Goal: Task Accomplishment & Management: Manage account settings

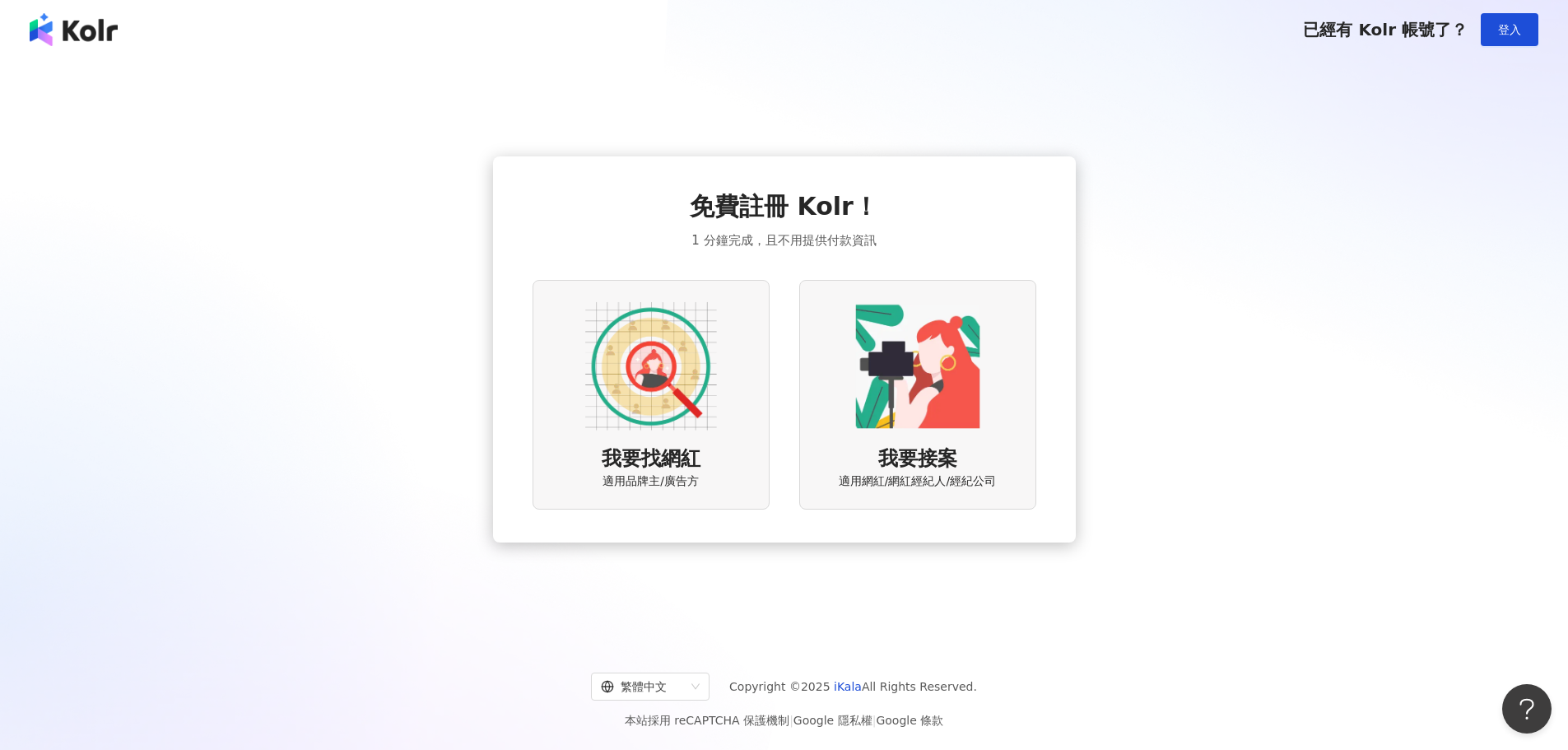
click at [879, 387] on img at bounding box center [918, 366] width 132 height 132
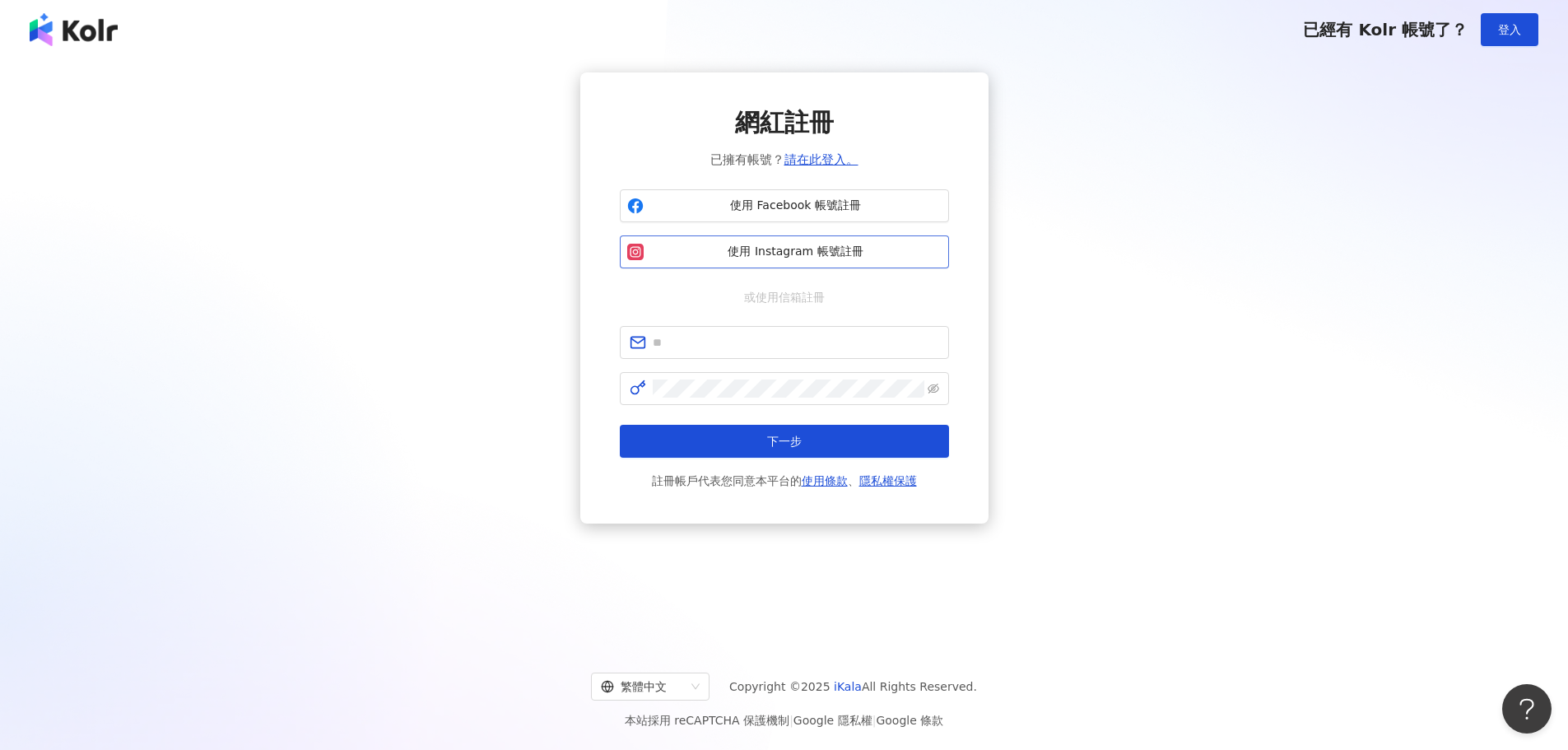
click at [821, 251] on span "使用 Instagram 帳號註冊" at bounding box center [796, 252] width 292 height 17
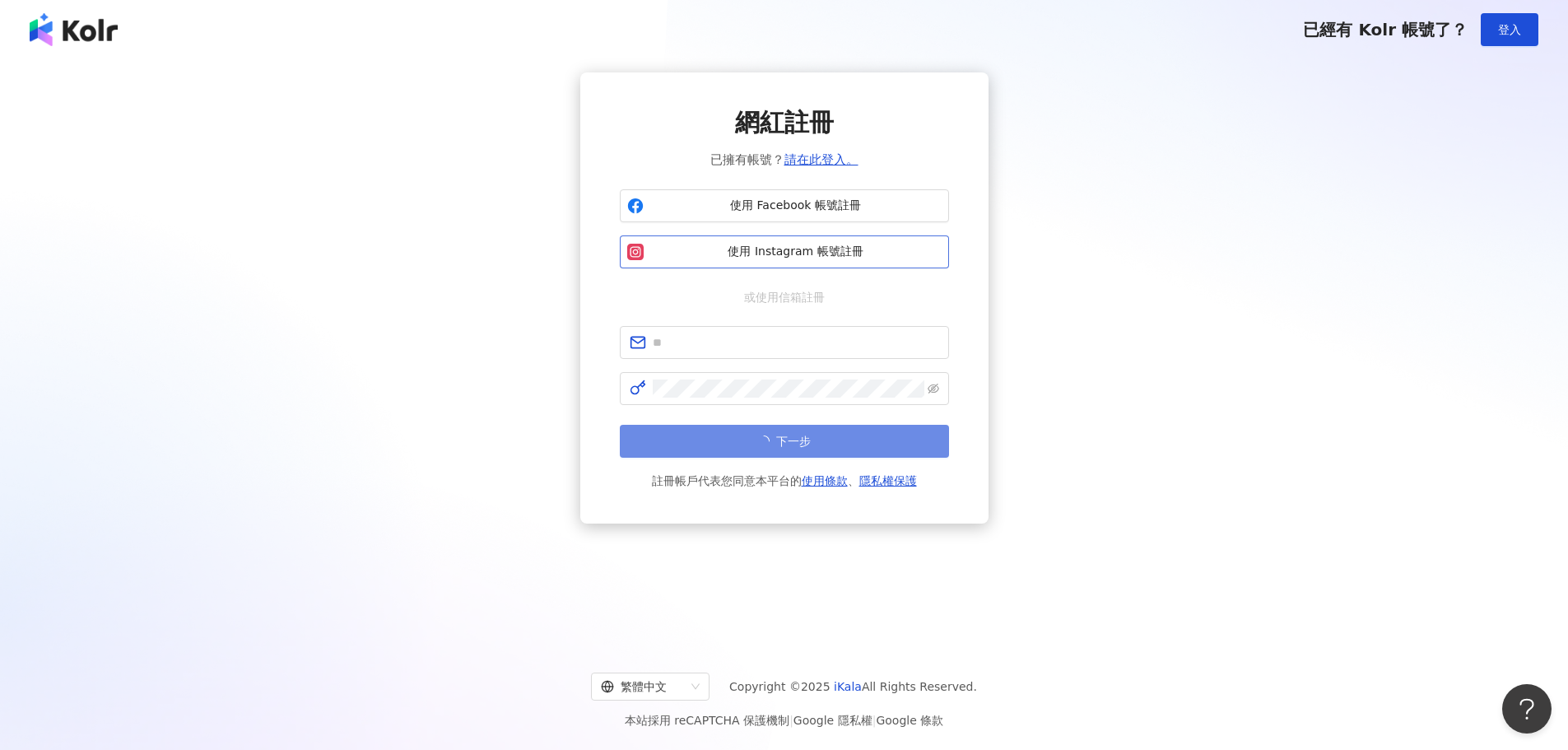
click at [821, 256] on span "使用 Instagram 帳號註冊" at bounding box center [796, 252] width 292 height 17
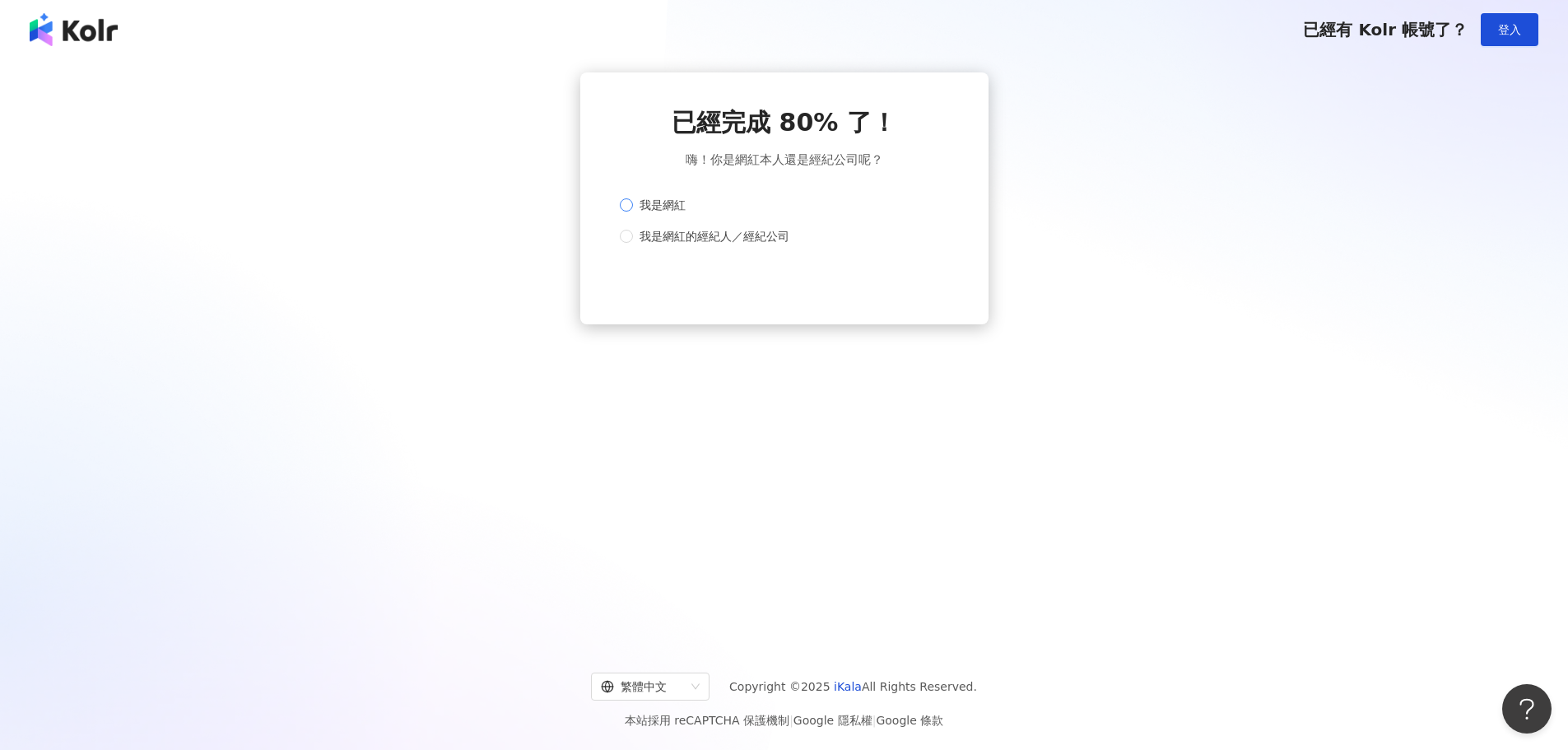
click at [800, 208] on label "我是網紅" at bounding box center [781, 205] width 323 height 18
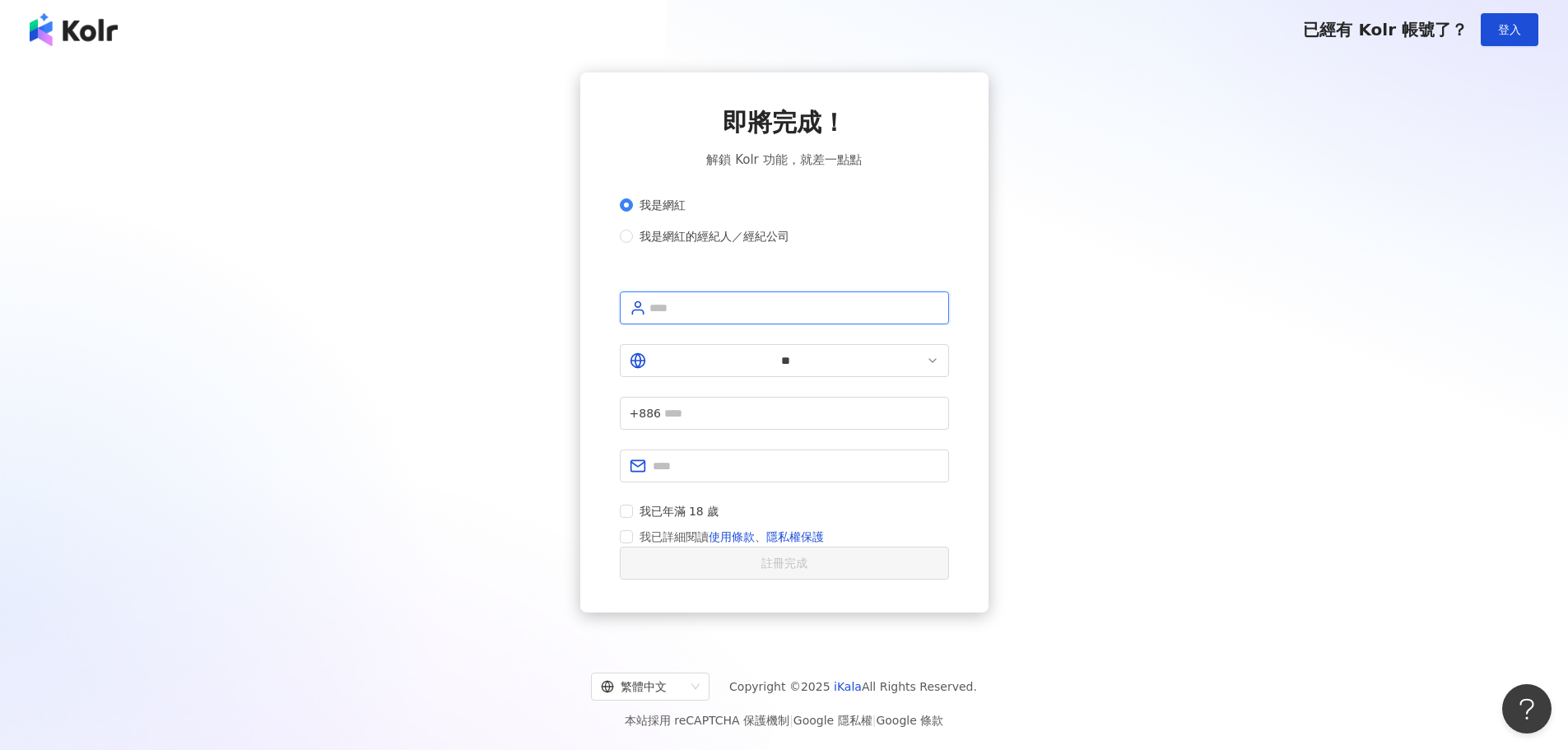
click at [710, 317] on input "text" at bounding box center [795, 308] width 290 height 18
type input "*"
type input "*******"
type input "**********"
type input "*"
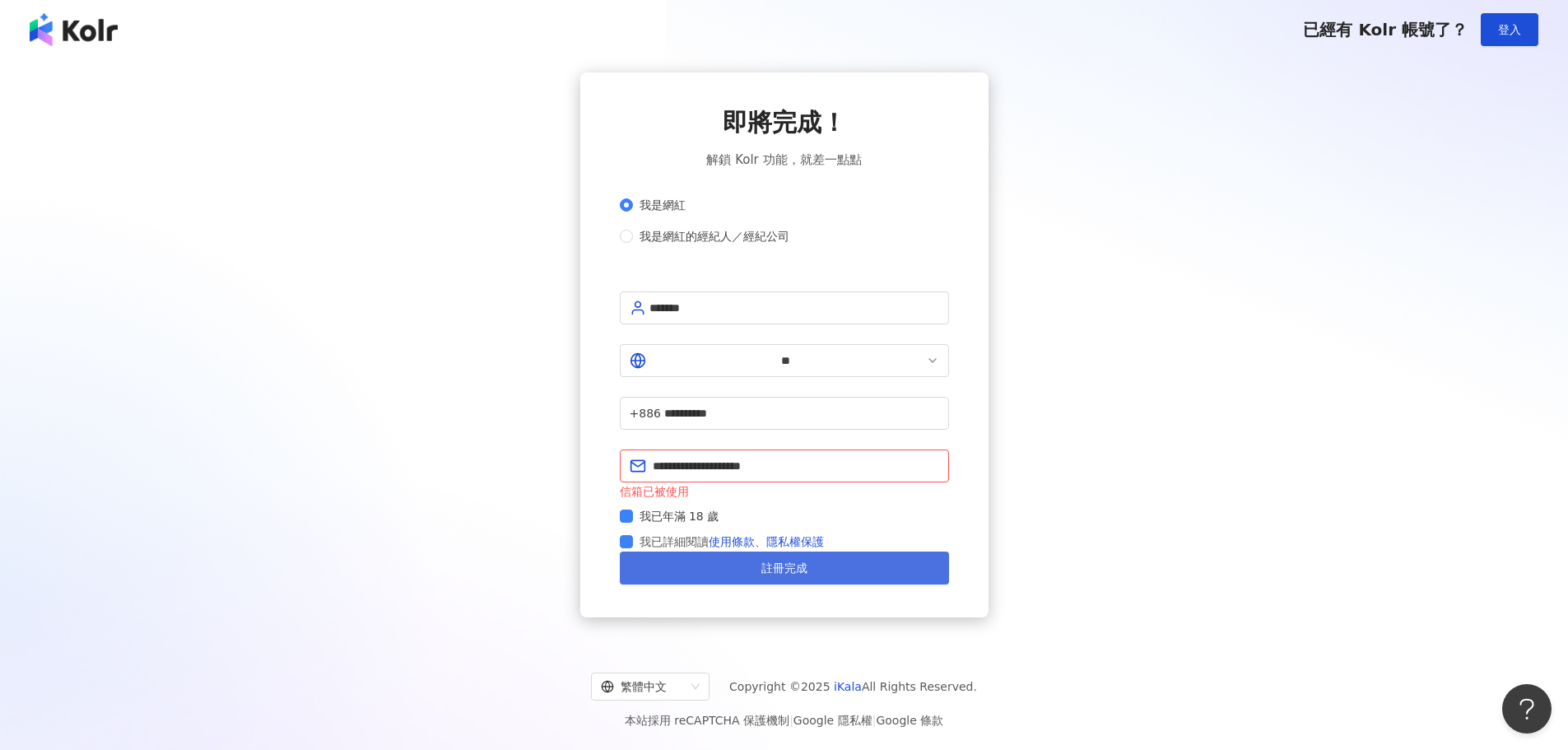
click at [741, 567] on button "註冊完成" at bounding box center [784, 568] width 330 height 33
drag, startPoint x: 726, startPoint y: 436, endPoint x: 561, endPoint y: 422, distance: 165.6
click at [561, 422] on div "**********" at bounding box center [784, 345] width 1528 height 545
type input "**********"
click at [752, 567] on button "註冊完成" at bounding box center [784, 568] width 330 height 33
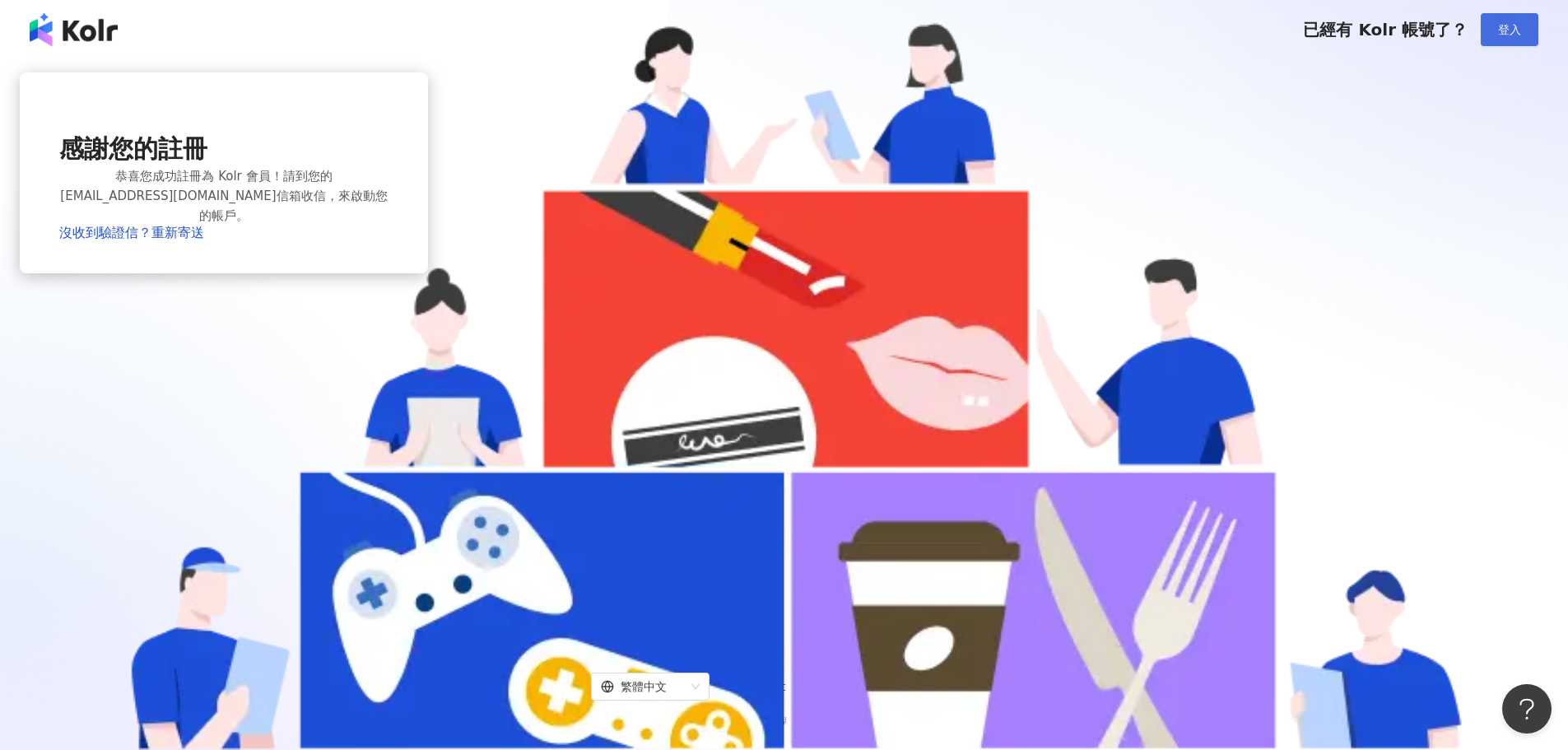
click at [1516, 38] on button "登入" at bounding box center [1510, 29] width 58 height 33
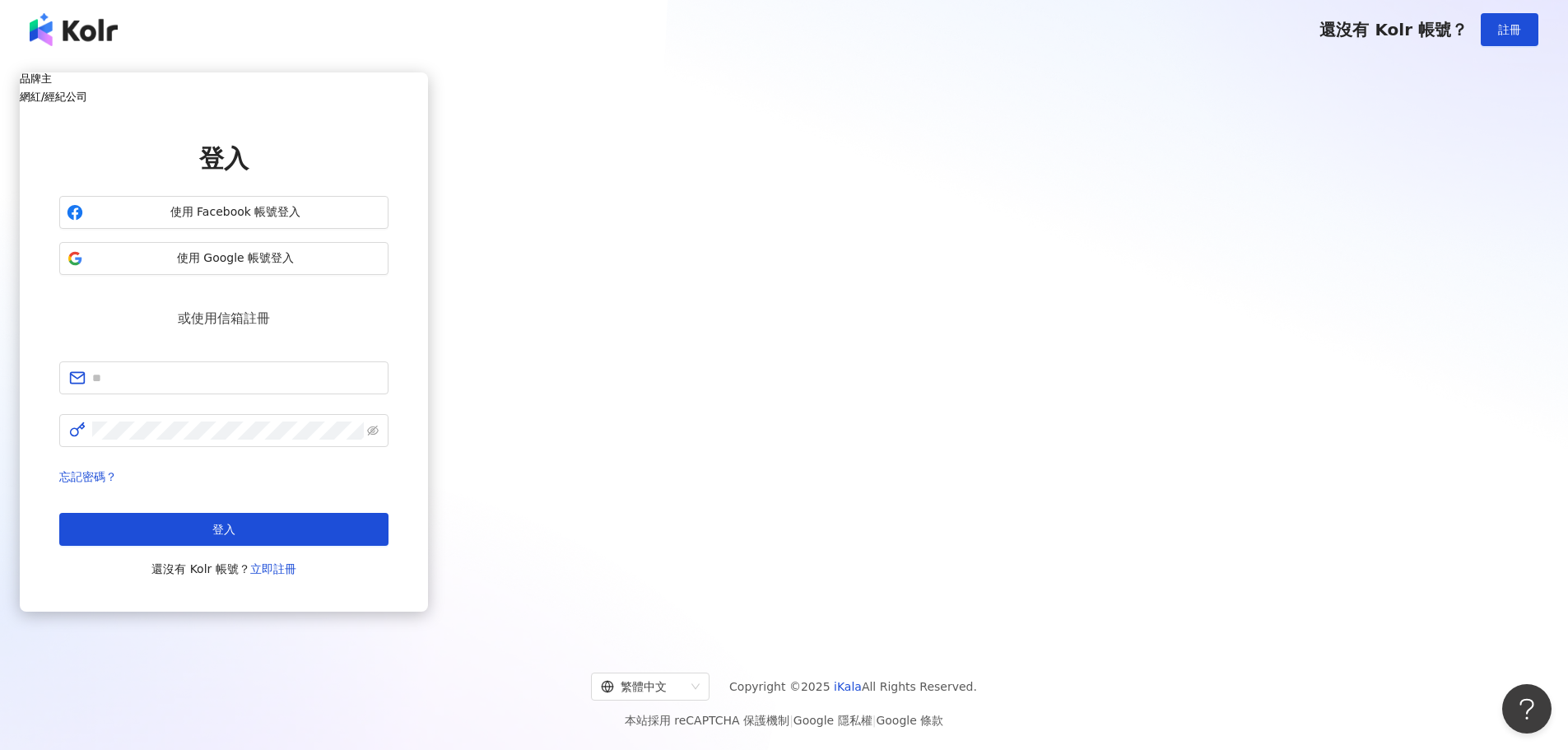
click at [0, 302] on div "品牌主 網紅/經紀公司 登入 使用 Facebook 帳號登入 使用 Google 帳號登入 或使用信箱註冊 忘記密碼？ 登入 還沒有 Kolr 帳號？ 立即…" at bounding box center [784, 350] width 1568 height 580
click at [381, 267] on span "使用 Google 帳號登入" at bounding box center [235, 259] width 292 height 17
click at [428, 197] on div "品牌主 網紅/經紀公司 登入 使用 Facebook 帳號登入 使用 Google 帳號登入 或使用信箱註冊 忘記密碼？ 登入 還沒有 Kolr 帳號？ 立即…" at bounding box center [224, 349] width 409 height 554
click at [428, 103] on div "網紅/經紀公司" at bounding box center [224, 97] width 409 height 13
click at [428, 85] on h5 "品牌主" at bounding box center [224, 78] width 409 height 13
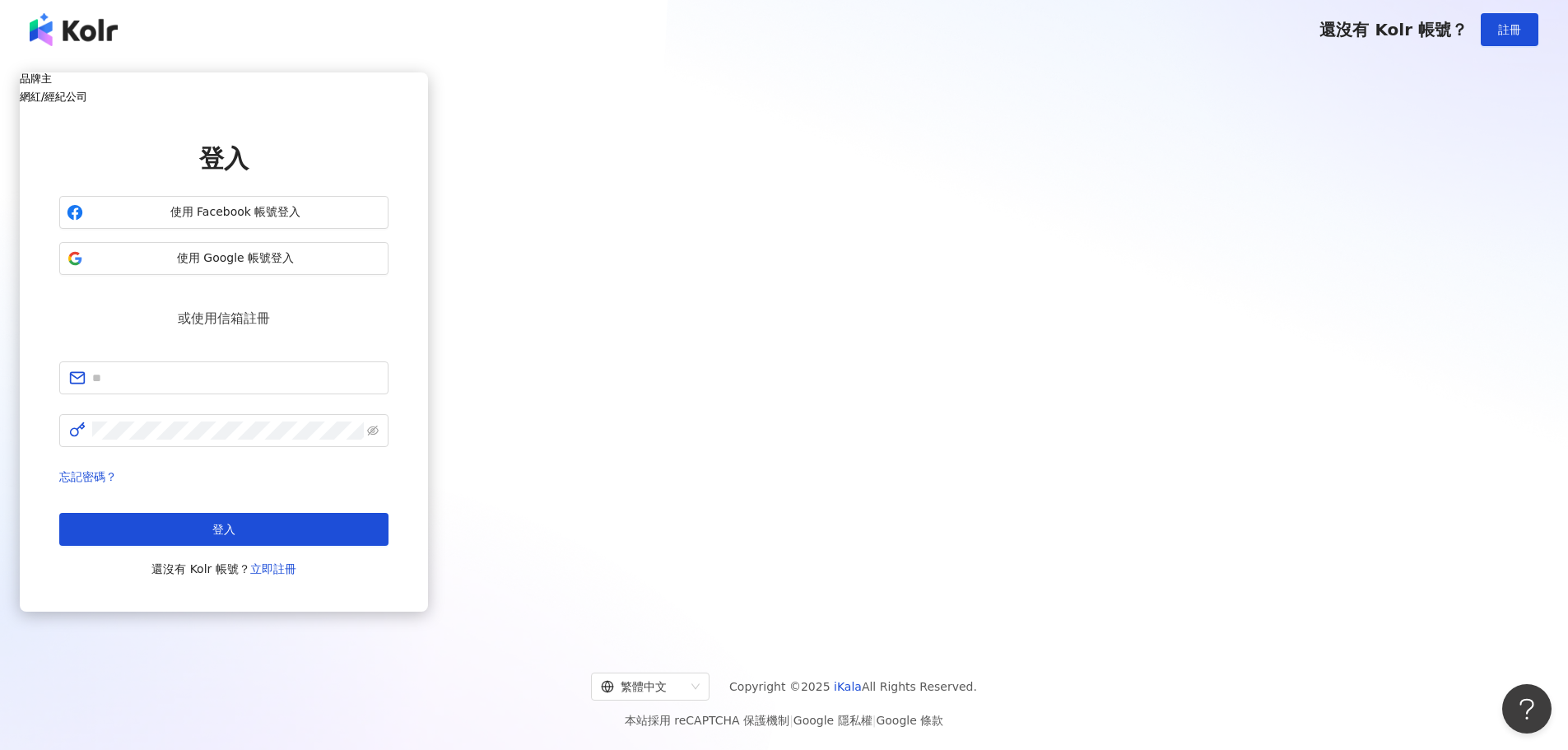
drag, startPoint x: 868, startPoint y: 124, endPoint x: 1012, endPoint y: 125, distance: 144.0
click at [428, 103] on h5 "網紅/經紀公司" at bounding box center [224, 97] width 409 height 13
click at [428, 155] on div "品牌主 網紅/經紀公司 登入 使用 Facebook 帳號登入 使用 Instagram 帳號登入 或使用信箱註冊 忘記密碼？ 登入 還沒有 Kolr 帳號？…" at bounding box center [224, 349] width 409 height 554
click at [73, 29] on img at bounding box center [73, 29] width 88 height 33
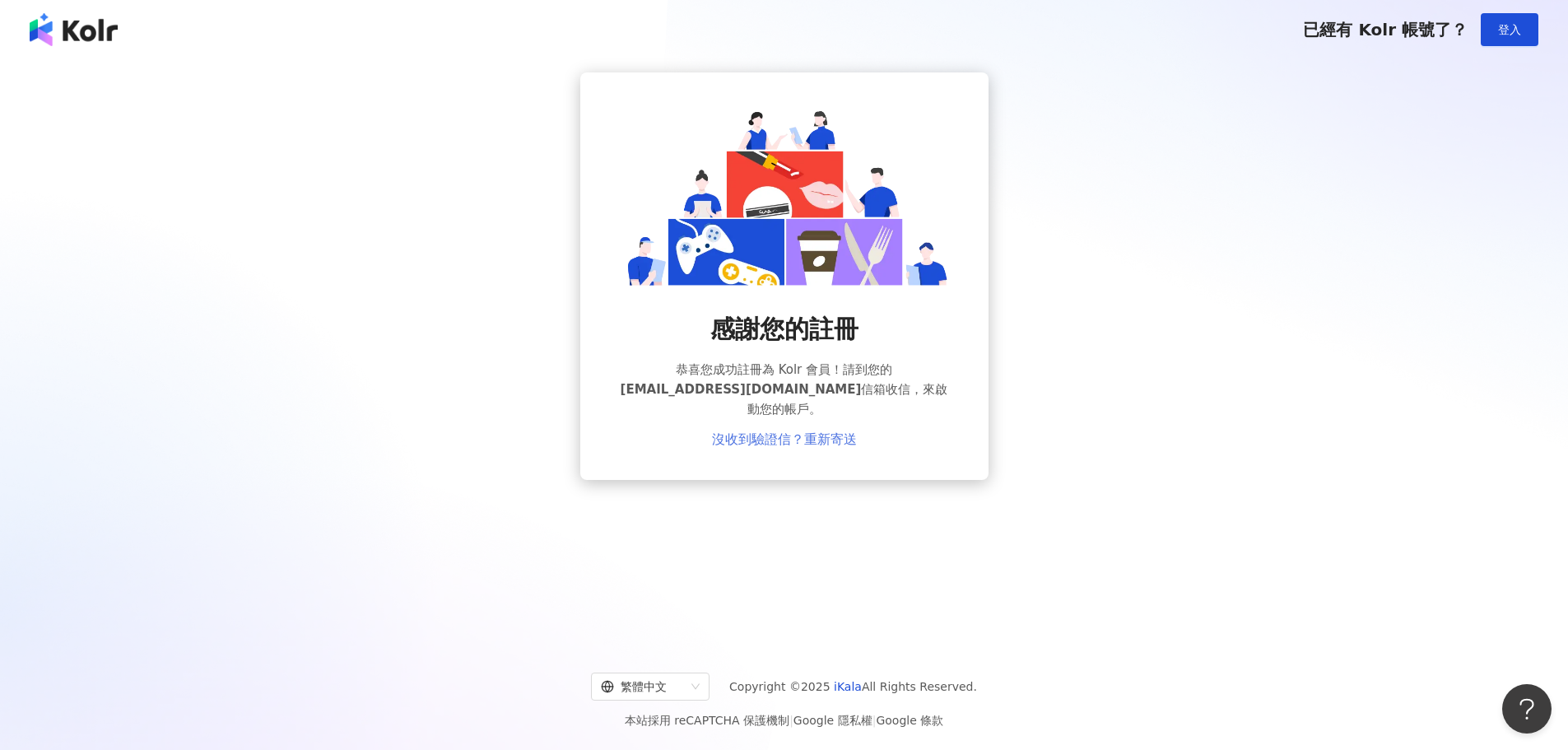
click at [802, 432] on link "沒收到驗證信？重新寄送" at bounding box center [784, 440] width 145 height 15
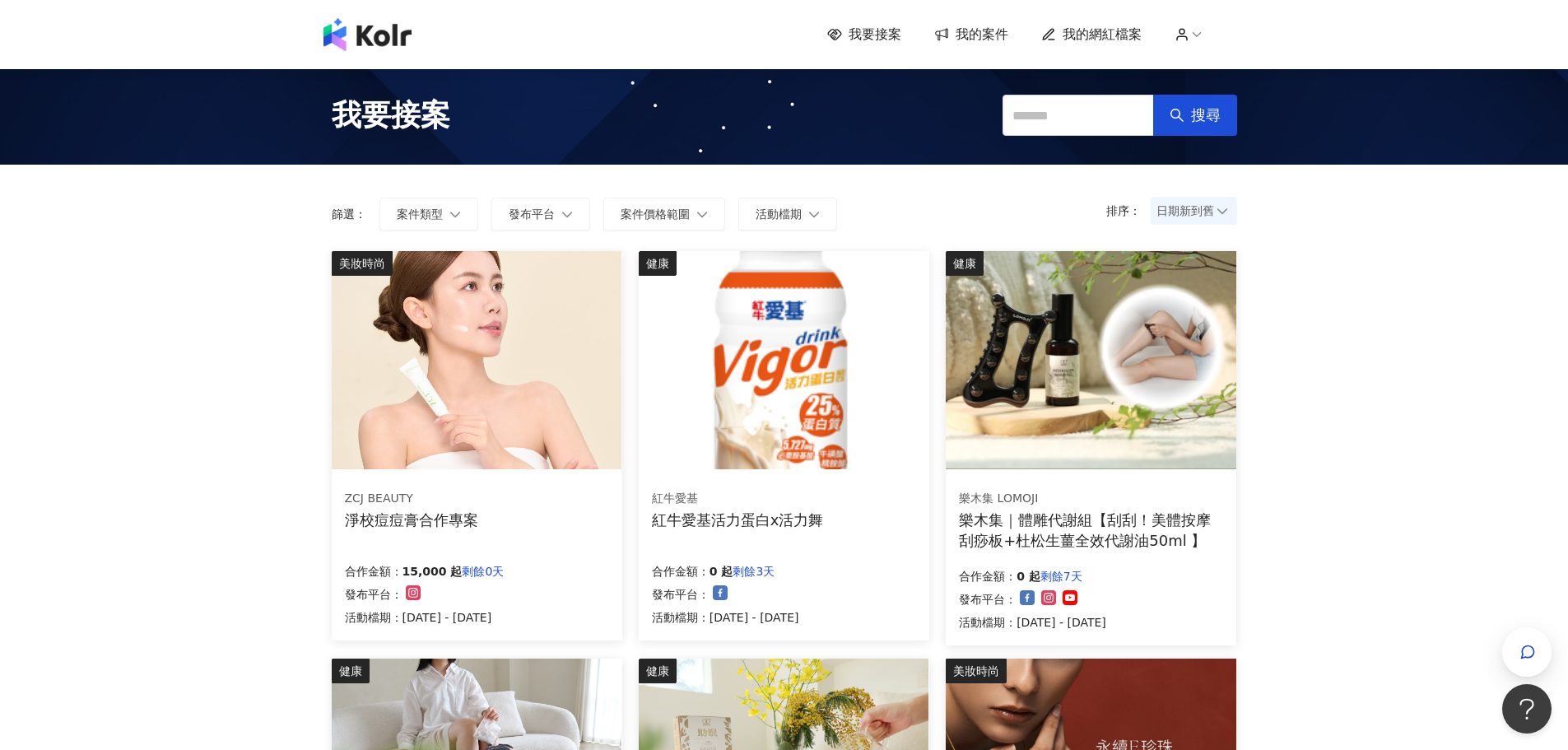
click at [458, 378] on img at bounding box center [477, 361] width 290 height 219
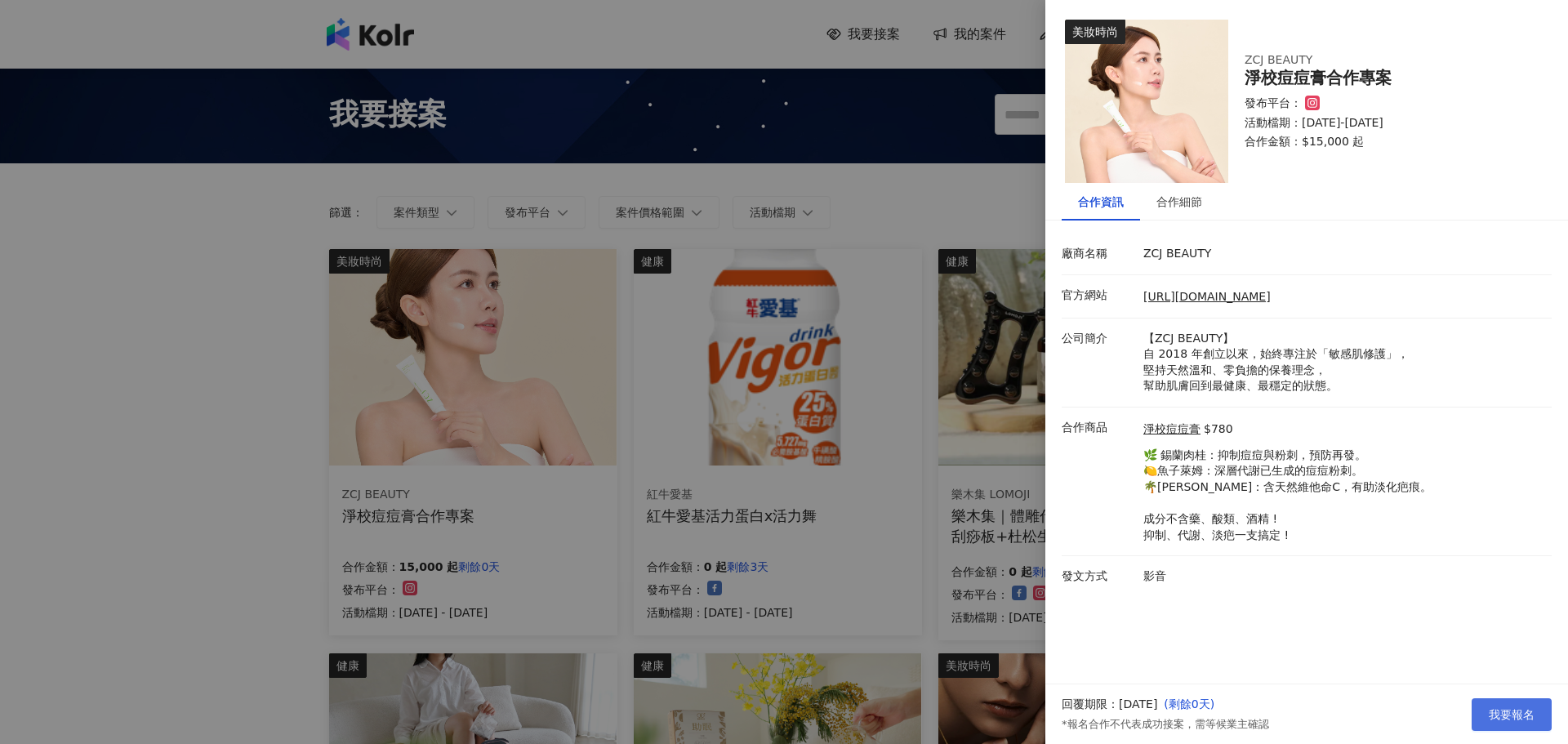
click at [1529, 720] on span "我要報名" at bounding box center [1511, 715] width 46 height 13
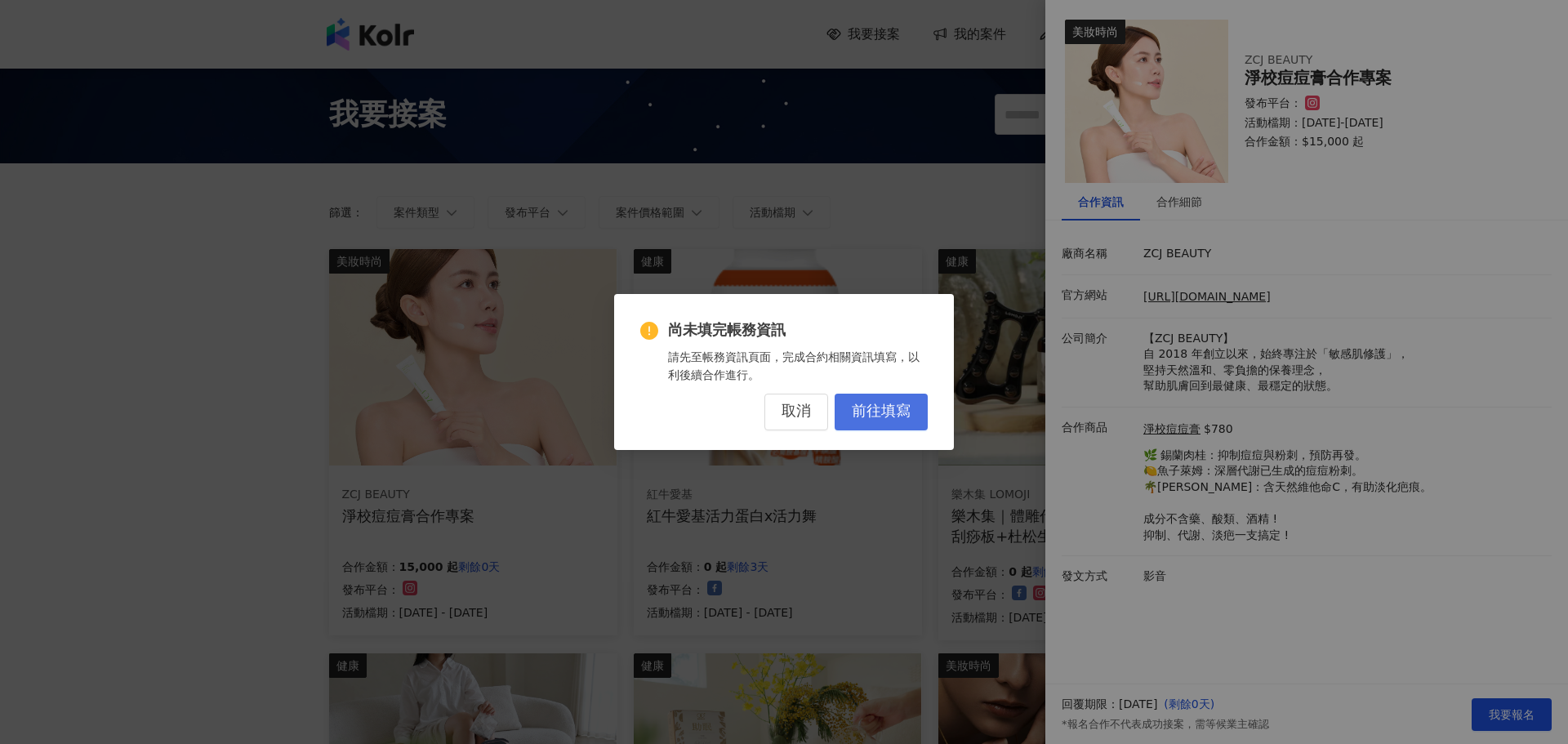
click at [894, 420] on span "前往填寫" at bounding box center [881, 412] width 59 height 18
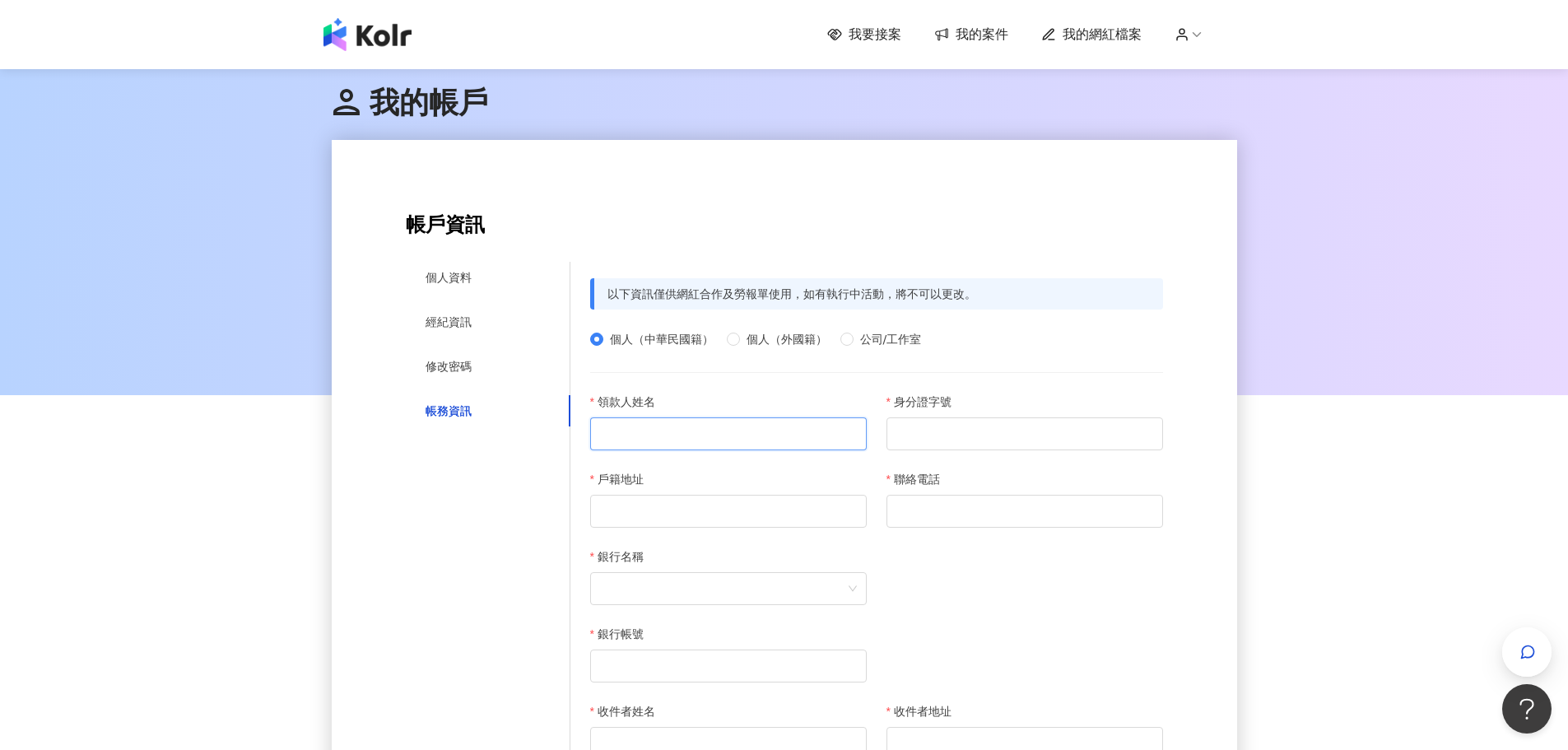
click at [668, 425] on input "領款人姓名" at bounding box center [728, 433] width 277 height 33
type input "*"
type input "***"
type input "*"
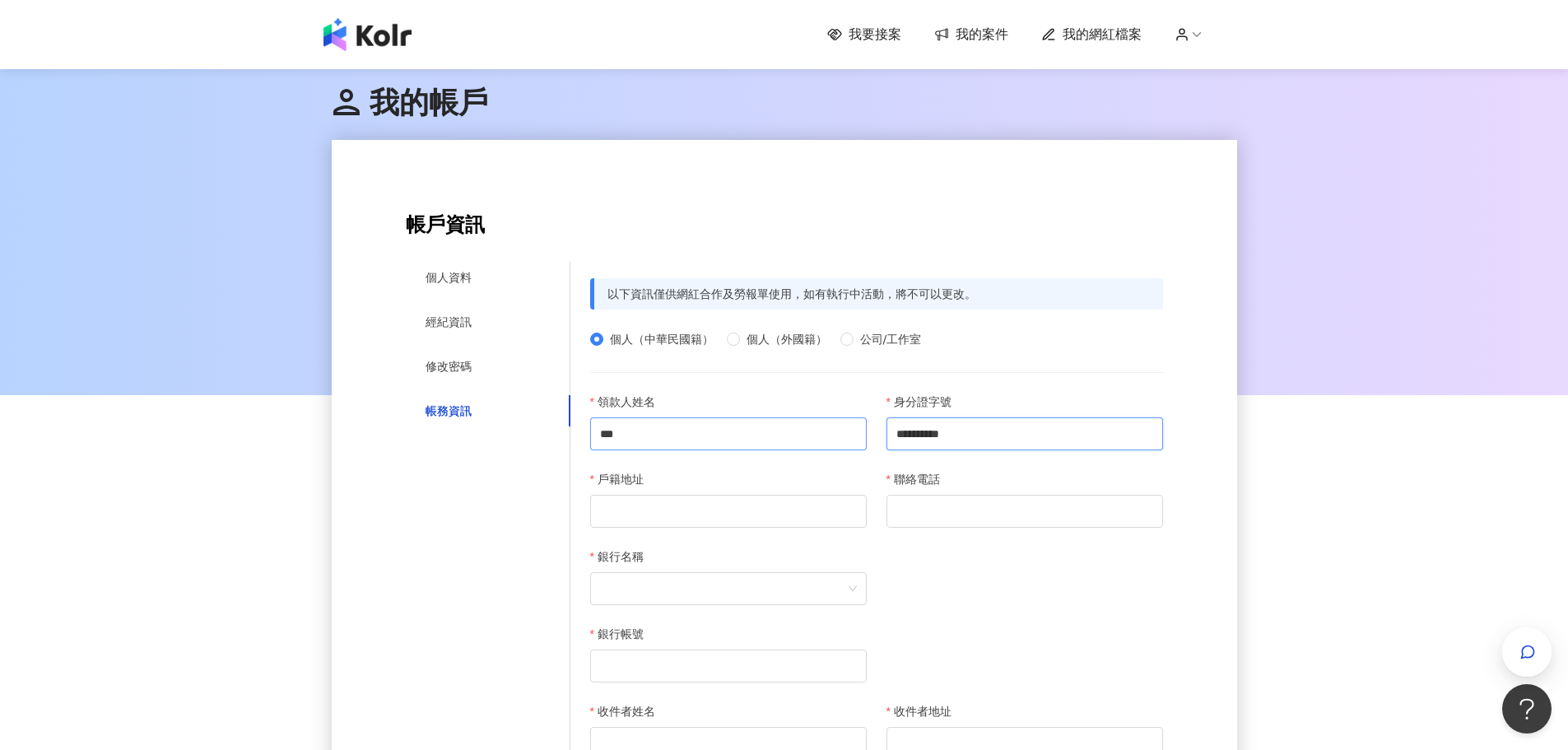
type input "**********"
type input "******"
click at [970, 577] on span at bounding box center [1025, 589] width 257 height 31
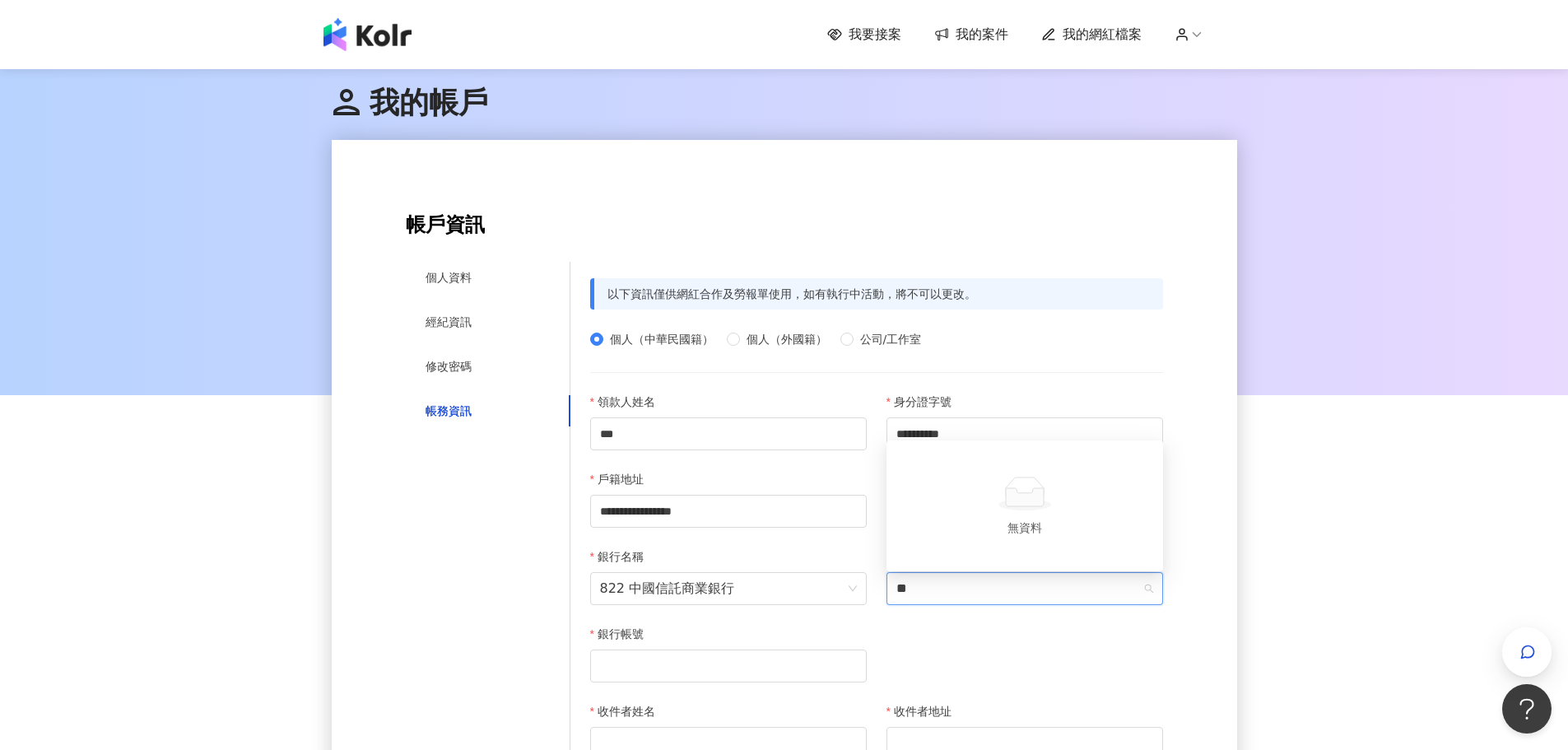
type input "*"
type input "**"
click at [986, 555] on div "8221263 青年分行" at bounding box center [1025, 554] width 251 height 18
click at [667, 667] on input "銀行帳號" at bounding box center [728, 666] width 277 height 33
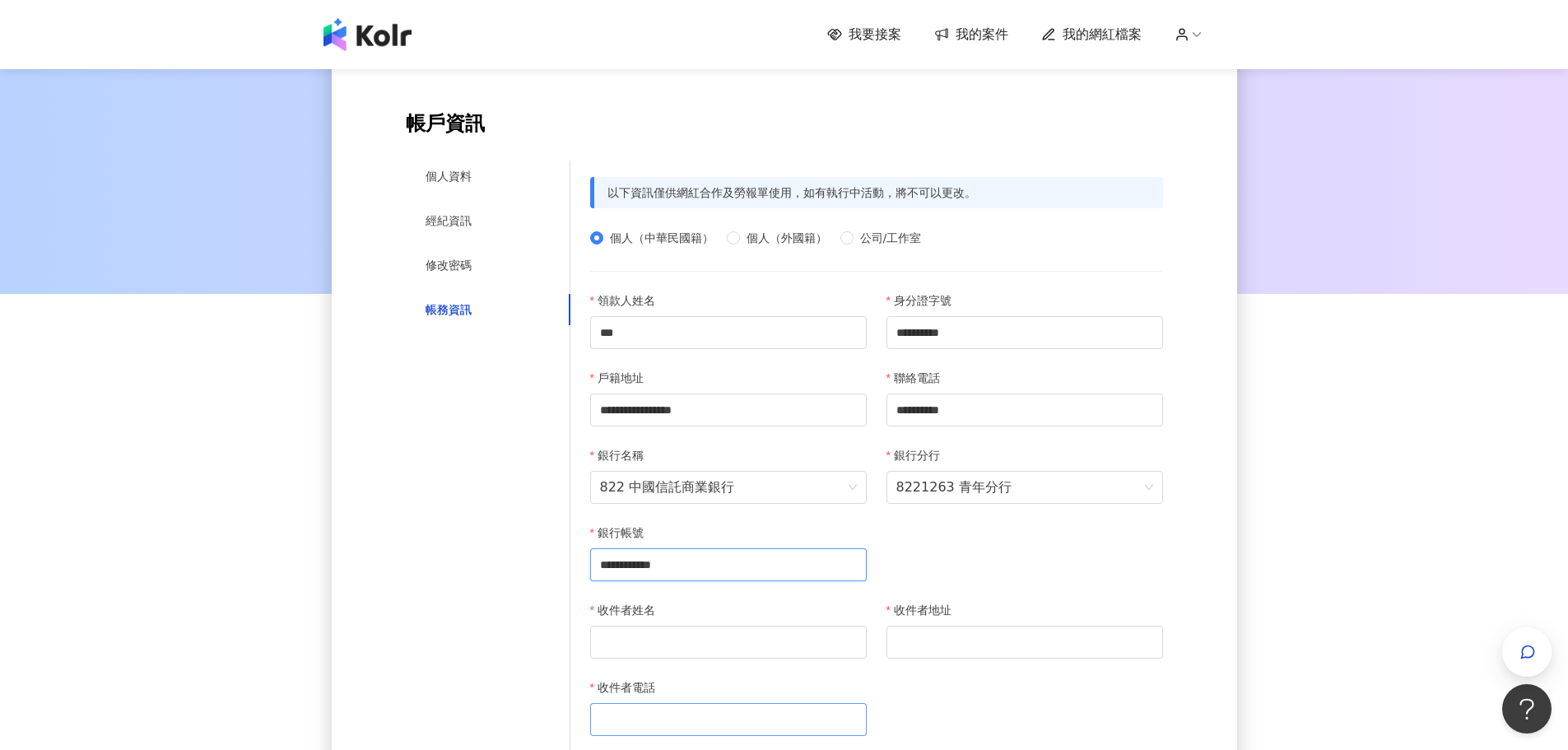
scroll to position [247, 0]
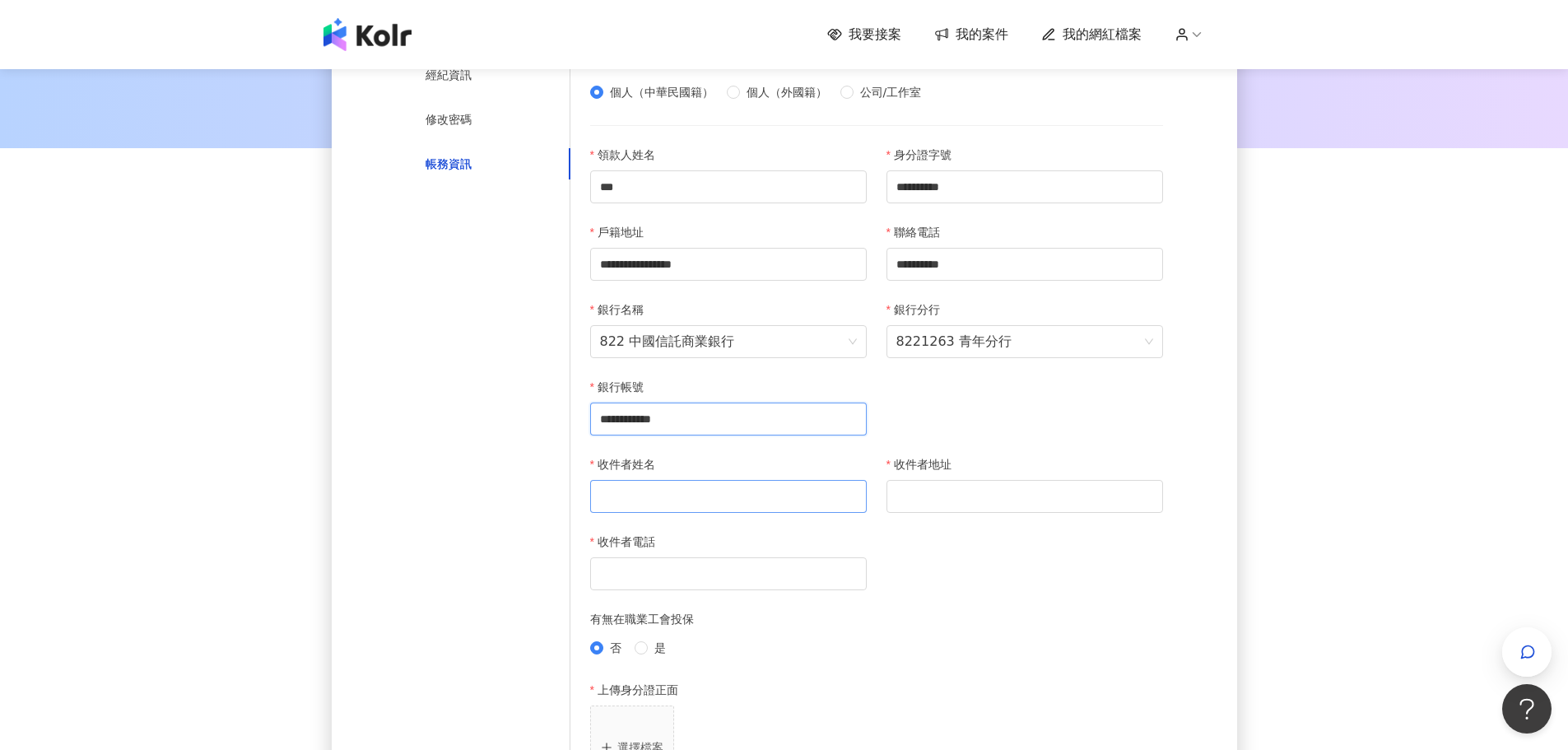
type input "**********"
click at [706, 499] on input "收件者姓名" at bounding box center [728, 496] width 277 height 33
type input "*"
type input "***"
drag, startPoint x: 816, startPoint y: 273, endPoint x: 242, endPoint y: 251, distance: 574.4
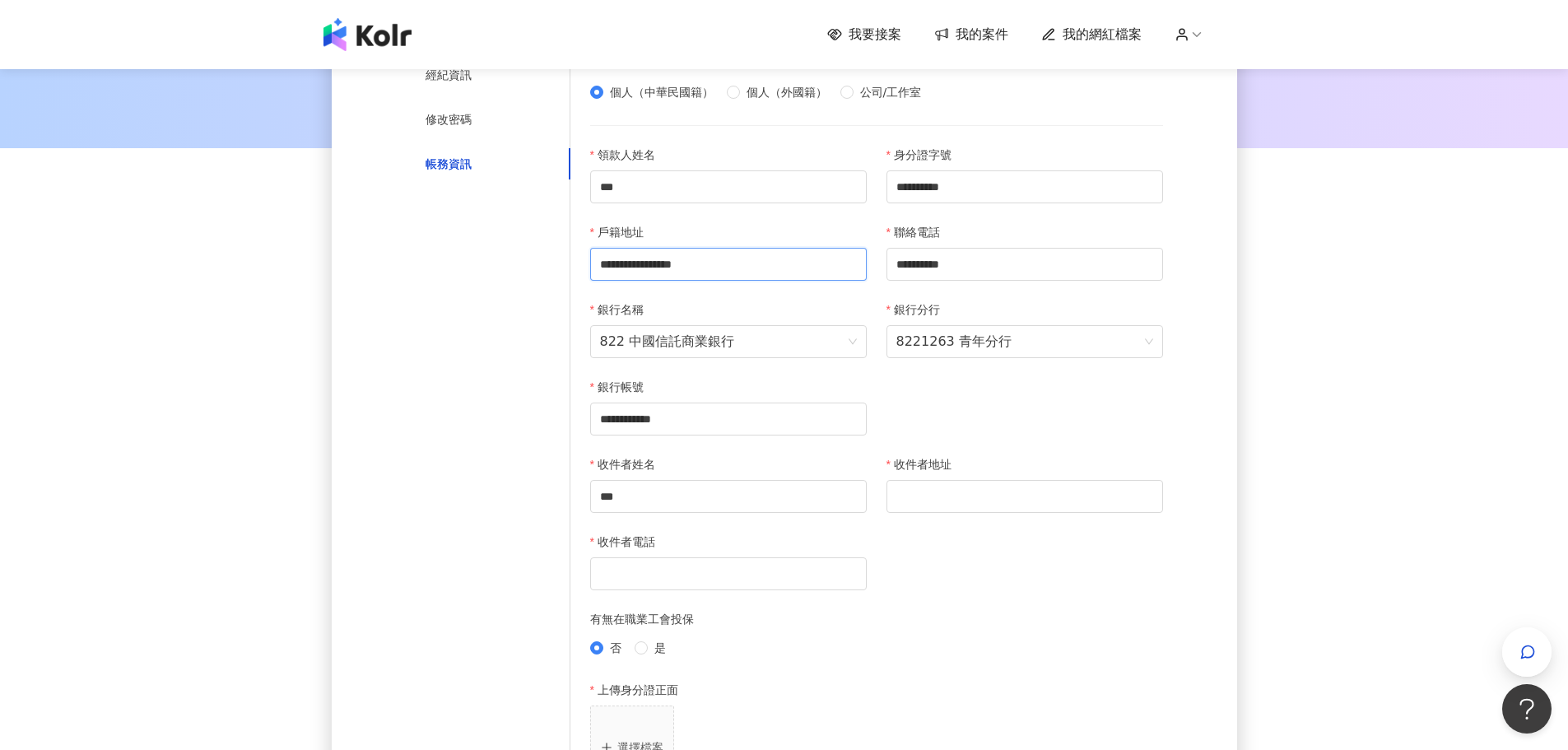
click at [242, 251] on div "**********" at bounding box center [784, 604] width 1568 height 1570
click at [995, 507] on input "收件者地址" at bounding box center [1025, 496] width 277 height 33
paste input "**********"
type input "**********"
drag, startPoint x: 1015, startPoint y: 267, endPoint x: 564, endPoint y: 224, distance: 453.0
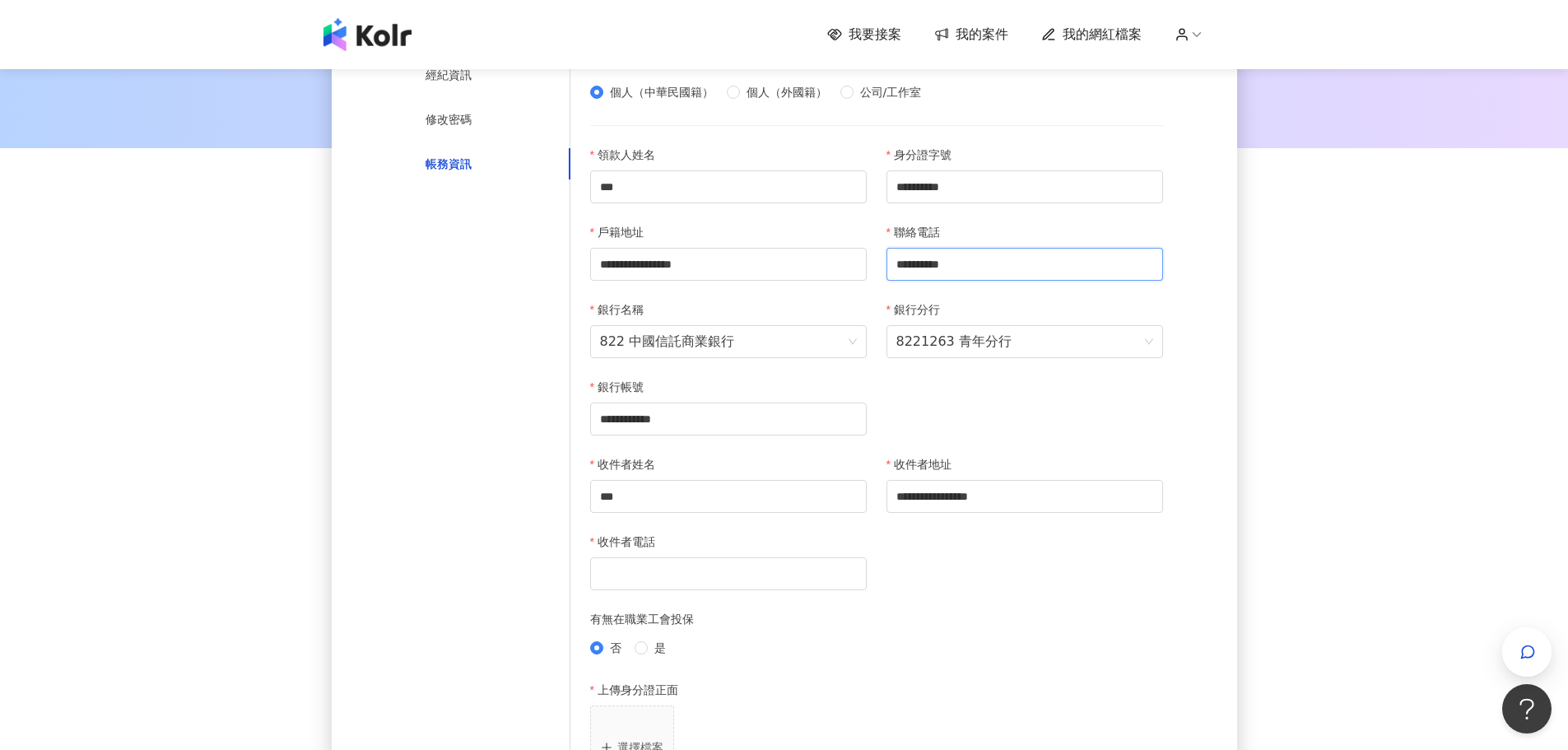
click at [564, 224] on div "**********" at bounding box center [784, 644] width 758 height 1259
click at [715, 573] on input "收件者電話" at bounding box center [728, 573] width 277 height 33
paste input "**********"
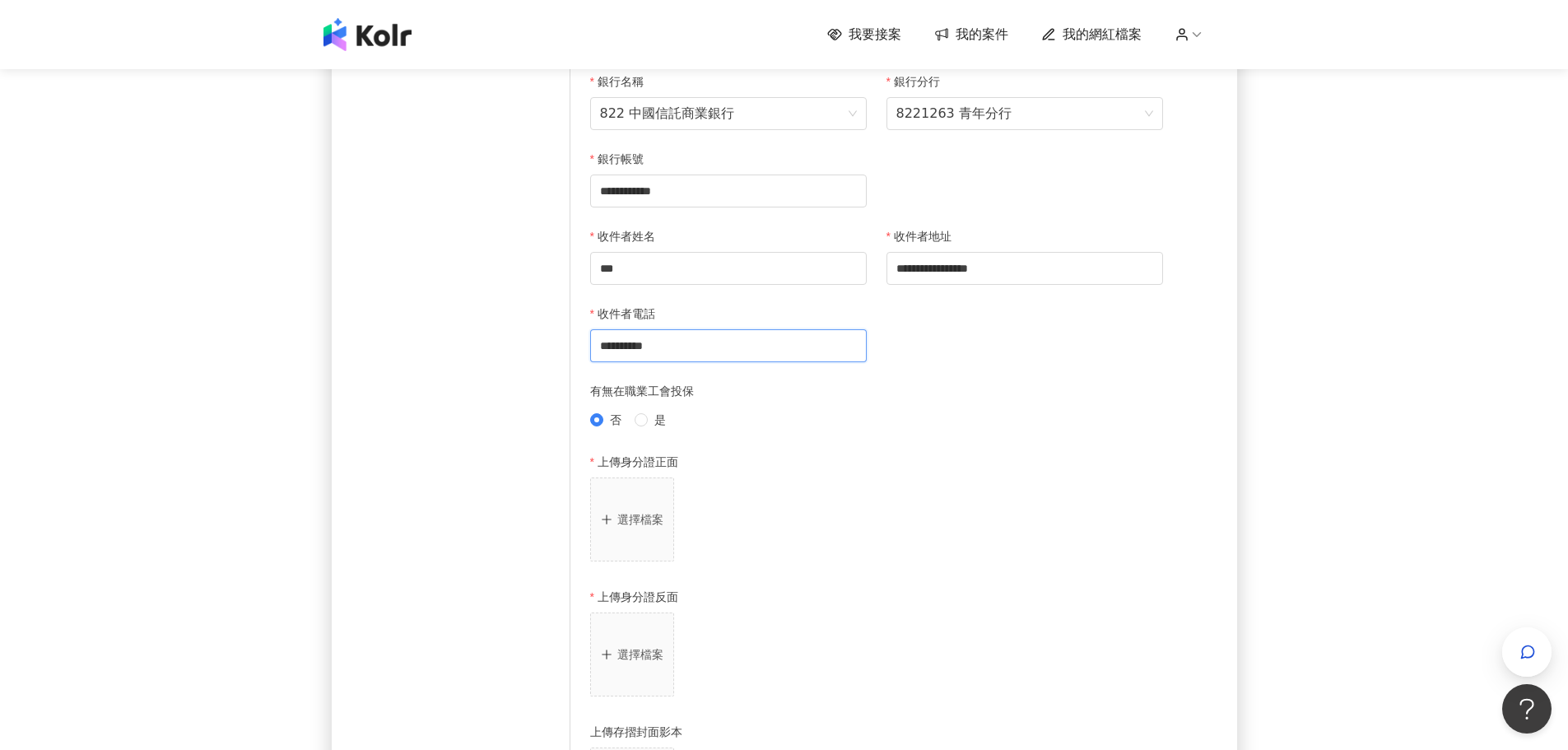
scroll to position [576, 0]
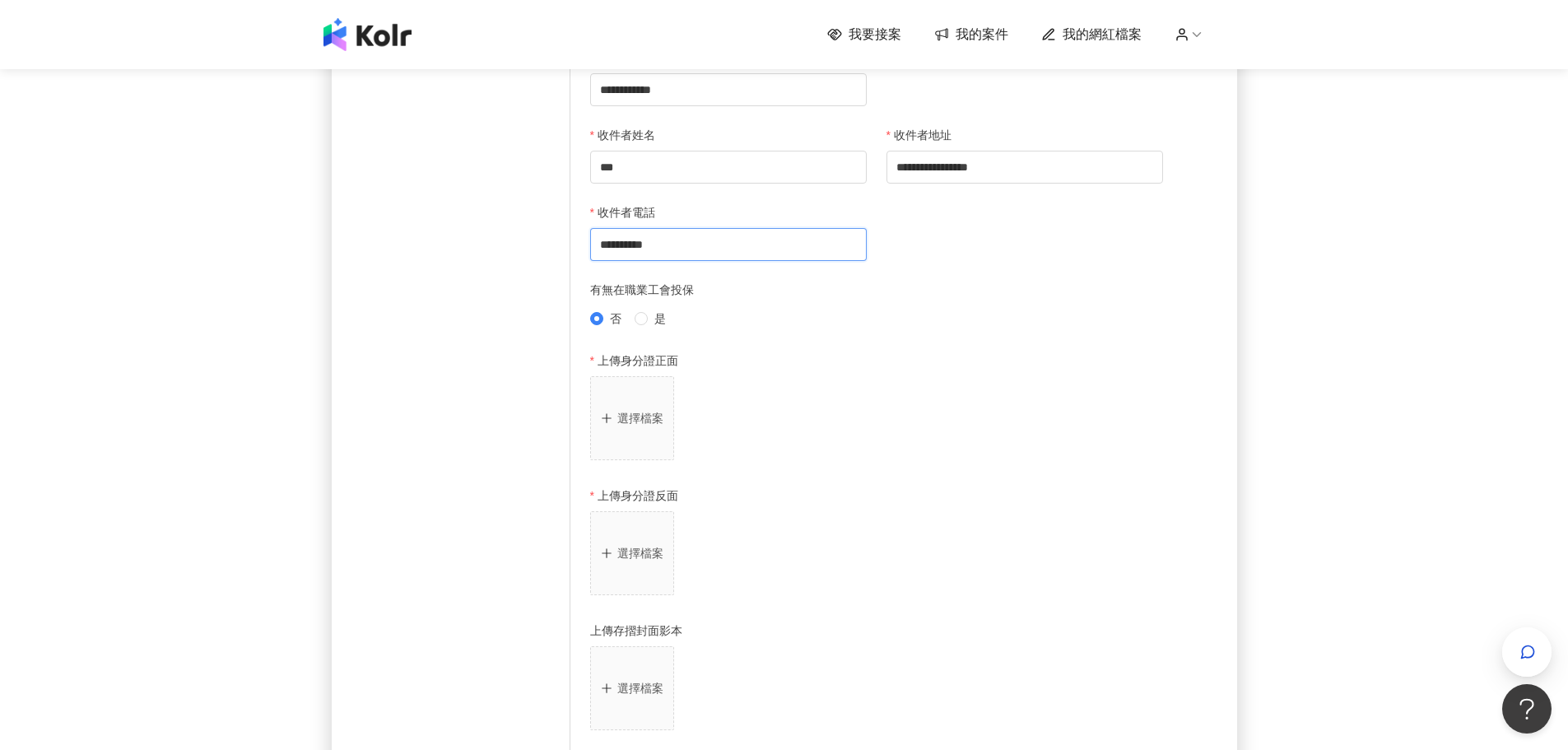
type input "**********"
click at [647, 418] on p "選擇檔案" at bounding box center [640, 419] width 46 height 13
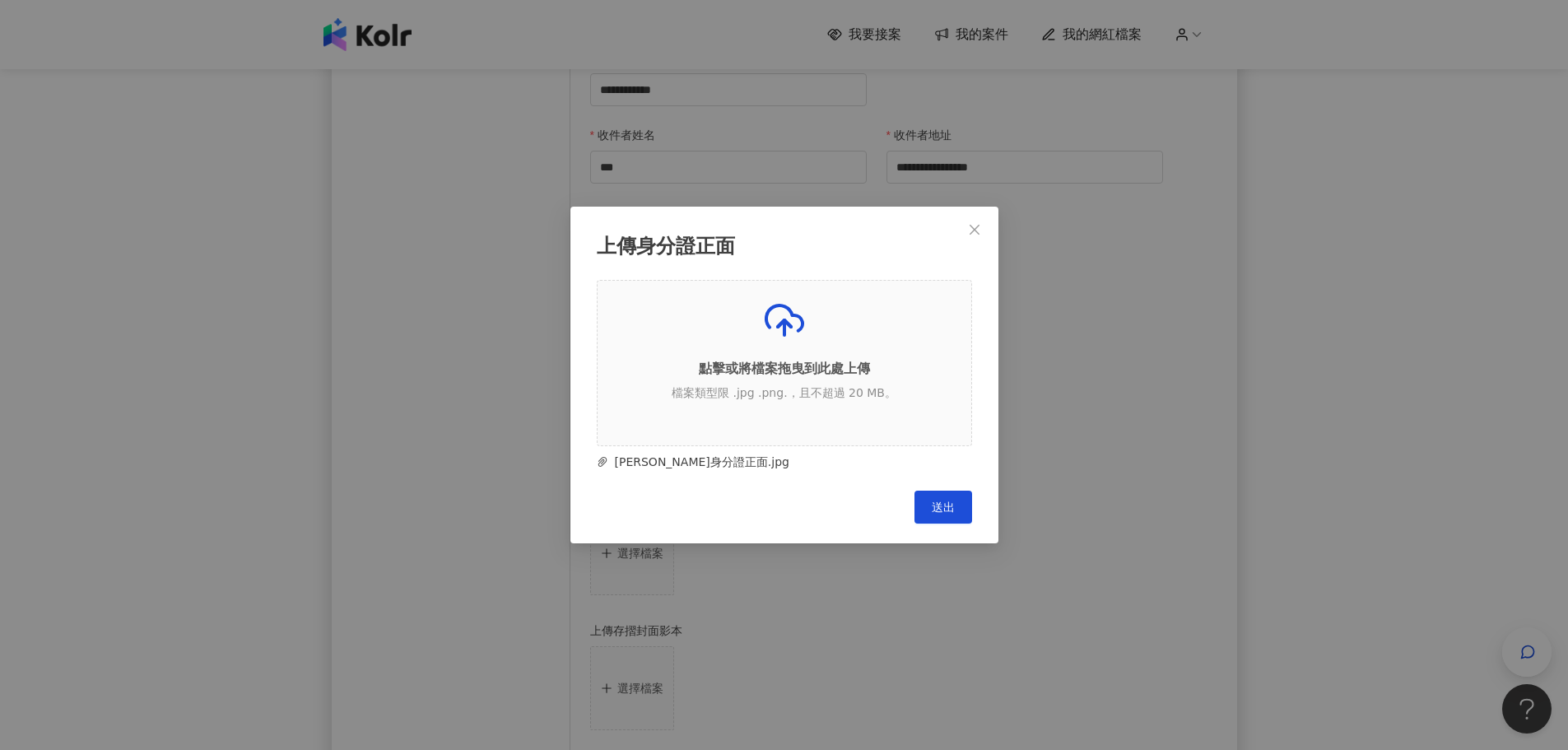
click at [933, 516] on button "送出" at bounding box center [943, 507] width 58 height 33
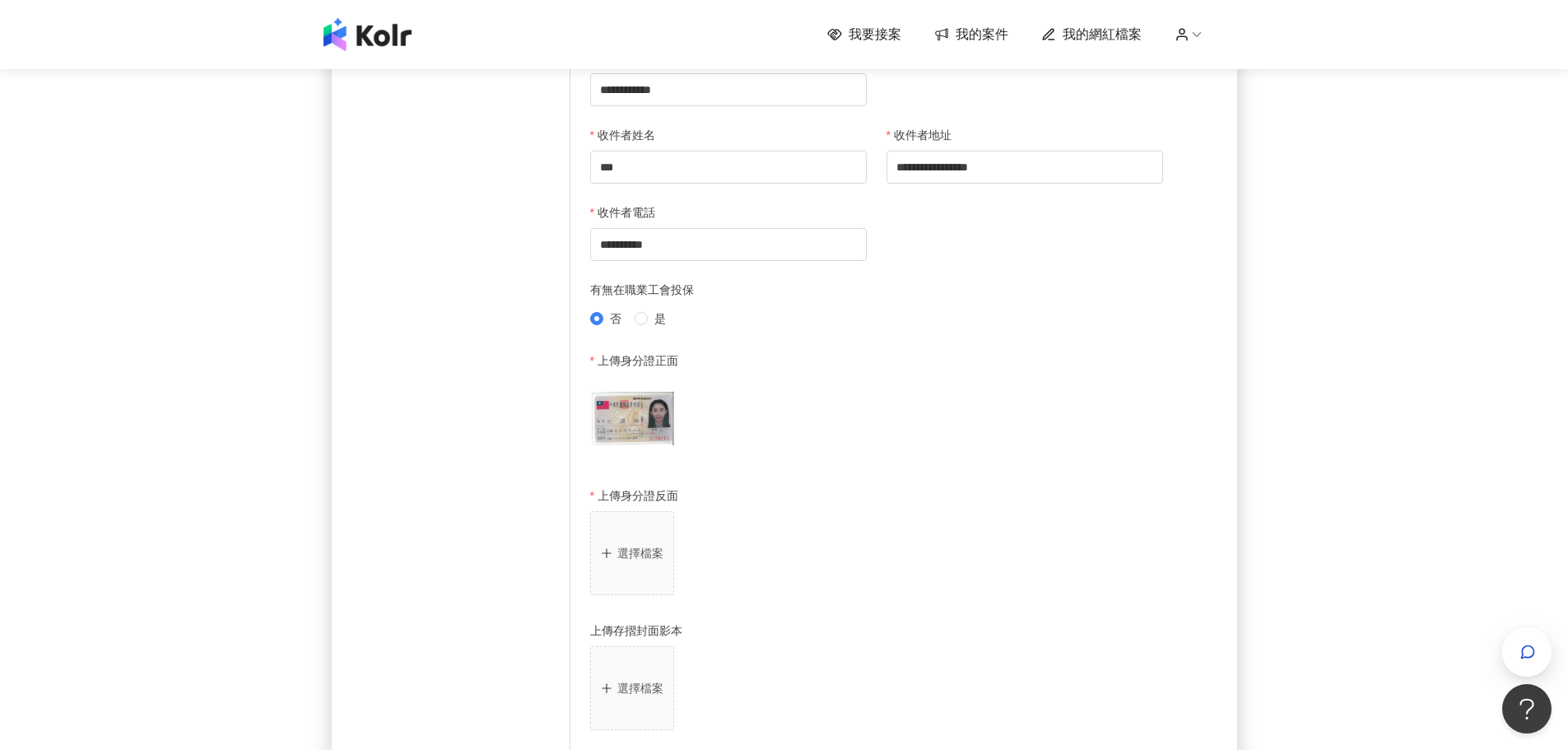
click at [656, 573] on button "選擇檔案" at bounding box center [632, 553] width 84 height 84
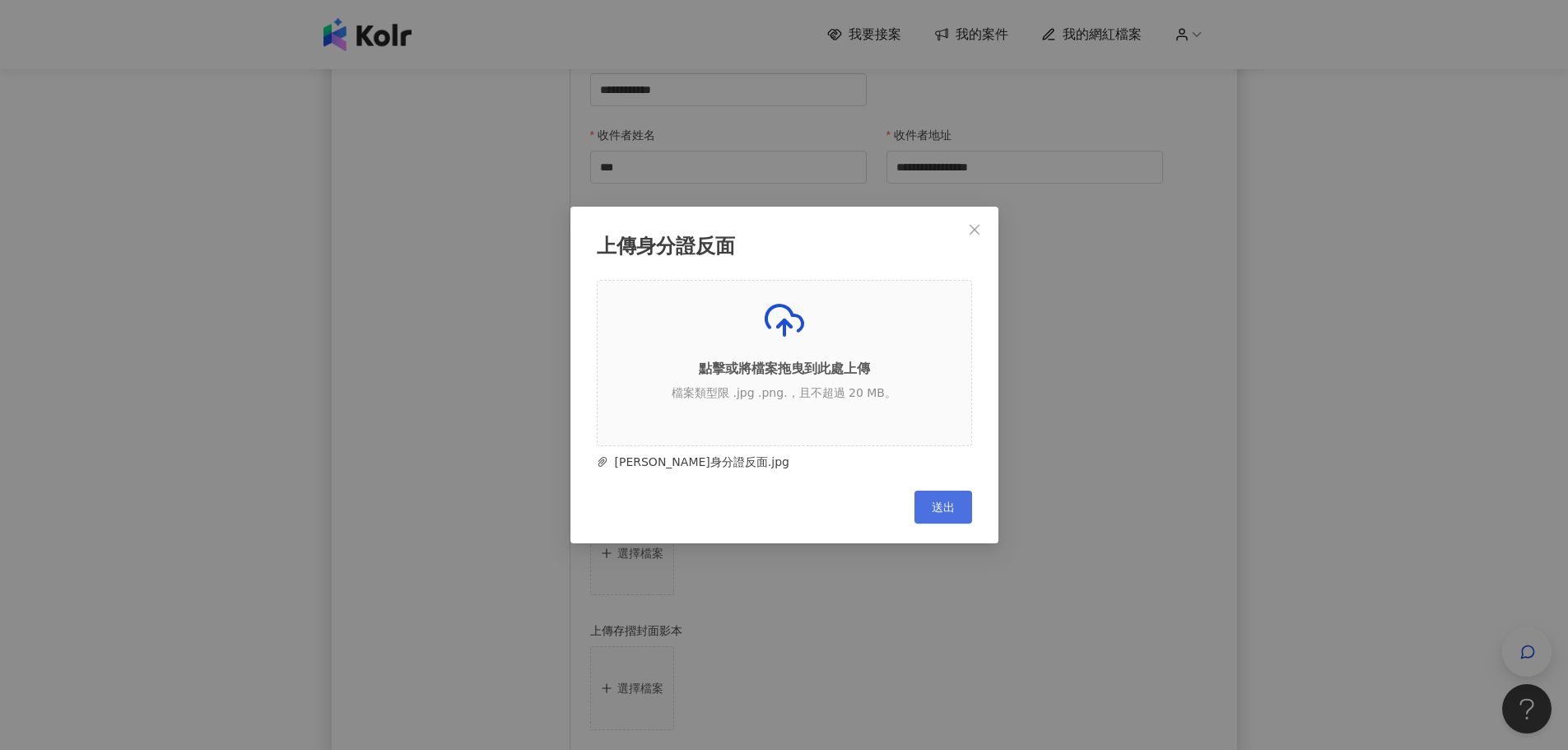
click at [942, 507] on span "送出" at bounding box center [943, 507] width 23 height 13
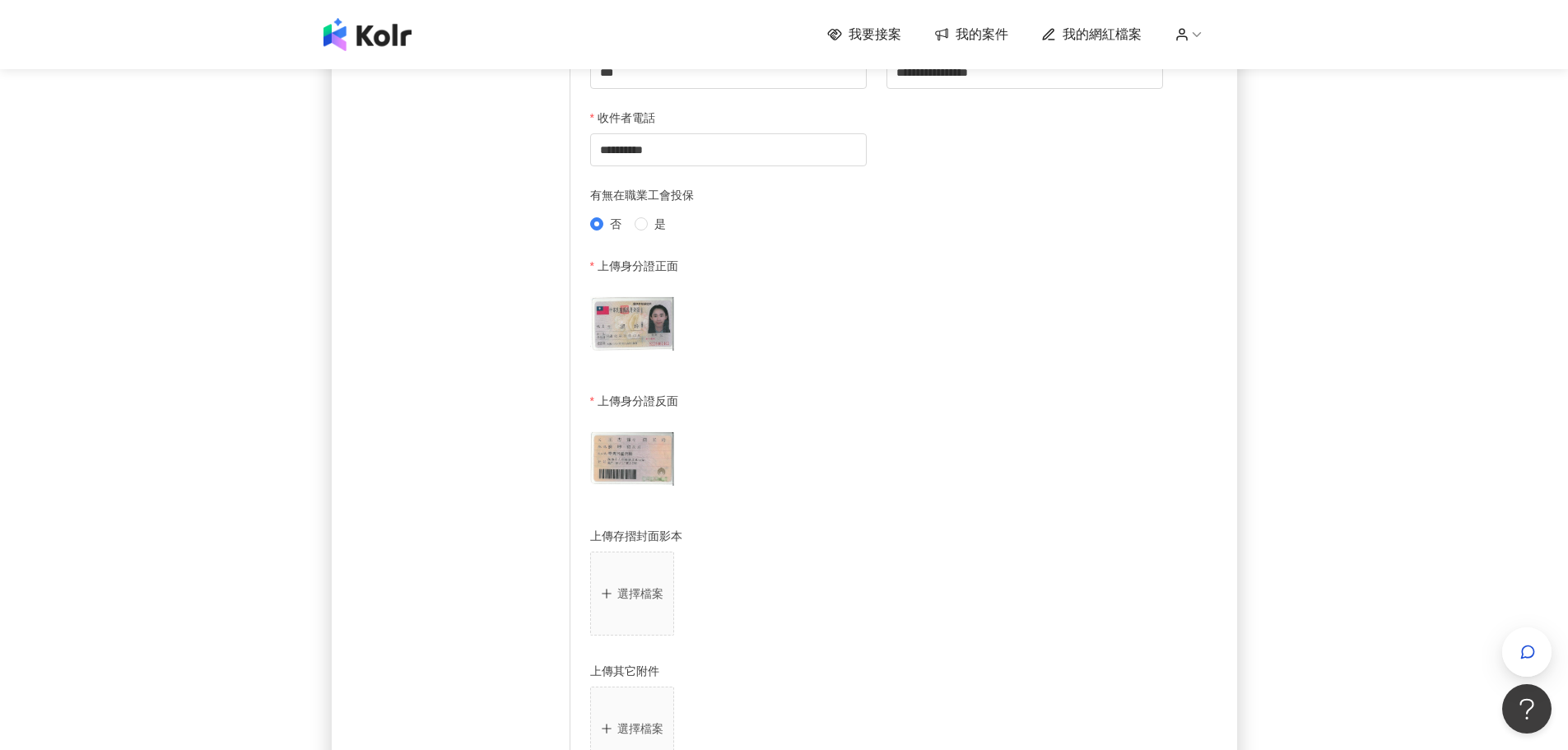
scroll to position [823, 0]
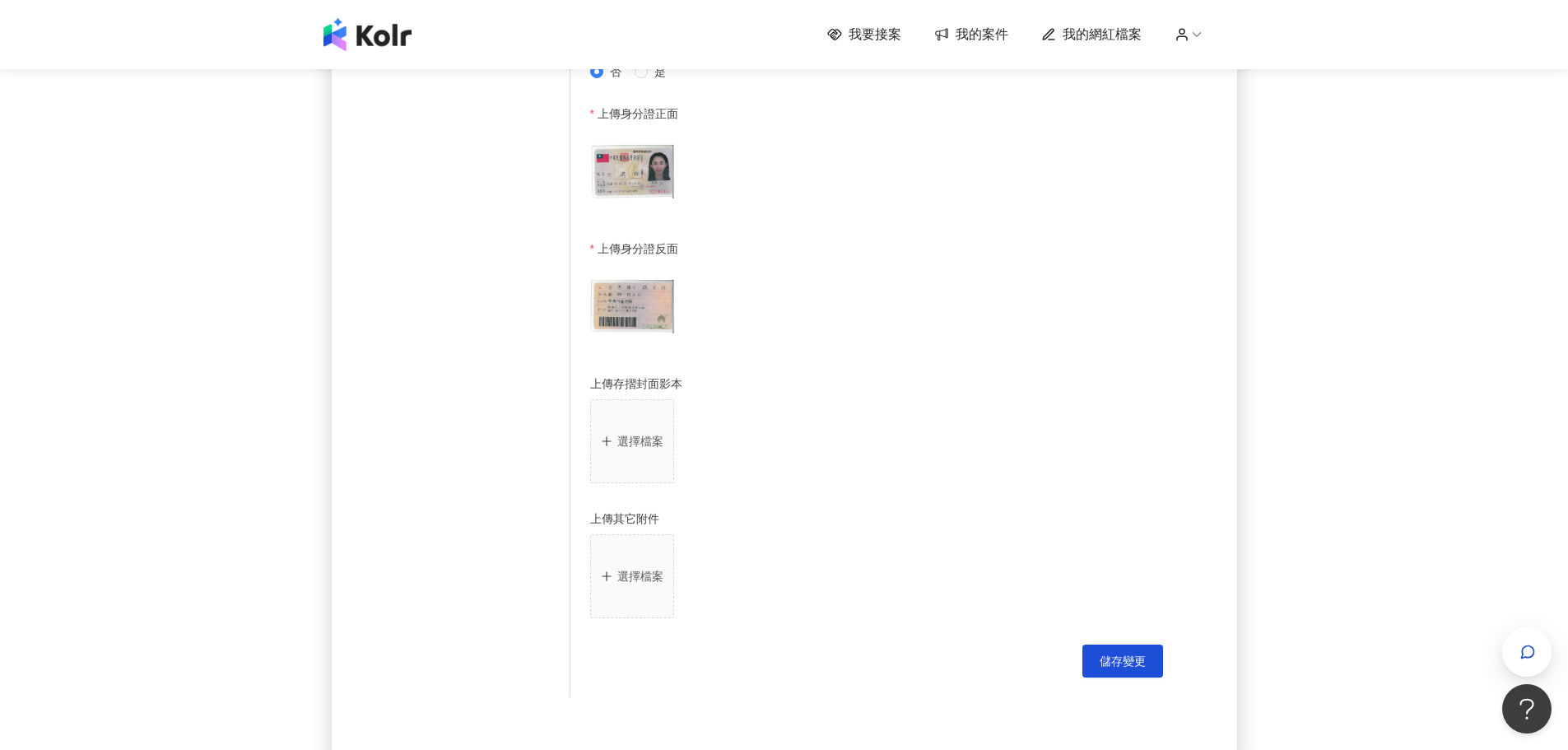
click at [641, 447] on p "選擇檔案" at bounding box center [640, 441] width 46 height 13
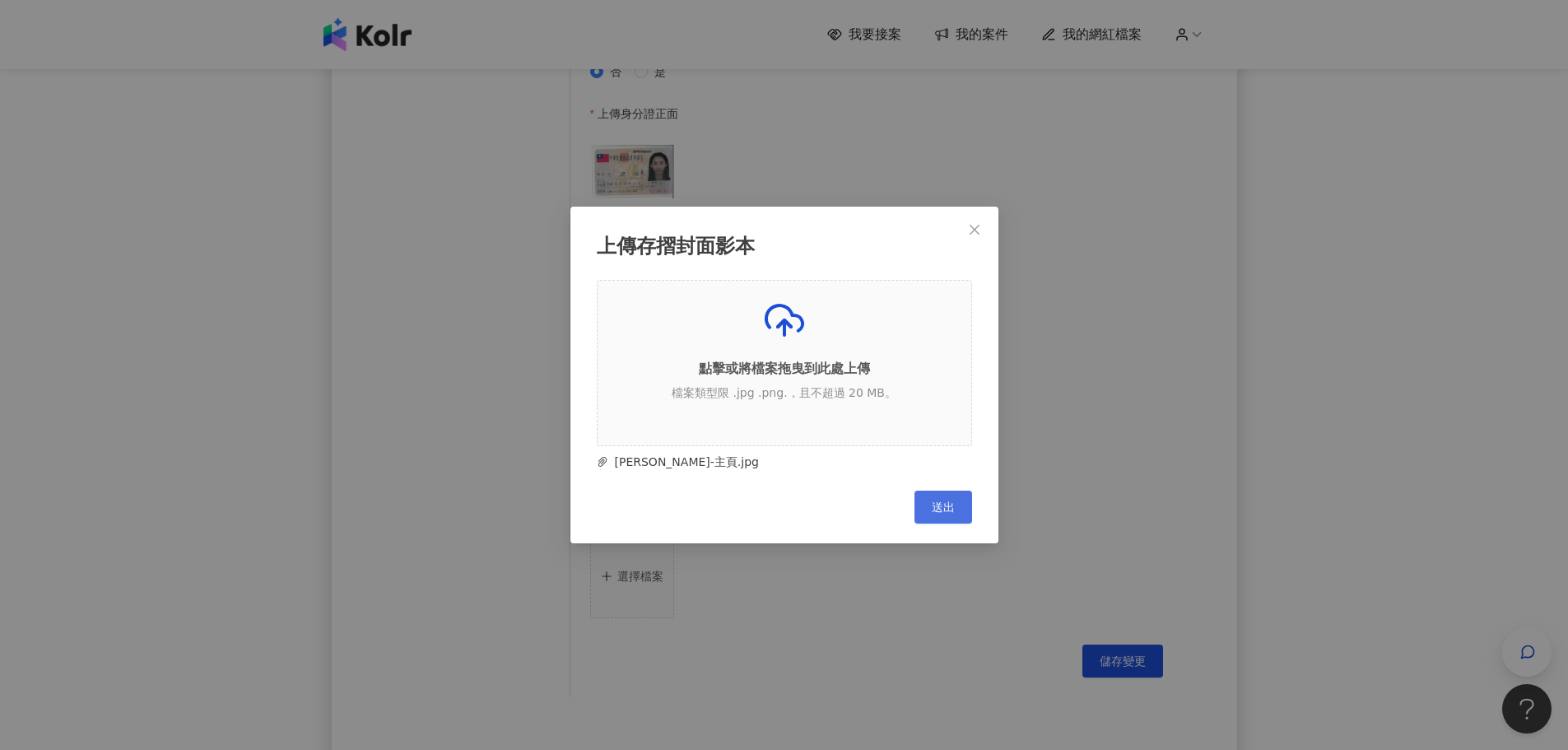
click at [936, 520] on button "送出" at bounding box center [943, 507] width 58 height 33
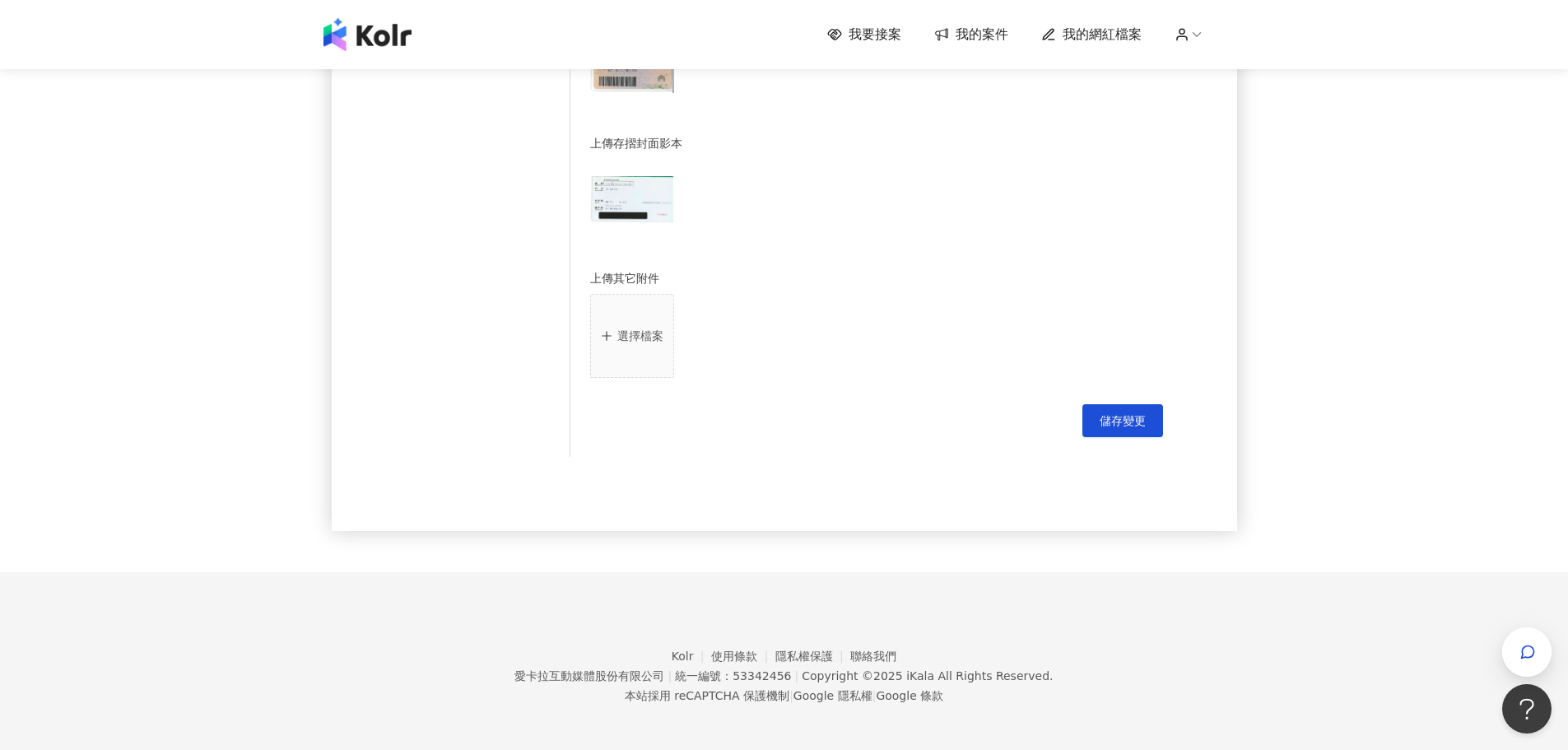
scroll to position [1075, 0]
click at [647, 327] on p "選擇檔案" at bounding box center [640, 331] width 46 height 13
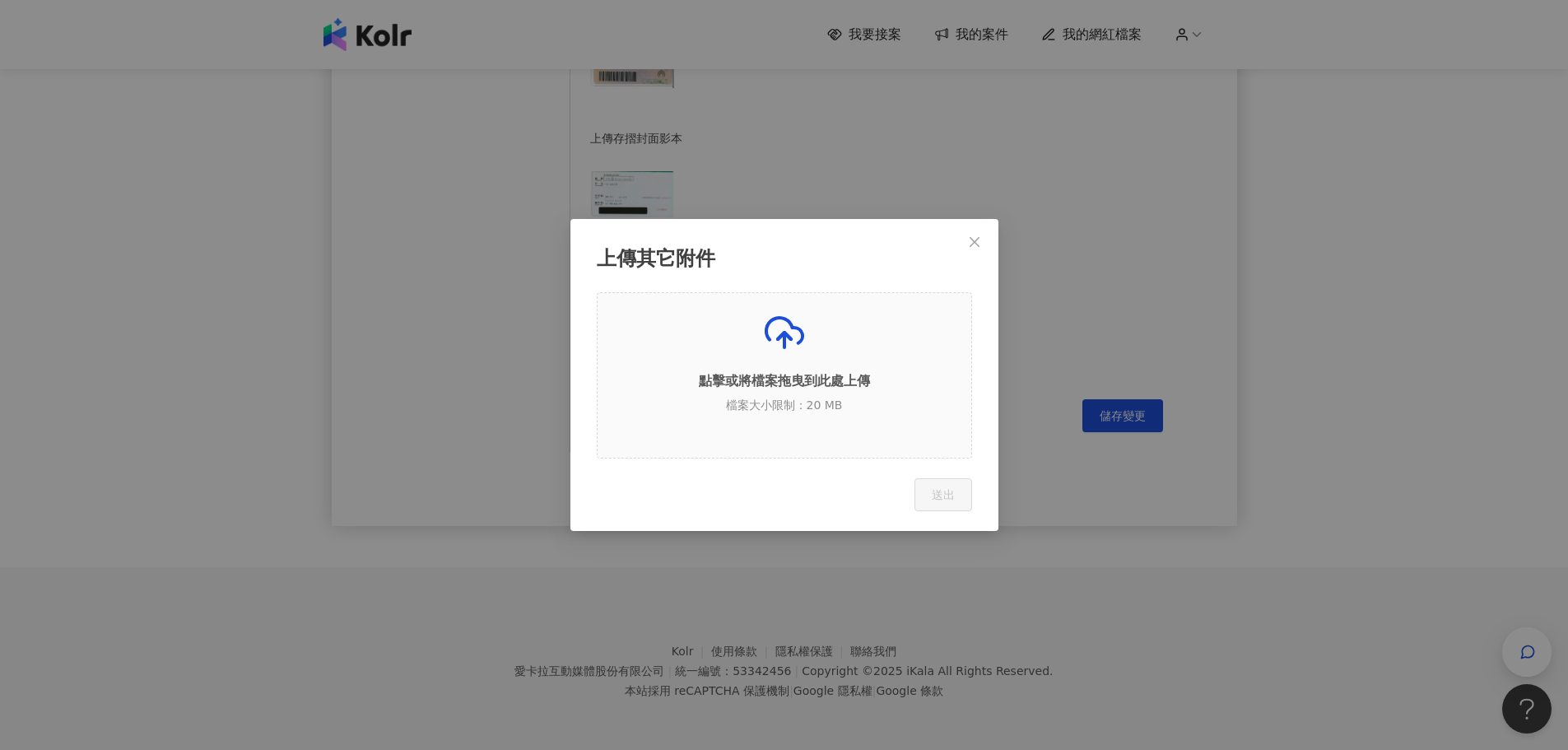
drag, startPoint x: 970, startPoint y: 248, endPoint x: 991, endPoint y: 263, distance: 25.8
click at [972, 246] on icon "close" at bounding box center [975, 242] width 13 height 13
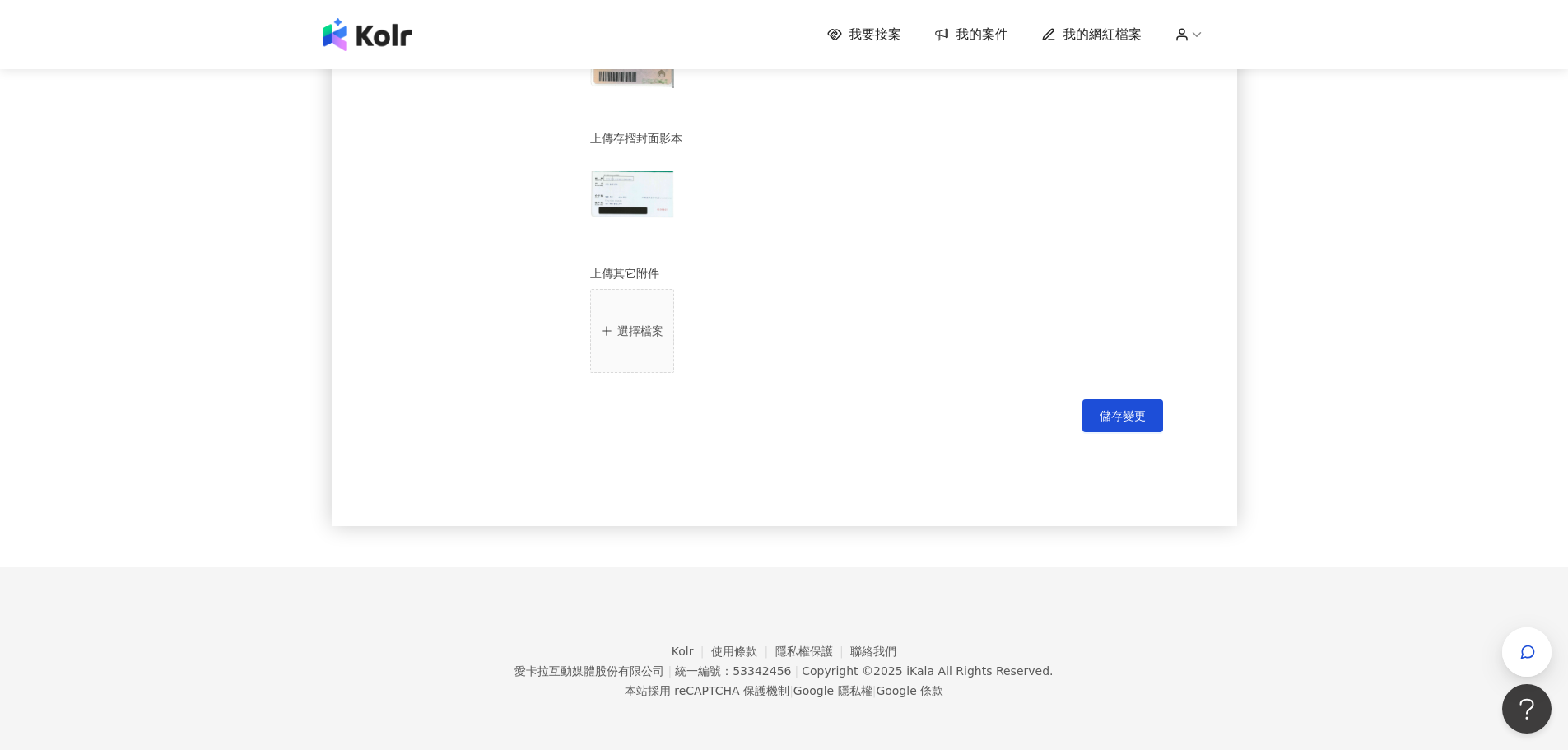
click at [1129, 413] on span "儲存變更" at bounding box center [1122, 416] width 46 height 13
click at [1130, 419] on span "儲存變更" at bounding box center [1122, 416] width 46 height 13
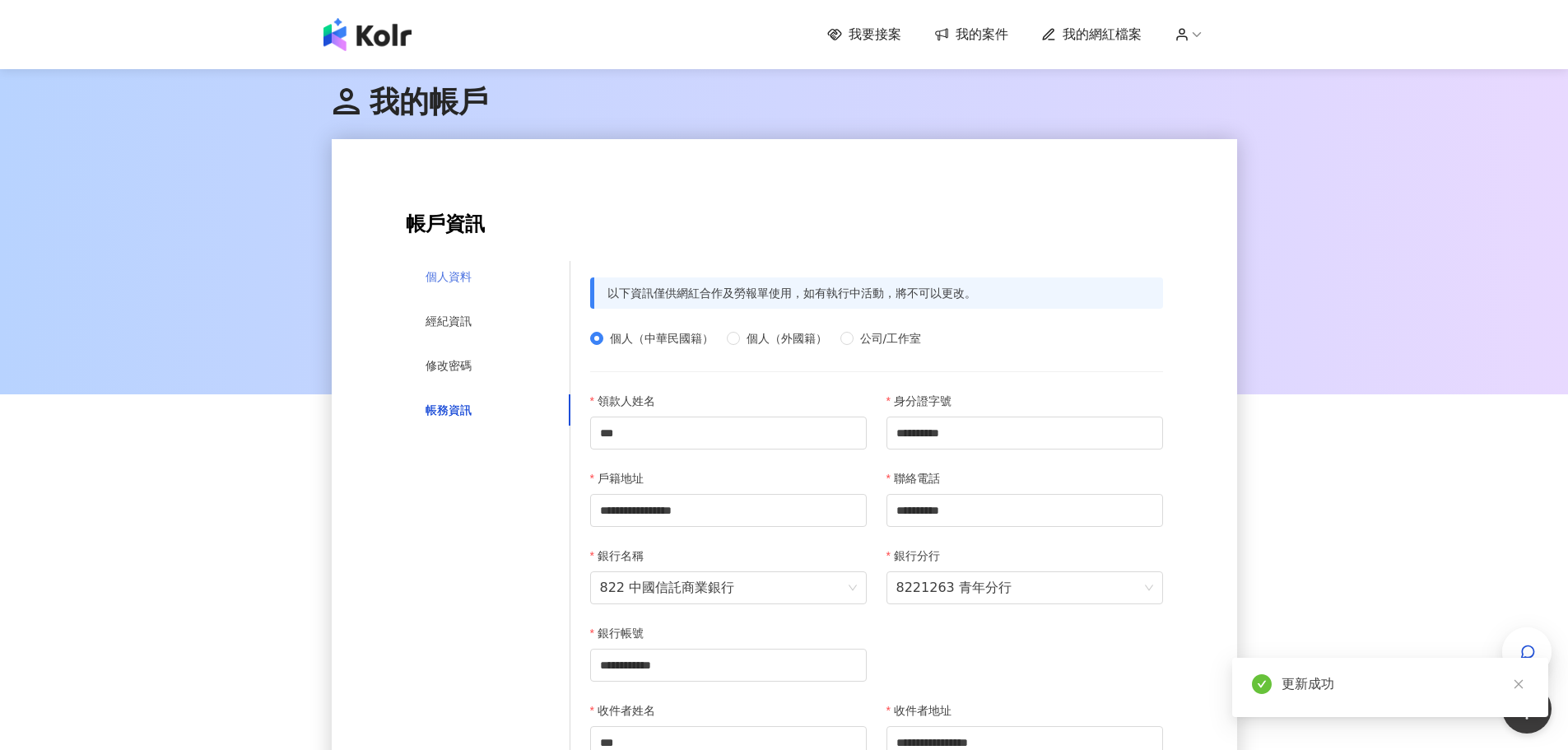
scroll to position [0, 0]
click at [441, 291] on div "個人資料" at bounding box center [488, 277] width 165 height 31
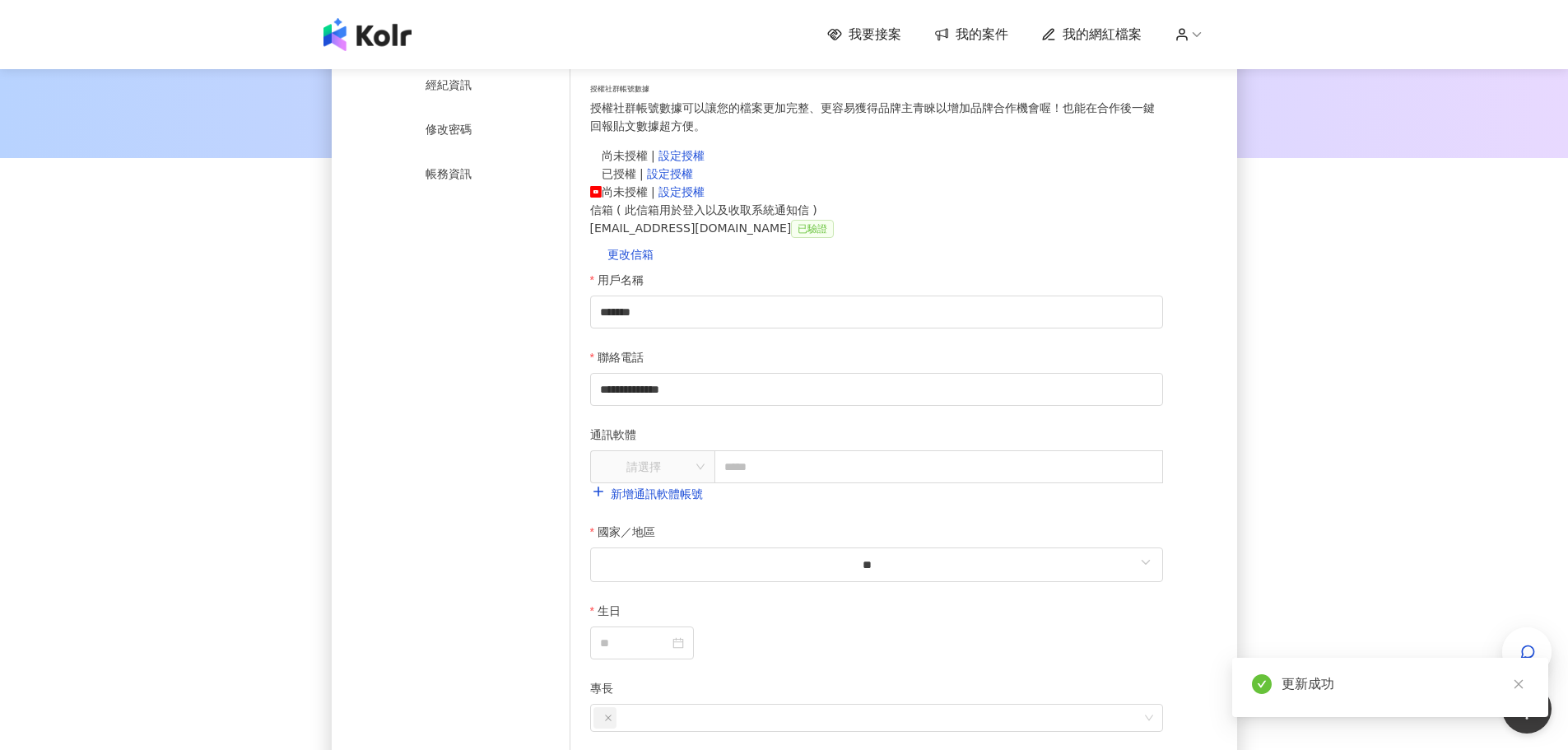
scroll to position [247, 0]
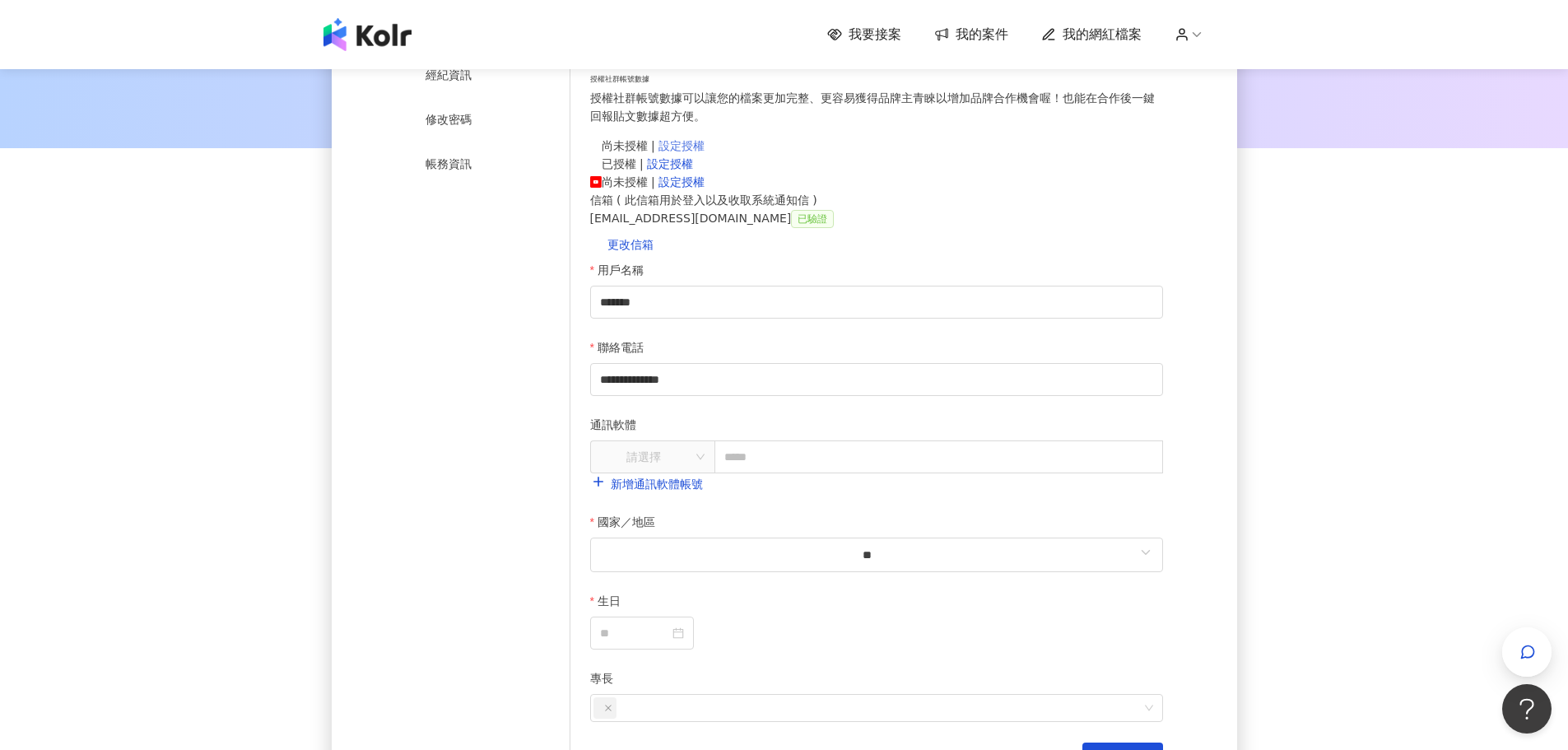
click at [694, 152] on link "設定授權" at bounding box center [681, 145] width 46 height 13
click at [694, 162] on link "設定授權" at bounding box center [670, 164] width 46 height 13
click at [705, 176] on link "設定授權" at bounding box center [681, 182] width 46 height 13
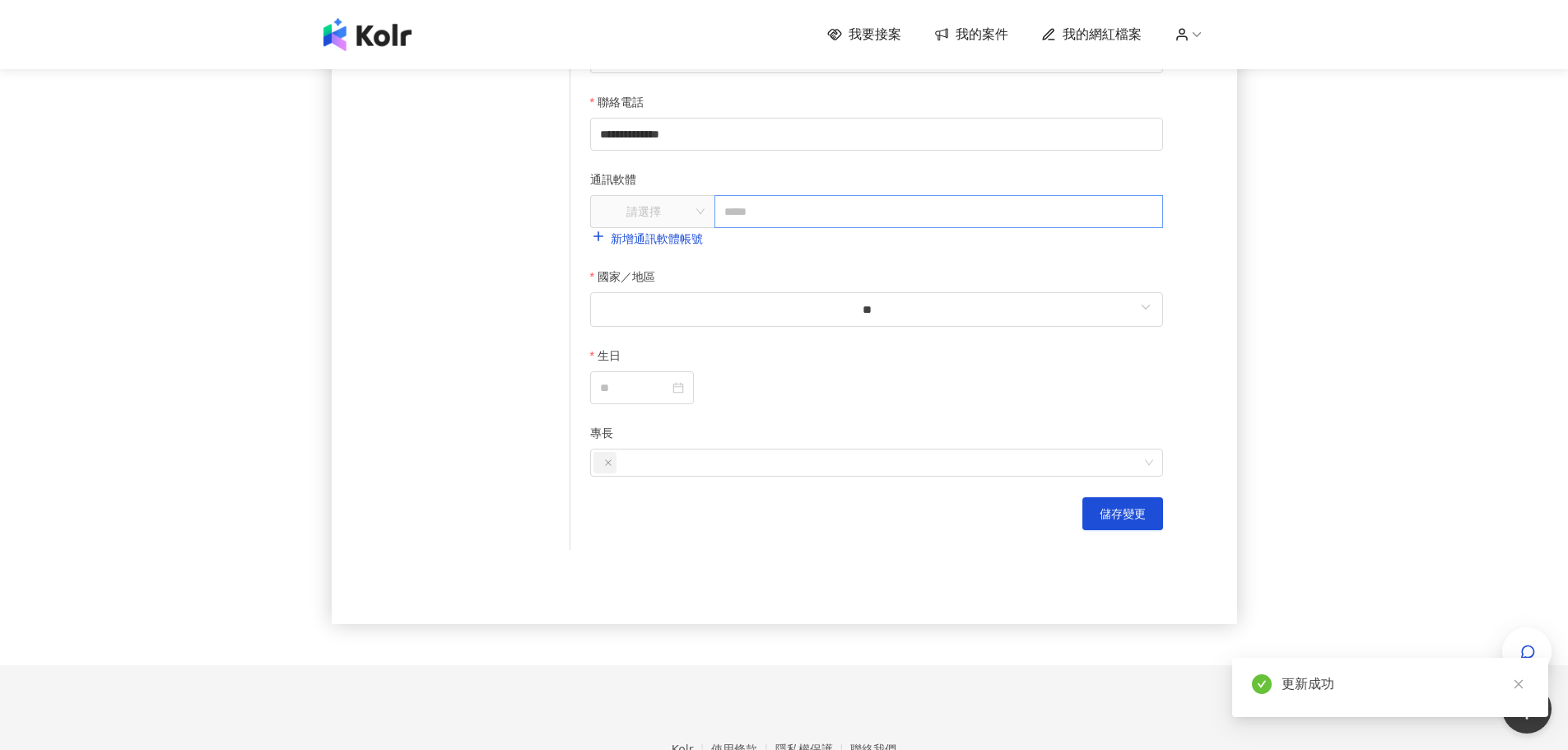
scroll to position [494, 0]
click at [821, 226] on input "text" at bounding box center [939, 209] width 449 height 33
click at [678, 318] on input "**" at bounding box center [868, 308] width 536 height 20
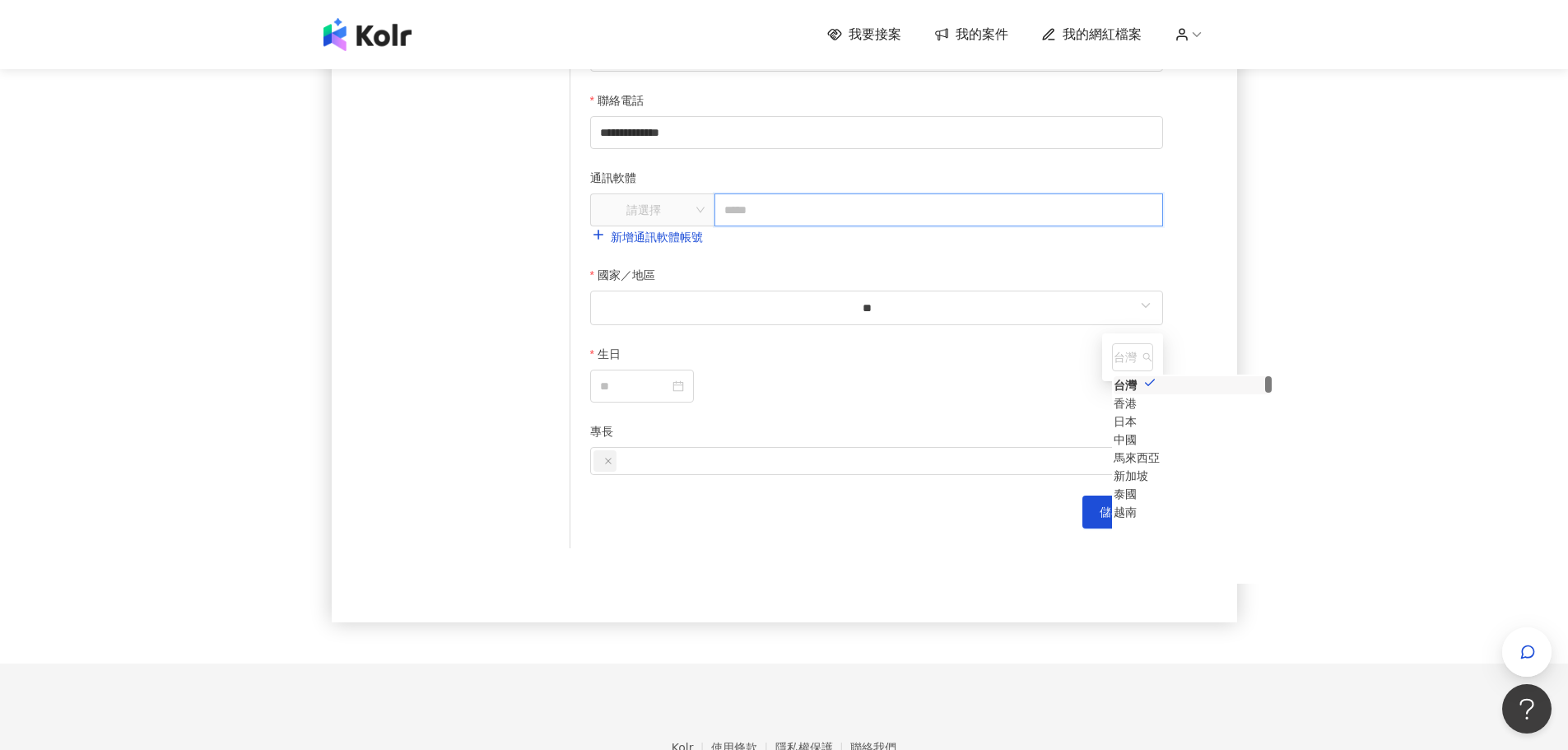
click at [796, 226] on input "text" at bounding box center [939, 209] width 449 height 33
click at [721, 226] on input "text" at bounding box center [939, 209] width 449 height 33
click at [695, 223] on div "請選擇" at bounding box center [652, 209] width 124 height 26
click at [675, 318] on div "LINE" at bounding box center [653, 314] width 98 height 18
click at [743, 226] on input "text" at bounding box center [939, 209] width 449 height 33
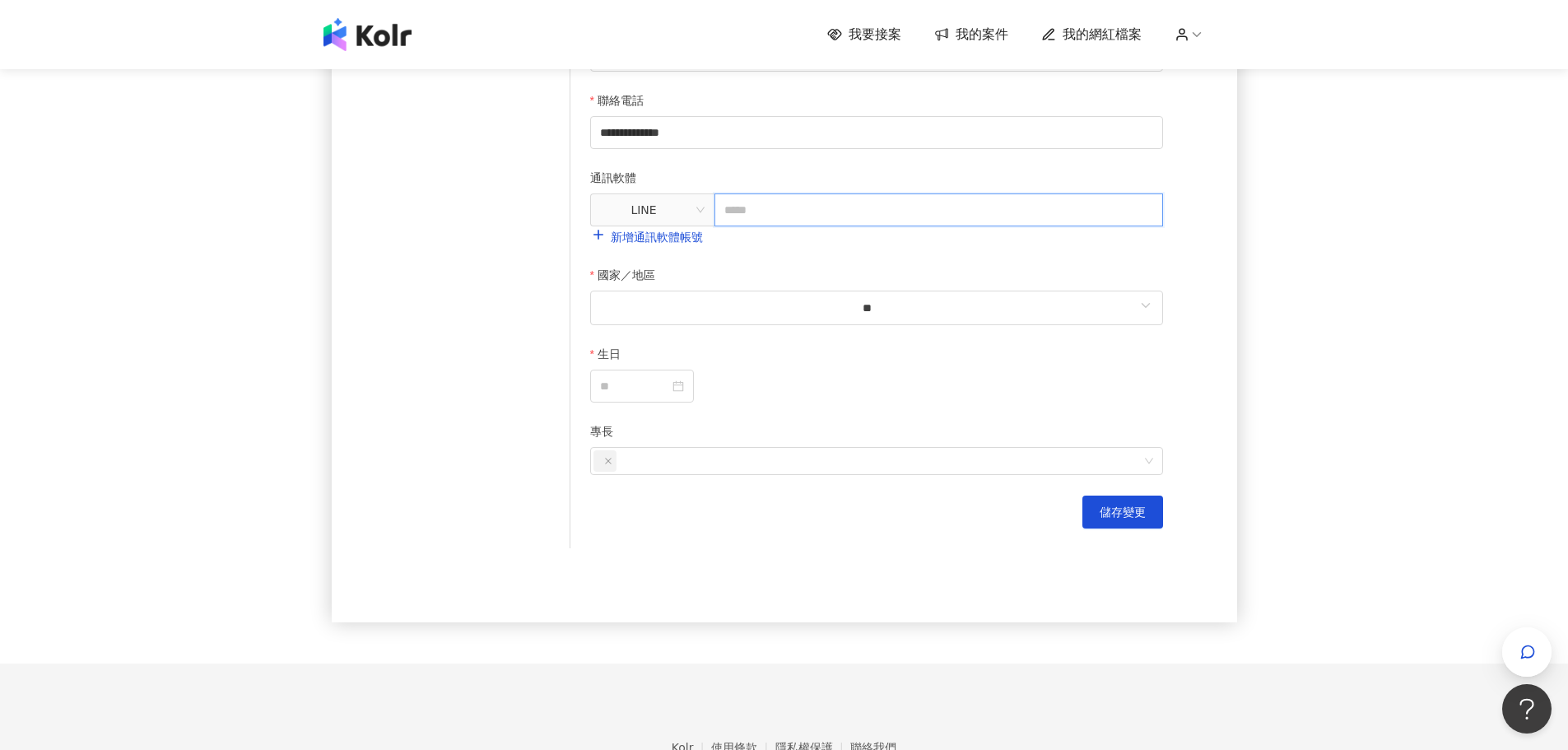
type input "*"
type input "**********"
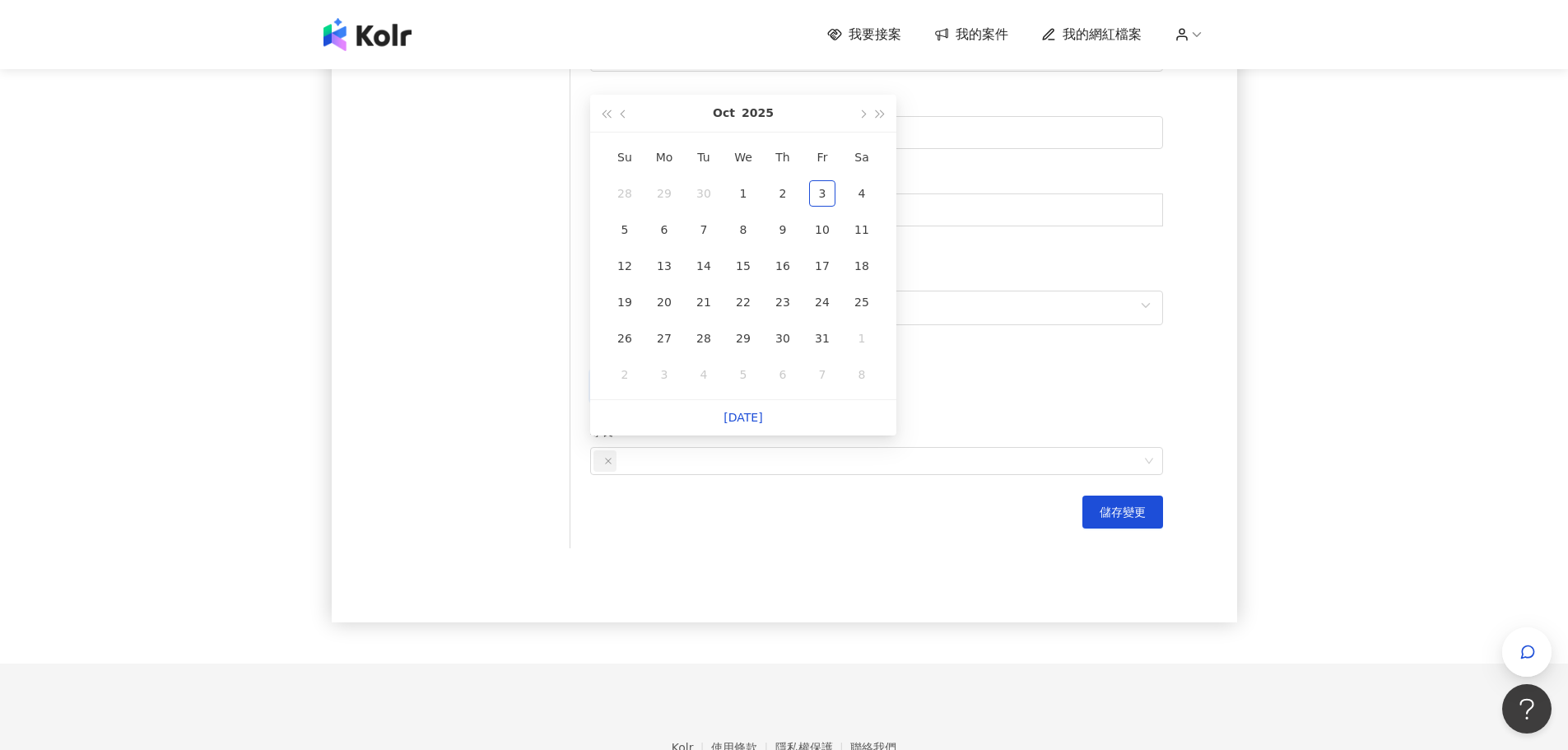
type input "**********"
click at [726, 108] on button "Oct" at bounding box center [724, 114] width 22 height 37
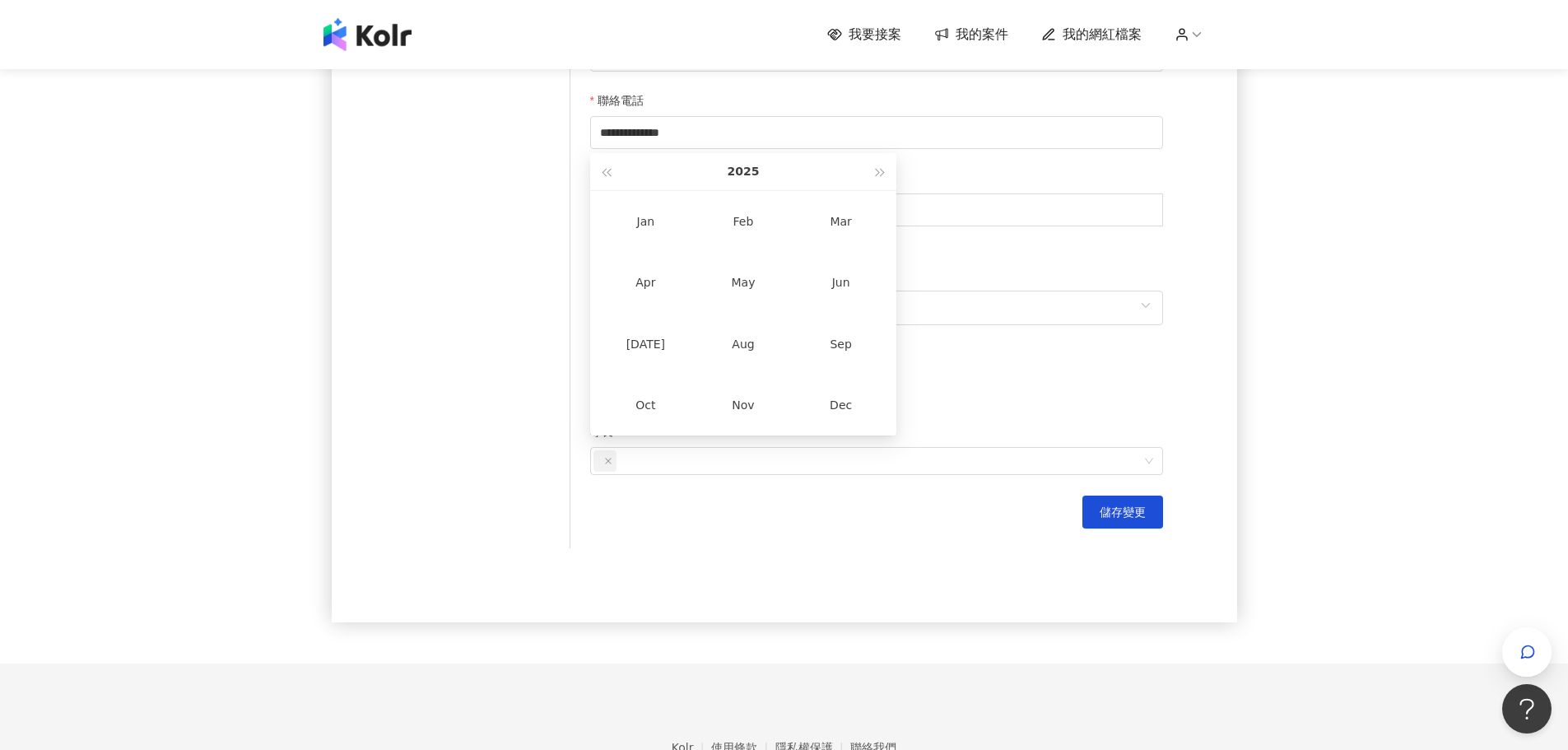
type input "**********"
click at [621, 176] on div "2025" at bounding box center [743, 172] width 256 height 37
click at [604, 173] on span "button" at bounding box center [606, 173] width 8 height 8
click at [605, 172] on span "button" at bounding box center [606, 173] width 8 height 8
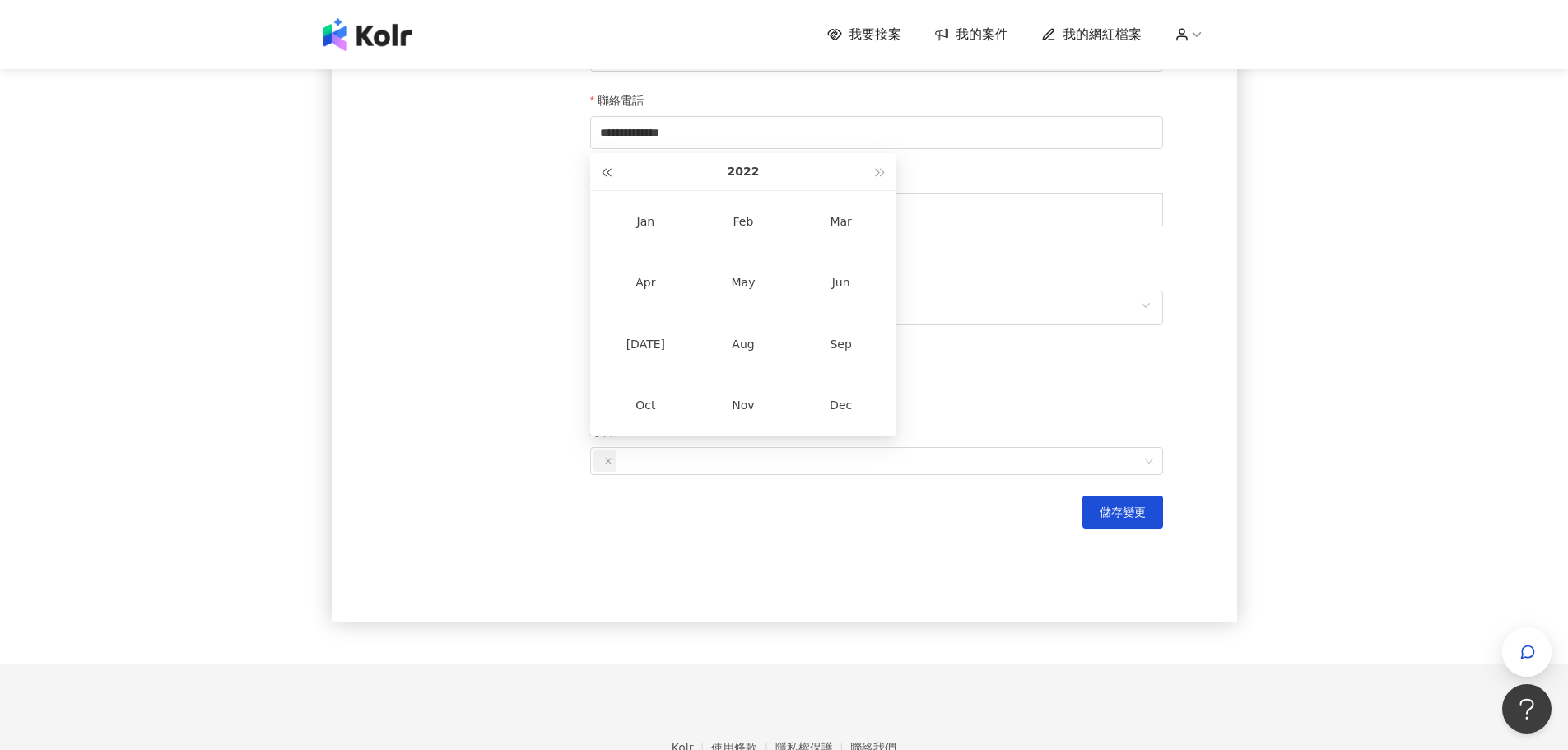
click at [605, 172] on span "button" at bounding box center [606, 173] width 8 height 8
click at [606, 172] on span "button" at bounding box center [606, 173] width 8 height 8
click at [607, 171] on span "button" at bounding box center [606, 173] width 8 height 8
click at [608, 170] on button "button" at bounding box center [606, 172] width 18 height 37
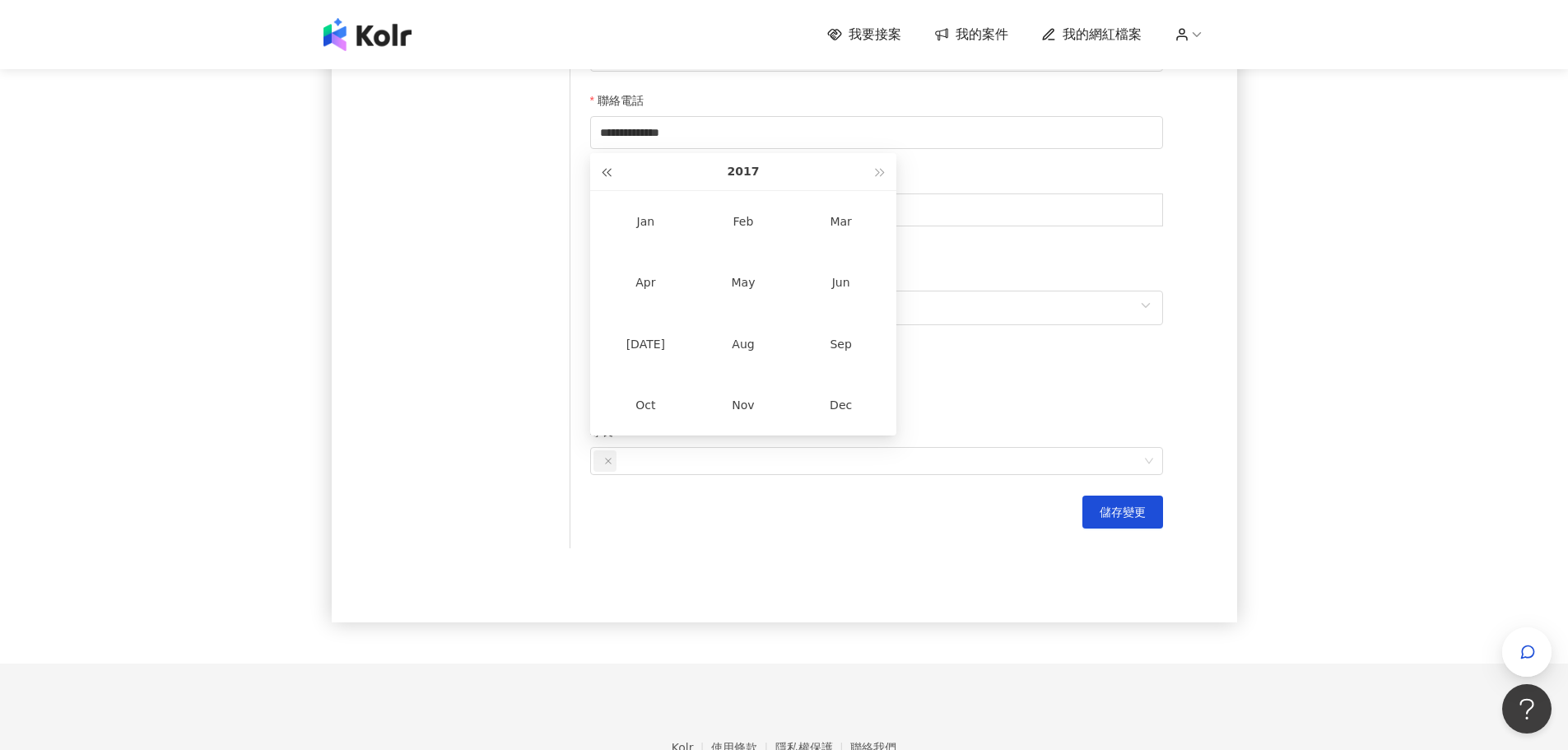
click at [608, 170] on button "button" at bounding box center [606, 172] width 18 height 37
click at [610, 168] on button "button" at bounding box center [606, 172] width 18 height 37
click at [610, 166] on button "button" at bounding box center [606, 172] width 18 height 37
click at [614, 164] on button "button" at bounding box center [606, 172] width 18 height 37
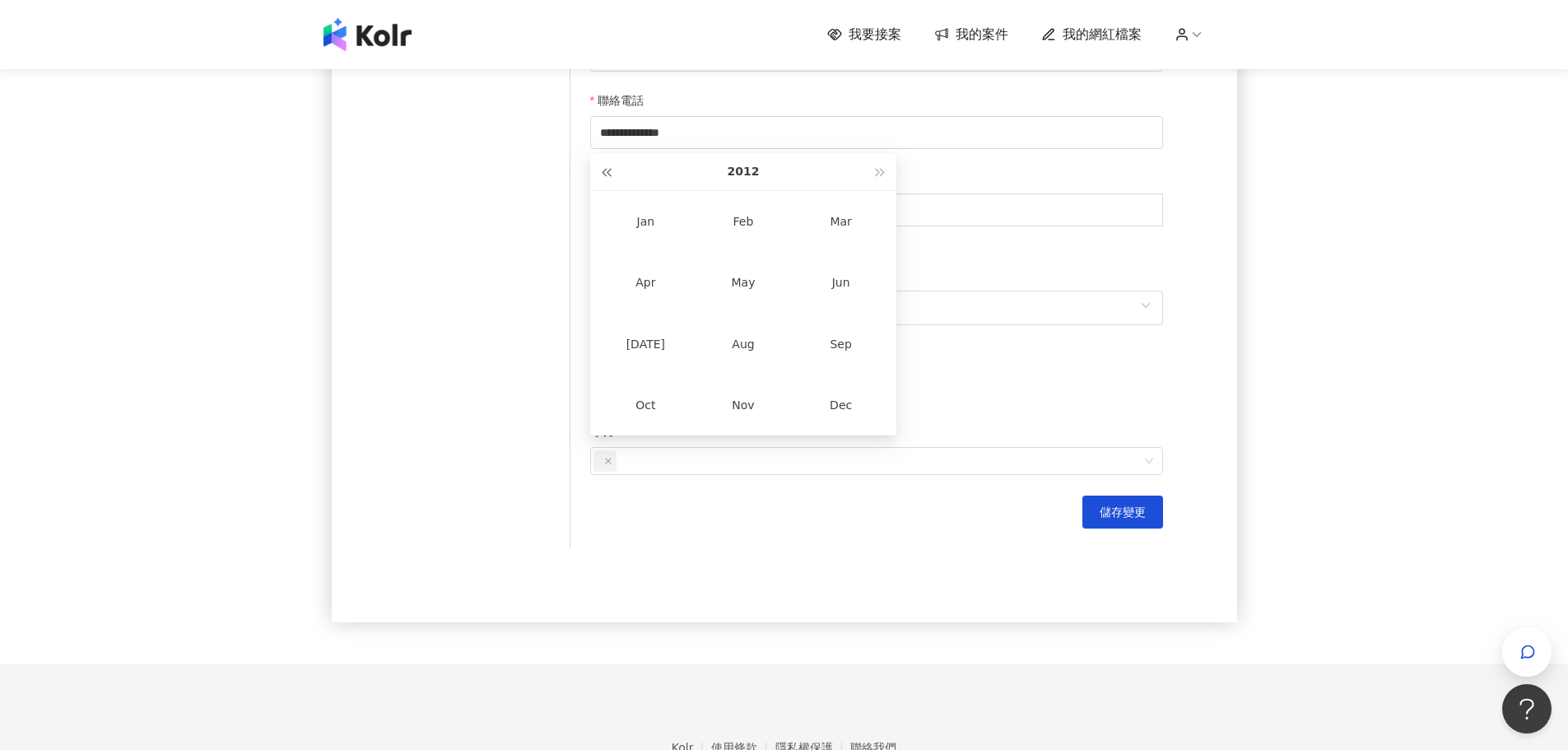
click at [614, 164] on button "button" at bounding box center [606, 172] width 18 height 37
click at [607, 168] on button "button" at bounding box center [606, 172] width 18 height 37
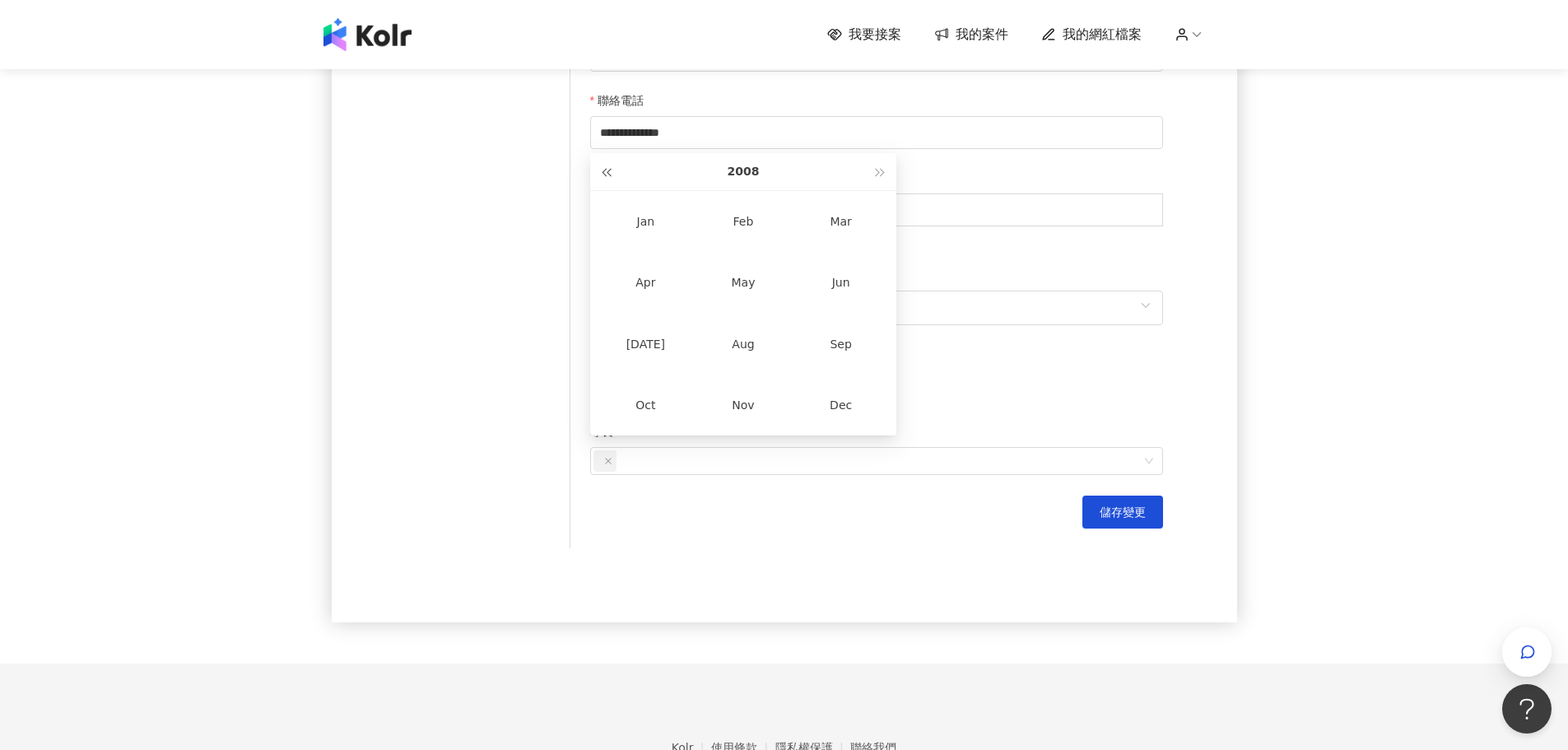
click at [607, 168] on button "button" at bounding box center [606, 172] width 18 height 37
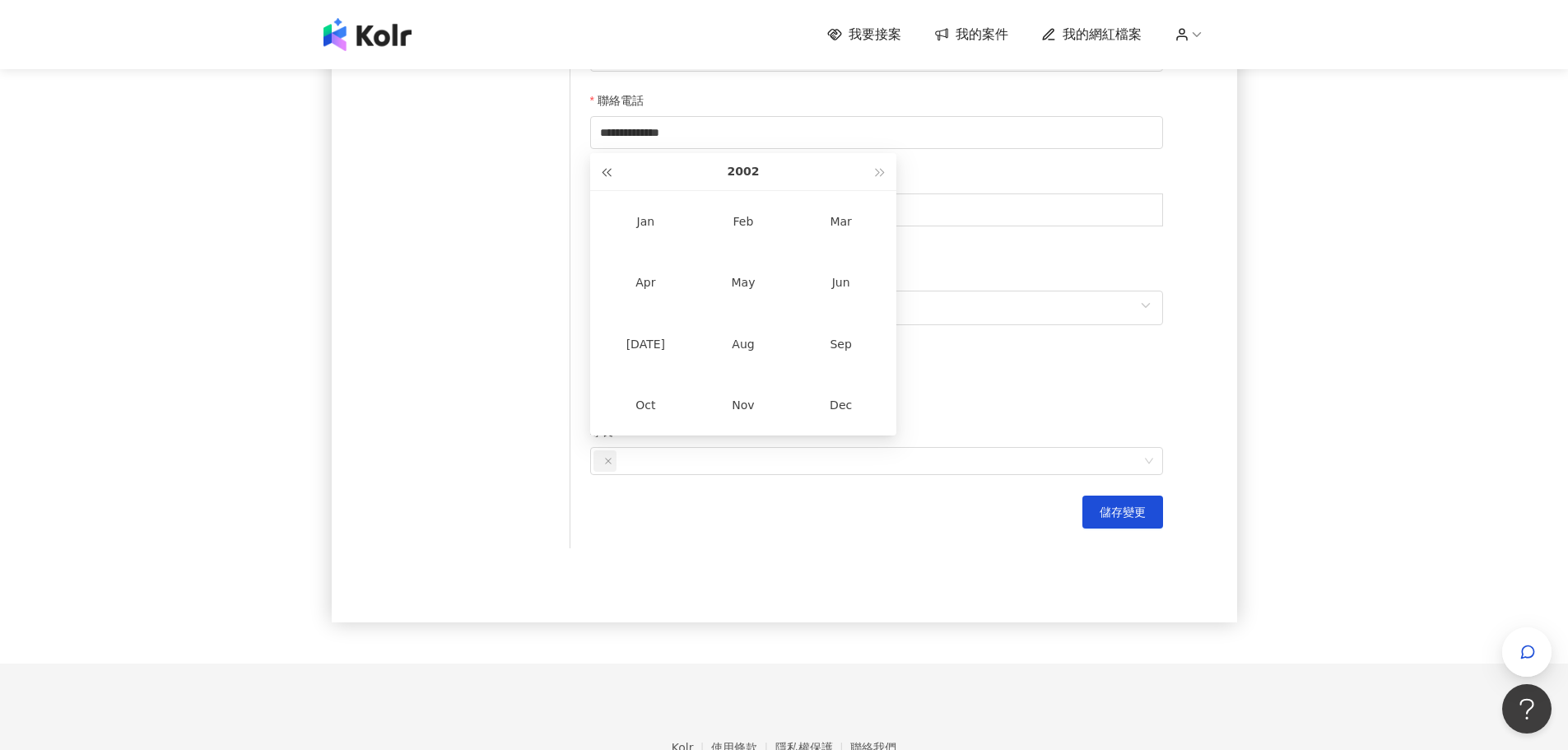
click at [607, 168] on button "button" at bounding box center [606, 172] width 18 height 37
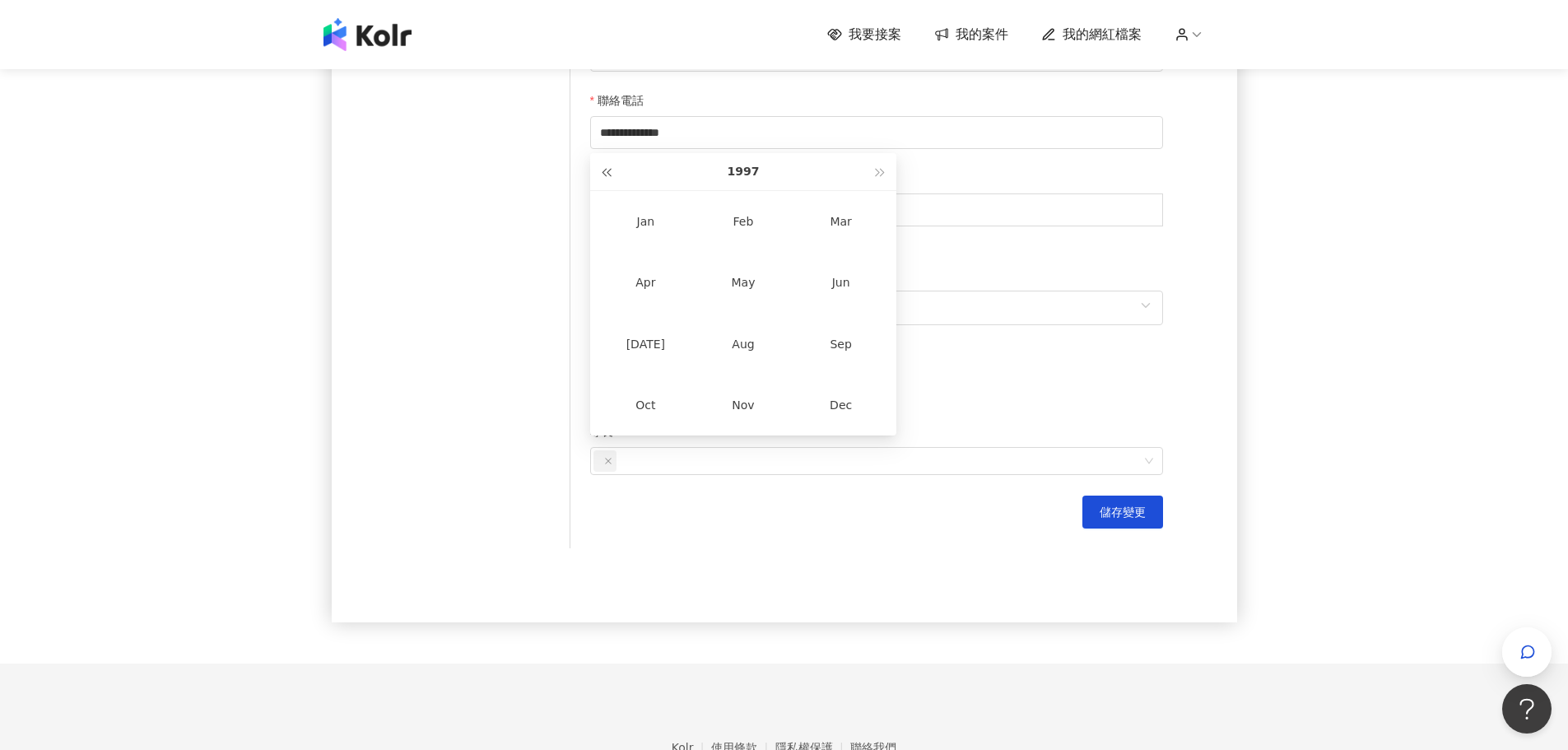
click at [607, 168] on button "button" at bounding box center [606, 172] width 18 height 37
click at [641, 406] on div "Oct" at bounding box center [646, 404] width 56 height 26
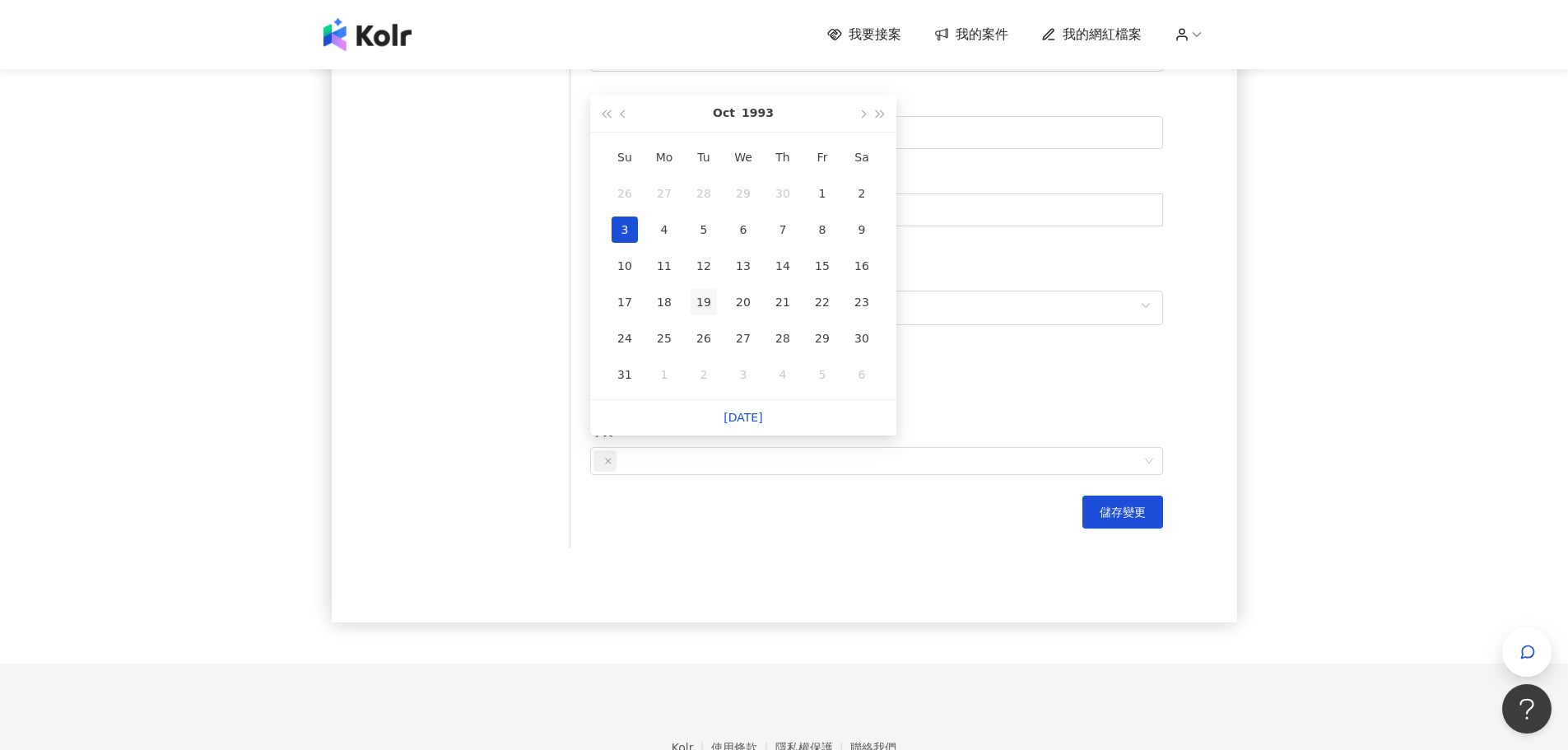
click at [711, 306] on div "19" at bounding box center [704, 302] width 26 height 26
type input "**********"
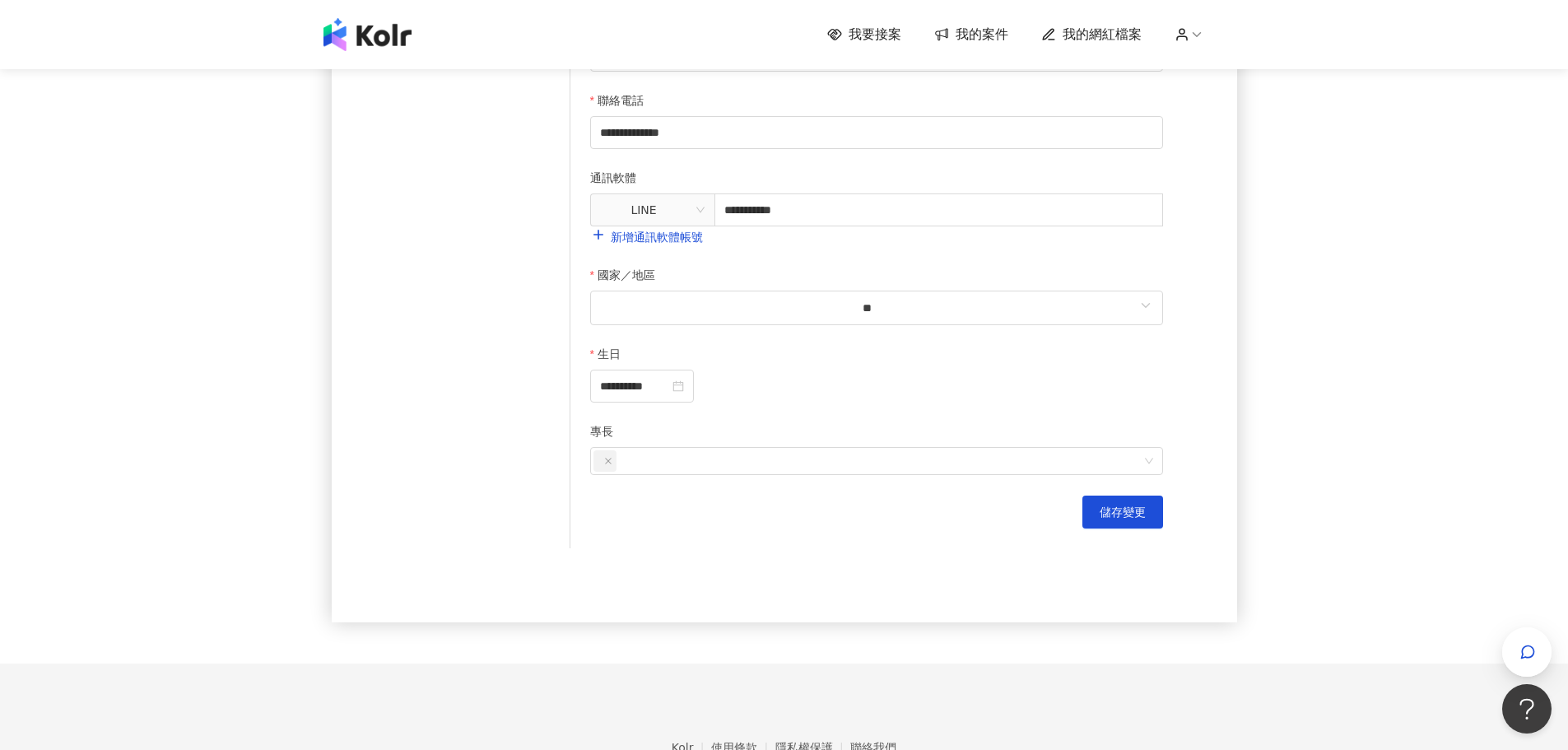
click at [1507, 465] on div "**********" at bounding box center [784, 118] width 1568 height 1091
click at [1148, 475] on div at bounding box center [877, 461] width 573 height 28
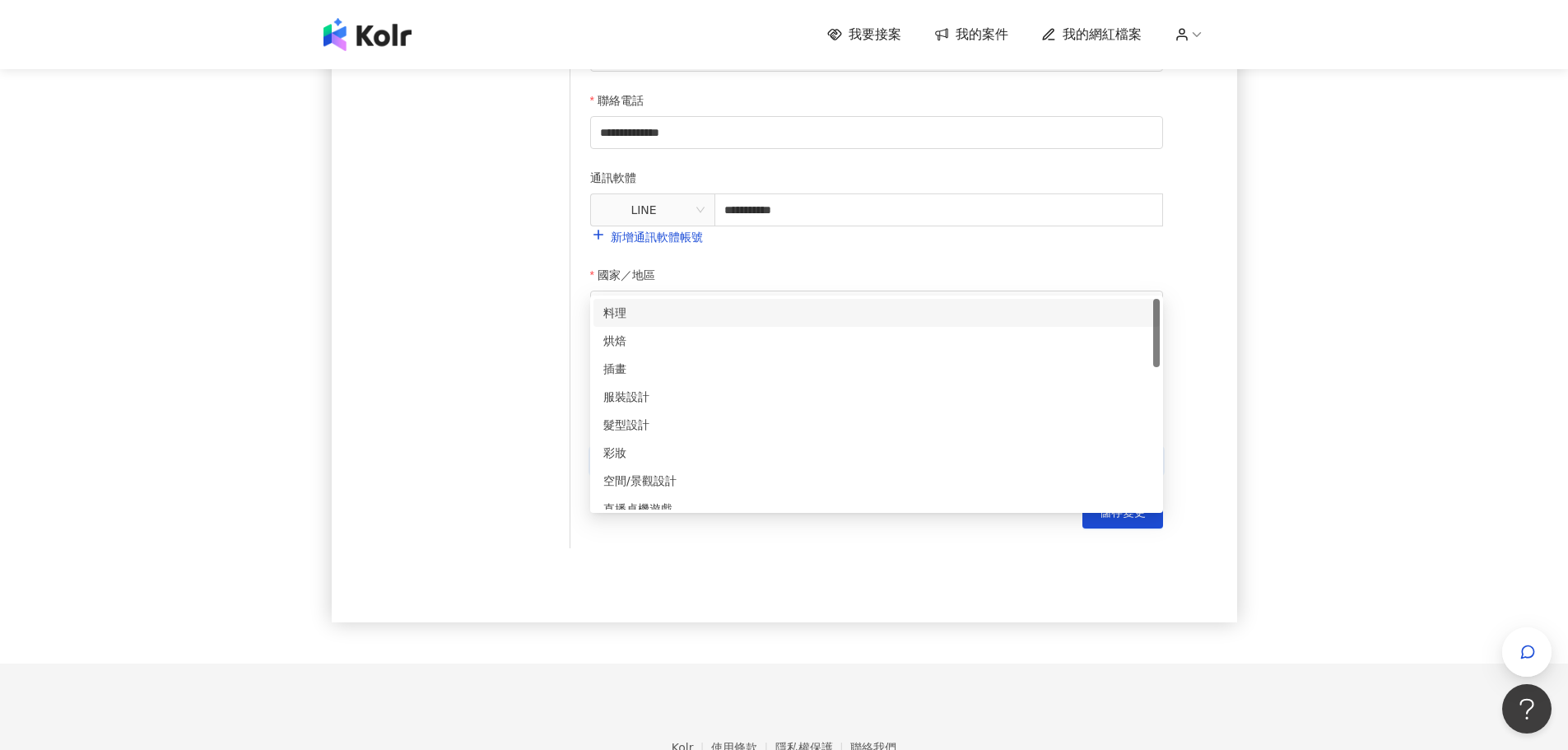
click at [712, 320] on div "料理" at bounding box center [877, 313] width 546 height 18
click at [699, 370] on div "彩妝" at bounding box center [877, 371] width 546 height 18
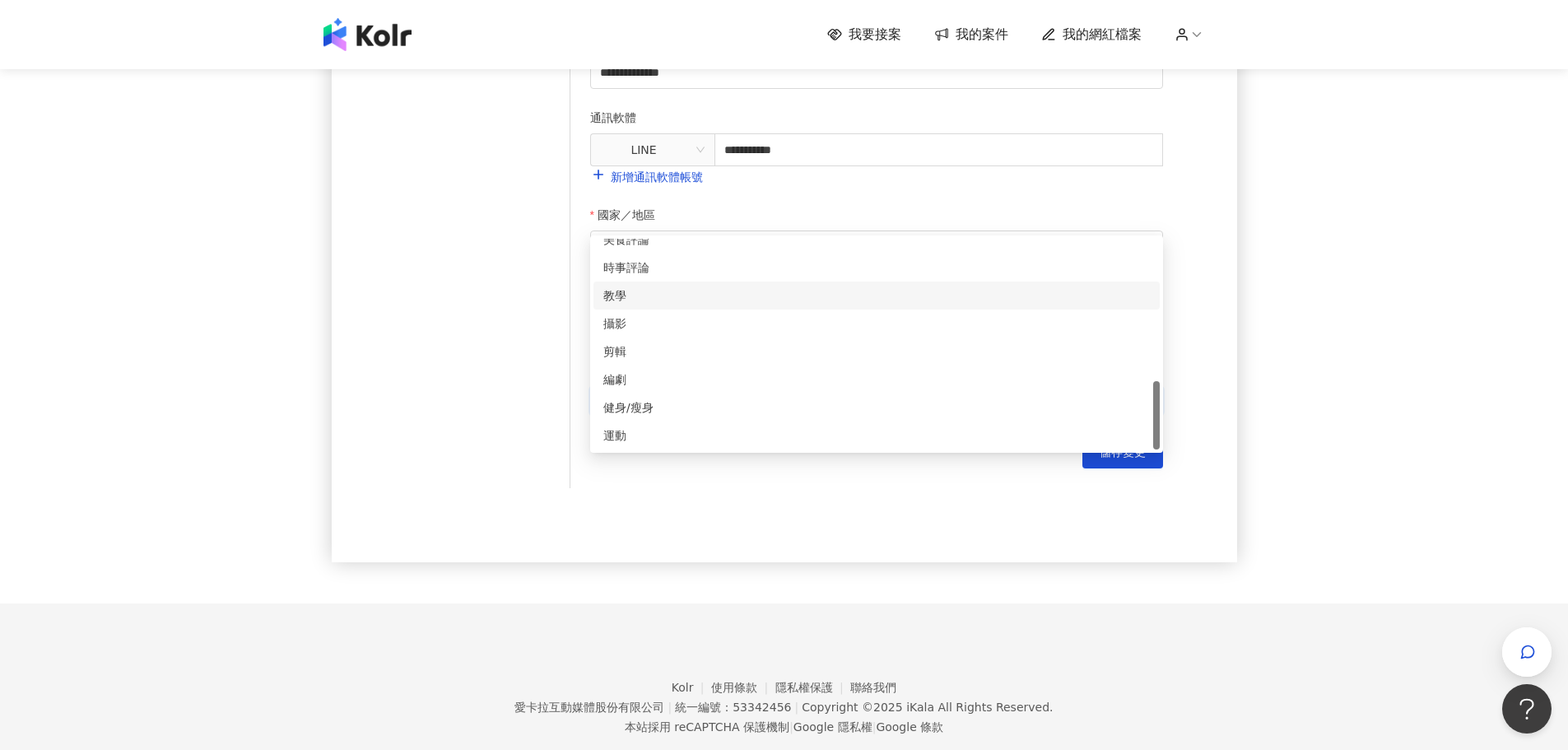
scroll to position [576, 0]
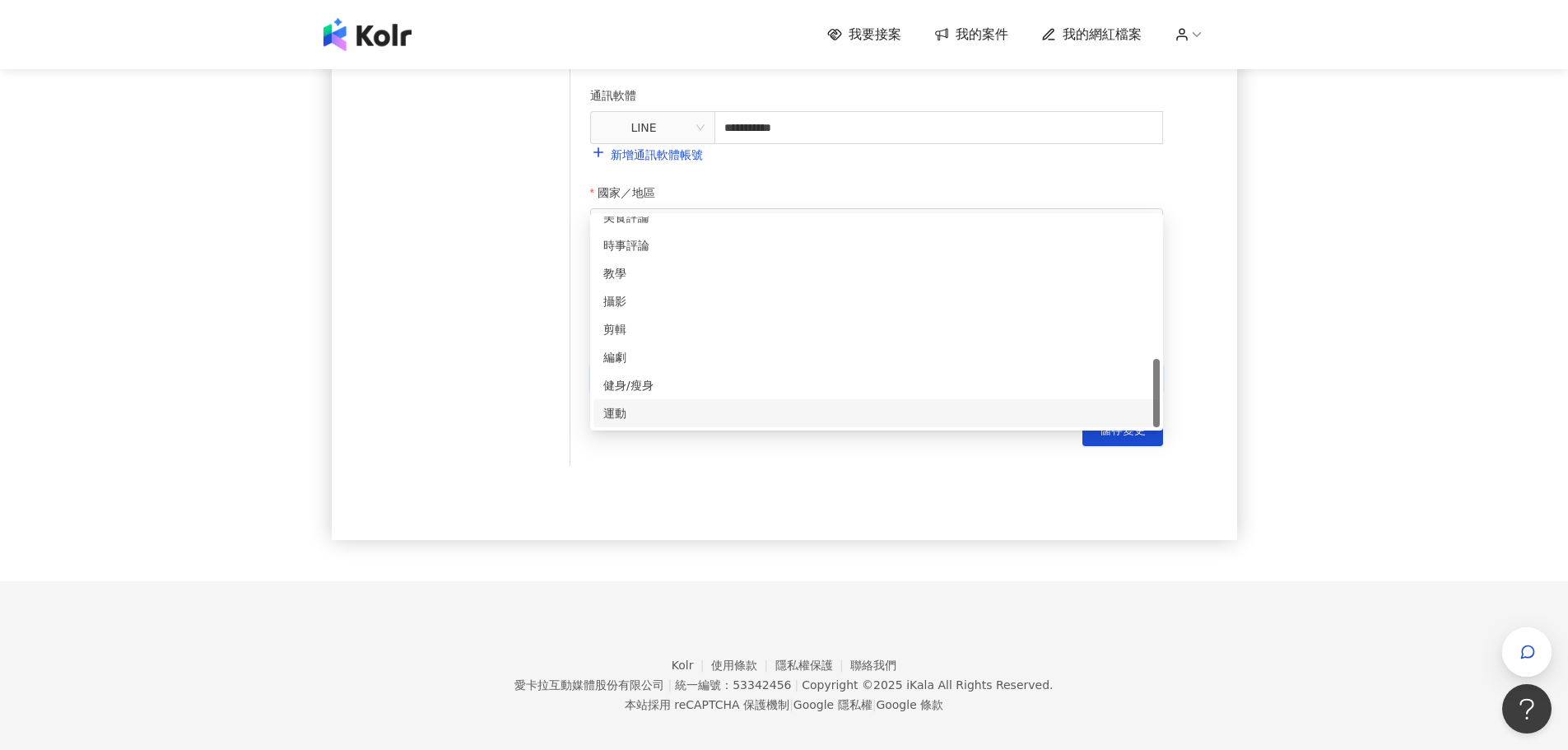
click at [710, 410] on div "運動" at bounding box center [877, 414] width 546 height 18
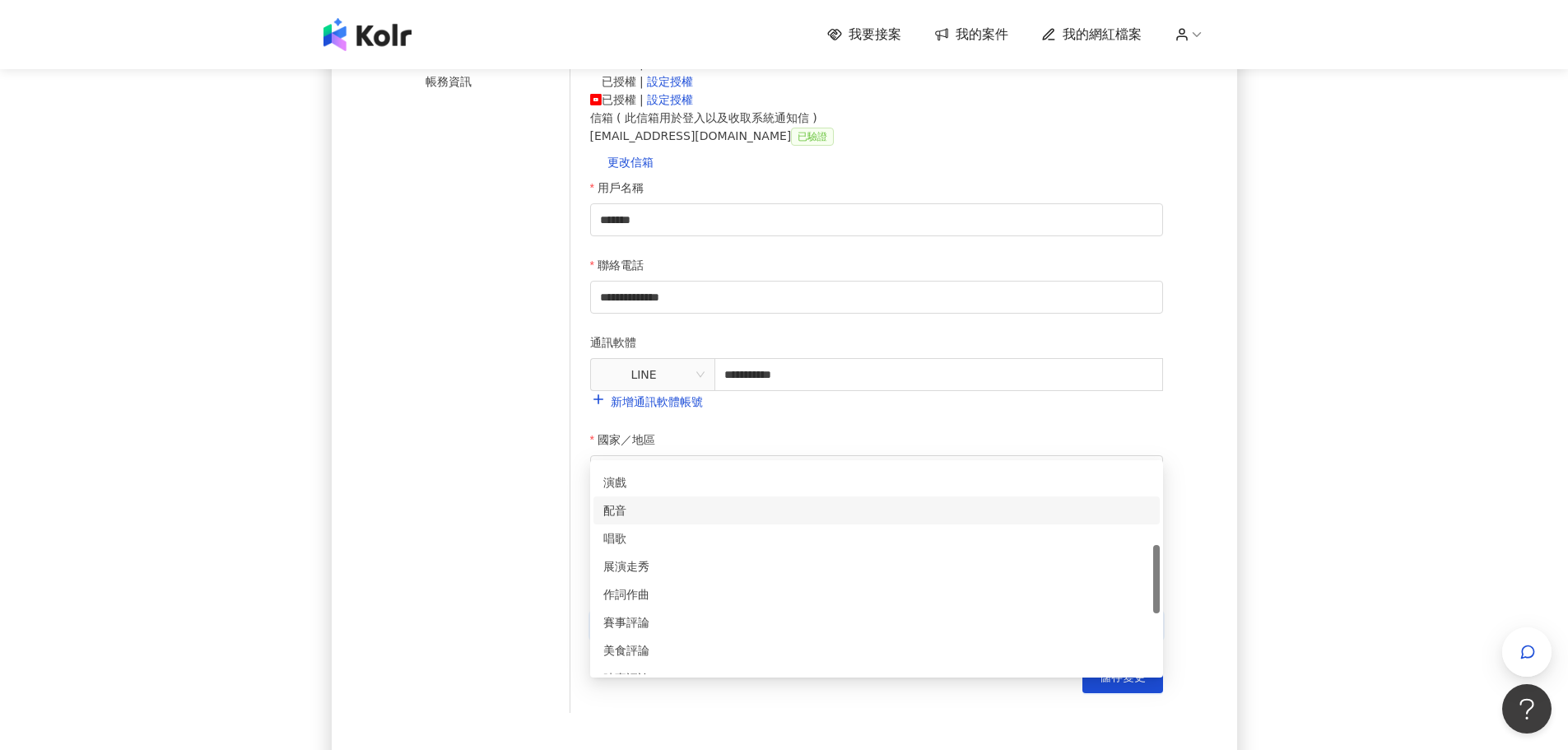
scroll to position [412, 0]
click at [746, 493] on div "美食評論" at bounding box center [877, 486] width 546 height 18
click at [1310, 644] on div "**********" at bounding box center [784, 283] width 1568 height 1091
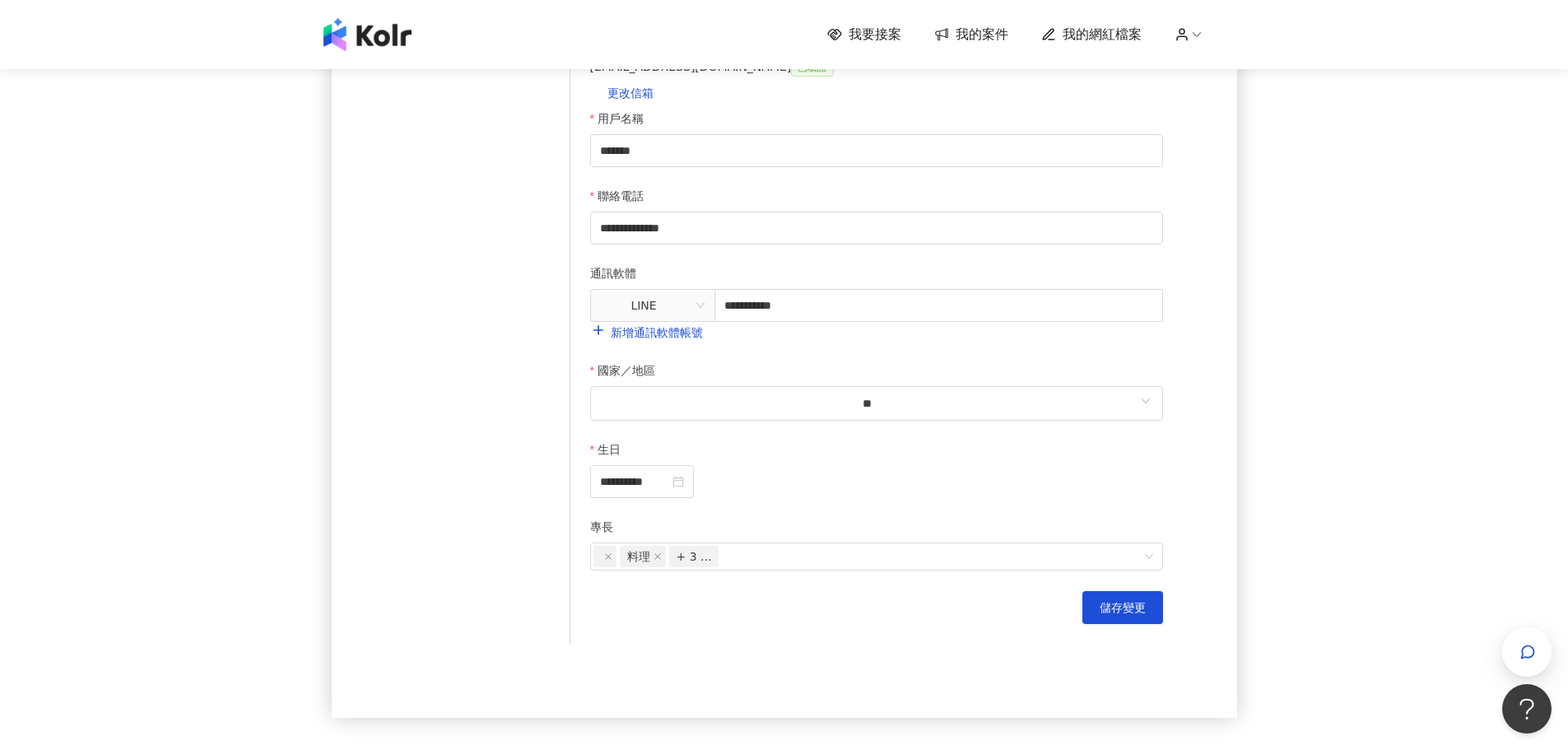
scroll to position [494, 0]
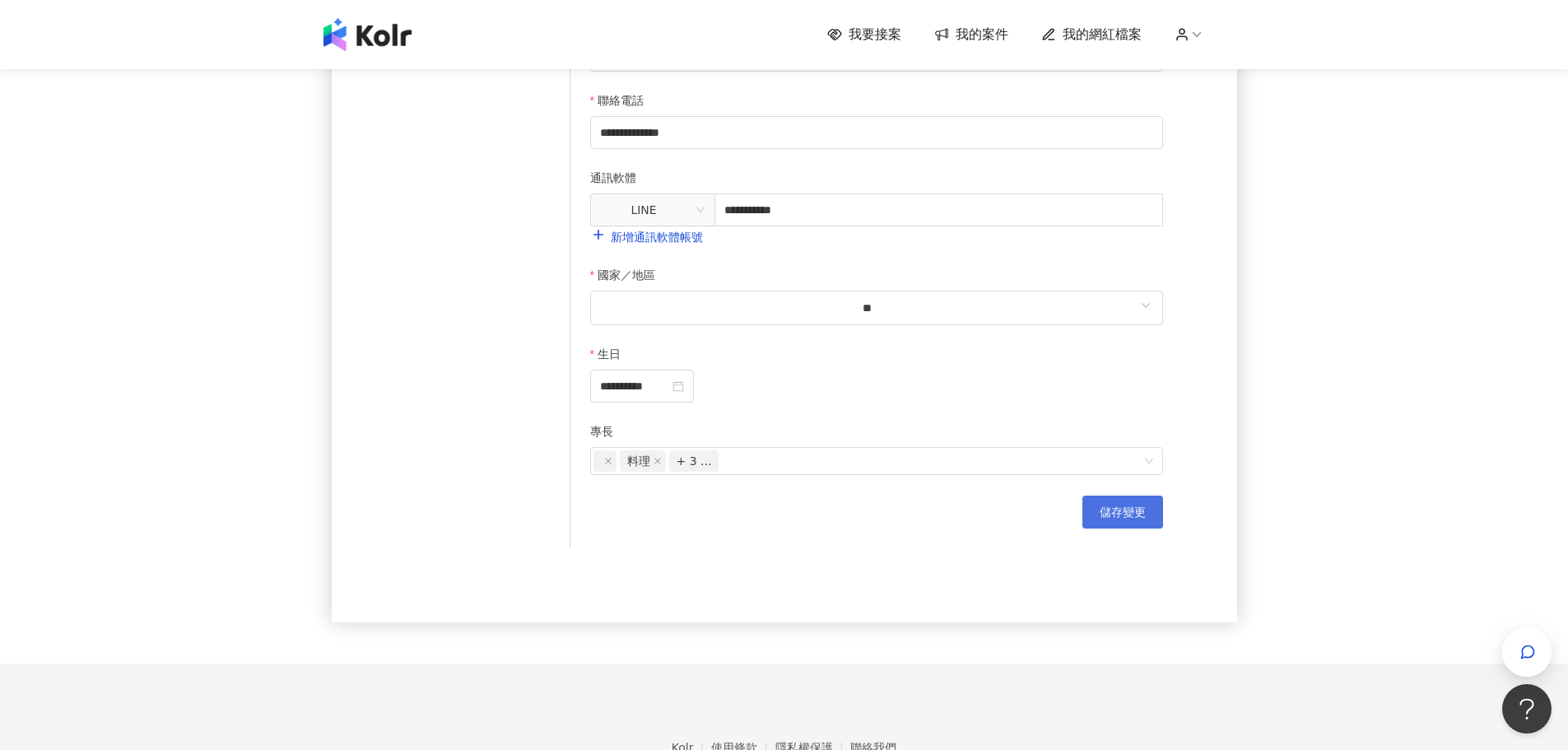
click at [1123, 519] on span "儲存變更" at bounding box center [1122, 512] width 46 height 13
click at [1481, 441] on div "**********" at bounding box center [784, 118] width 1568 height 1091
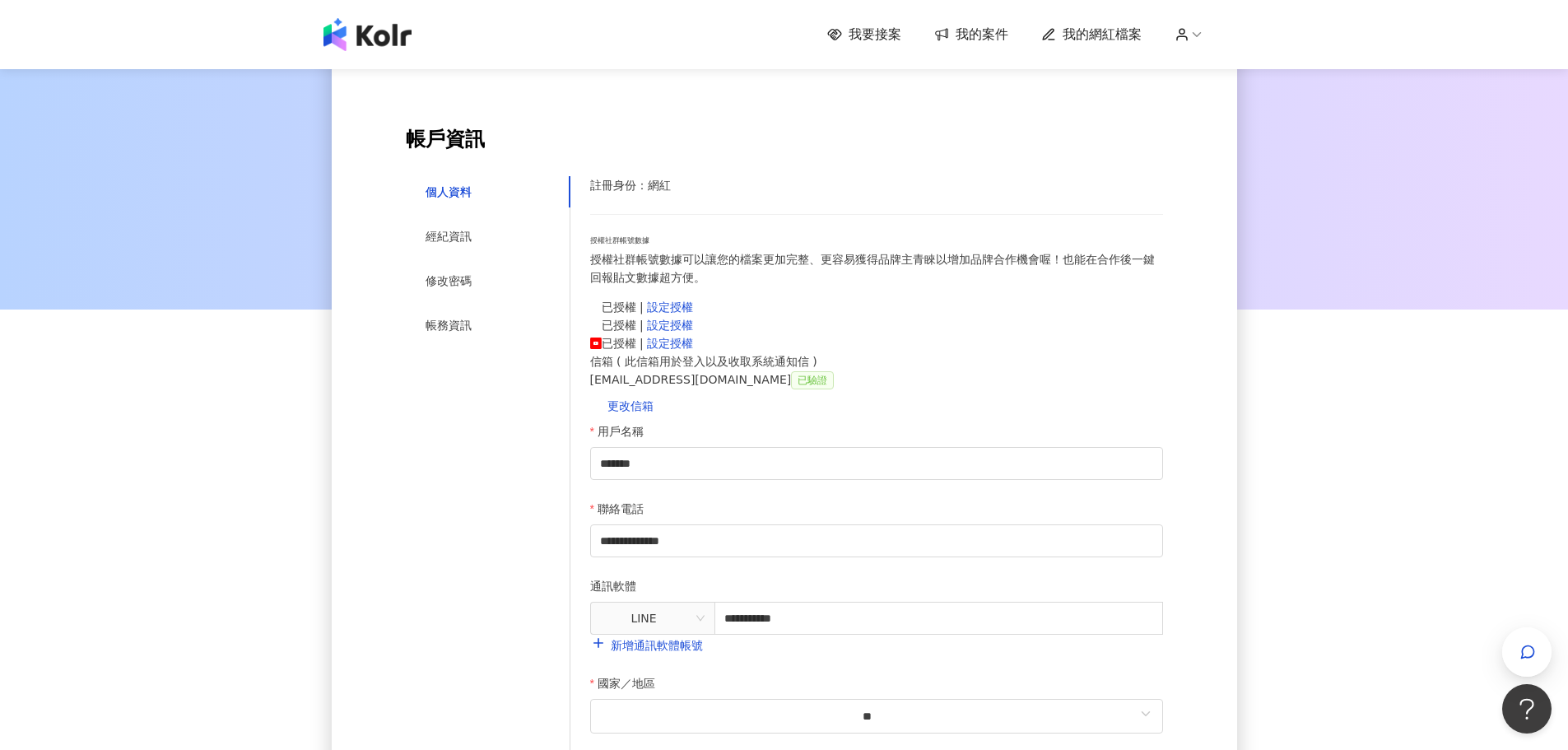
scroll to position [0, 0]
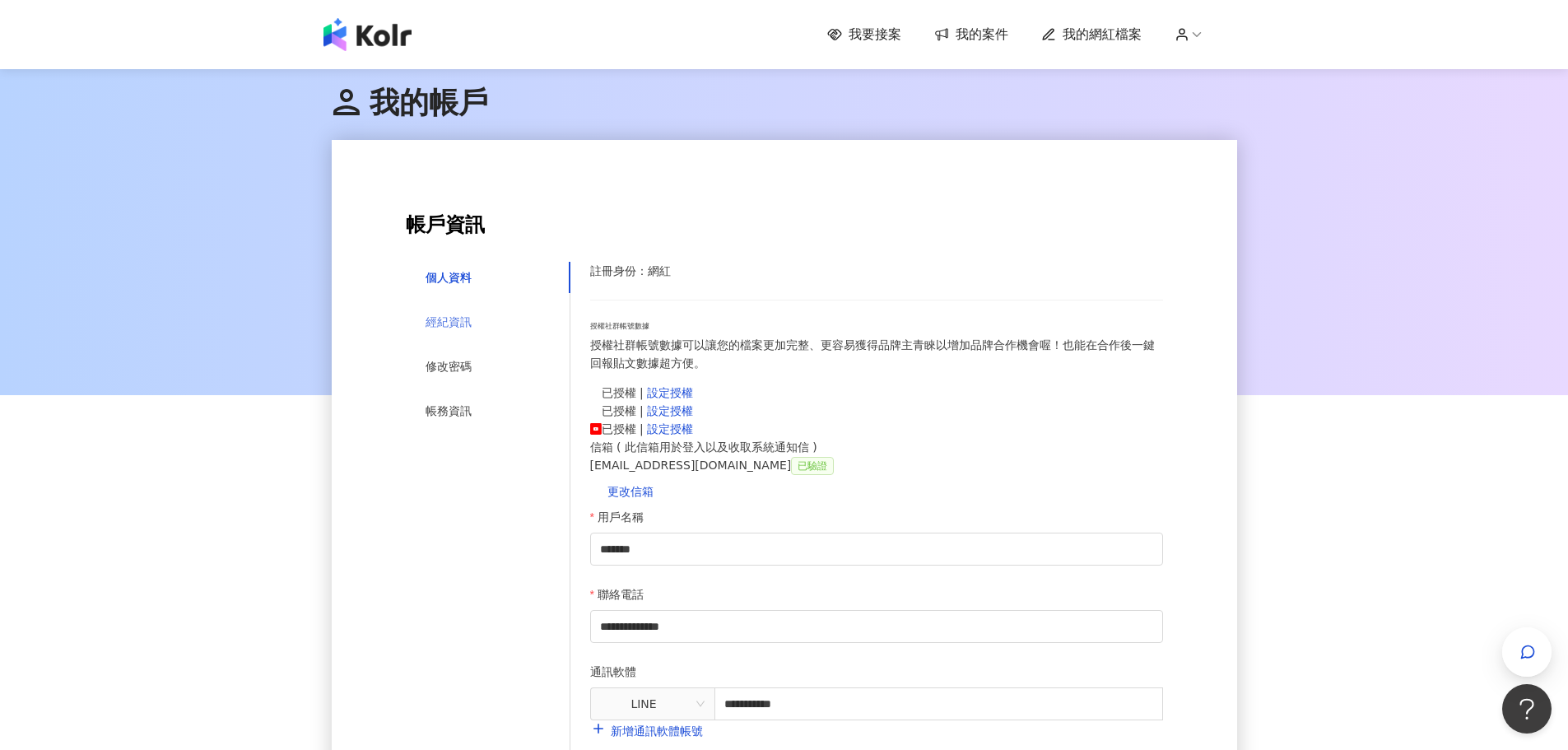
click at [469, 311] on div "經紀資訊" at bounding box center [488, 321] width 165 height 31
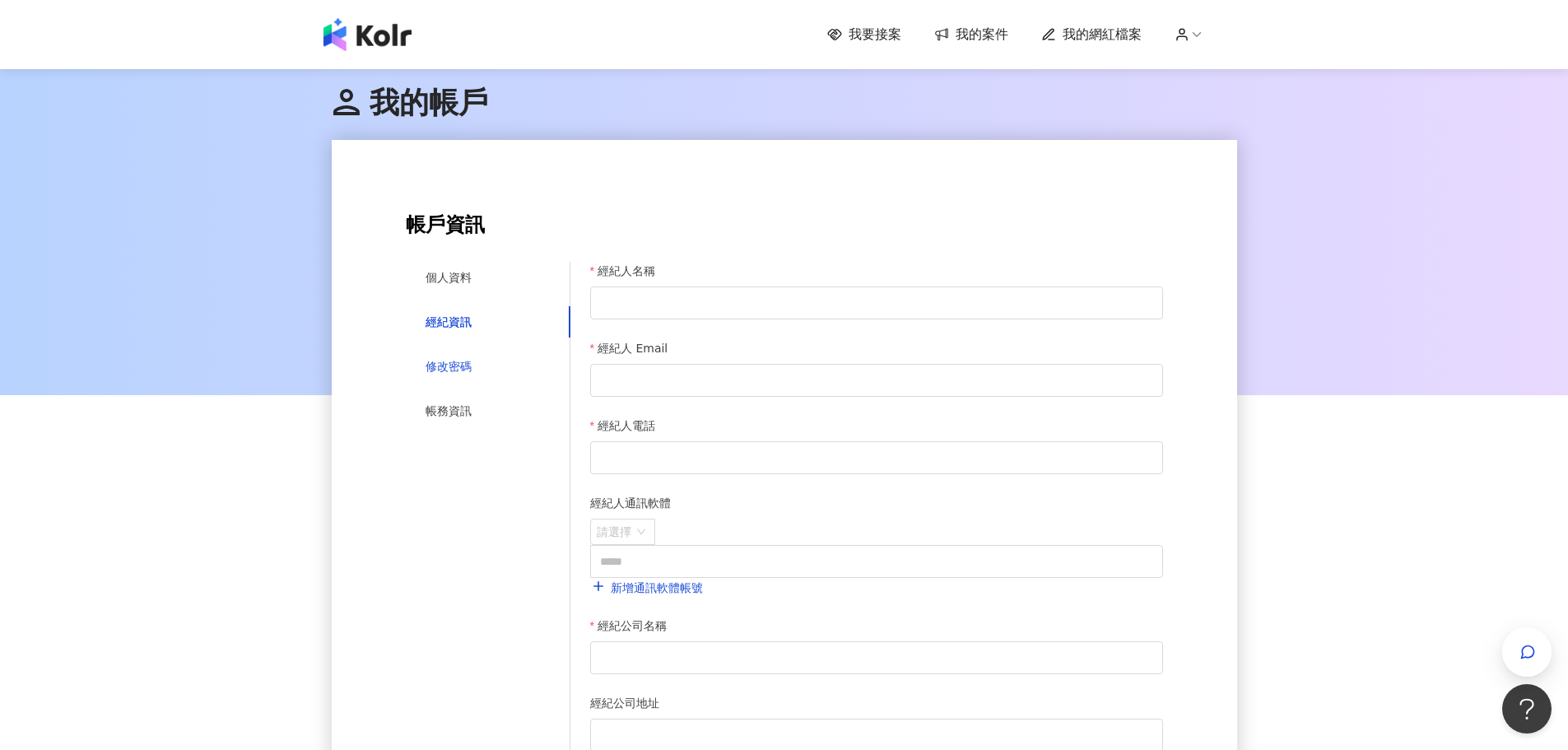
click at [447, 364] on div "修改密碼" at bounding box center [448, 367] width 46 height 18
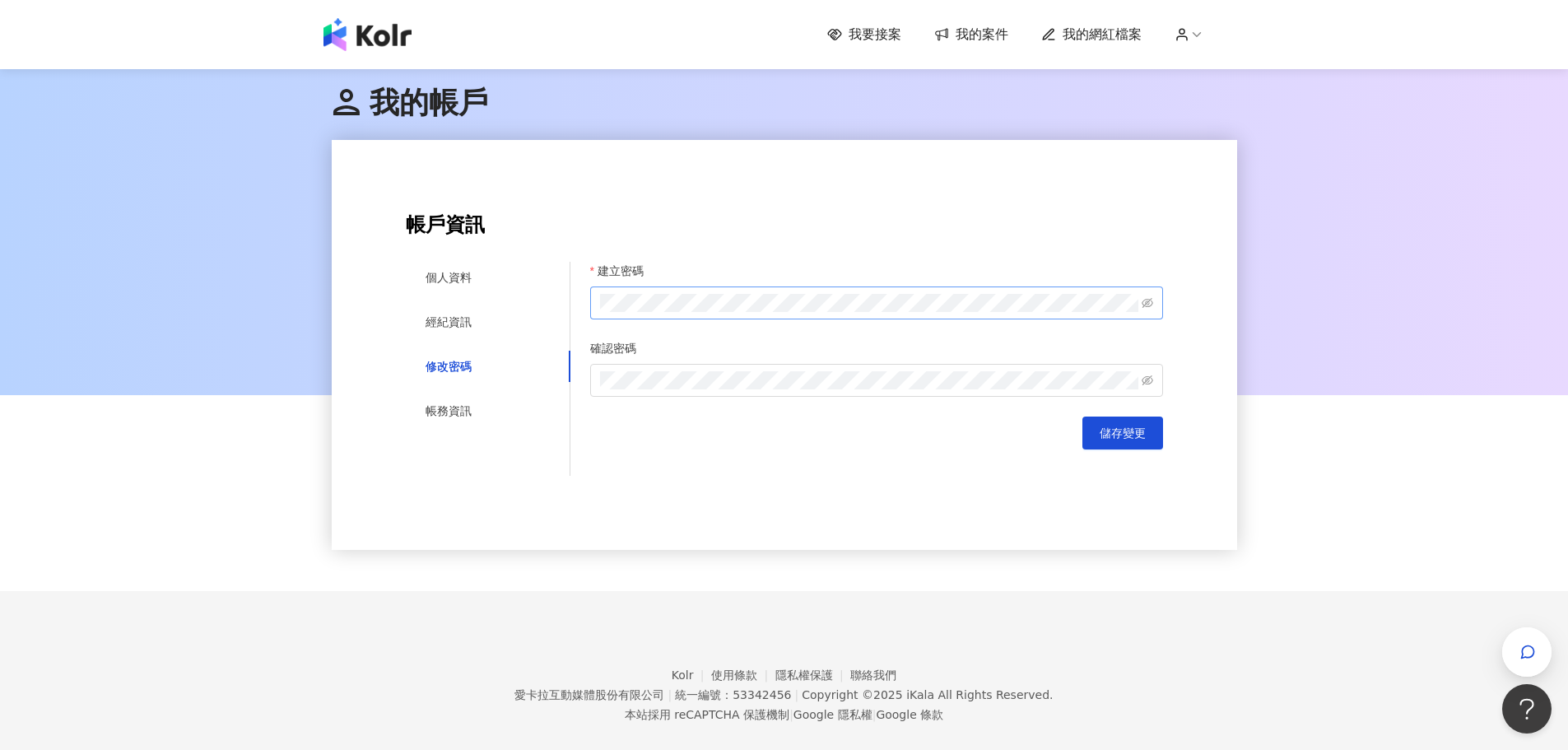
click at [801, 315] on span at bounding box center [877, 303] width 573 height 33
click at [1110, 439] on span "儲存變更" at bounding box center [1122, 433] width 46 height 13
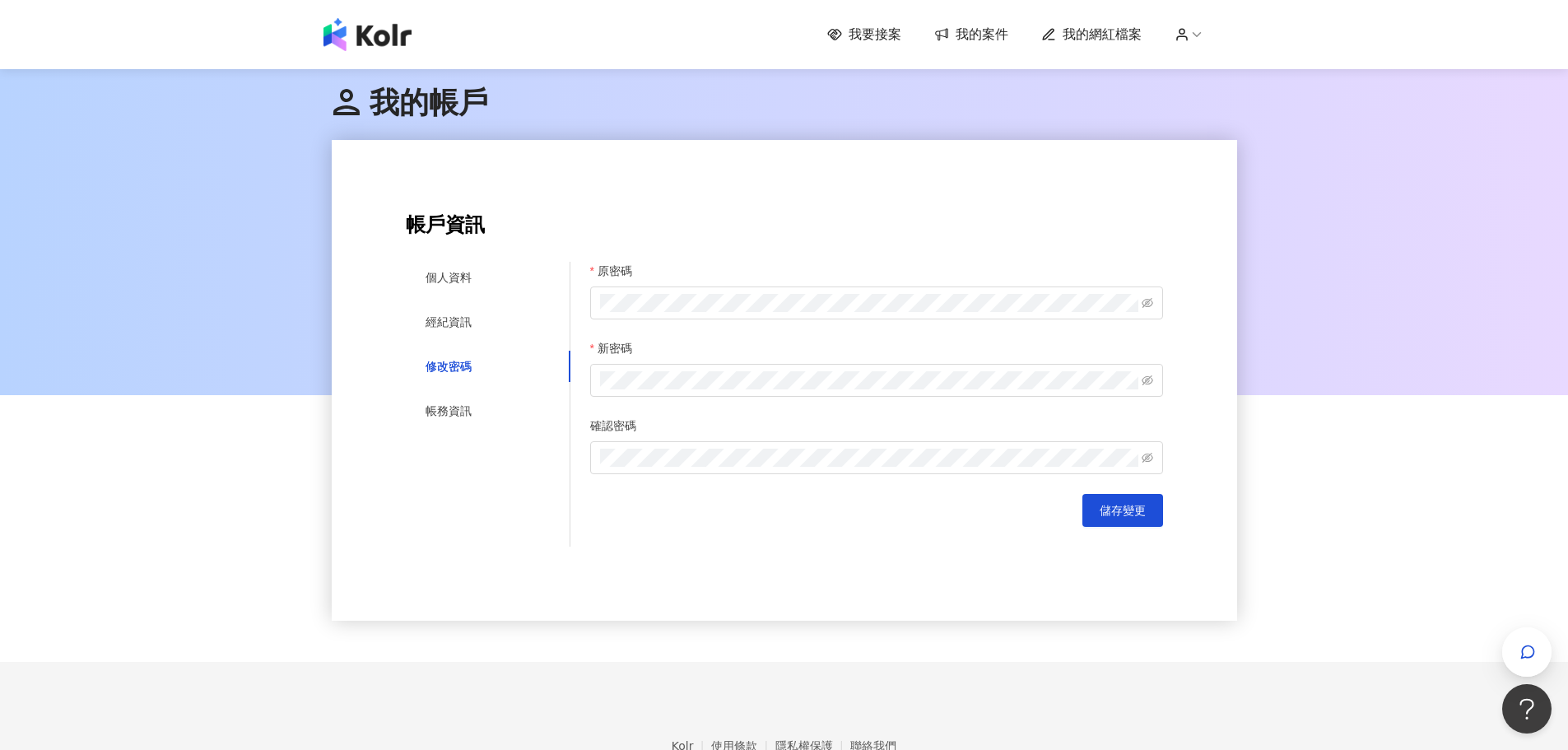
drag, startPoint x: 1328, startPoint y: 30, endPoint x: 1337, endPoint y: 7, distance: 24.7
click at [1329, 30] on div "我要接案 我的案件 我的網紅檔案" at bounding box center [784, 34] width 1568 height 69
drag, startPoint x: 900, startPoint y: 571, endPoint x: 898, endPoint y: 555, distance: 16.1
click at [900, 571] on div "**********" at bounding box center [784, 380] width 905 height 481
click at [1146, 384] on icon "eye-invisible" at bounding box center [1148, 381] width 12 height 12
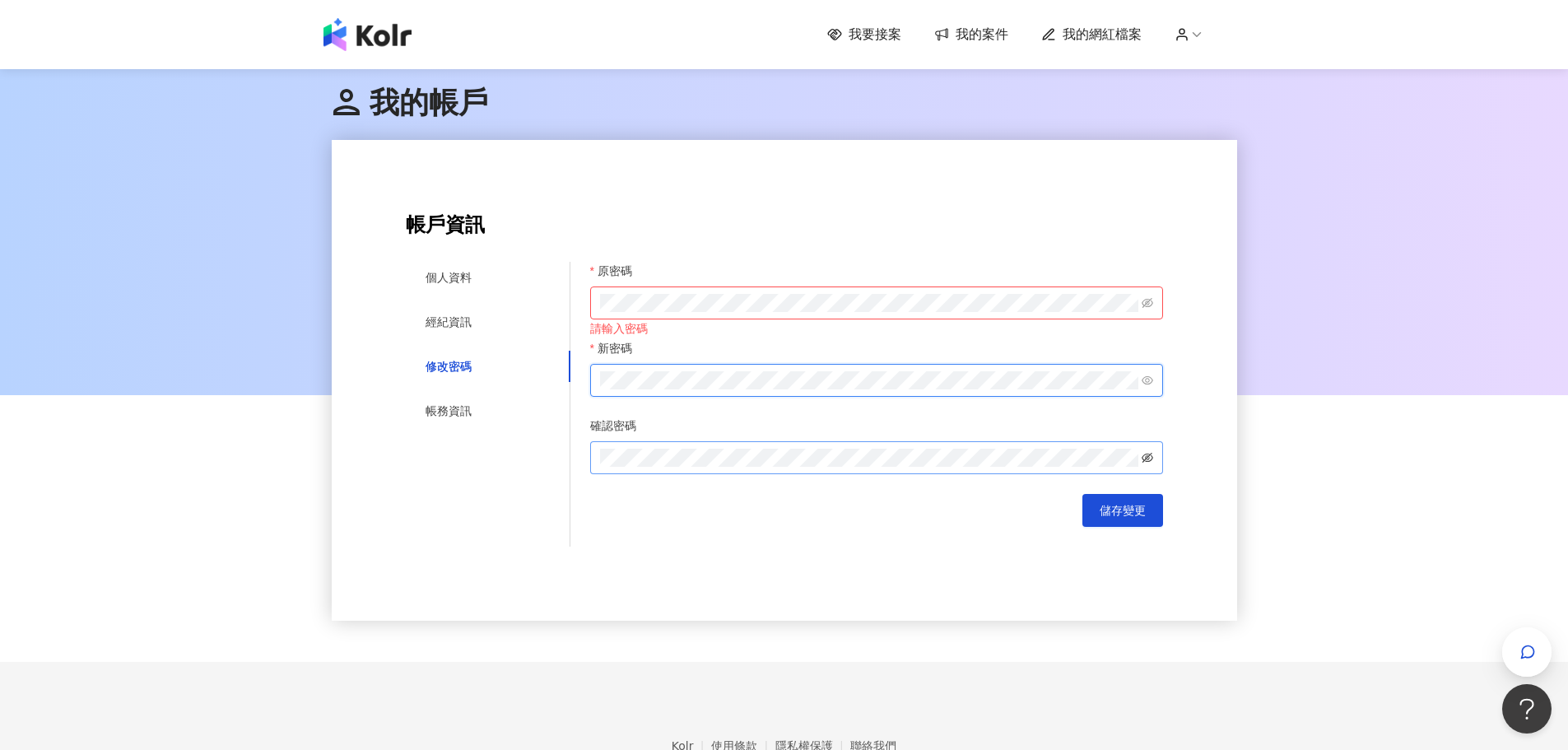
click at [1143, 459] on icon "eye-invisible" at bounding box center [1148, 458] width 12 height 12
click at [1139, 312] on span at bounding box center [877, 303] width 573 height 33
click at [1177, 246] on div "**********" at bounding box center [784, 380] width 905 height 481
click at [442, 264] on div "個人資料" at bounding box center [488, 277] width 165 height 31
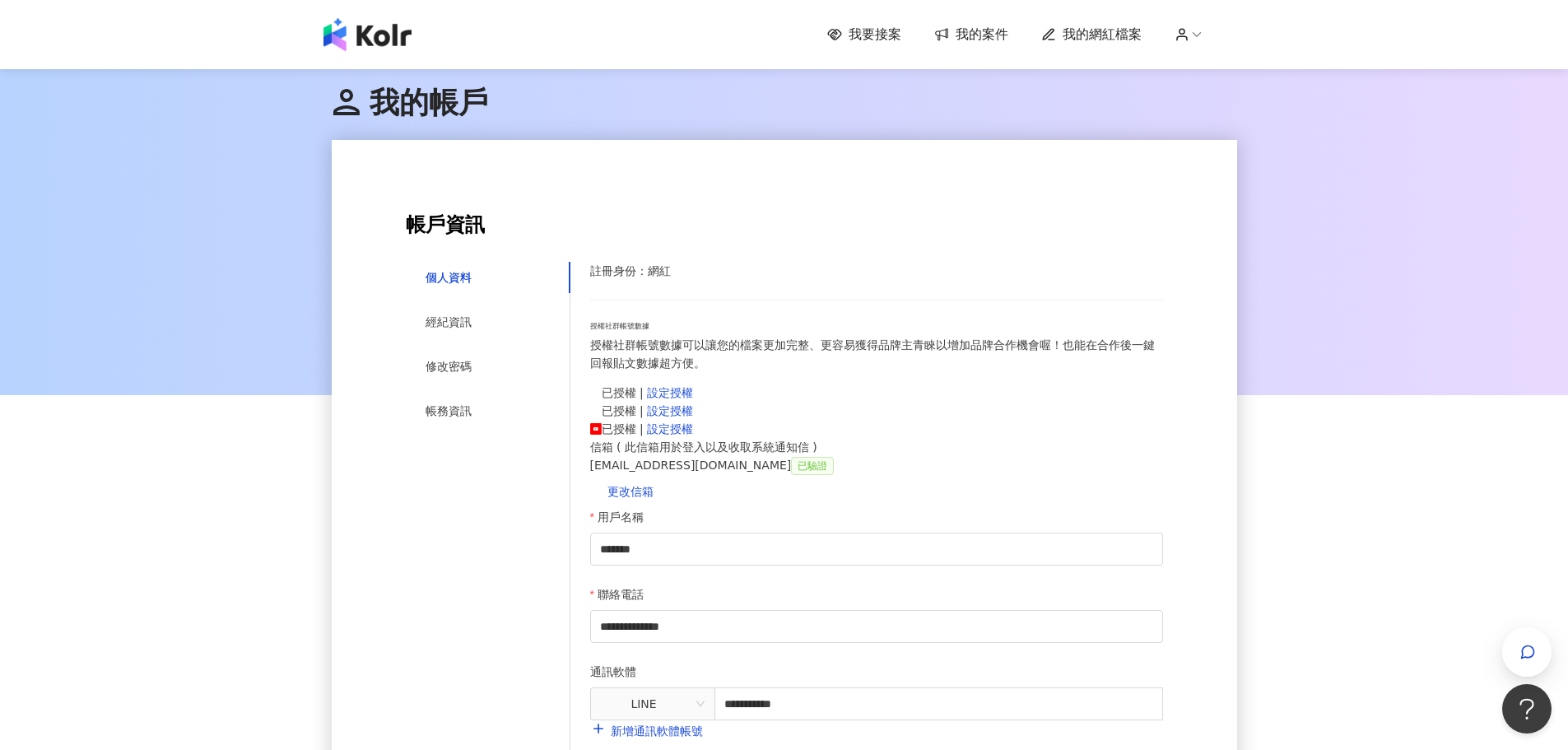
click at [987, 34] on span "我的案件" at bounding box center [982, 34] width 53 height 18
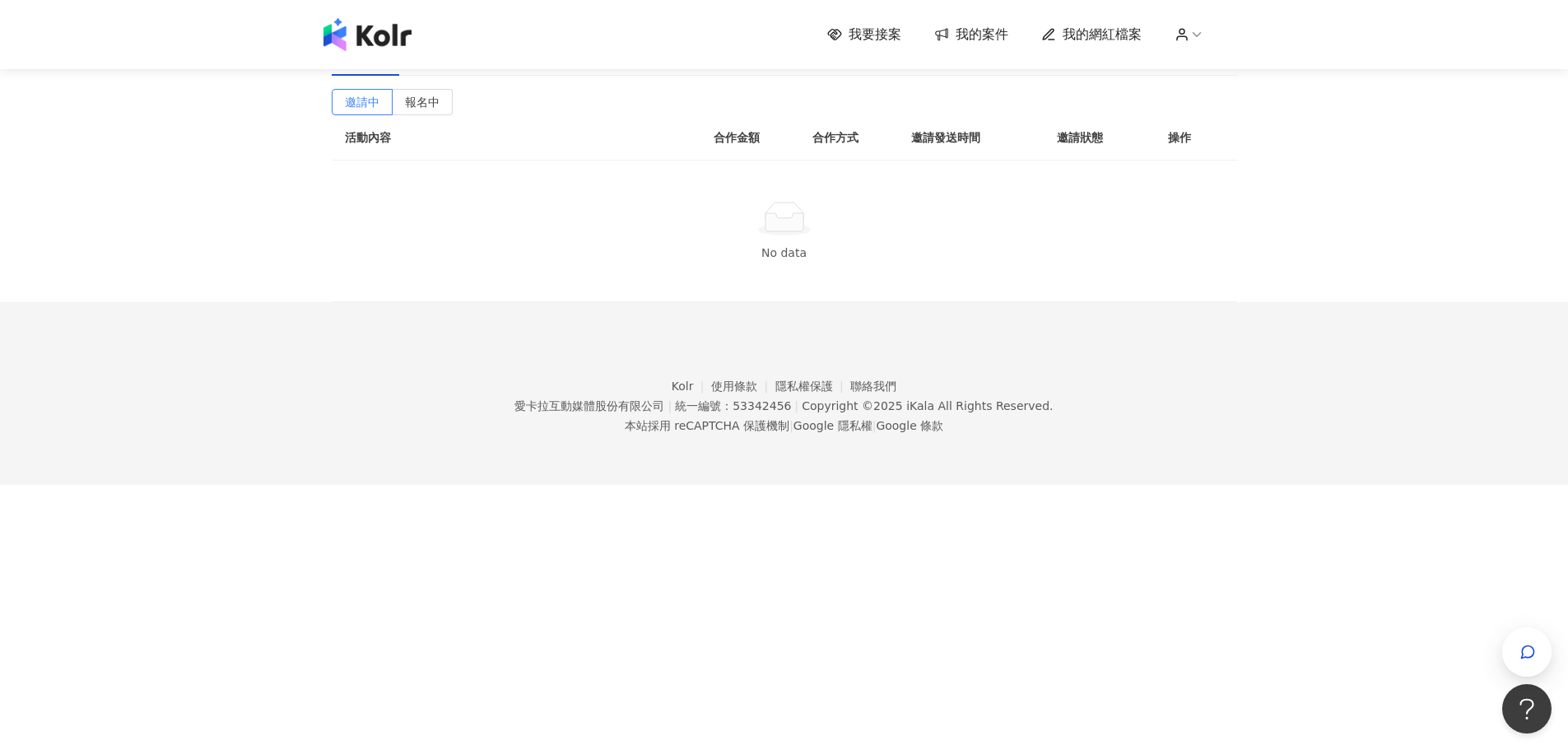
click at [842, 30] on icon at bounding box center [835, 34] width 15 height 15
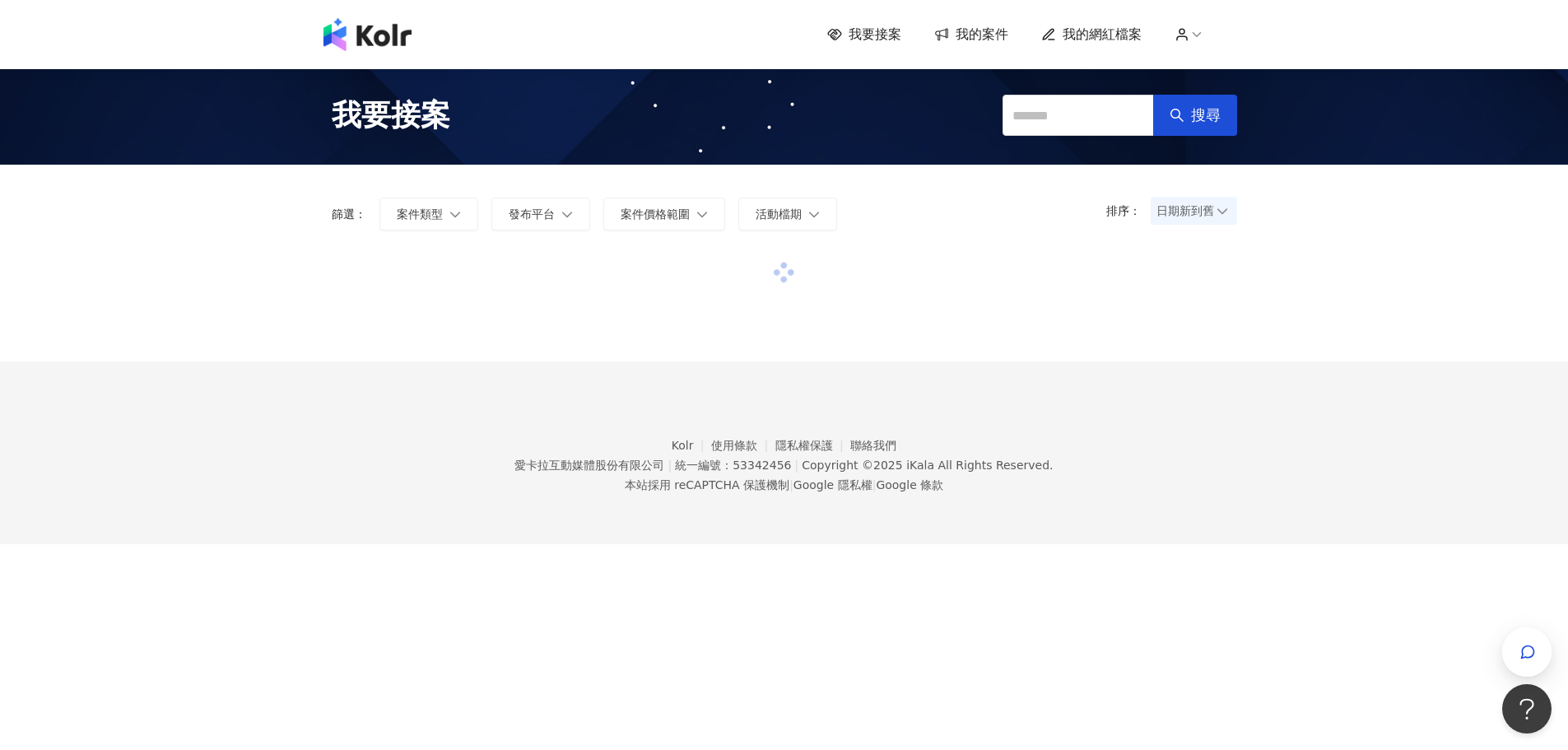
click at [861, 29] on span "我要接案" at bounding box center [875, 34] width 53 height 18
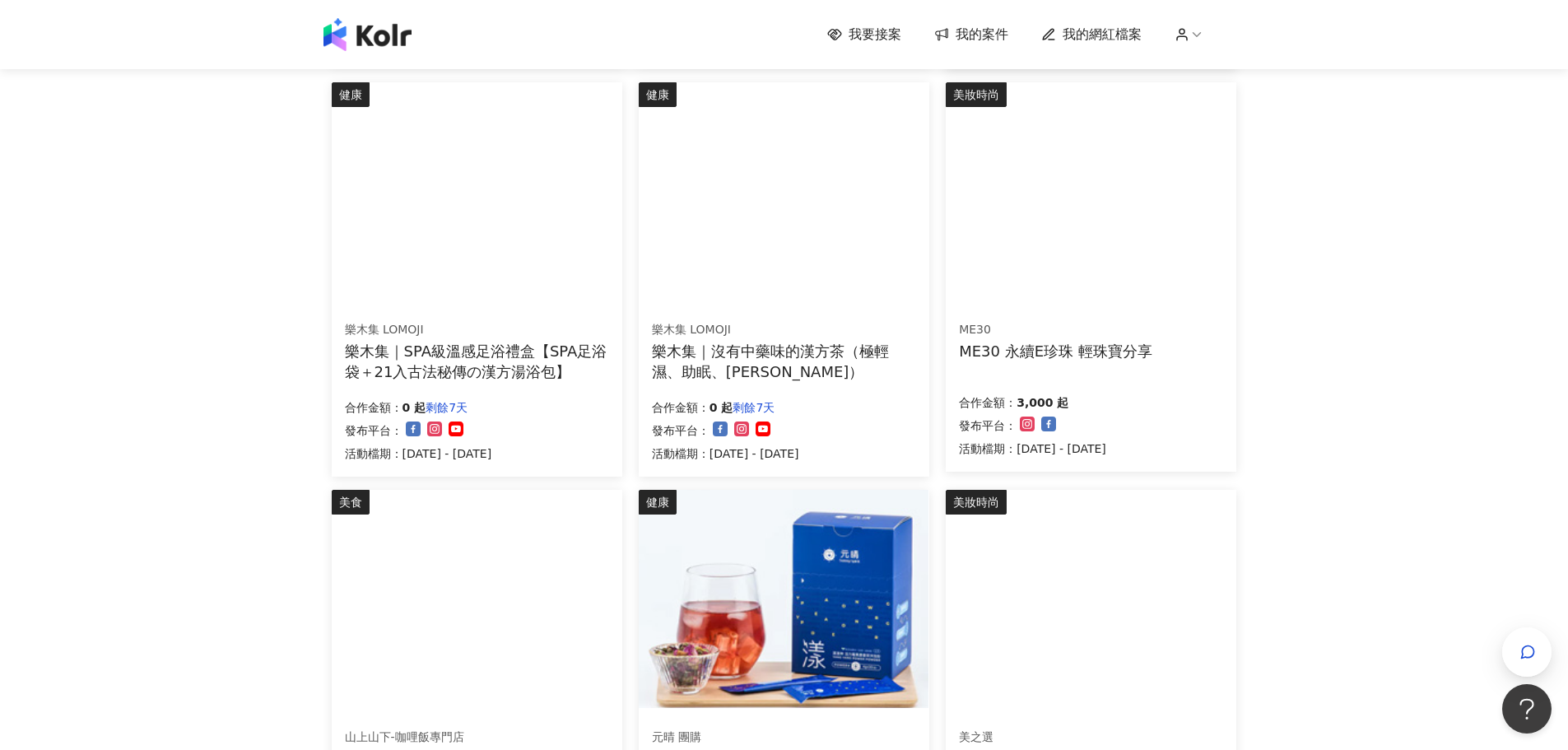
scroll to position [330, 0]
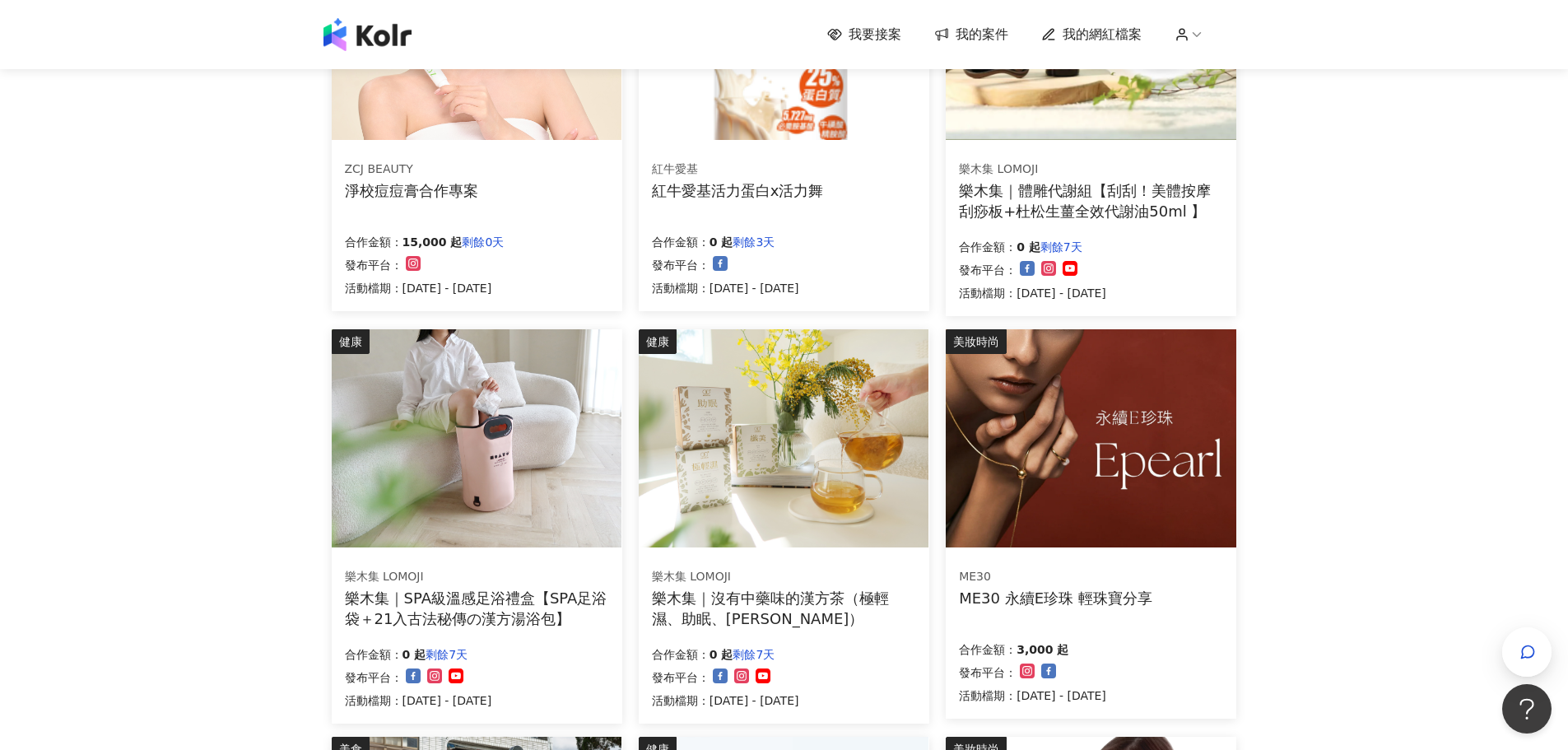
click at [773, 140] on div "健康 紅牛愛基 紅牛愛基活力蛋白x活力舞 合作金額： 0 起 剩餘3天 發布平台： 活動檔期：2025/9/24 - 2025/10/6" at bounding box center [784, 116] width 291 height 389
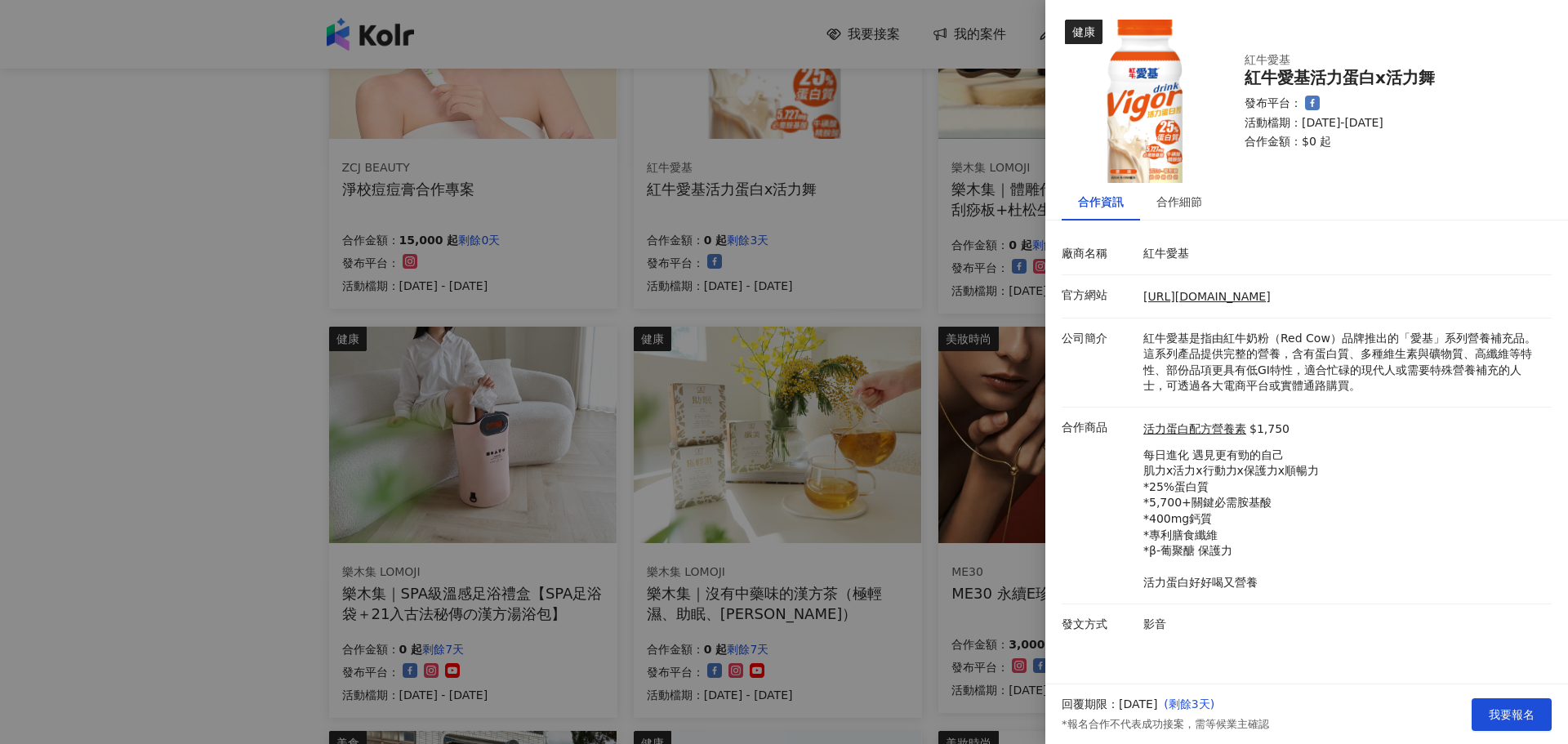
click at [476, 189] on div at bounding box center [784, 372] width 1568 height 744
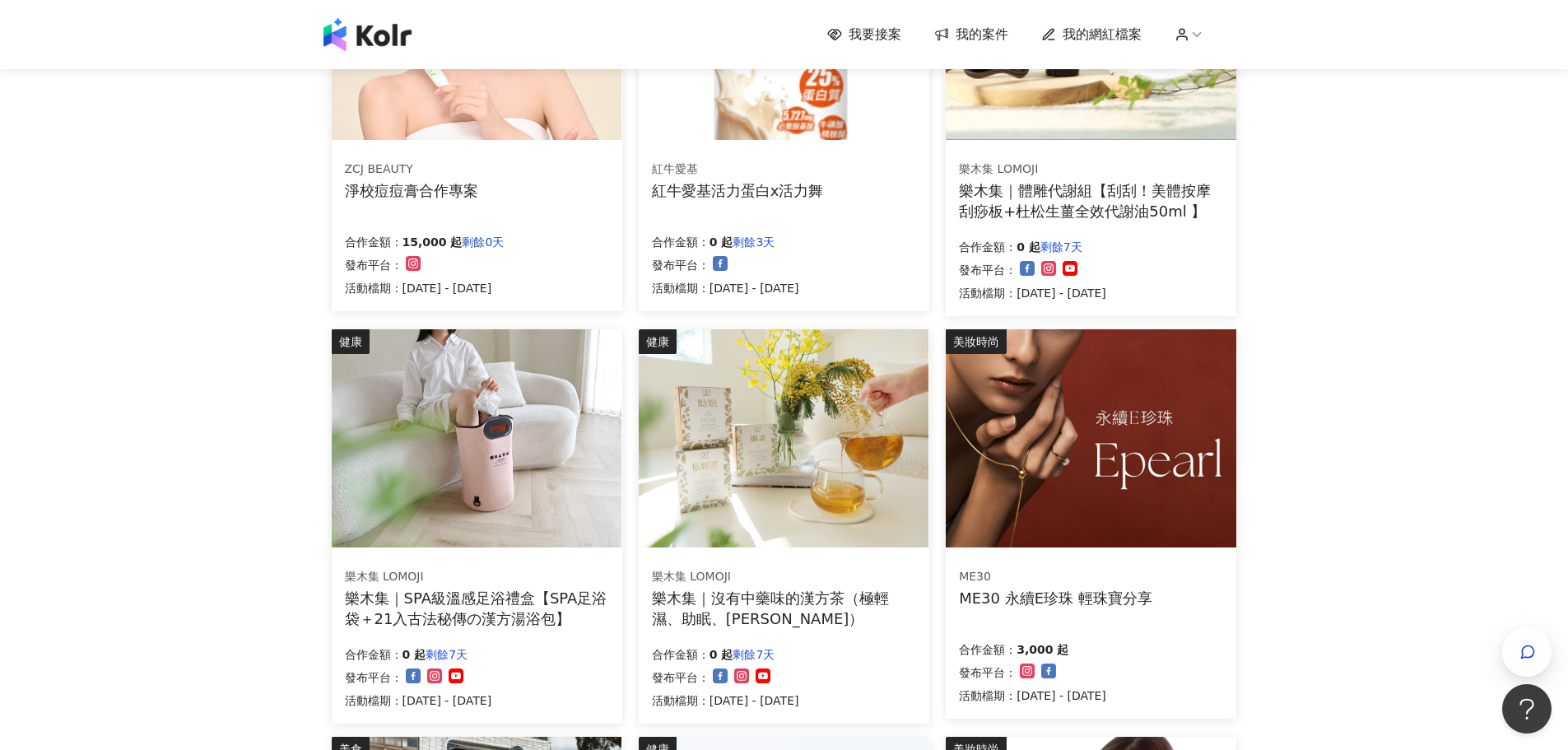
click at [536, 135] on img at bounding box center [477, 31] width 290 height 219
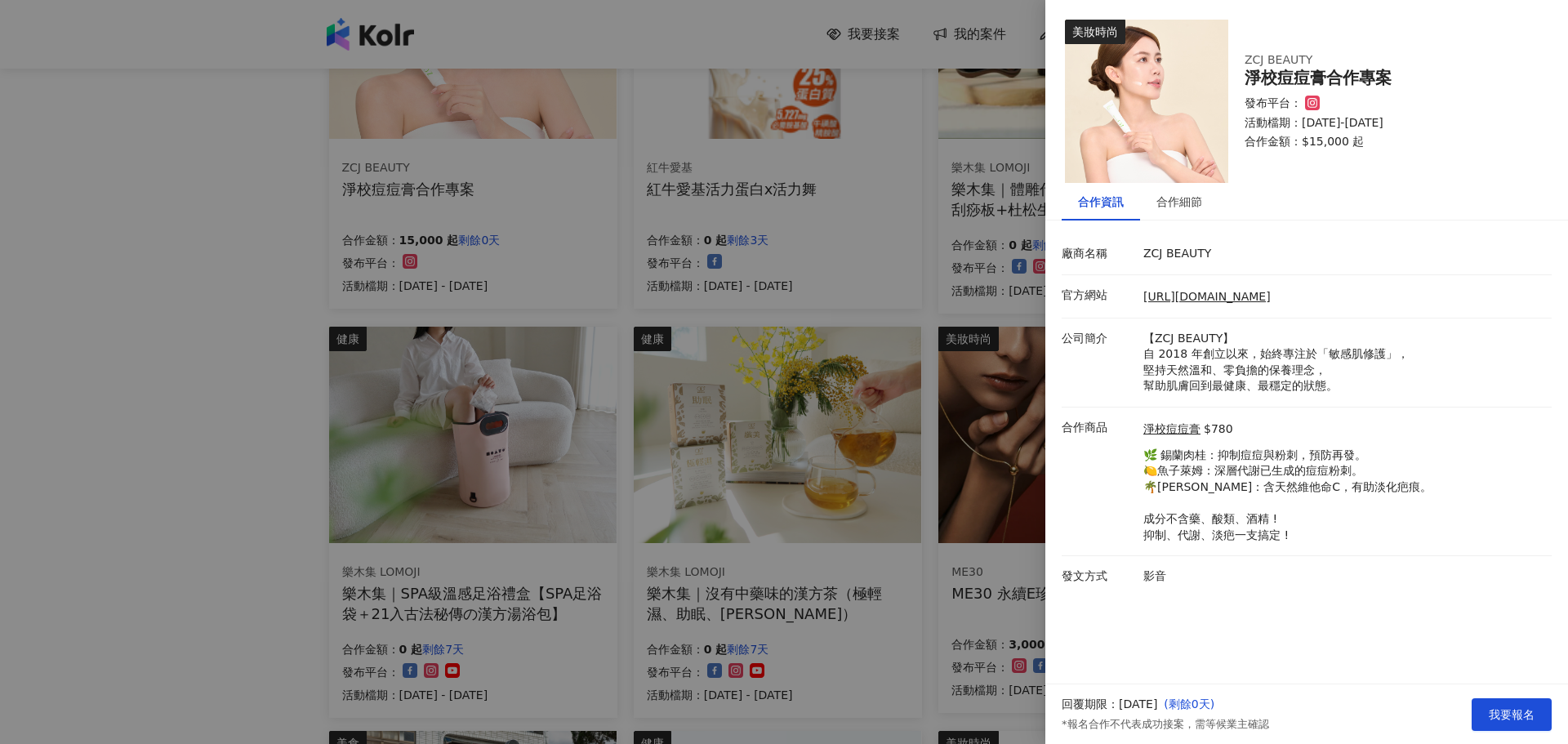
click at [33, 435] on div at bounding box center [784, 372] width 1568 height 744
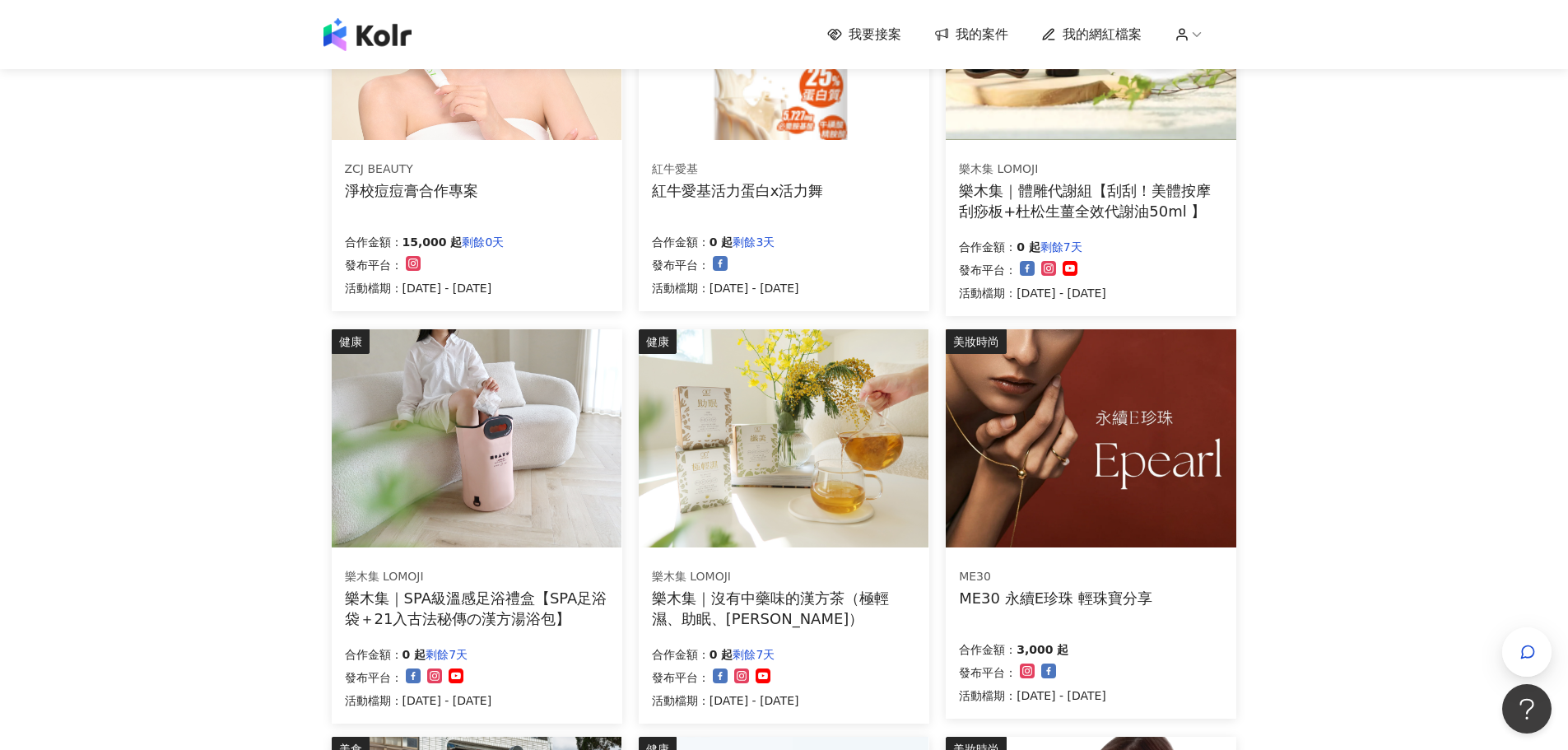
click at [484, 119] on img at bounding box center [477, 31] width 290 height 219
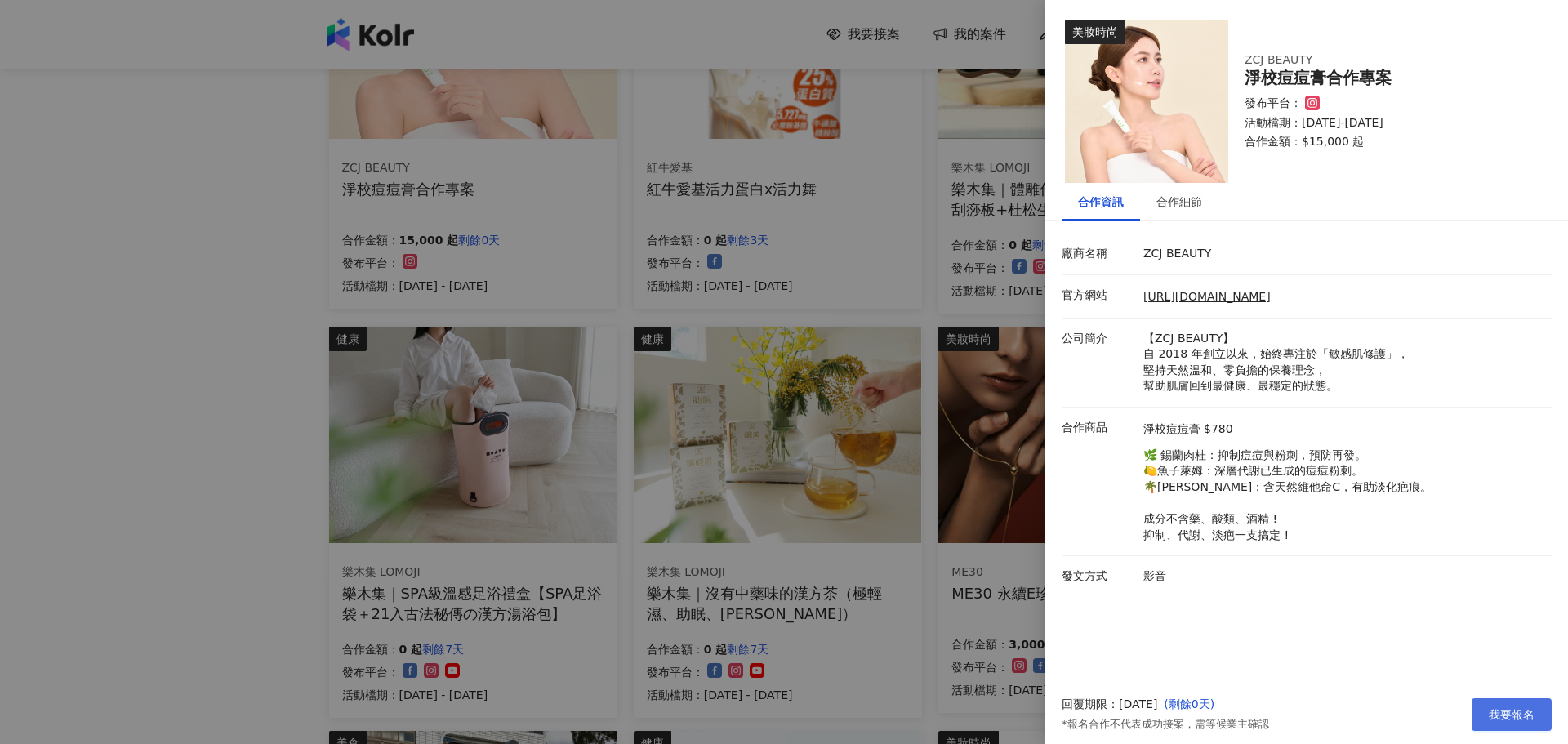
click at [1524, 711] on span "我要報名" at bounding box center [1511, 715] width 46 height 13
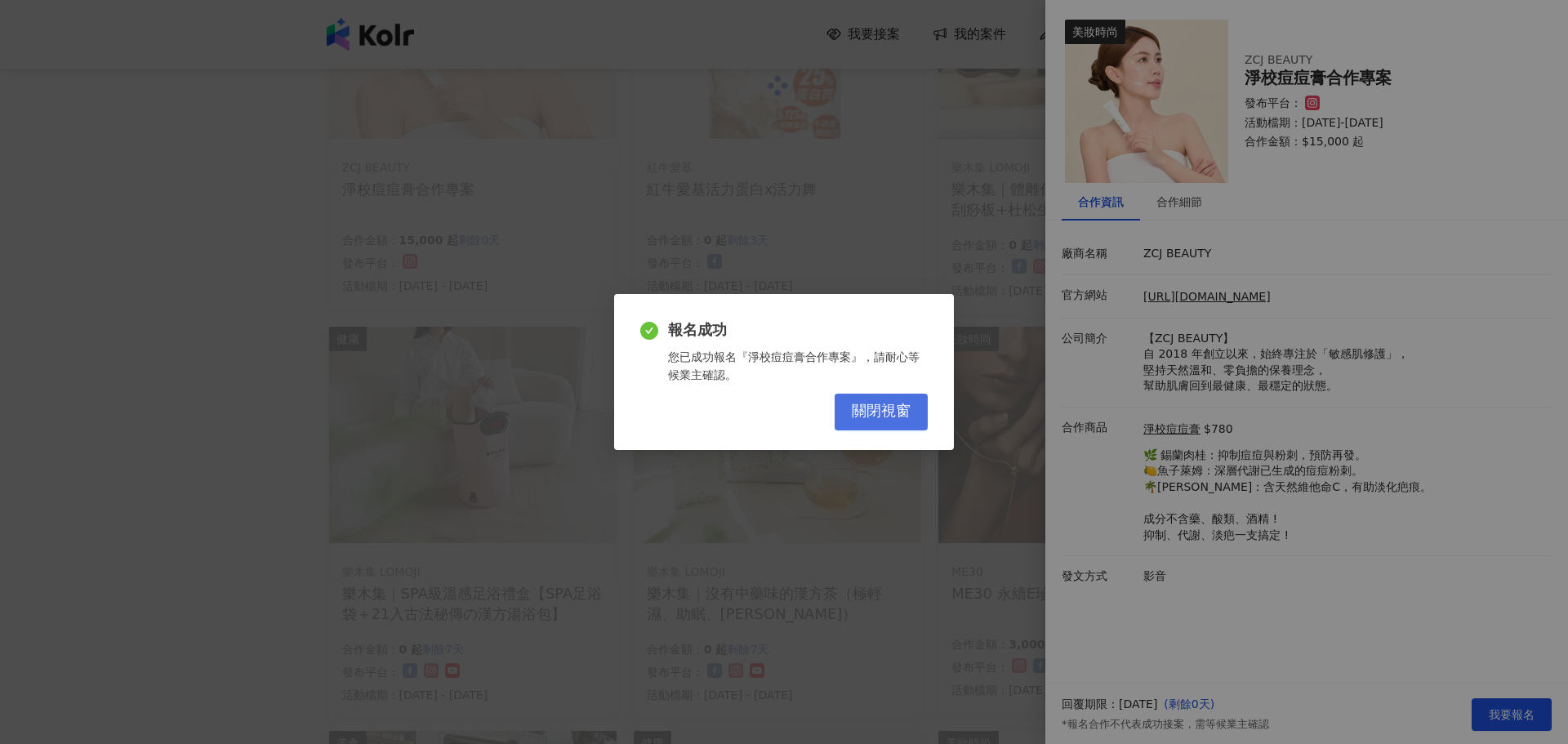
click at [867, 403] on span "關閉視窗" at bounding box center [881, 412] width 59 height 18
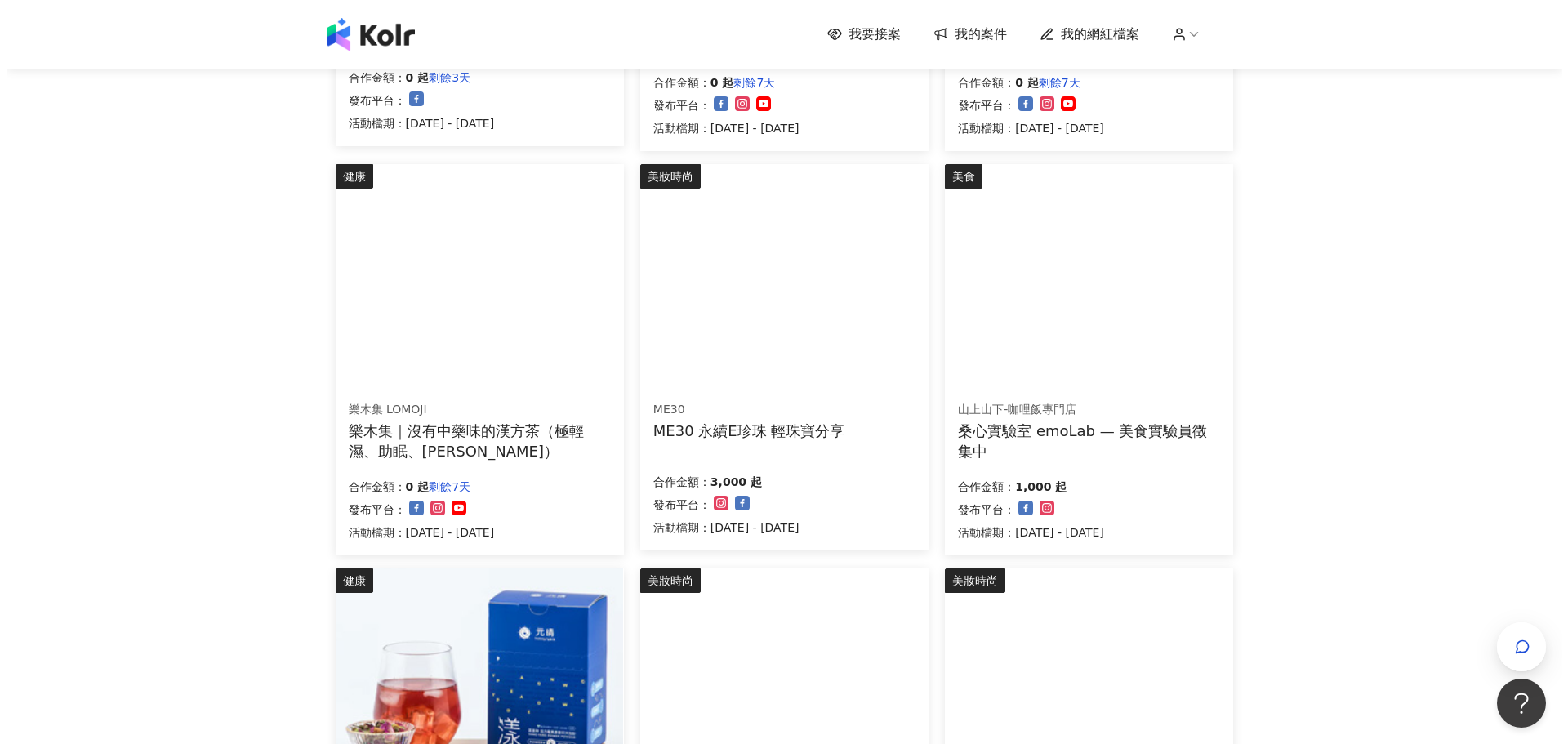
scroll to position [490, 0]
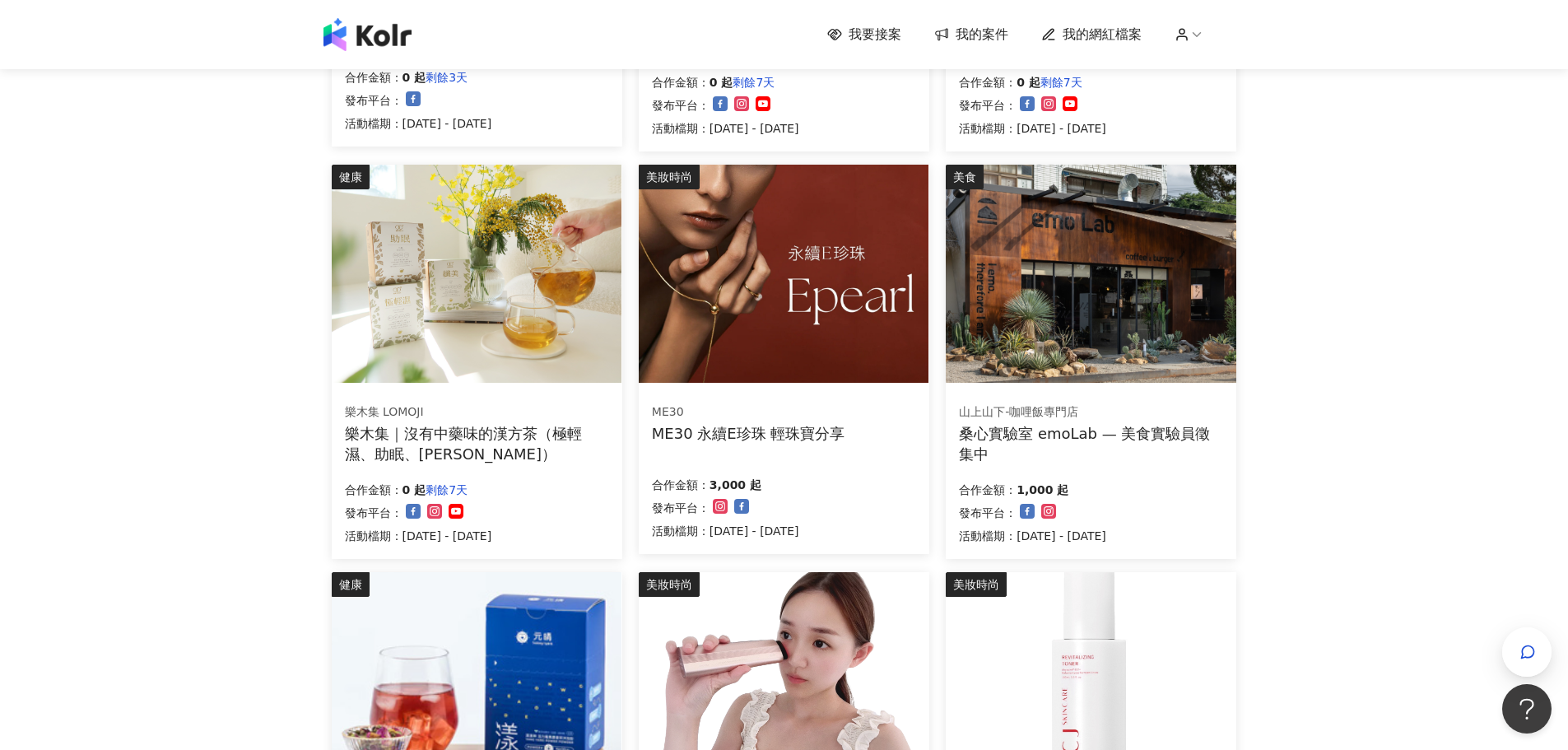
click at [810, 349] on img at bounding box center [784, 274] width 290 height 219
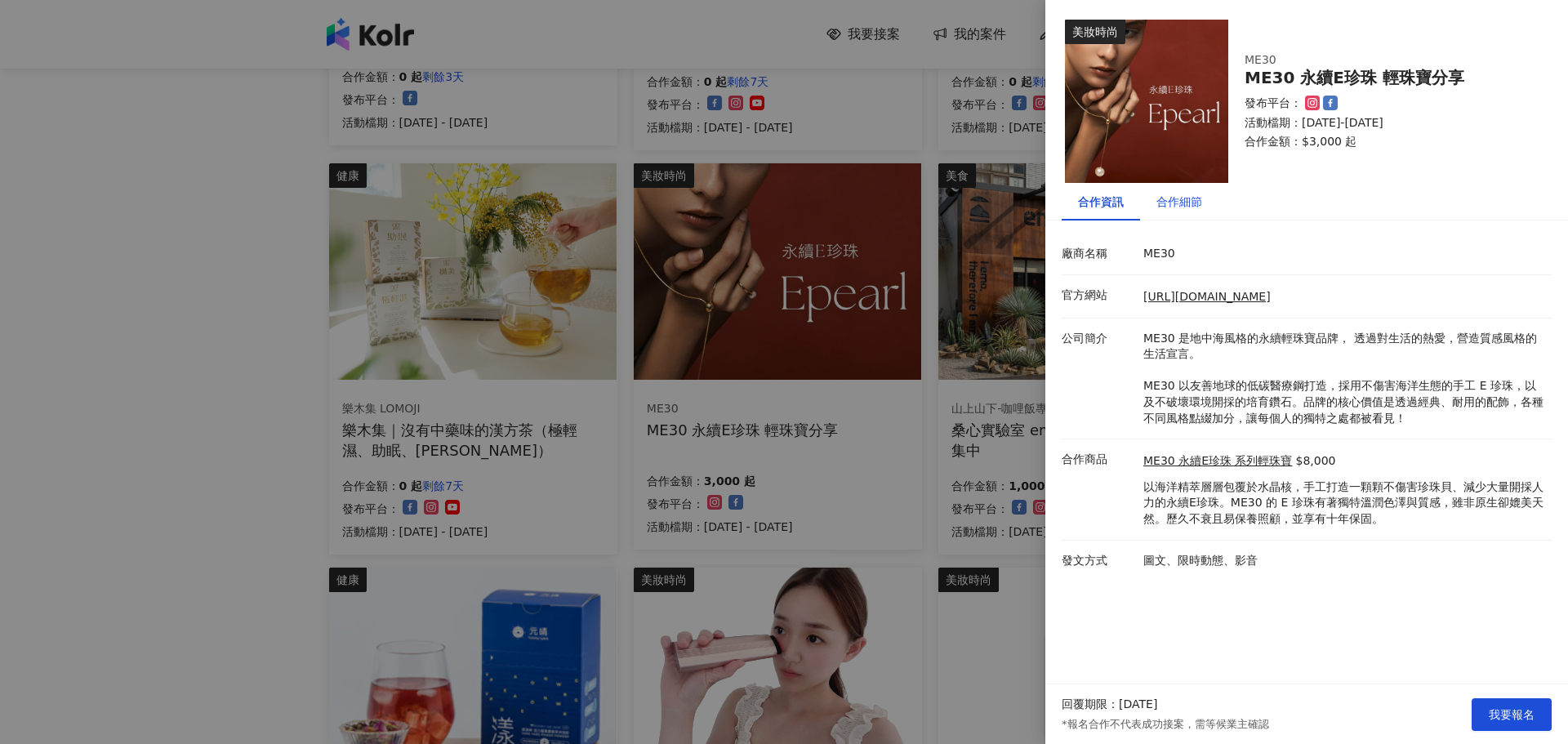
click at [1199, 204] on div "合作細節" at bounding box center [1179, 202] width 46 height 18
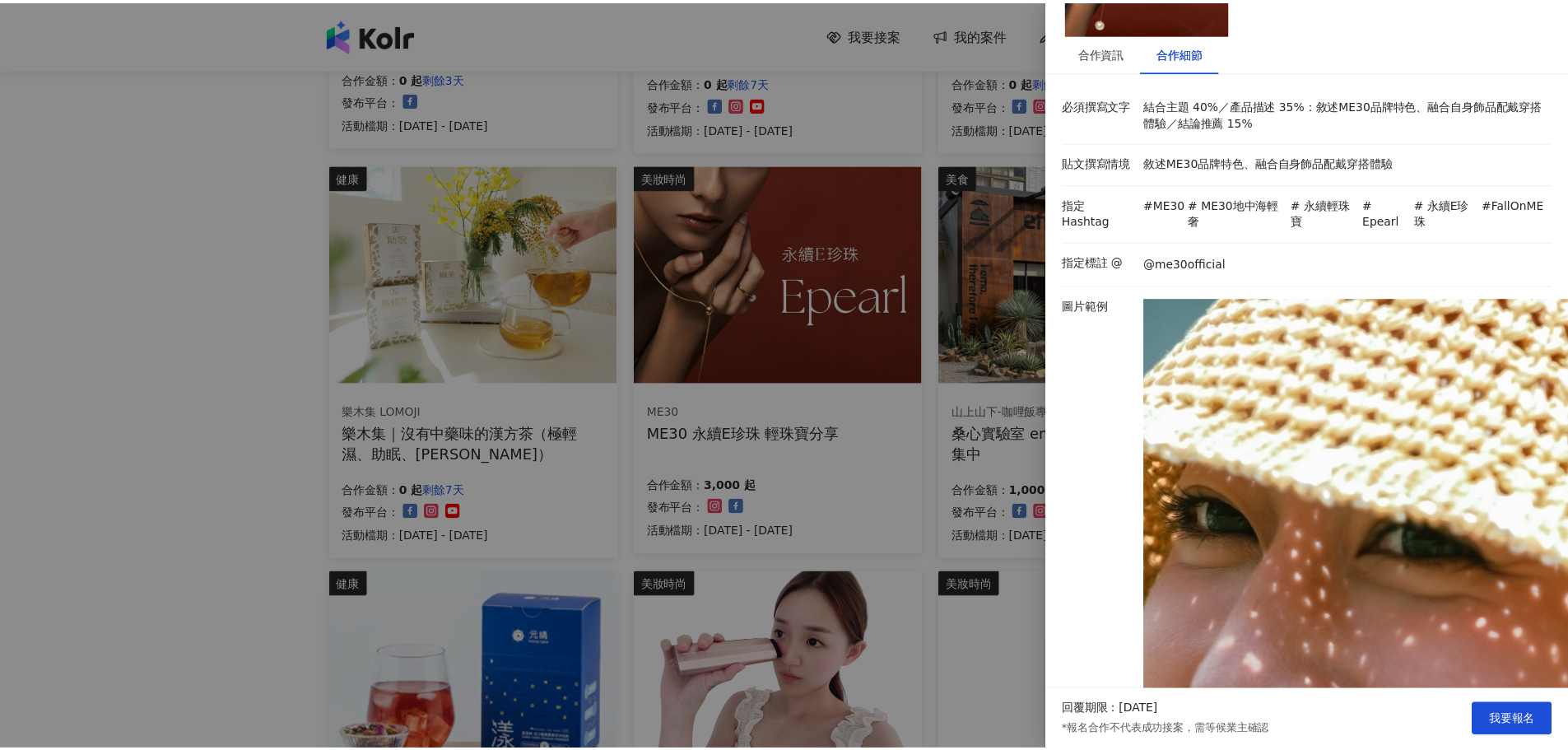
scroll to position [0, 0]
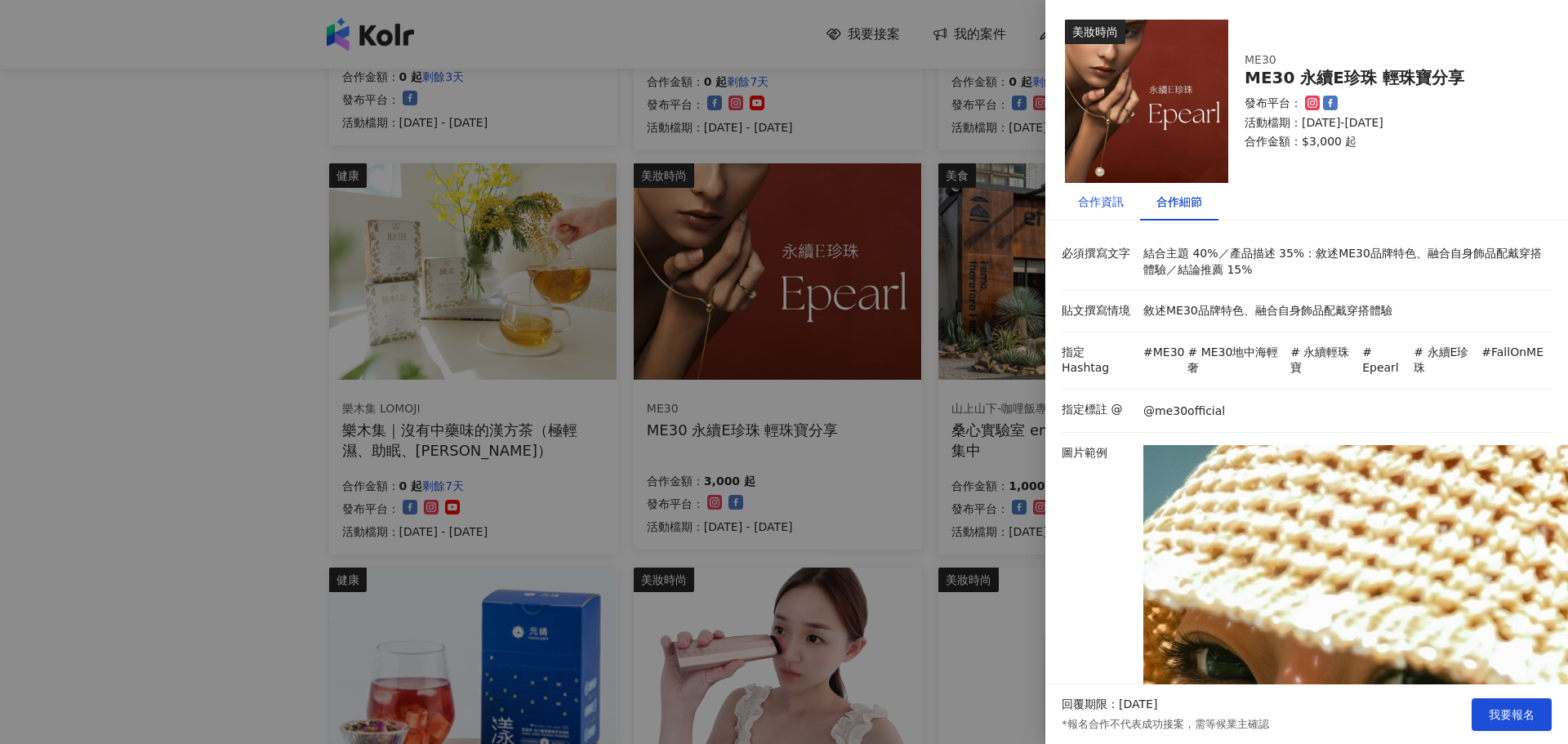
click at [1102, 207] on div "合作資訊" at bounding box center [1101, 202] width 46 height 18
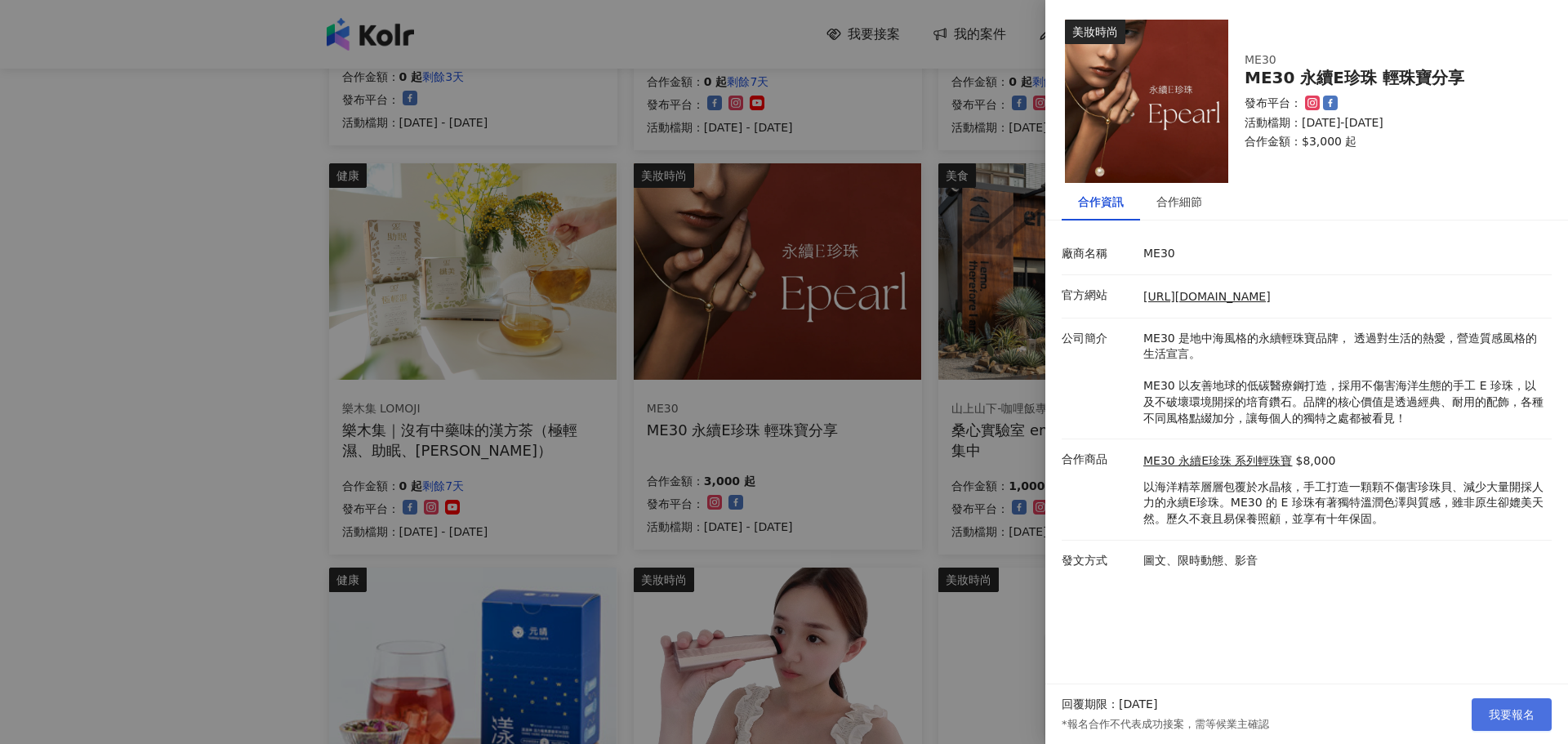
click at [1475, 722] on button "我要報名" at bounding box center [1512, 714] width 80 height 33
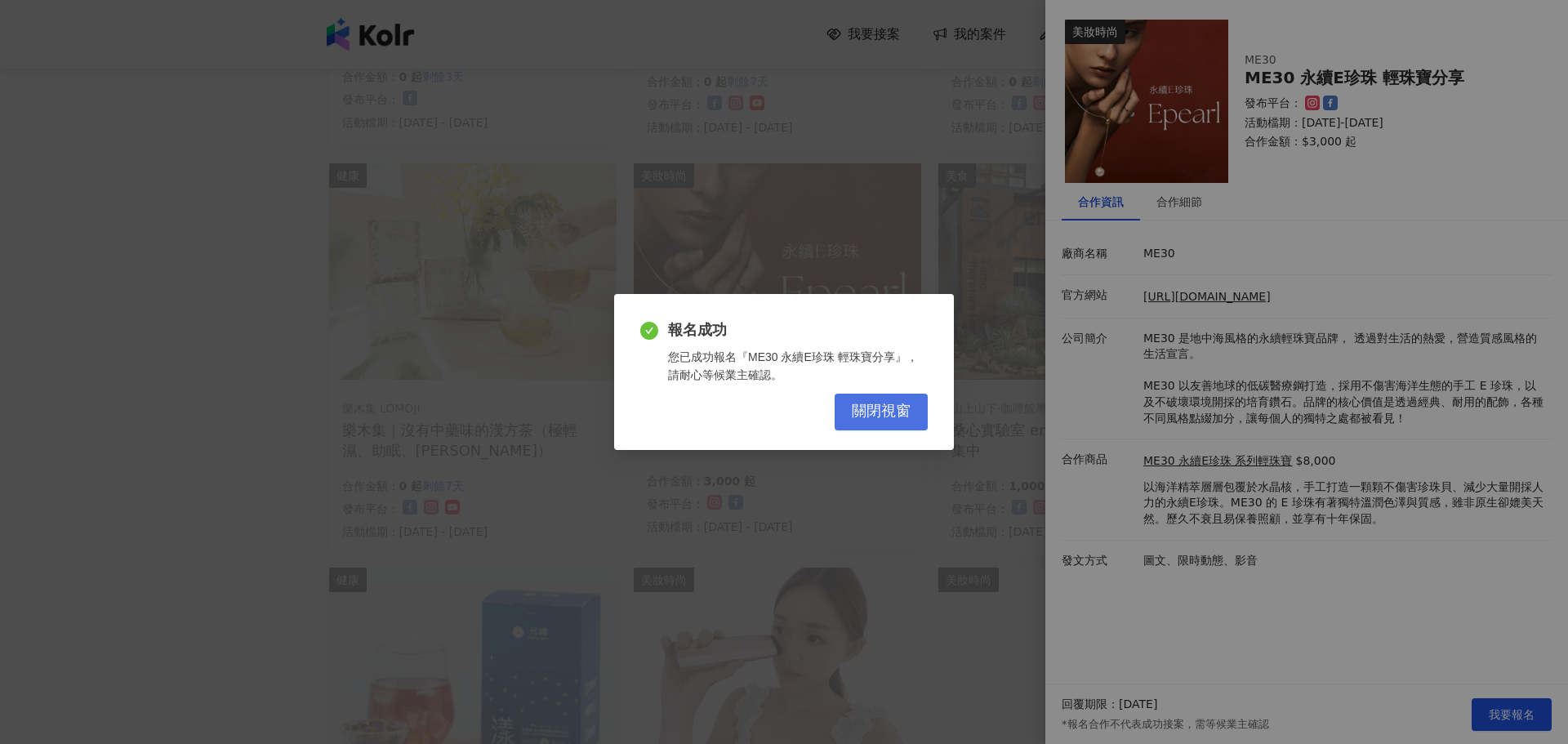
click at [837, 414] on button "關閉視窗" at bounding box center [882, 412] width 93 height 37
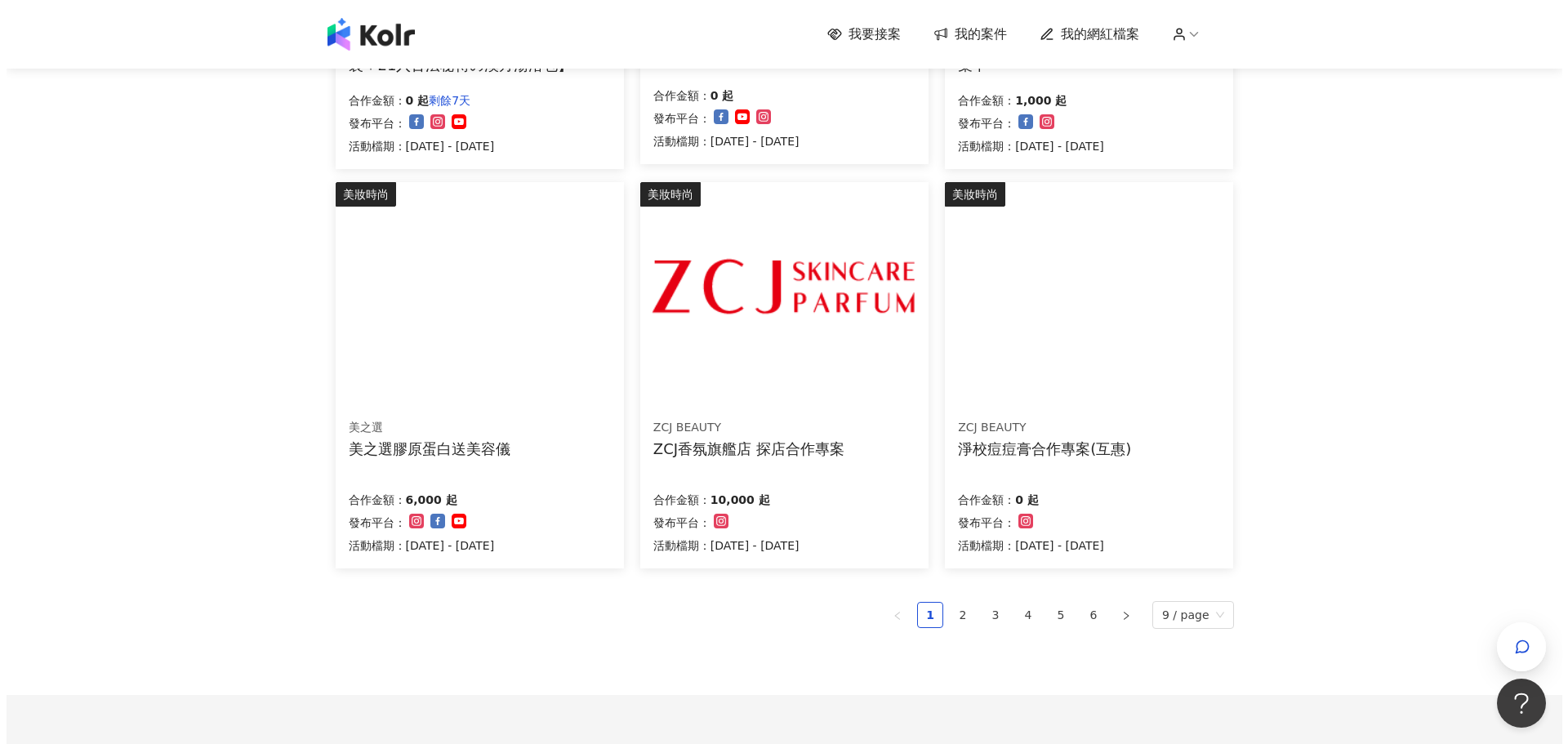
scroll to position [898, 0]
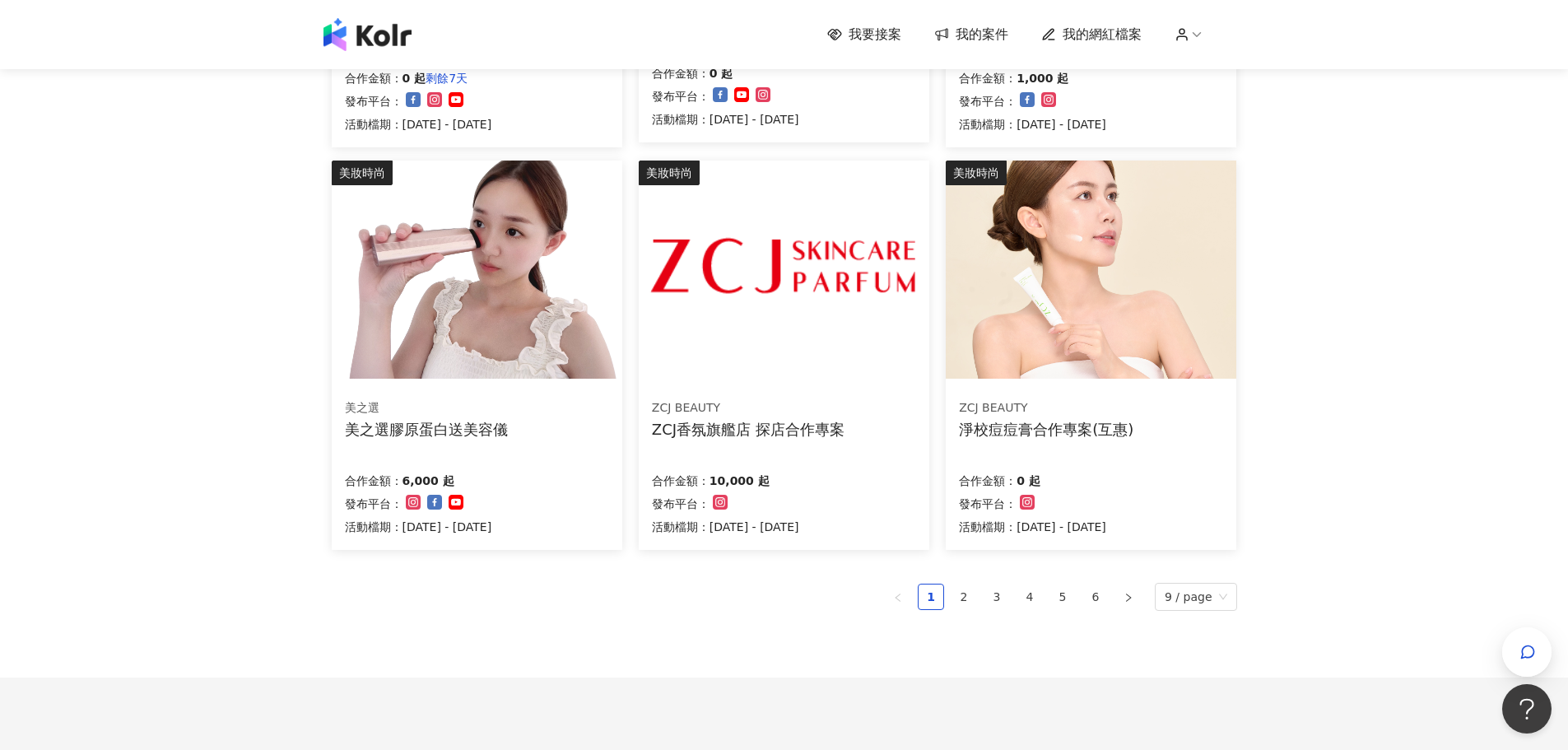
click at [720, 334] on img at bounding box center [784, 270] width 290 height 219
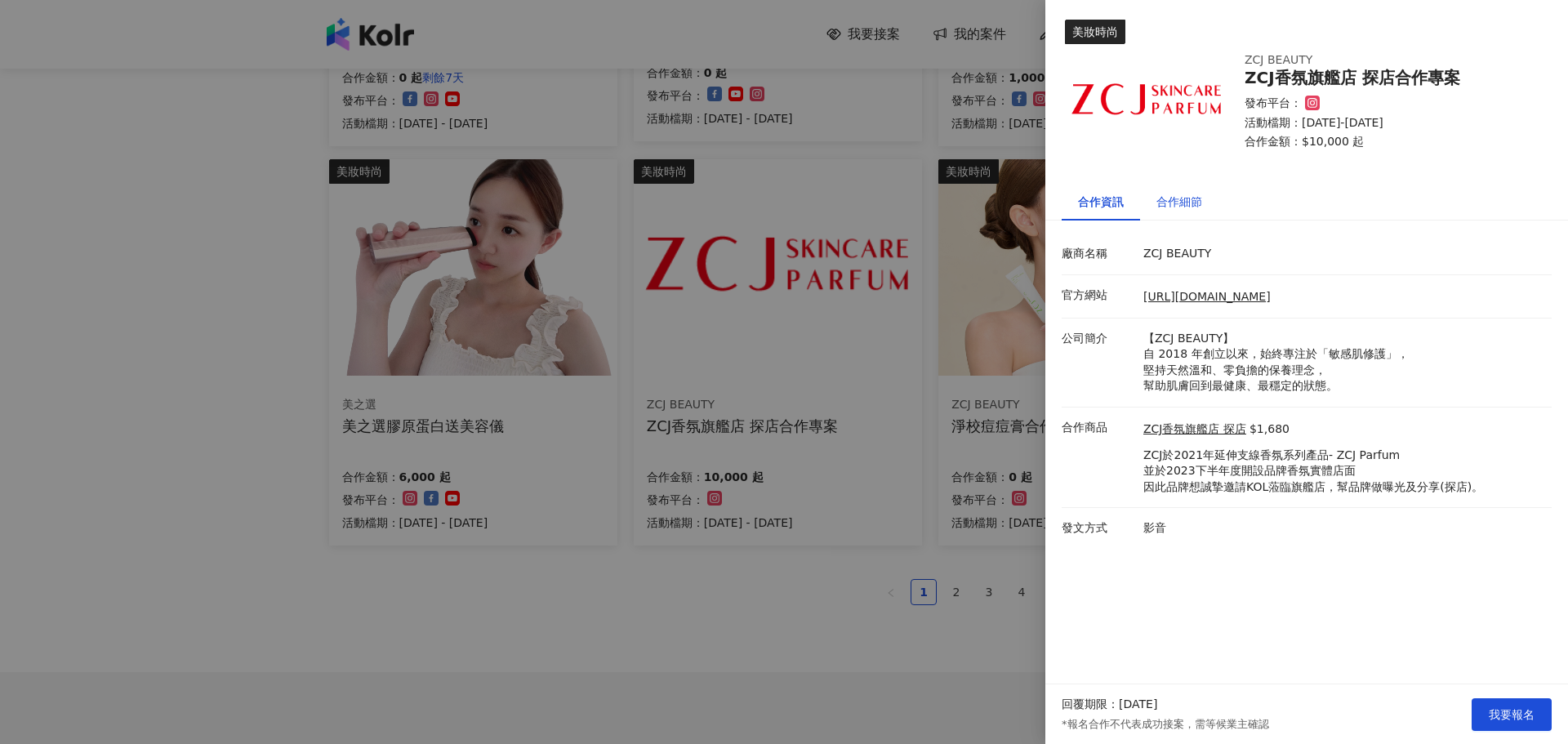
click at [1188, 203] on div "合作細節" at bounding box center [1179, 202] width 46 height 18
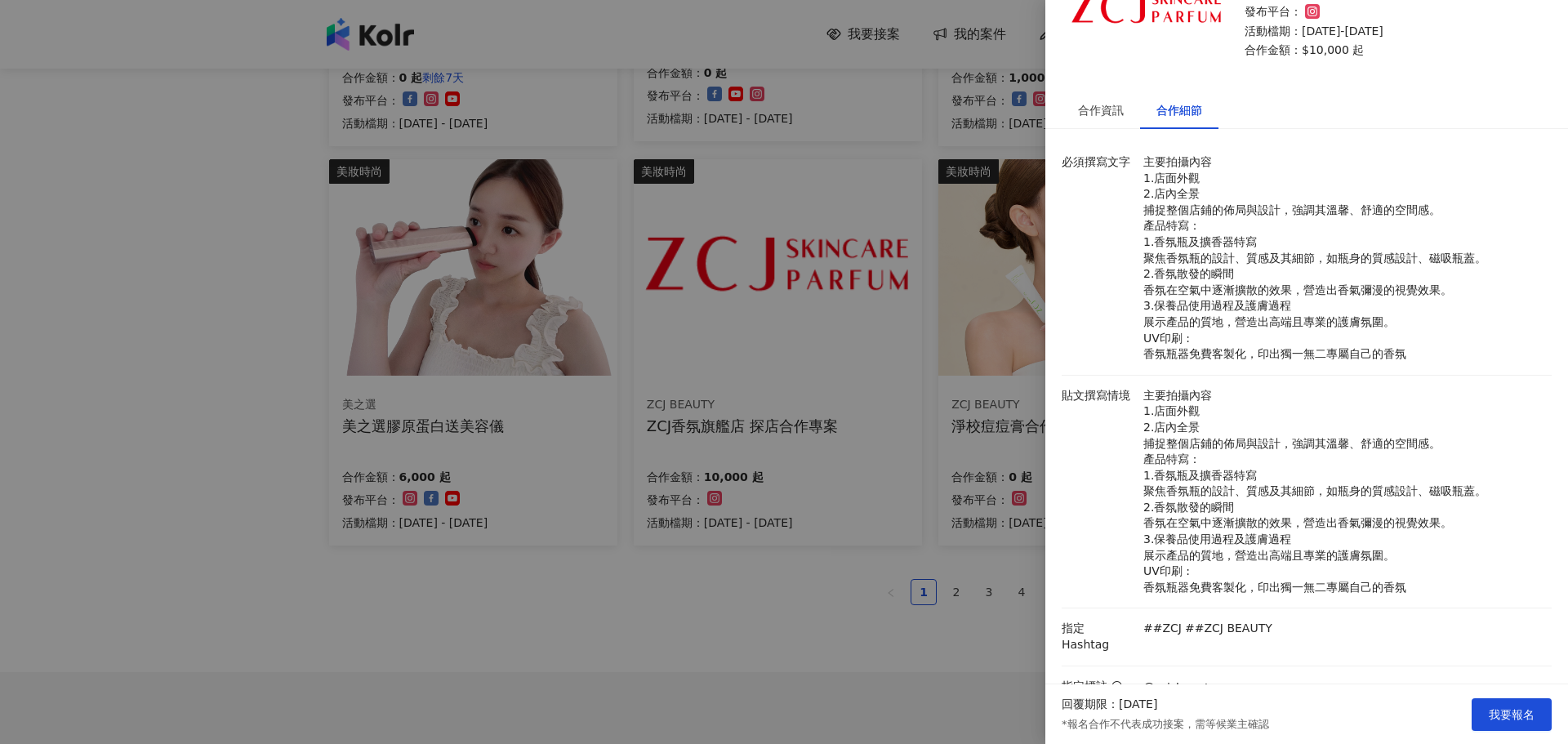
scroll to position [256, 0]
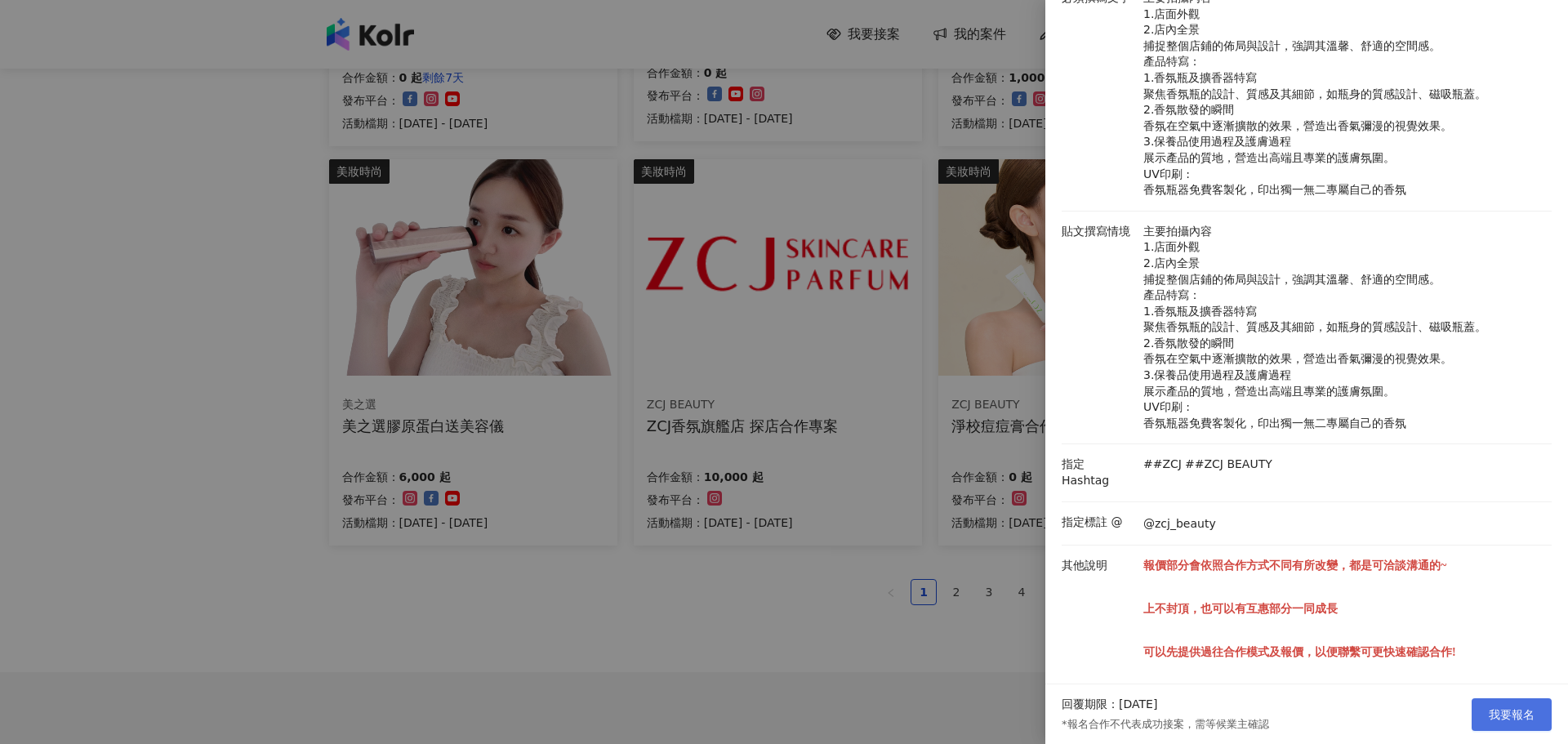
click at [1505, 708] on span "我要報名" at bounding box center [1511, 715] width 46 height 13
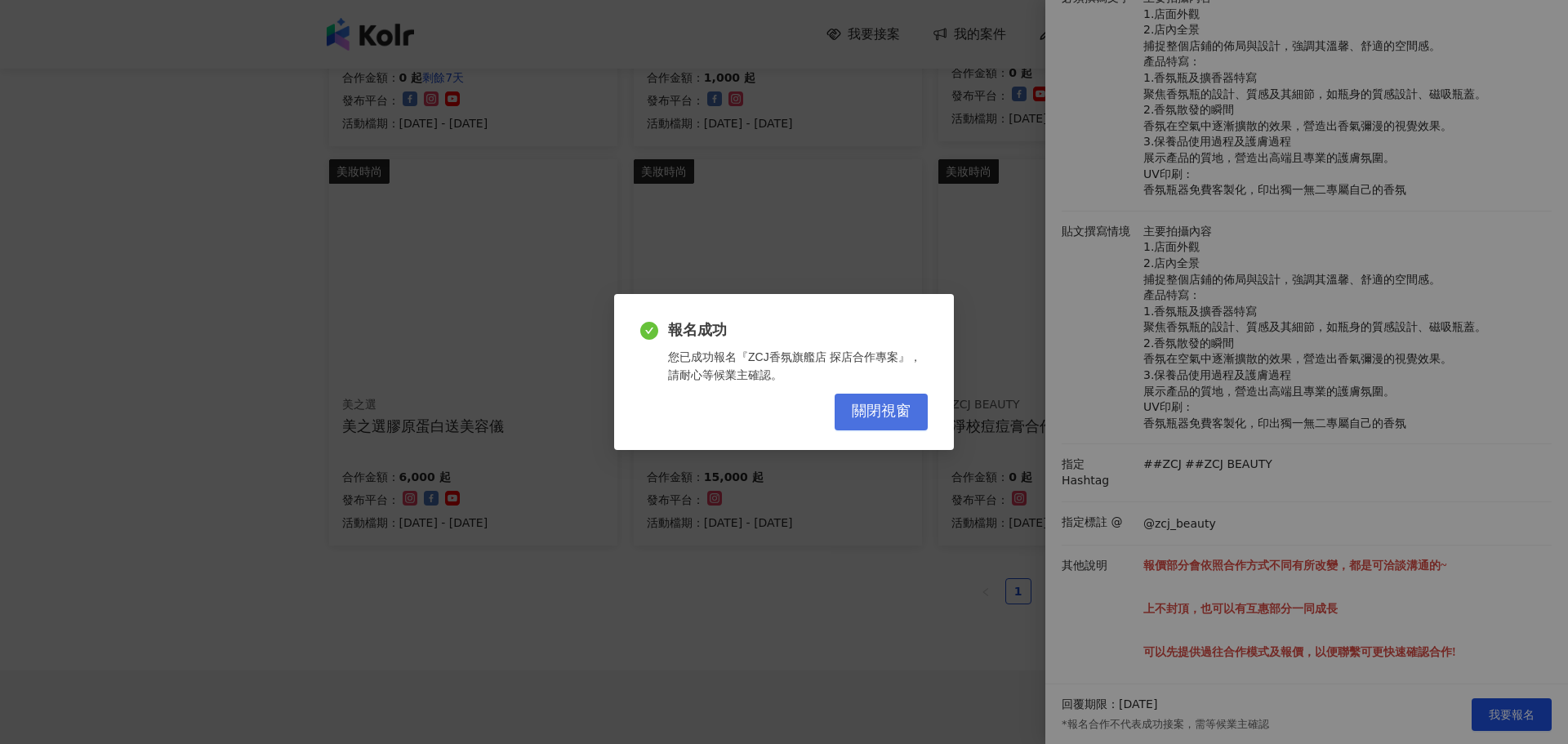
click at [895, 410] on span "關閉視窗" at bounding box center [881, 412] width 59 height 18
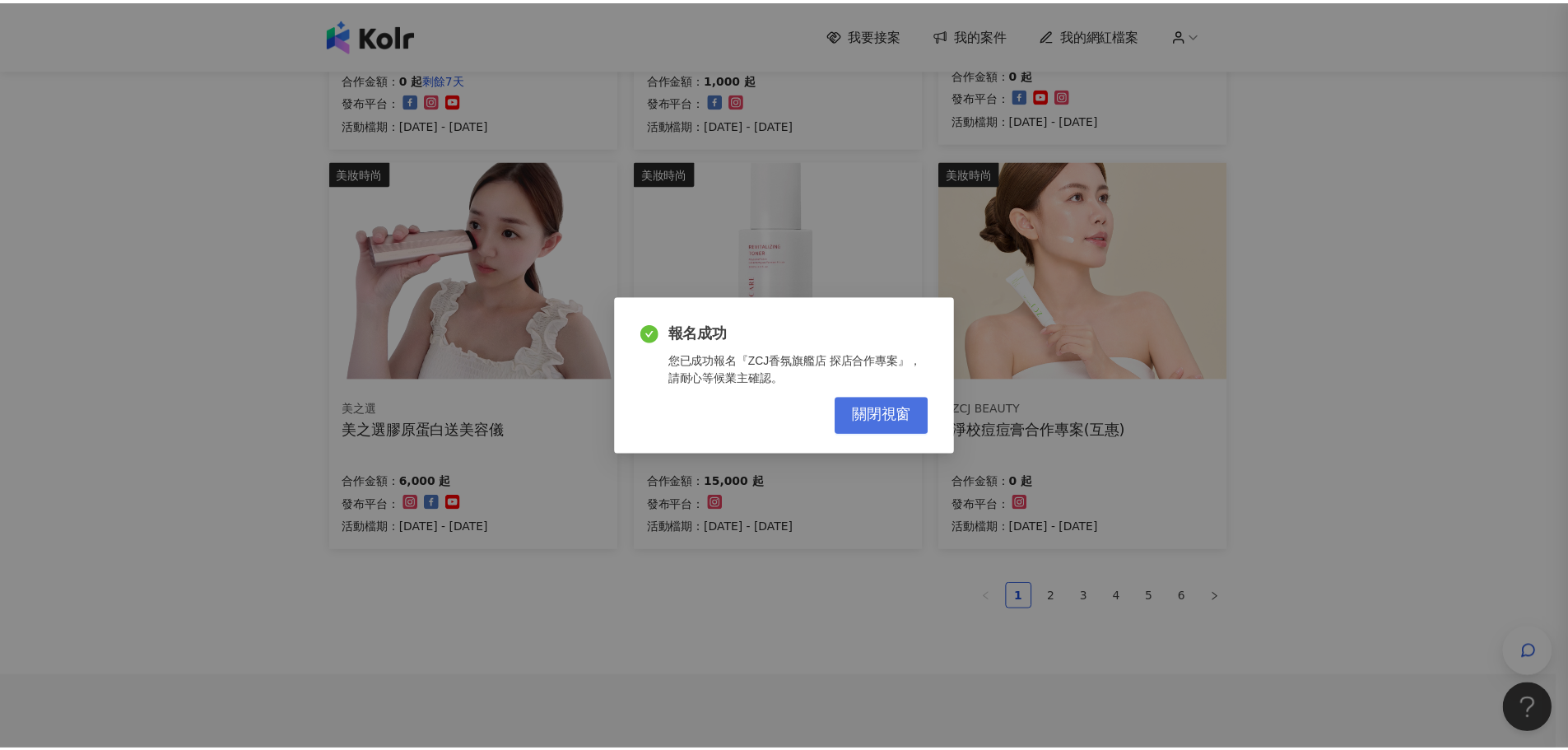
scroll to position [0, 0]
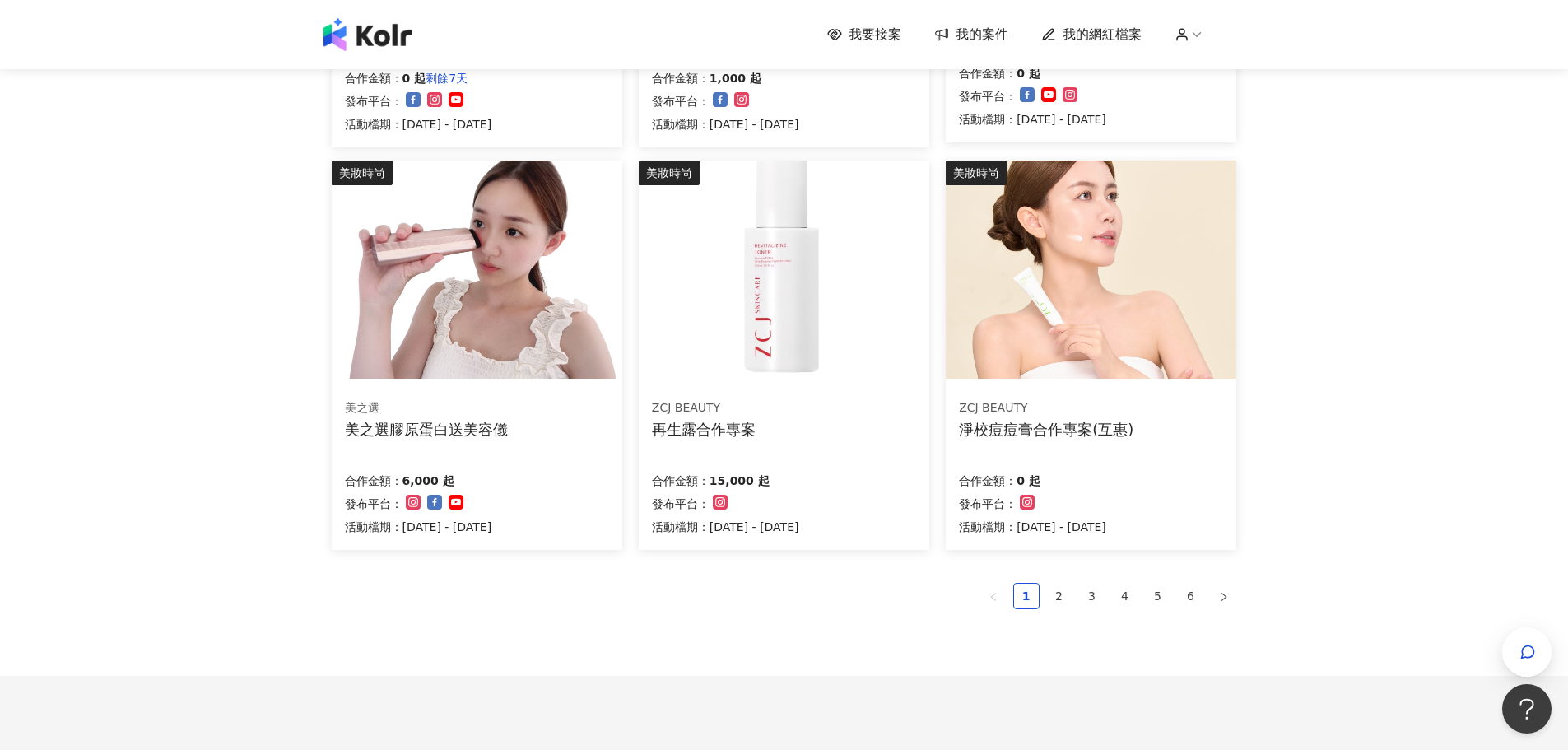
click at [807, 399] on div "ZCJ BEAUTY 再生露合作專案" at bounding box center [784, 419] width 264 height 41
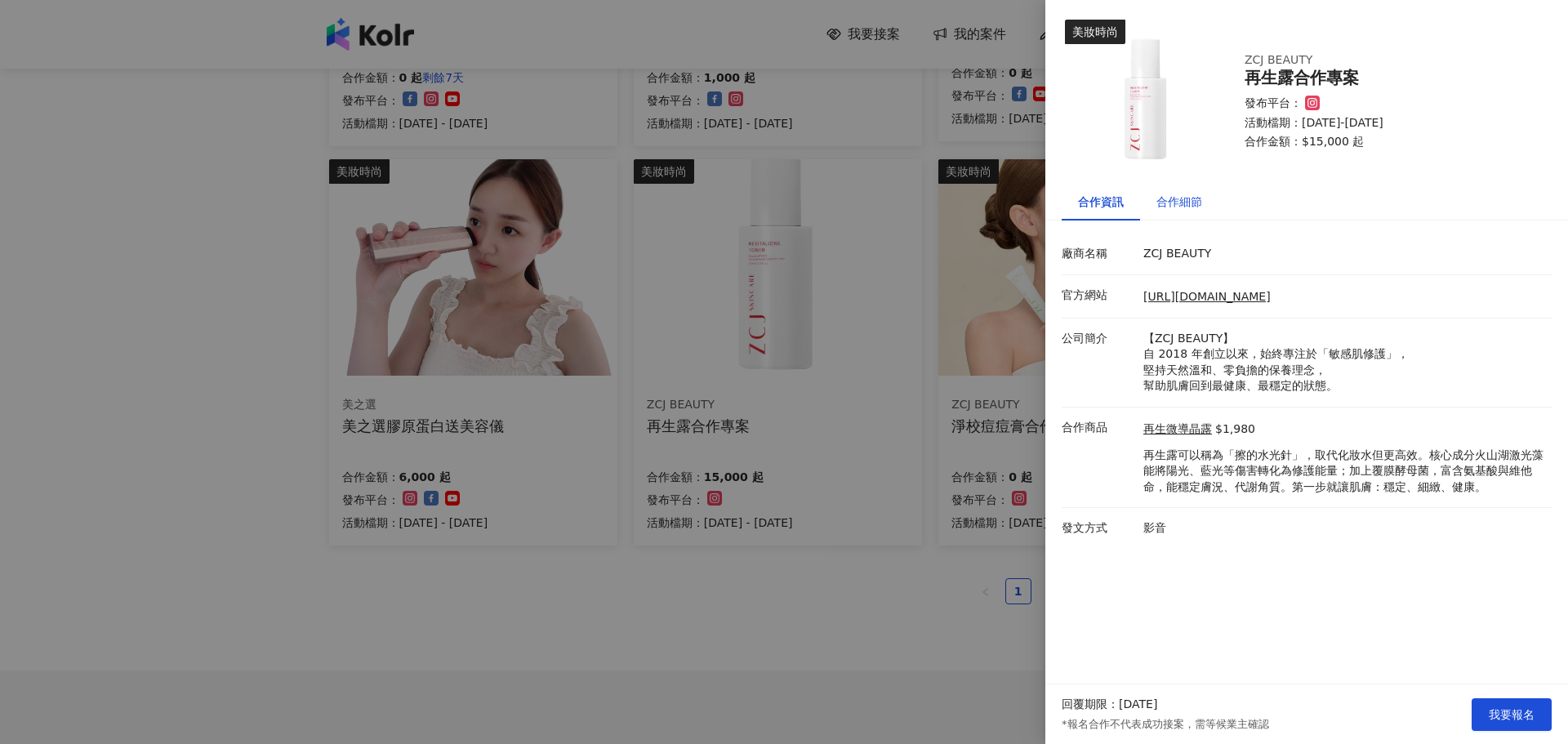
click at [1188, 201] on div "合作細節" at bounding box center [1179, 202] width 46 height 18
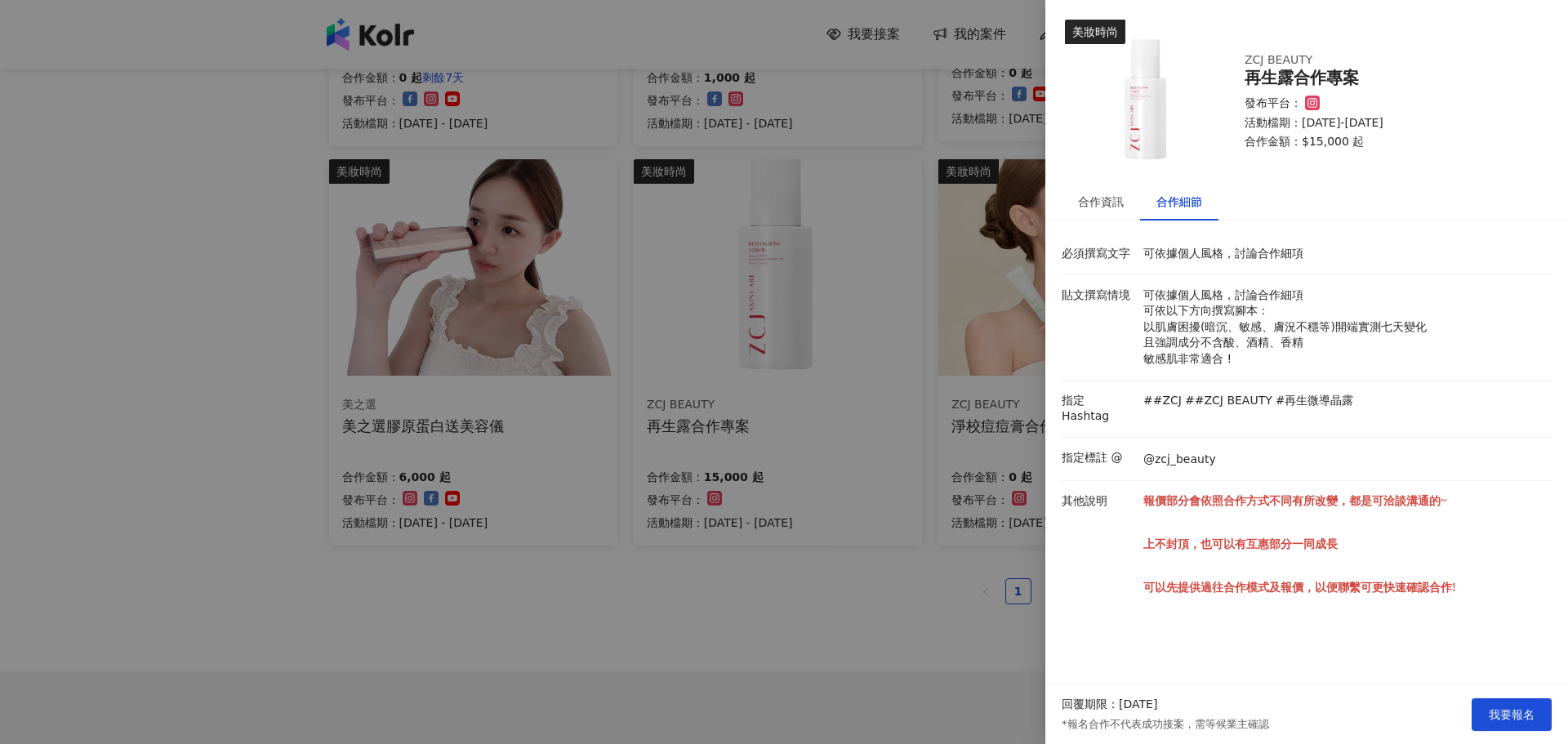
click at [697, 586] on div at bounding box center [784, 372] width 1568 height 744
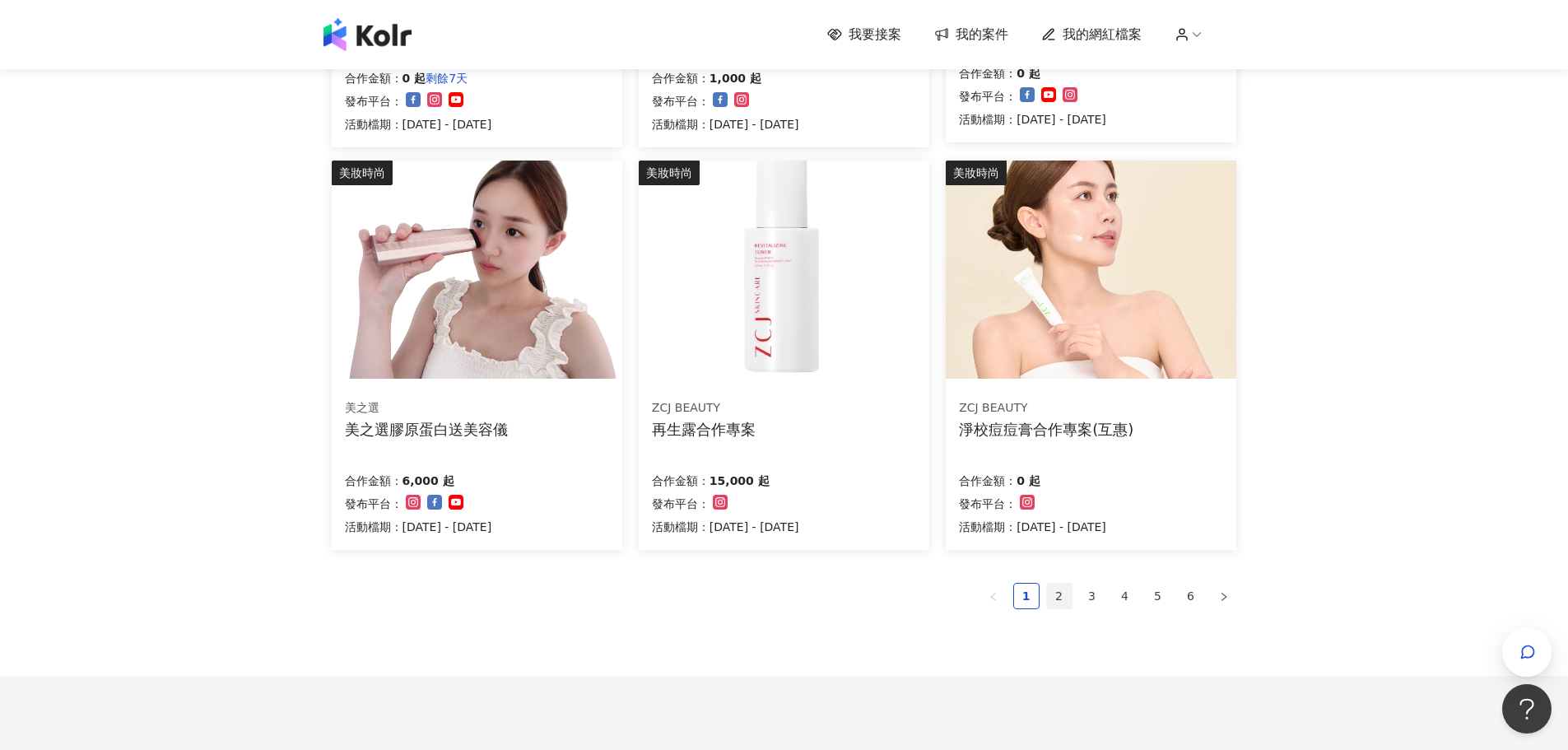
drag, startPoint x: 1043, startPoint y: 588, endPoint x: 1061, endPoint y: 595, distance: 19.3
click at [1048, 587] on ul "1 2 3 4 5 6" at bounding box center [784, 595] width 905 height 26
click at [1063, 596] on link "2" at bounding box center [1059, 595] width 24 height 24
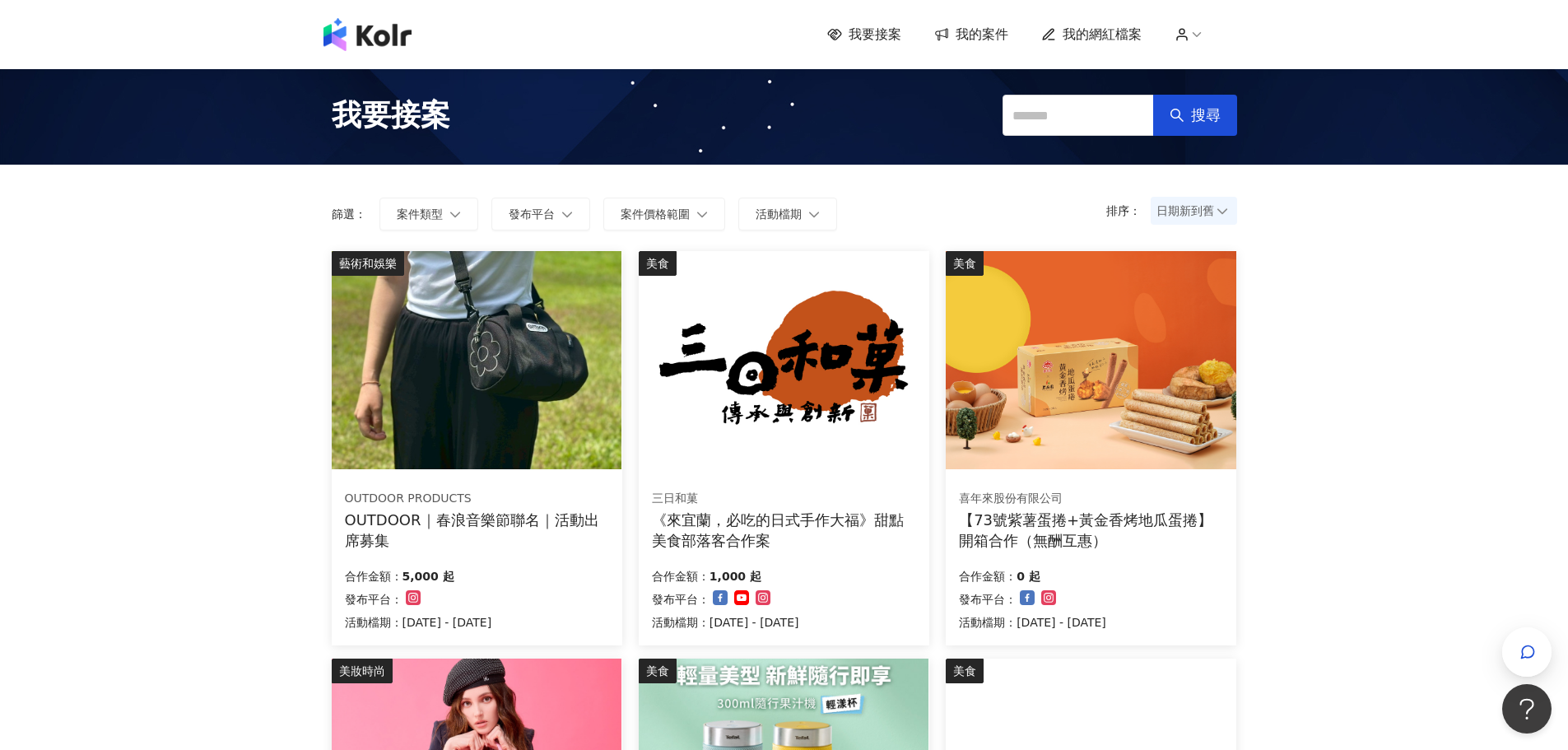
click at [485, 339] on img at bounding box center [477, 361] width 290 height 219
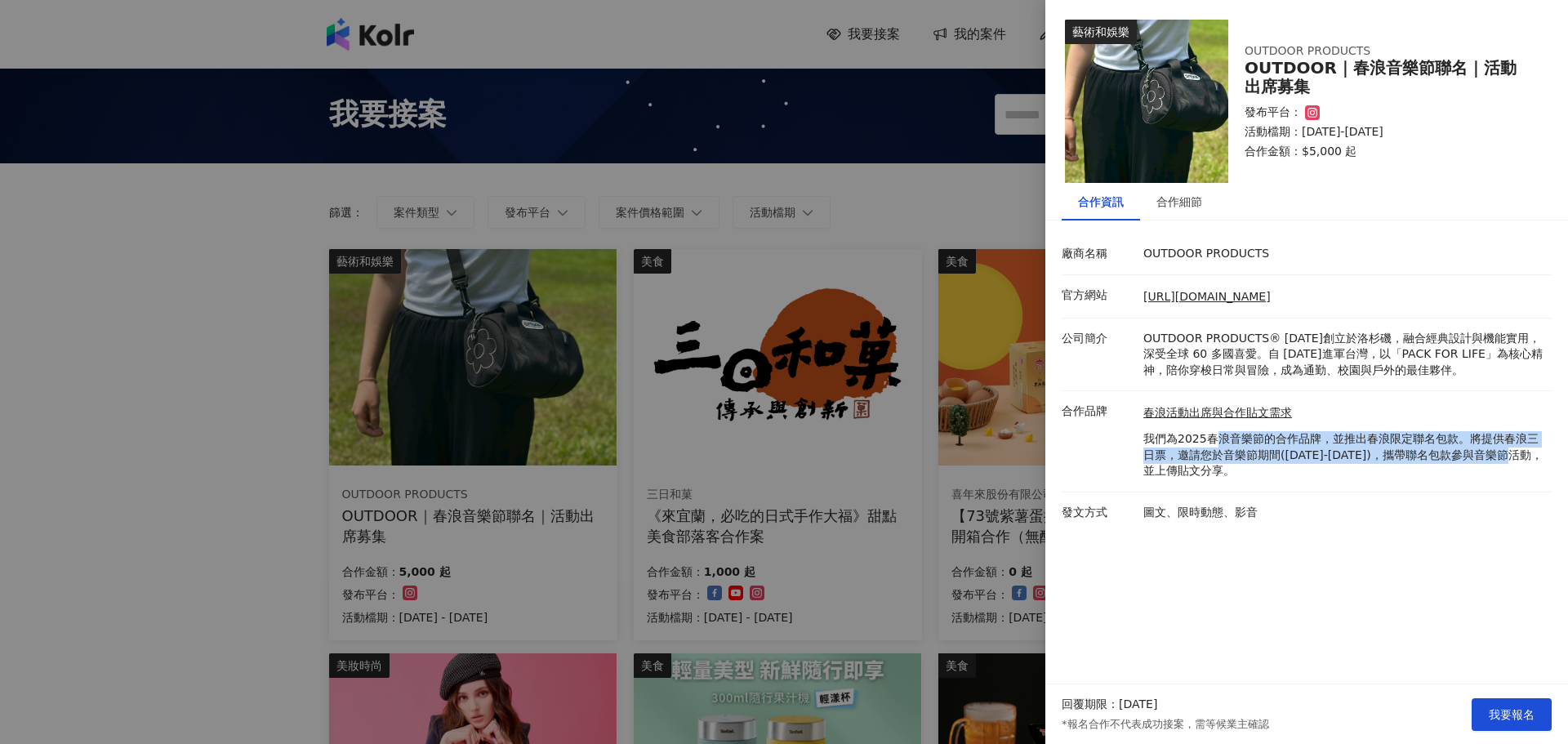
drag, startPoint x: 1217, startPoint y: 428, endPoint x: 1465, endPoint y: 459, distance: 249.9
click at [1465, 459] on div "春浪活動出席與合作貼文需求 我們為2025春浪音樂節的合作品牌，並推出春浪限定聯名包款。將提供春浪三日票，邀請您於音樂節期間(2025/10/31-2025/…" at bounding box center [1344, 442] width 400 height 73
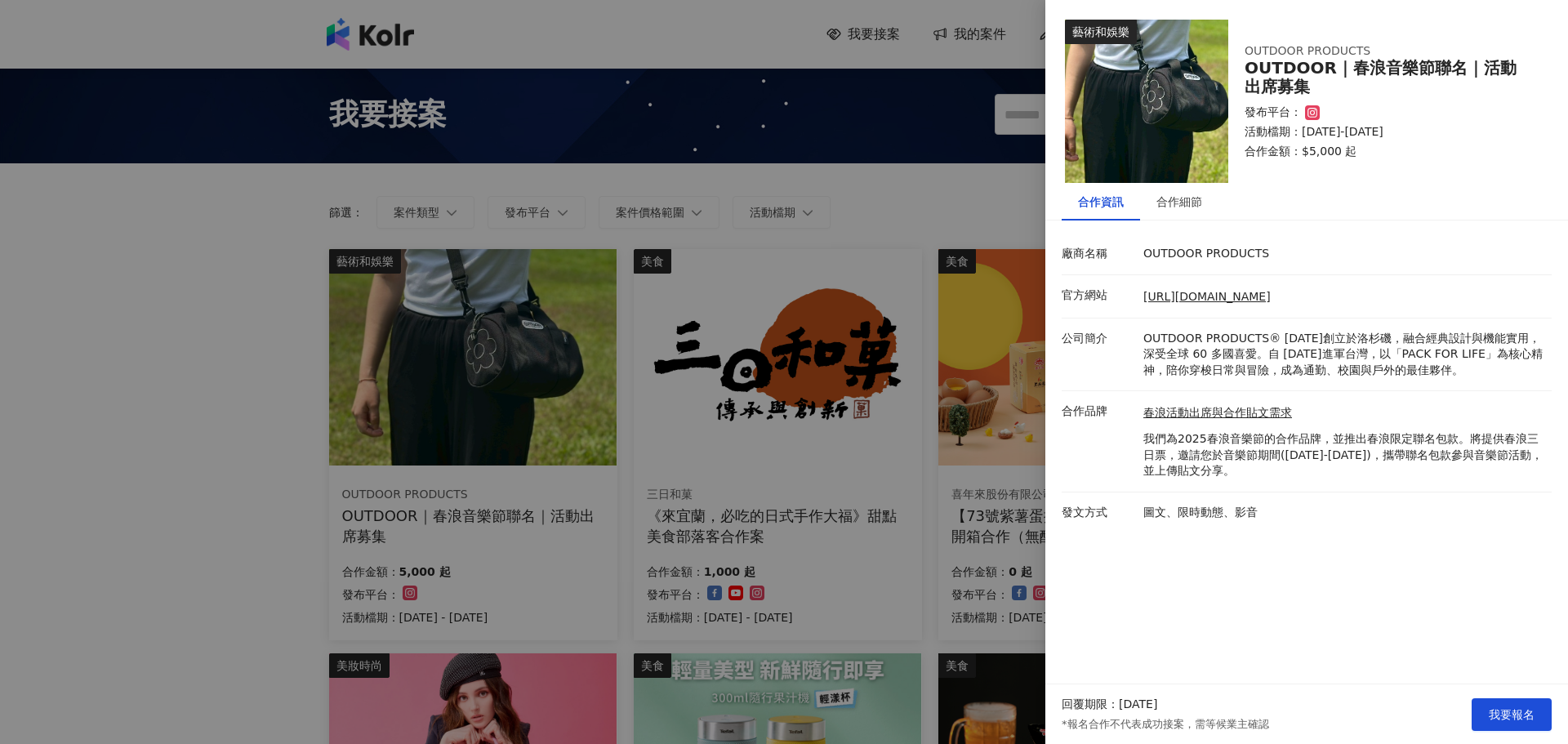
click at [1458, 469] on p "我們為2025春浪音樂節的合作品牌，並推出春浪限定聯名包款。將提供春浪三日票，邀請您於音樂節期間(2025/10/31-2025/11/02)，攜帶聯名包款參…" at bounding box center [1344, 455] width 400 height 48
click at [1203, 201] on div "合作細節" at bounding box center [1179, 201] width 78 height 38
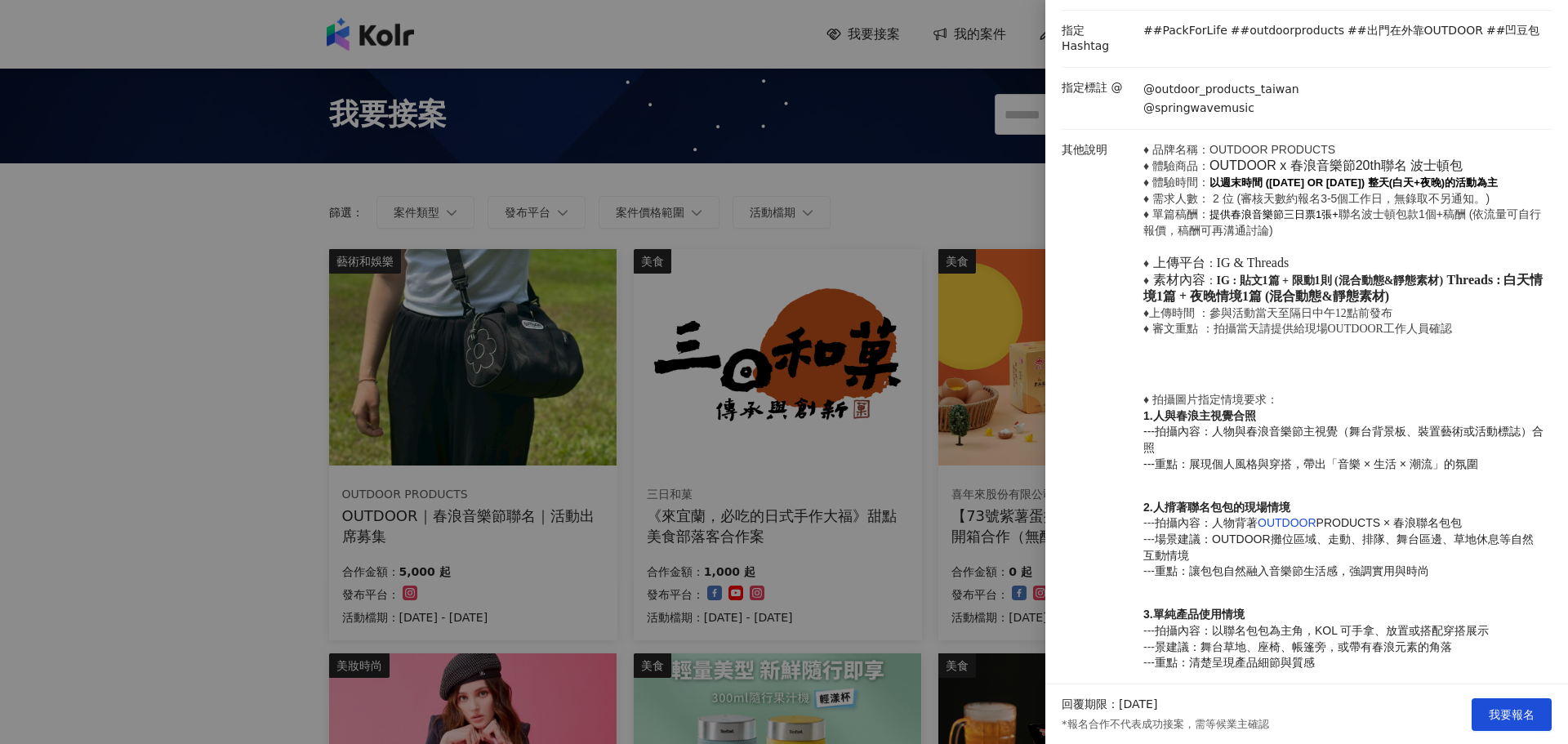
scroll to position [490, 0]
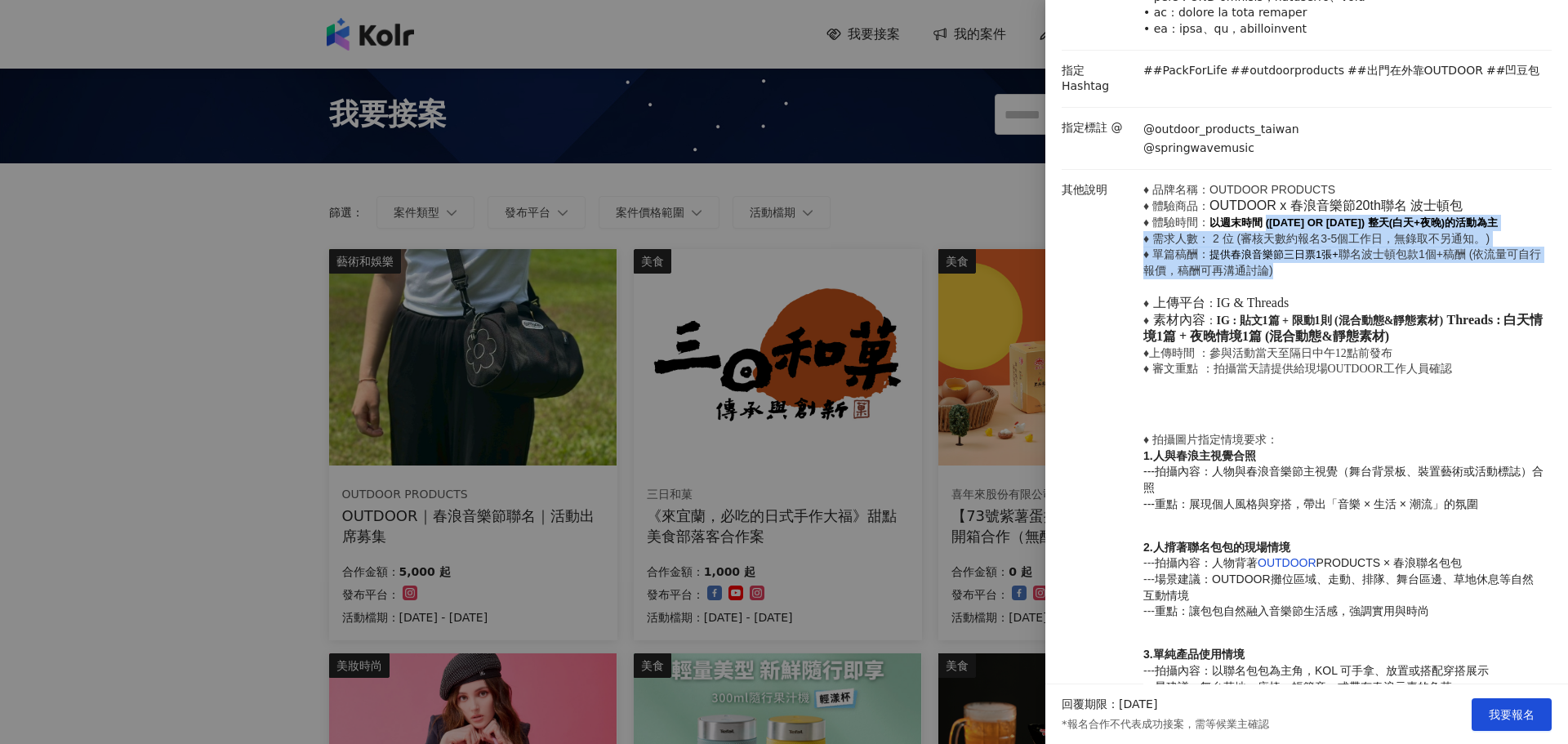
drag, startPoint x: 1263, startPoint y: 239, endPoint x: 1475, endPoint y: 283, distance: 216.5
click at [1475, 283] on p "♦ 品牌名稱：OUTDOOR PRODUCTS ♦ 體驗商品： OUTDOOR x 春浪音樂節20th聯名 波士頓包 ♦ 體驗時間： 以週末時間 (2025/…" at bounding box center [1344, 279] width 400 height 195
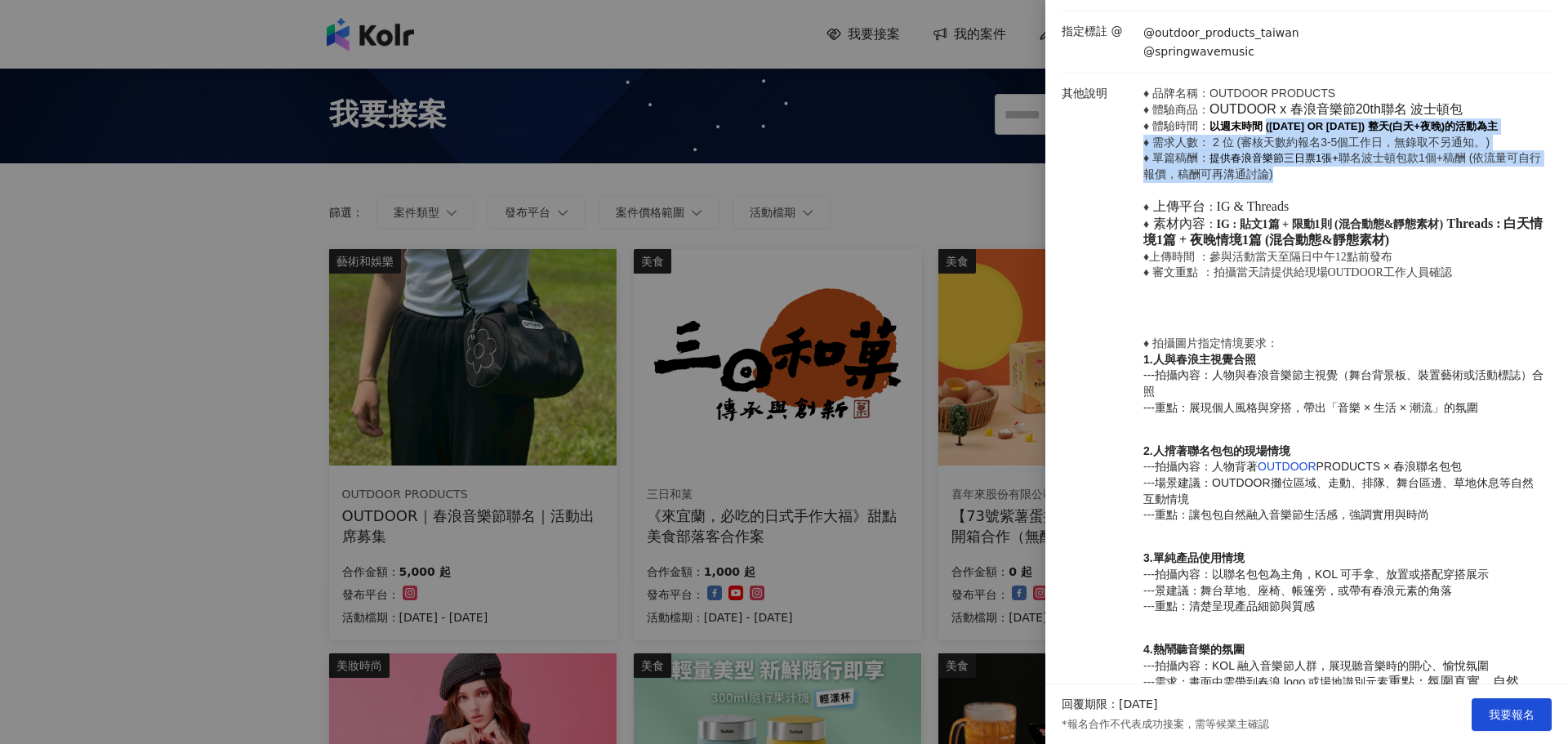
scroll to position [341, 0]
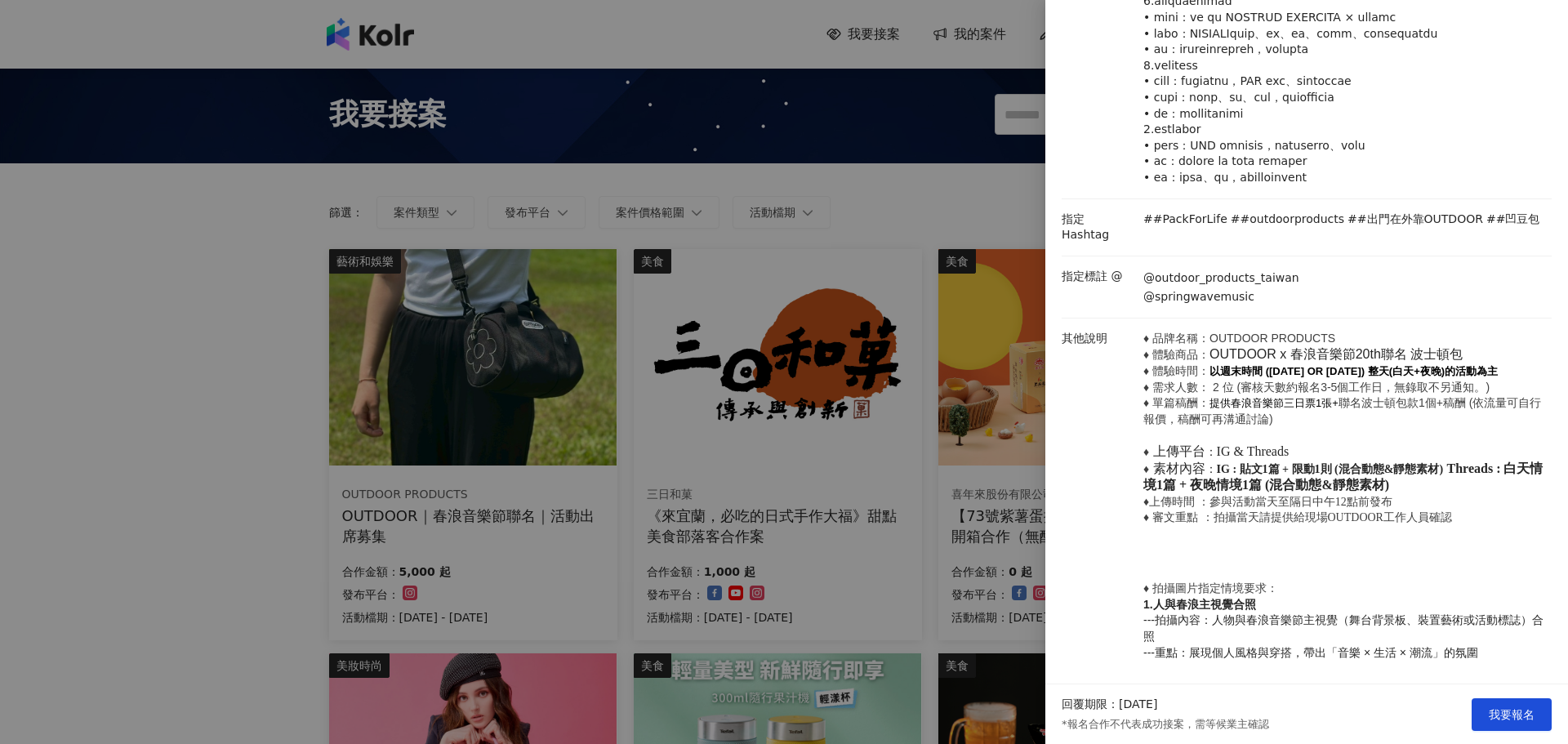
click at [1311, 360] on span "♦ 品牌名稱：OUTDOOR PRODUCTS ♦ 體驗商品：" at bounding box center [1239, 347] width 192 height 30
drag, startPoint x: 1283, startPoint y: 369, endPoint x: 1354, endPoint y: 377, distance: 71.4
click at [1354, 361] on span "OUTDOOR x 春浪音樂節20th聯名" at bounding box center [1308, 354] width 198 height 14
copy span "春浪音樂節"
click at [1347, 454] on p "♦ 品牌名稱：OUTDOOR PRODUCTS ♦ 體驗商品： OUTDOOR x 春浪音樂節20th聯名 波士頓包 ♦ 體驗時間： 以週末時間 (2025/…" at bounding box center [1344, 429] width 400 height 195
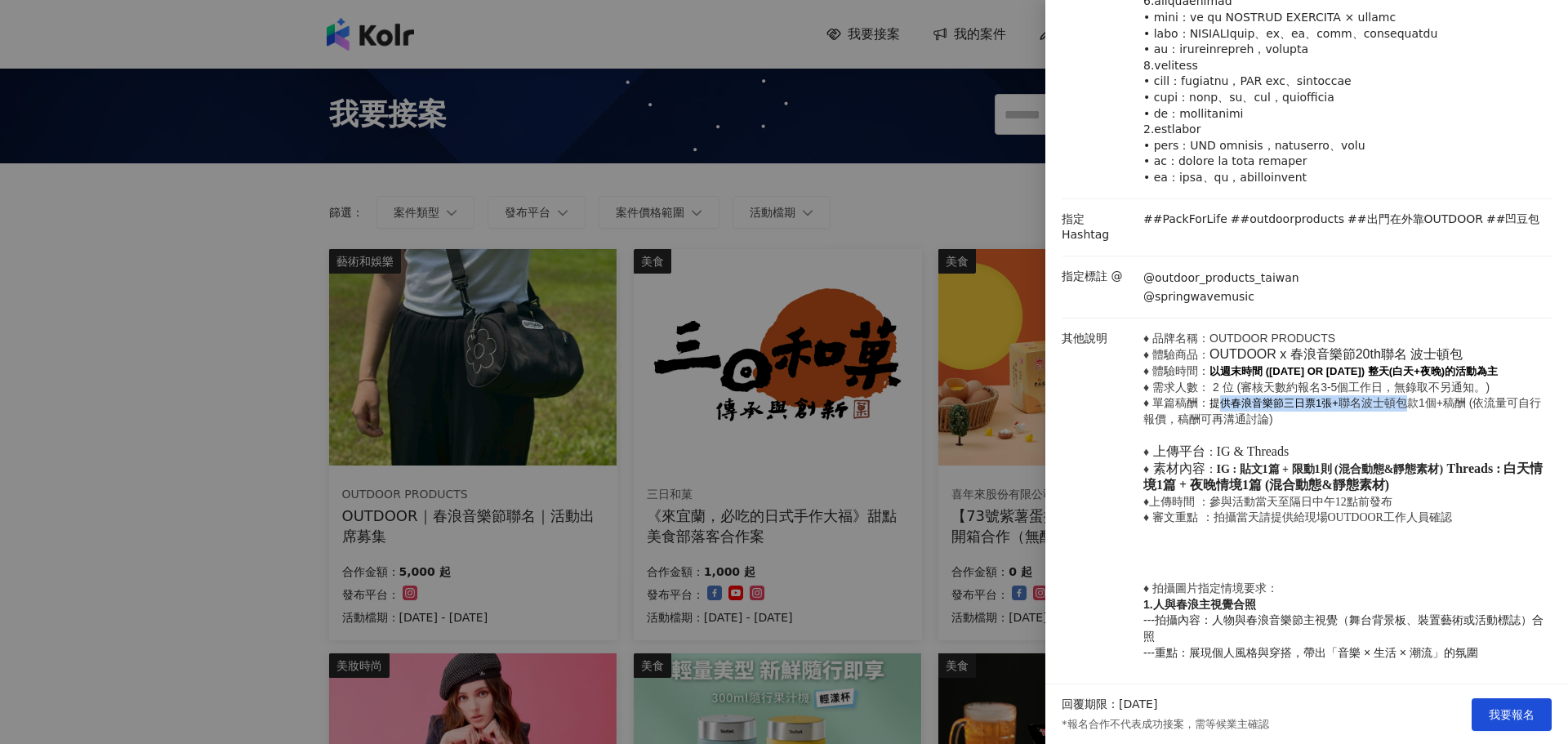
drag, startPoint x: 1224, startPoint y: 425, endPoint x: 1406, endPoint y: 424, distance: 182.0
click at [1406, 424] on p "♦ 品牌名稱：OUTDOOR PRODUCTS ♦ 體驗商品： OUTDOOR x 春浪音樂節20th聯名 波士頓包 ♦ 體驗時間： 以週末時間 (2025/…" at bounding box center [1344, 429] width 400 height 195
click at [1396, 437] on p "♦ 品牌名稱：OUTDOOR PRODUCTS ♦ 體驗商品： OUTDOOR x 春浪音樂節20th聯名 波士頓包 ♦ 體驗時間： 以週末時間 (2025/…" at bounding box center [1344, 429] width 400 height 195
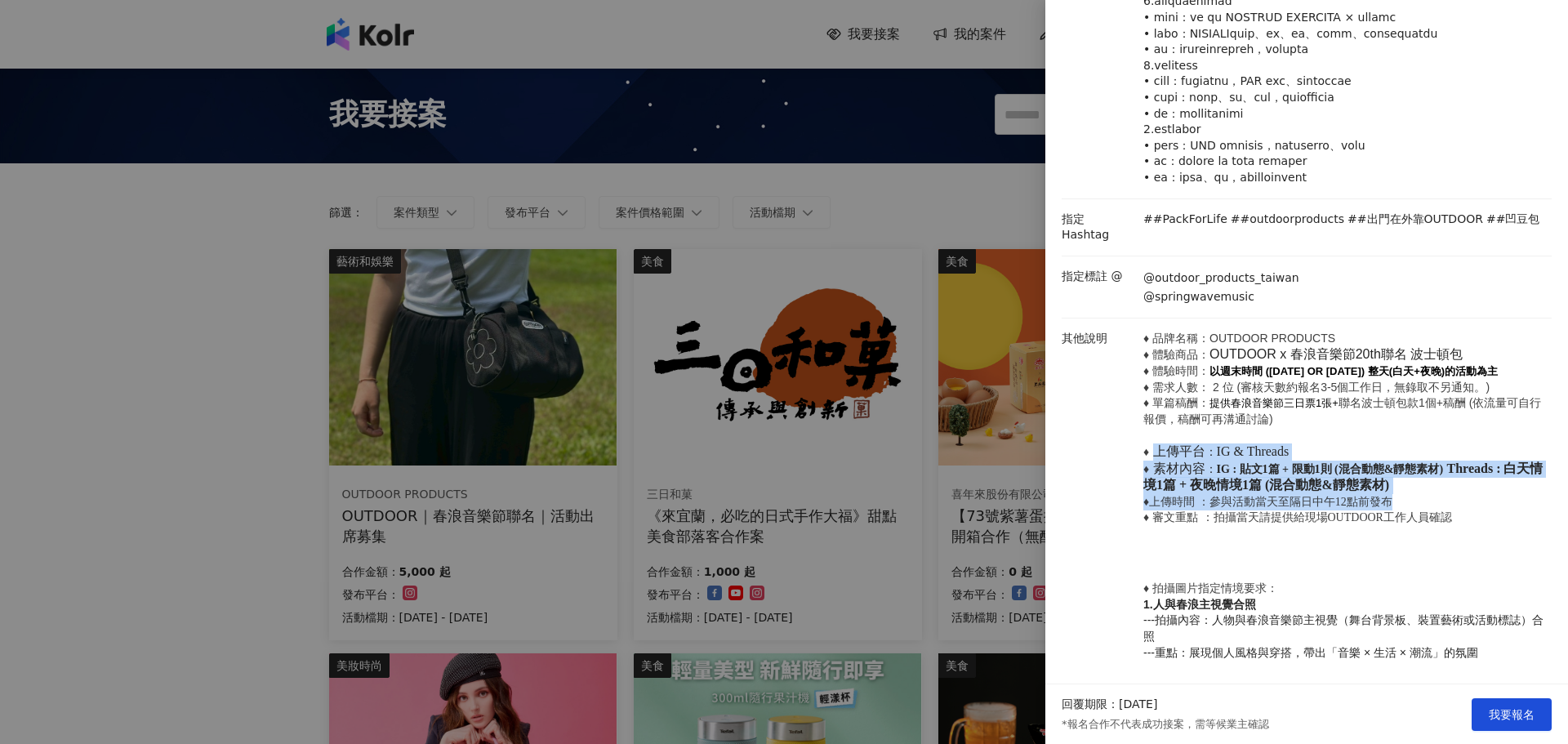
drag, startPoint x: 1189, startPoint y: 470, endPoint x: 1451, endPoint y: 526, distance: 267.9
click at [1451, 526] on p "♦ 品牌名稱：OUTDOOR PRODUCTS ♦ 體驗商品： OUTDOOR x 春浪音樂節20th聯名 波士頓包 ♦ 體驗時間： 以週末時間 (2025/…" at bounding box center [1344, 429] width 400 height 195
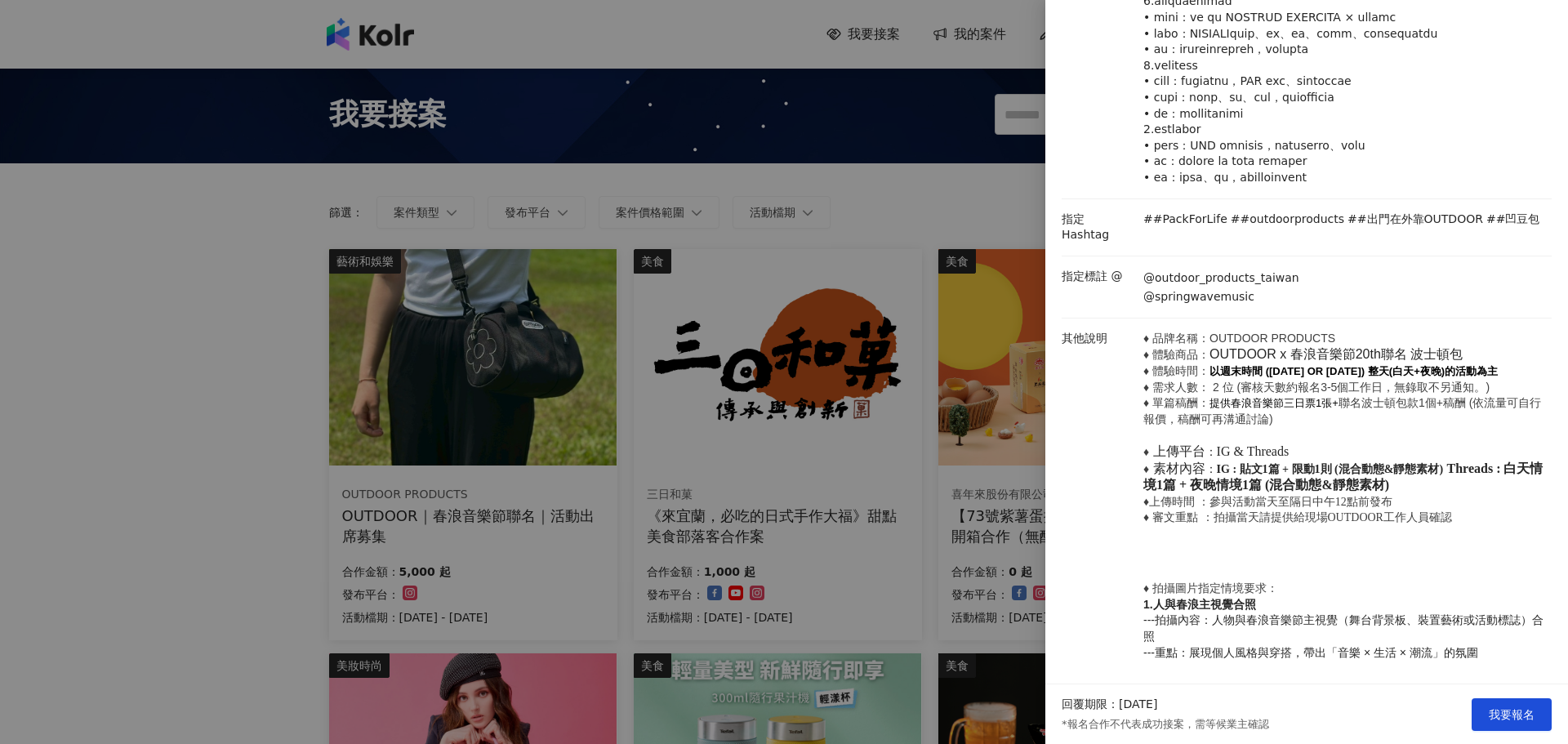
drag, startPoint x: 1453, startPoint y: 540, endPoint x: 1426, endPoint y: 540, distance: 27.0
click at [1452, 526] on p "♦ 品牌名稱：OUTDOOR PRODUCTS ♦ 體驗商品： OUTDOOR x 春浪音樂節20th聯名 波士頓包 ♦ 體驗時間： 以週末時間 (2025/…" at bounding box center [1344, 429] width 400 height 195
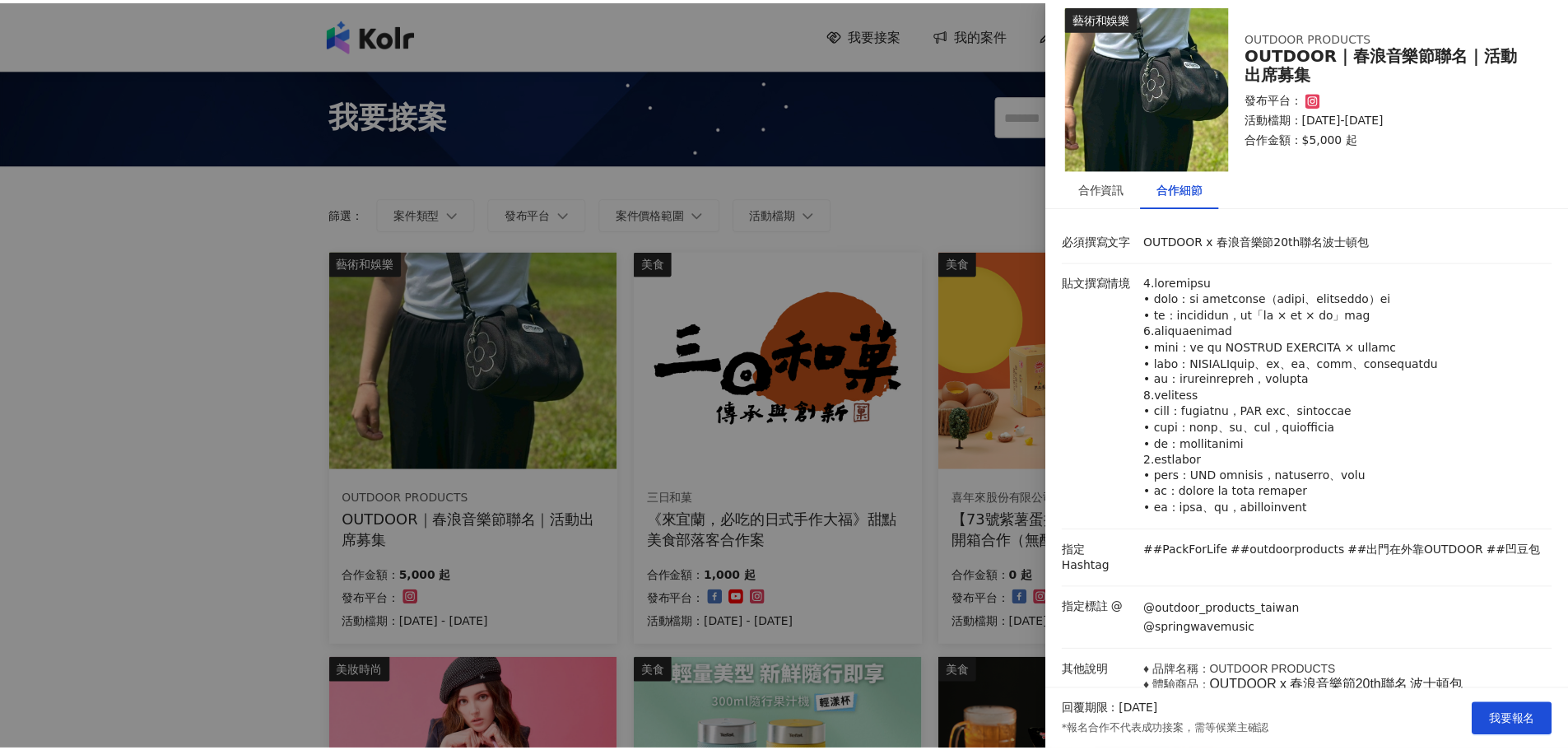
scroll to position [0, 0]
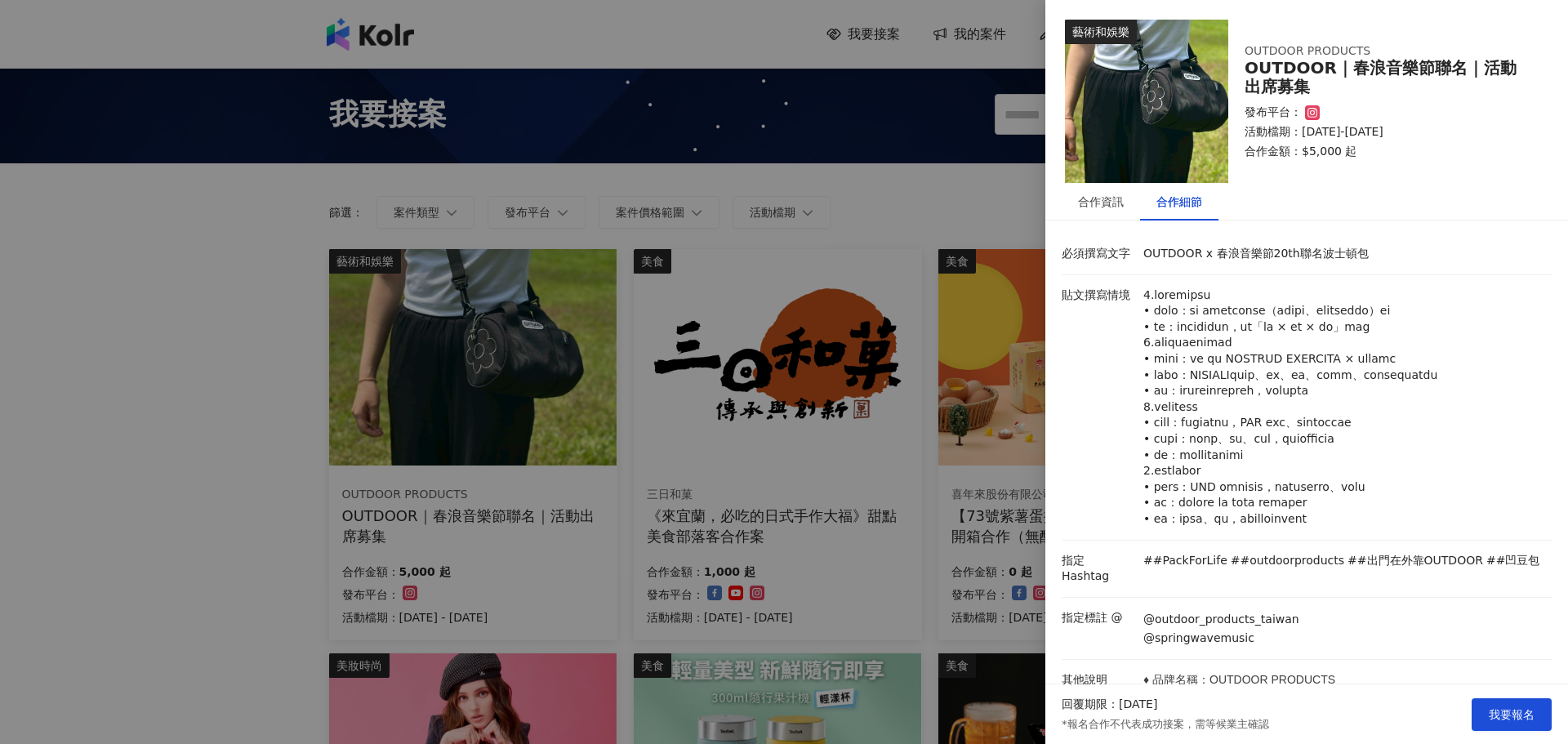
click at [3, 219] on div at bounding box center [784, 372] width 1568 height 744
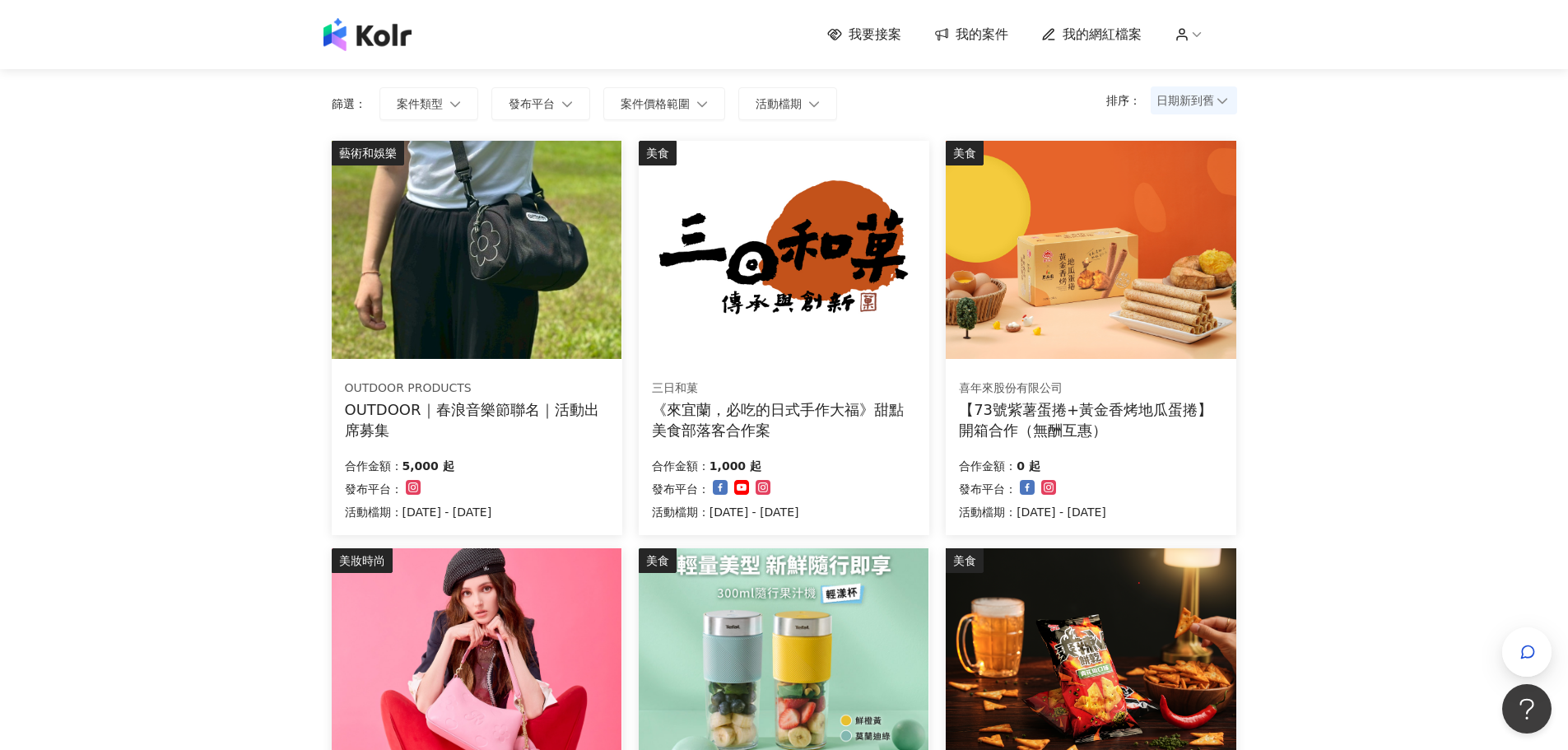
scroll to position [247, 0]
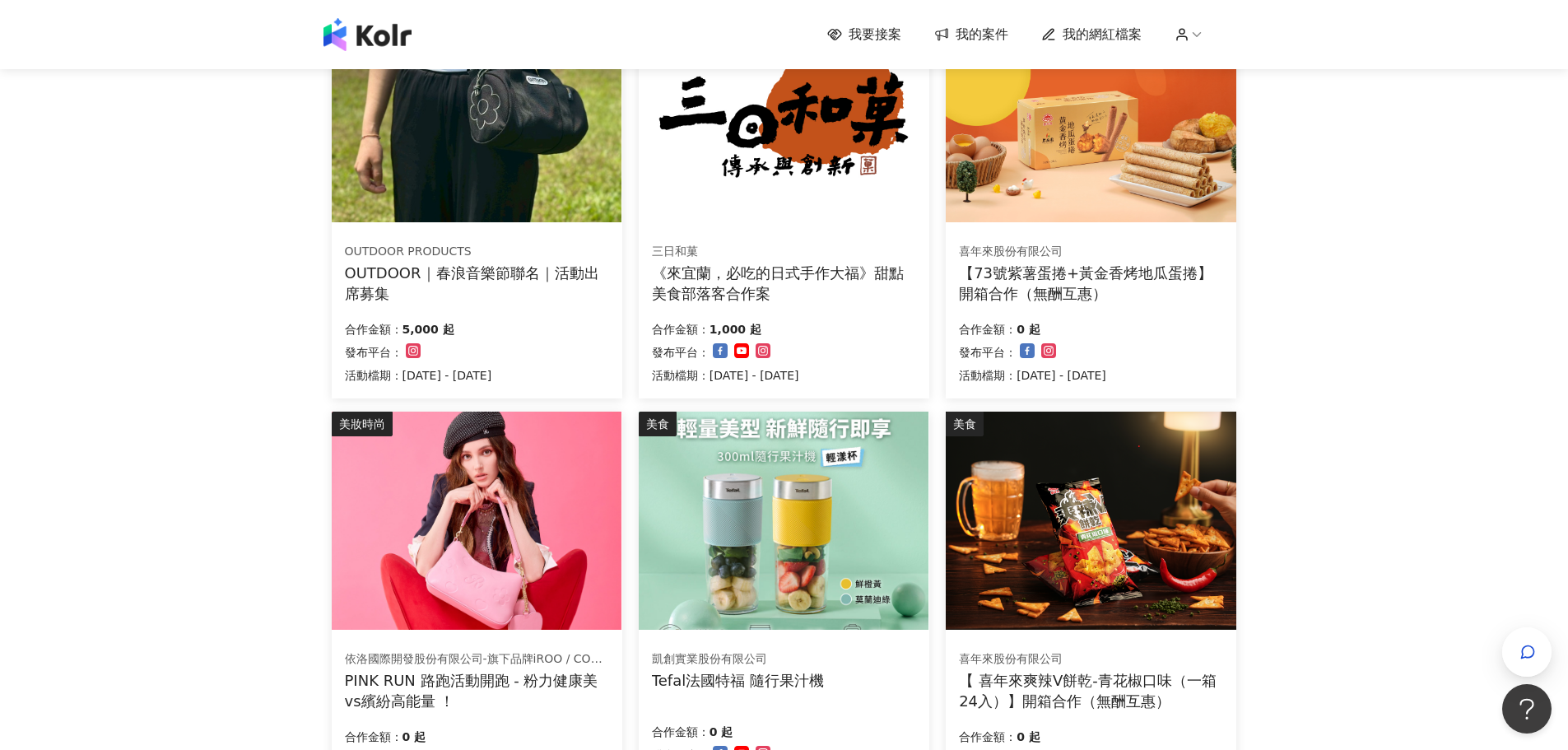
click at [518, 136] on img at bounding box center [477, 114] width 290 height 219
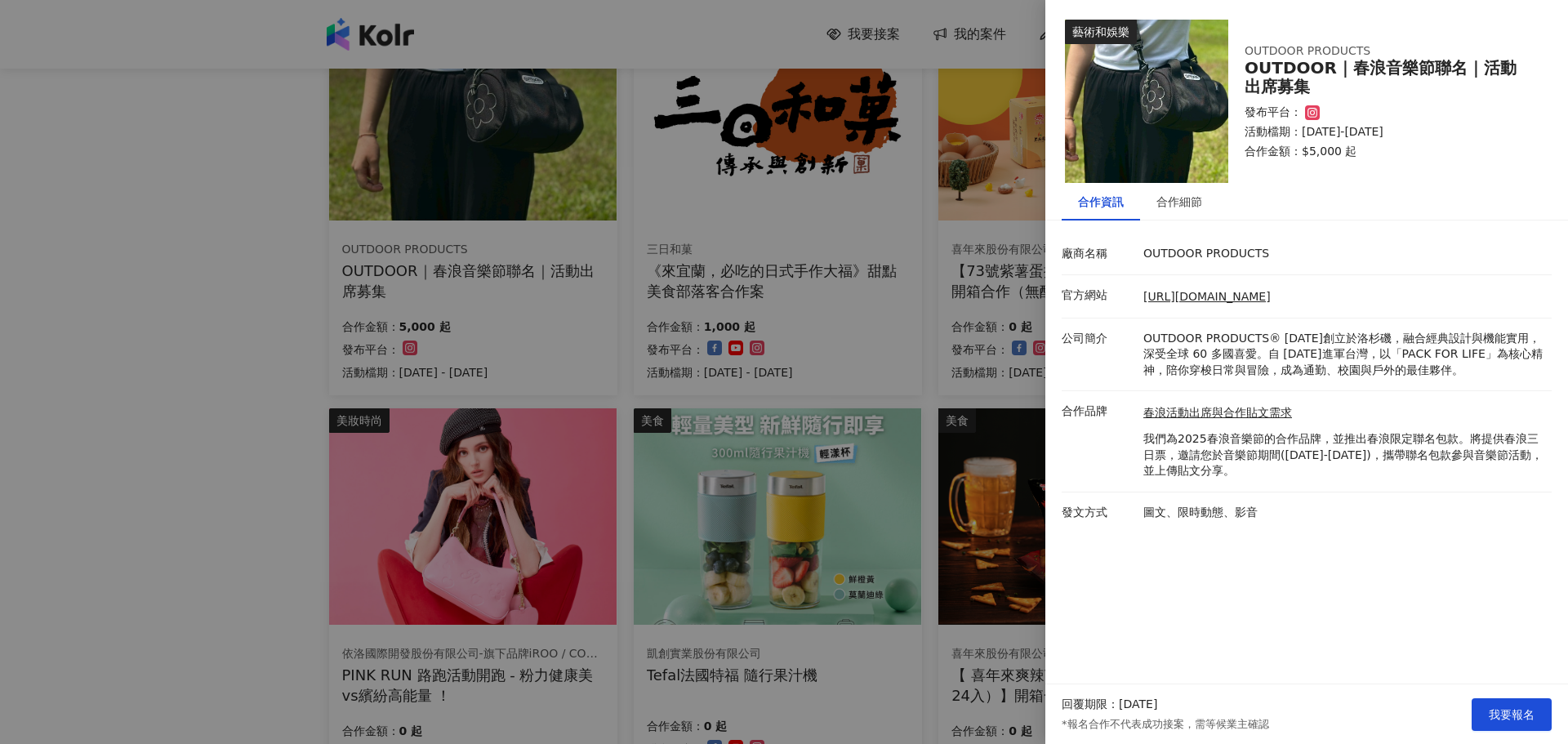
click at [1526, 696] on div "回覆期限：2025/10/30 *報名合作不代表成功接案，需等候業主確認 我要報名" at bounding box center [1306, 714] width 523 height 59
click at [1530, 709] on span "我要報名" at bounding box center [1511, 715] width 46 height 13
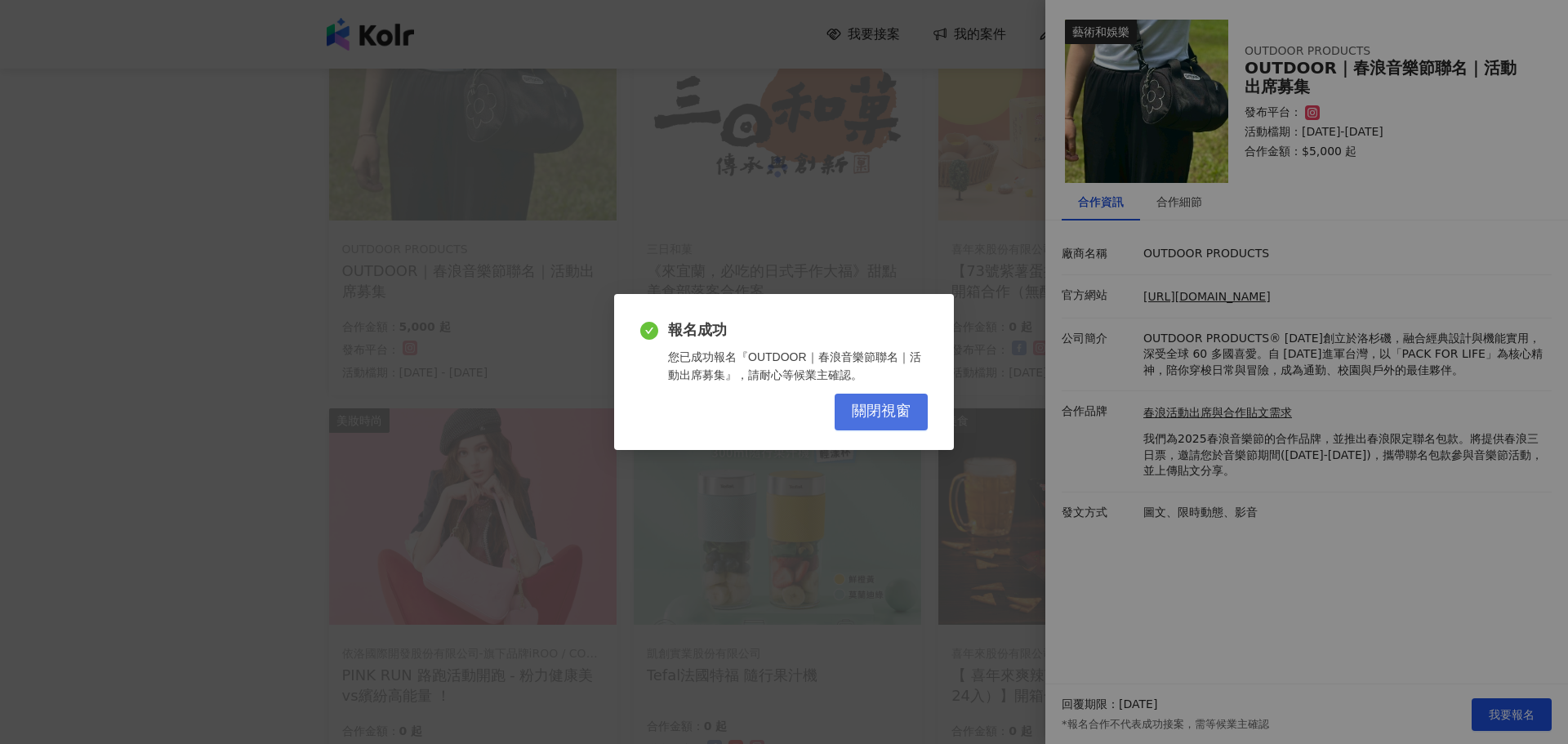
click at [906, 420] on span "關閉視窗" at bounding box center [881, 412] width 59 height 18
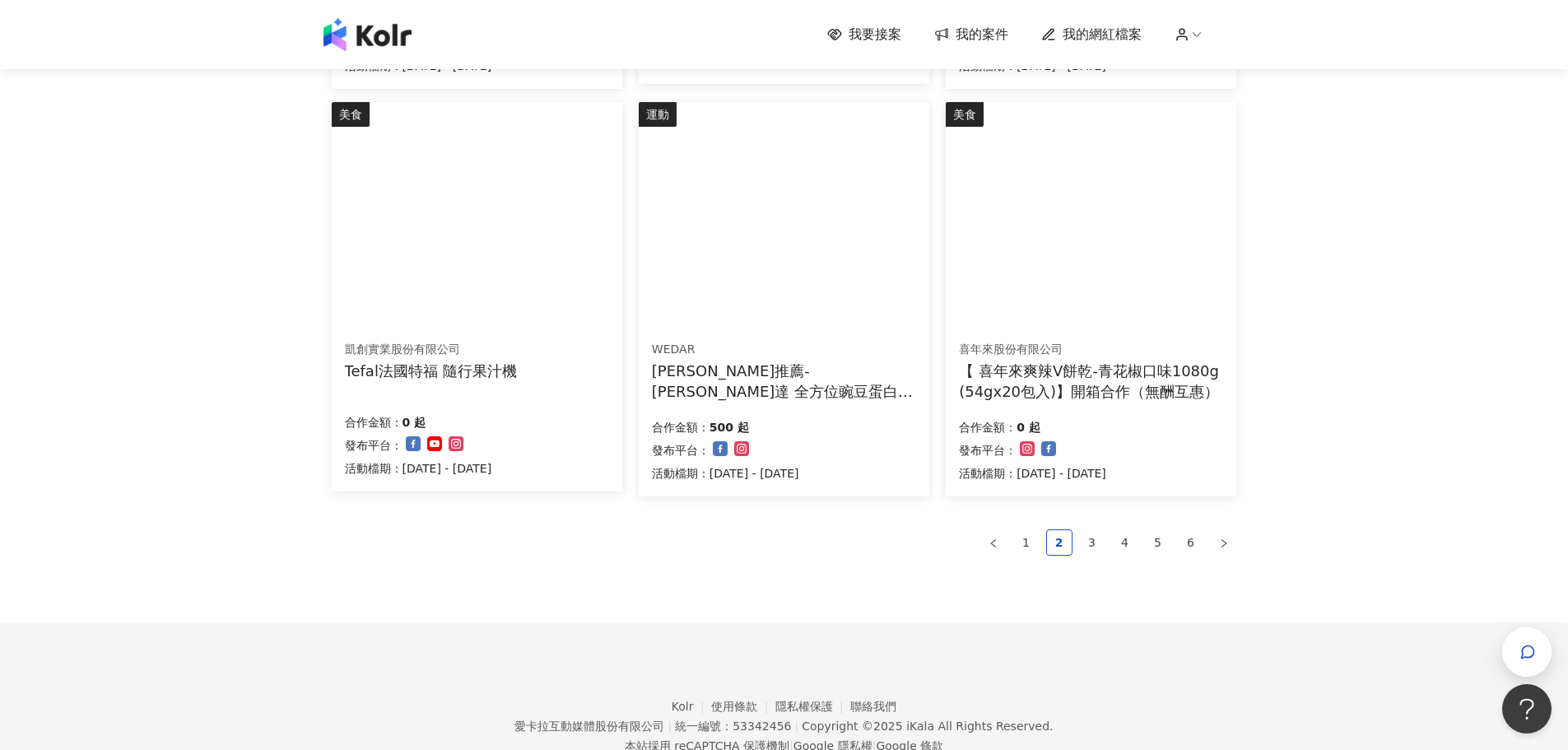
scroll to position [1019, 0]
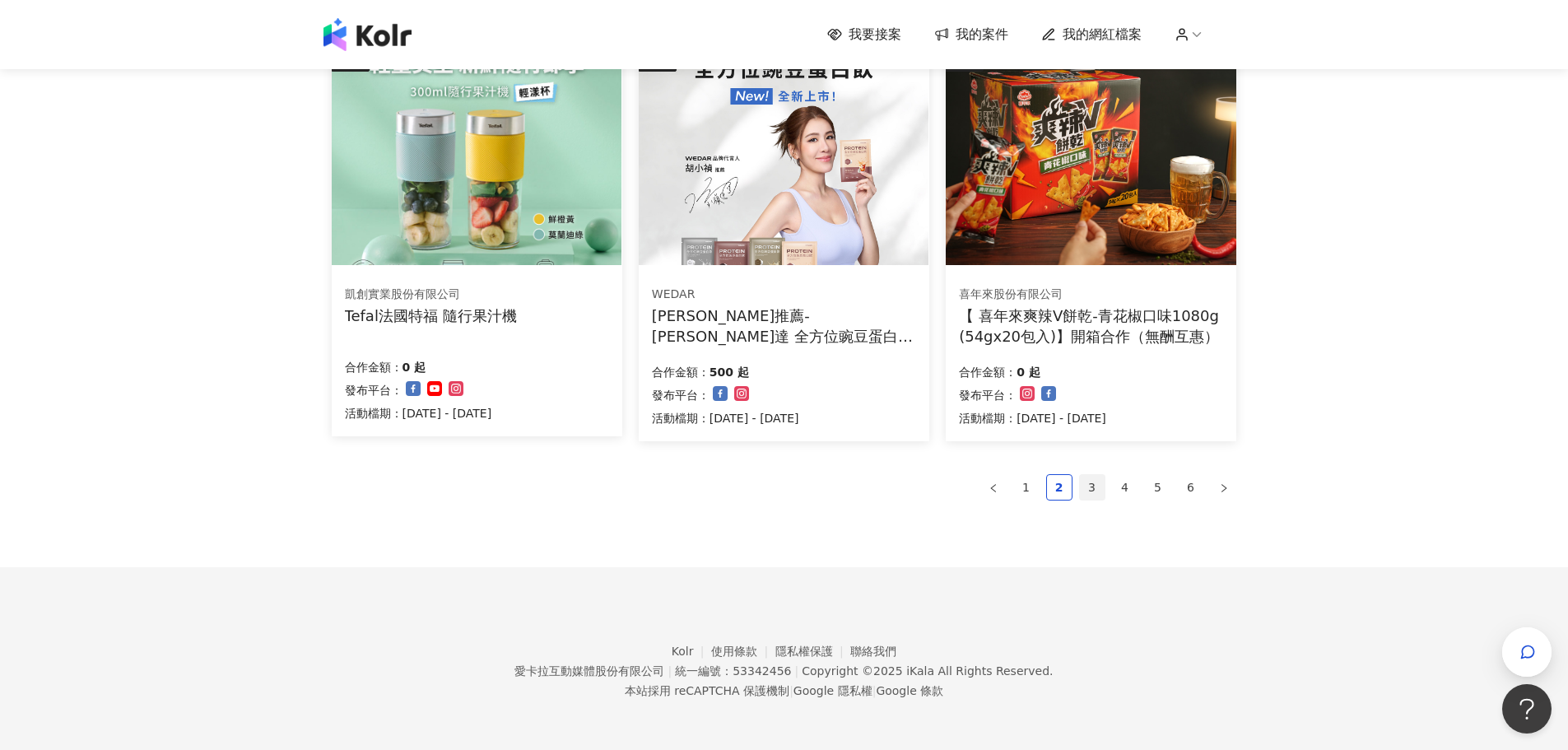
click at [1098, 491] on link "3" at bounding box center [1092, 487] width 24 height 24
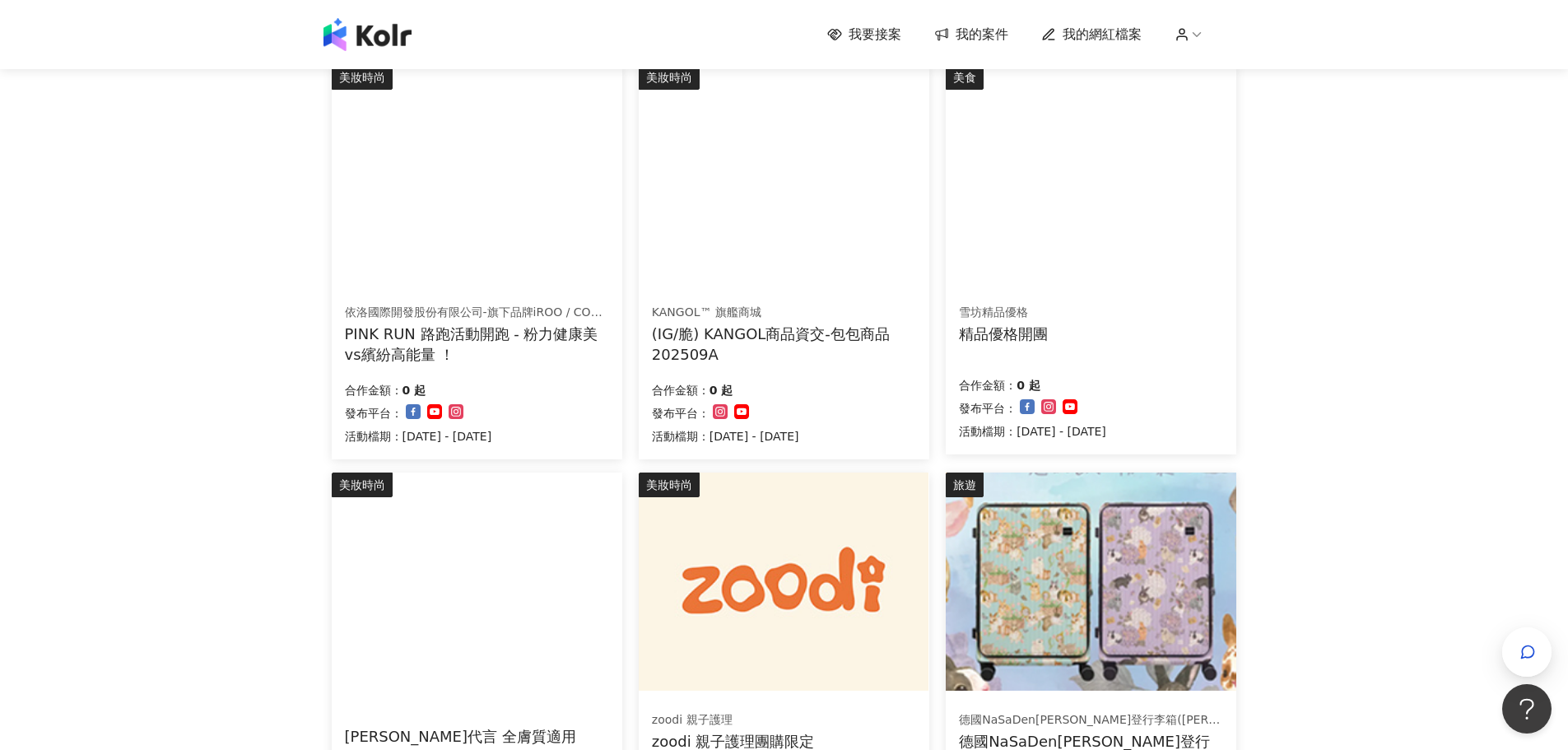
scroll to position [823, 0]
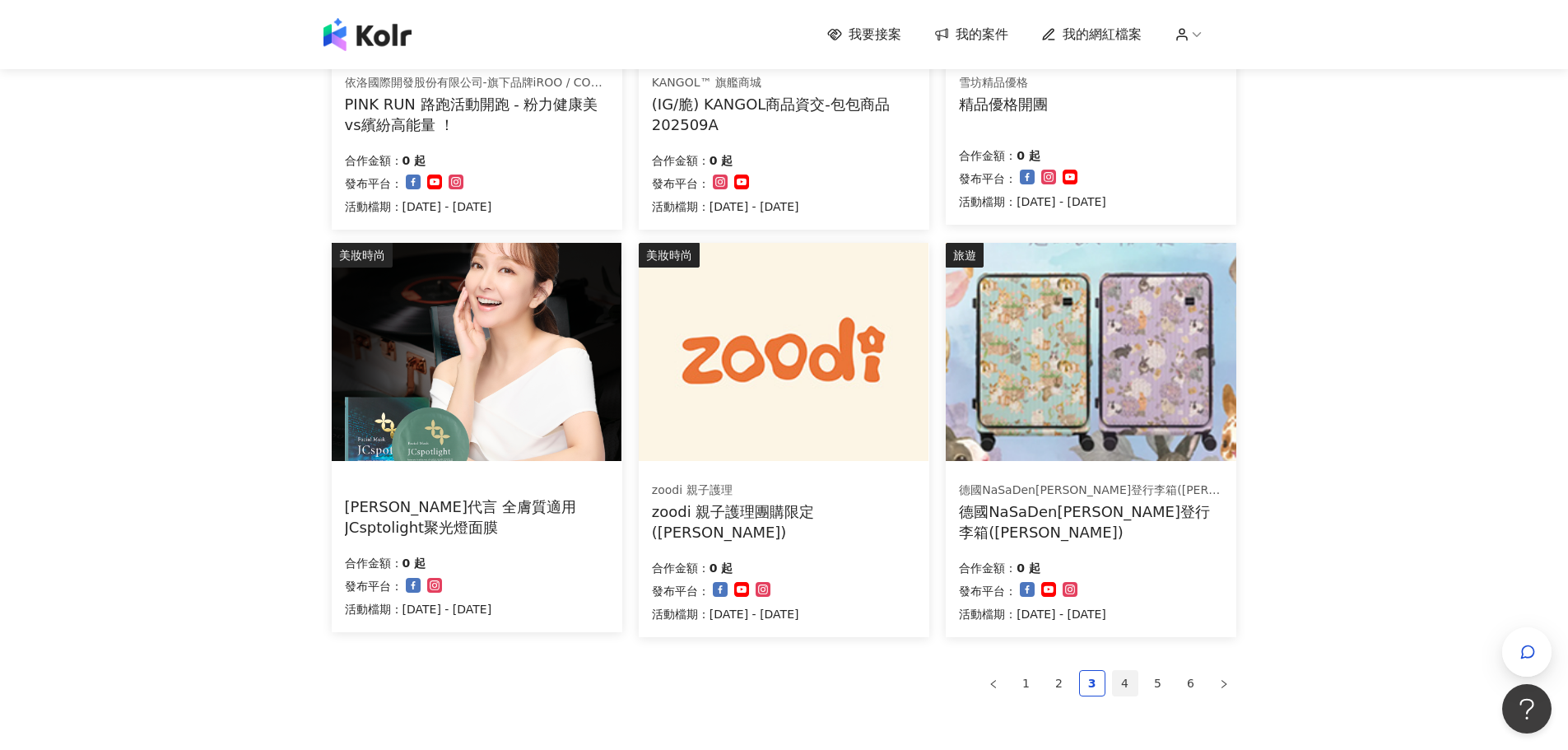
click at [1124, 686] on link "4" at bounding box center [1125, 683] width 24 height 24
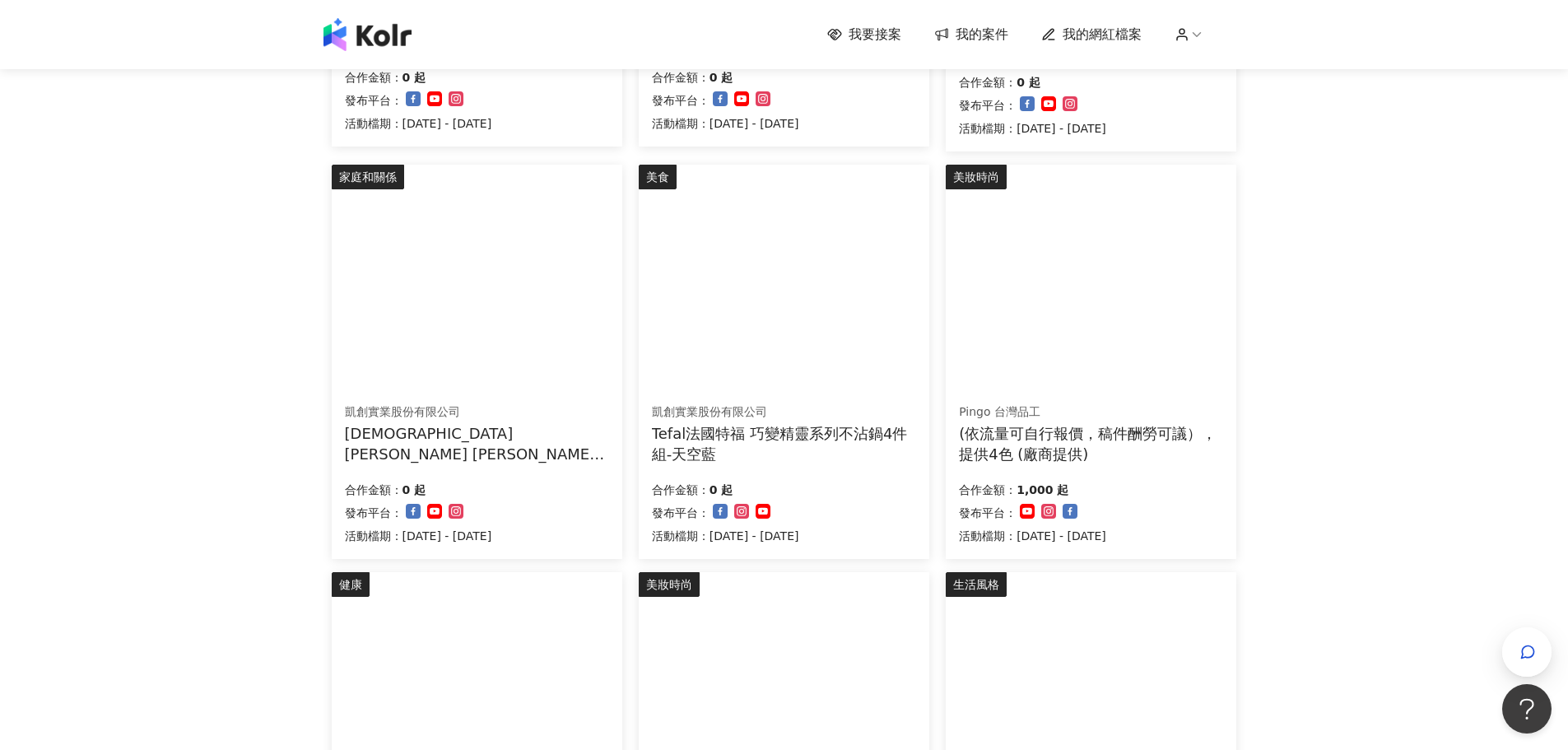
scroll to position [906, 0]
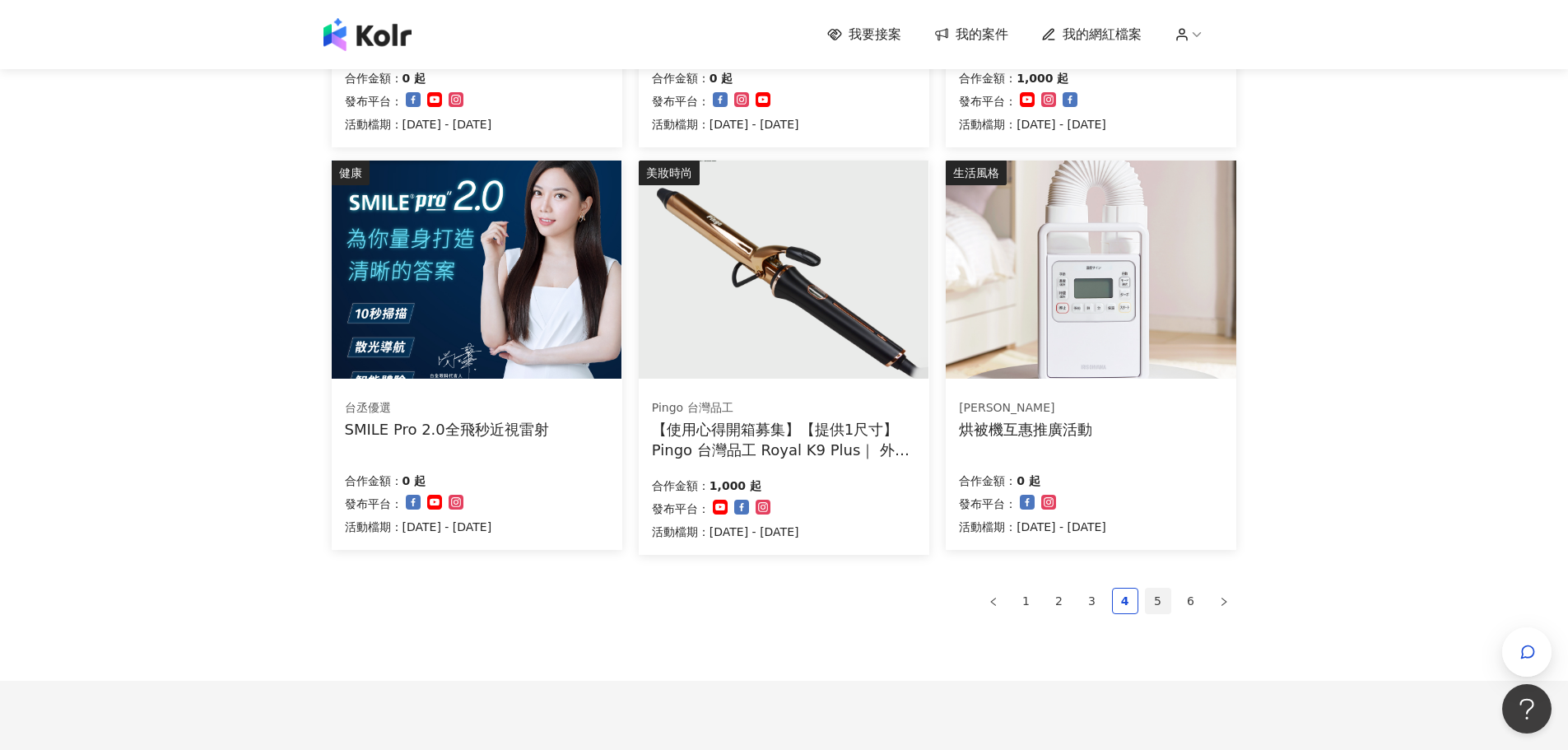
click at [1169, 606] on link "5" at bounding box center [1158, 600] width 24 height 24
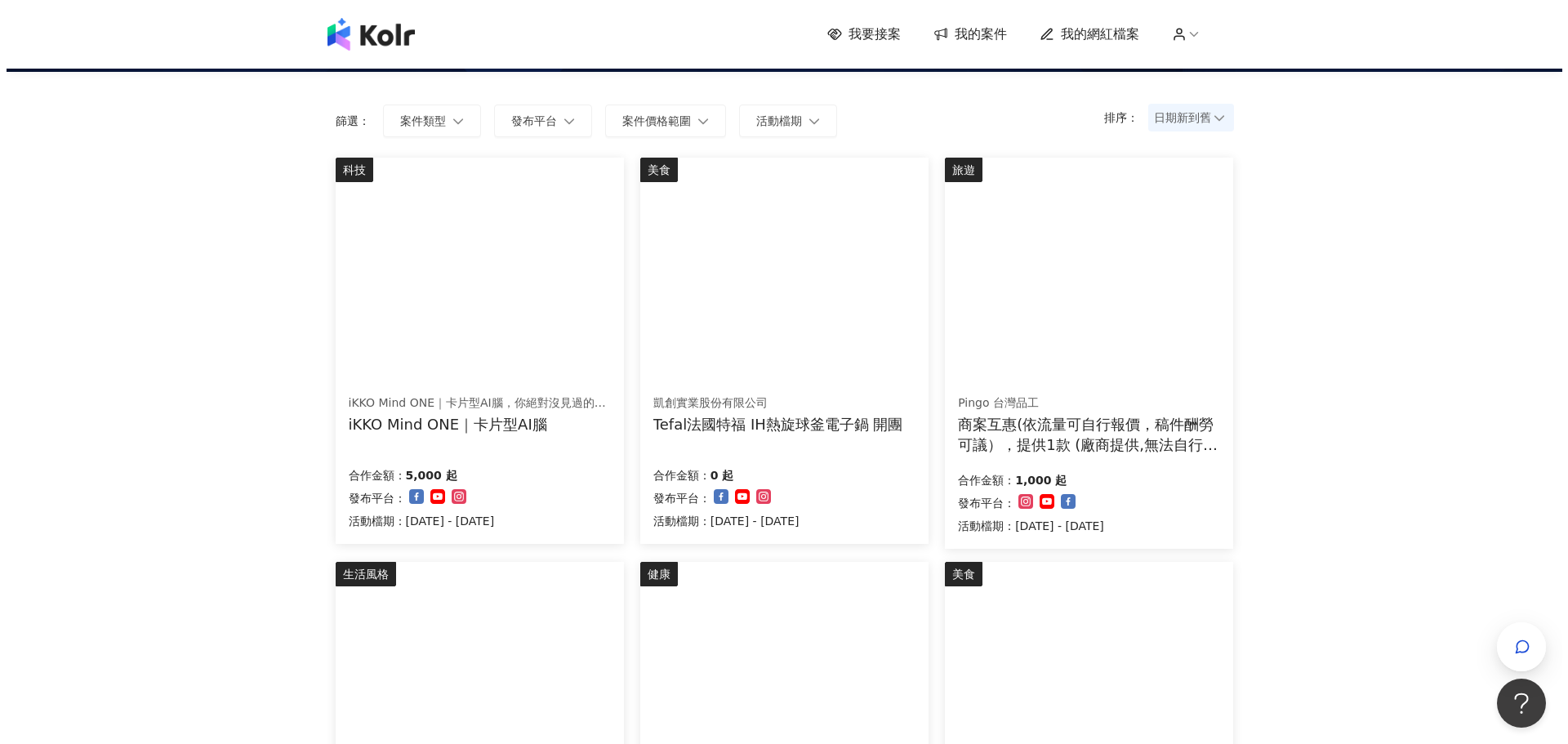
scroll to position [82, 0]
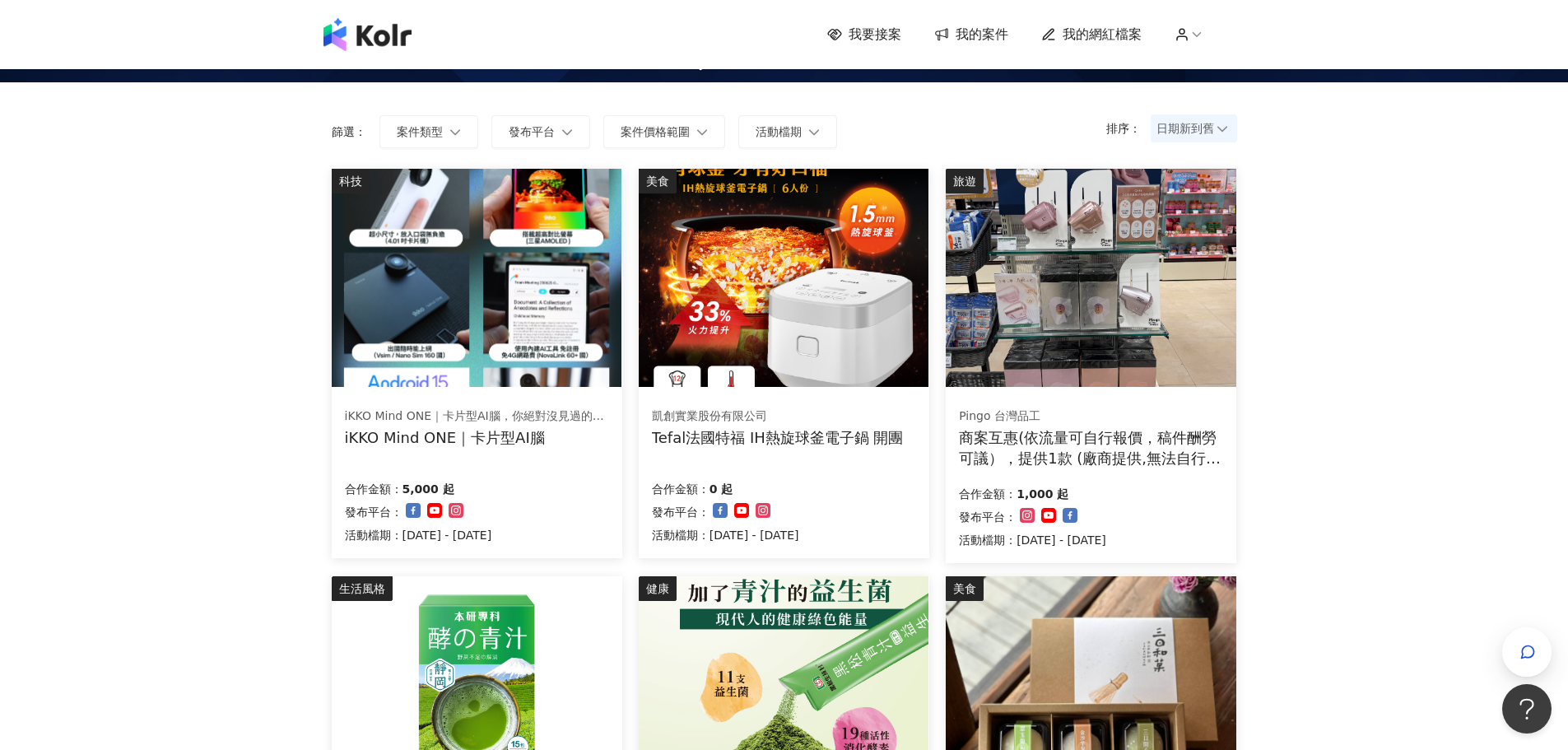
click at [477, 250] on img at bounding box center [477, 278] width 290 height 219
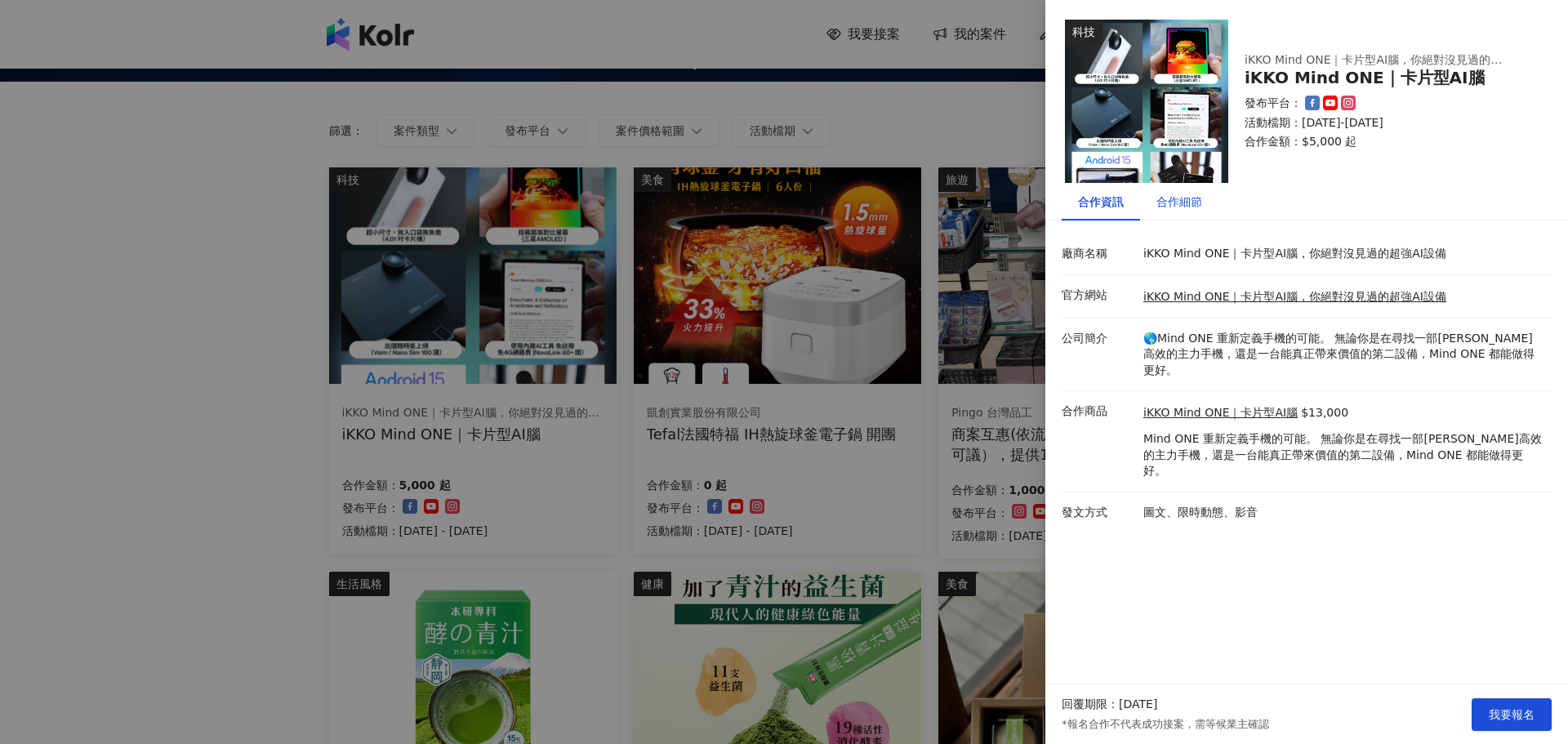
click at [1181, 197] on div "合作細節" at bounding box center [1179, 202] width 46 height 18
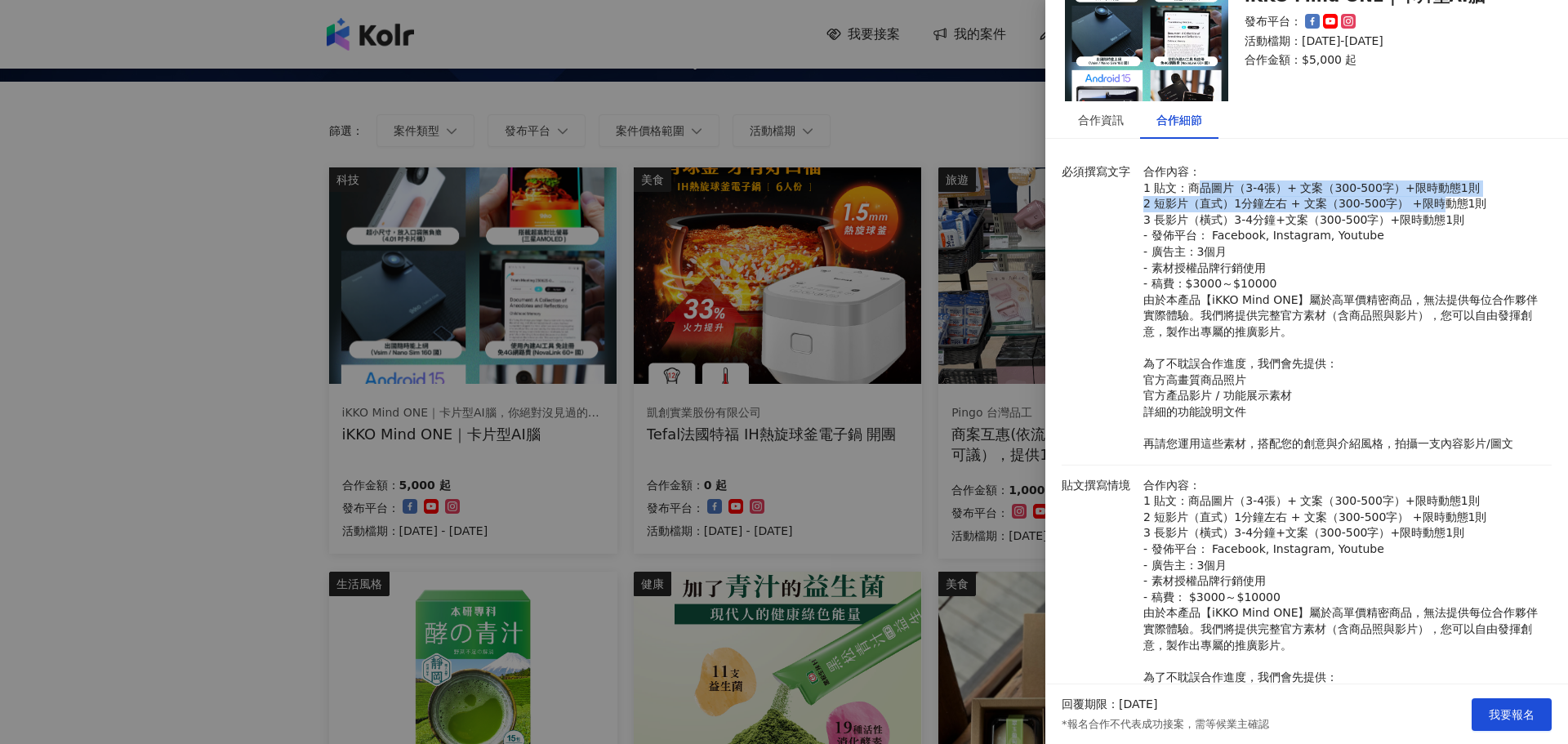
drag, startPoint x: 1199, startPoint y: 192, endPoint x: 1422, endPoint y: 201, distance: 223.2
click at [1422, 201] on p "合作內容： 1 貼文：商品圖片（3-4張）+ 文案（300-500字）+限時動態1則 2 短影片（直式）1分鐘左右 + 文案（300-500字） +限時動態1…" at bounding box center [1344, 309] width 400 height 289
click at [1404, 229] on p "合作內容： 1 貼文：商品圖片（3-4張）+ 文案（300-500字）+限時動態1則 2 短影片（直式）1分鐘左右 + 文案（300-500字） +限時動態1…" at bounding box center [1344, 309] width 400 height 289
click at [1083, 114] on div "合作資訊" at bounding box center [1101, 120] width 46 height 18
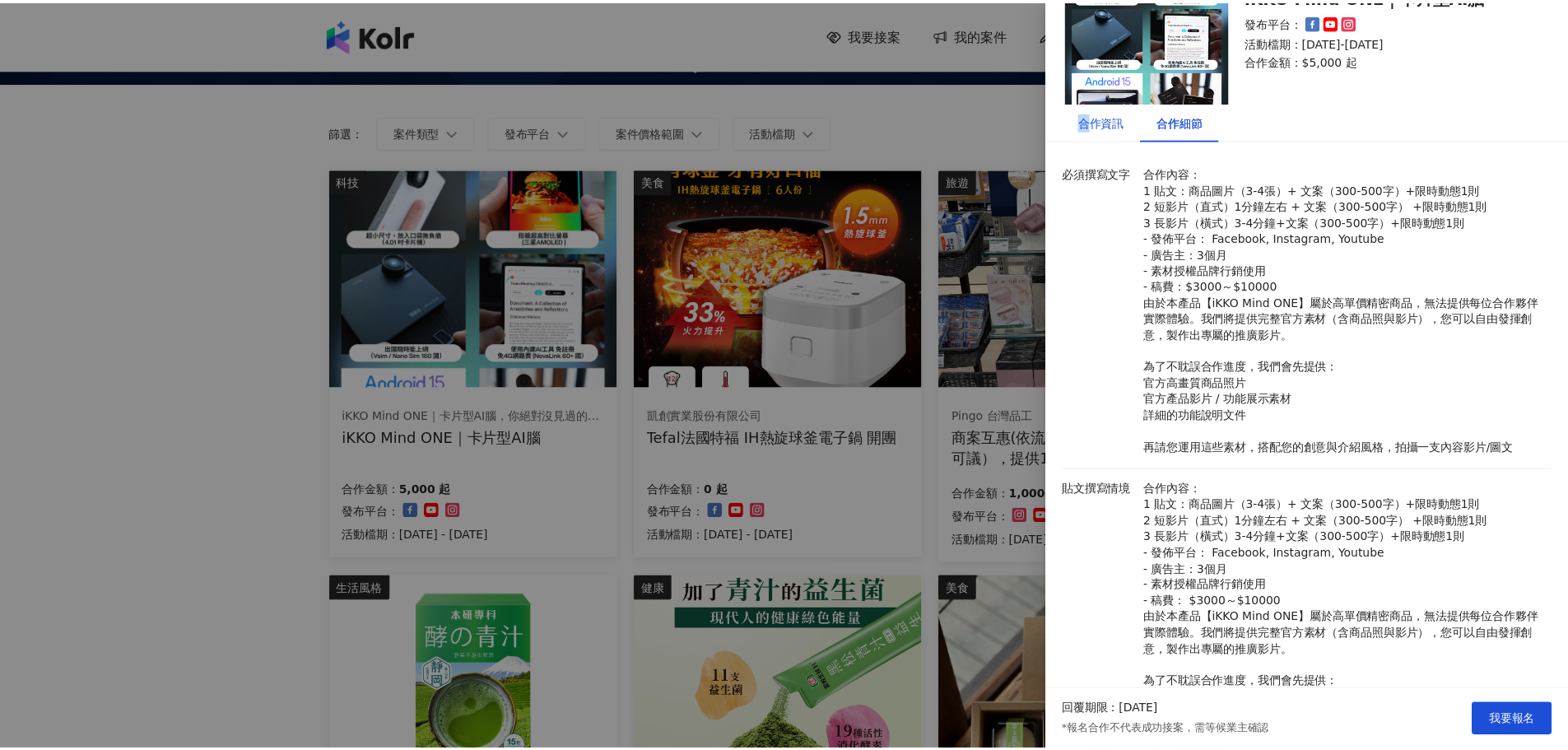
scroll to position [0, 0]
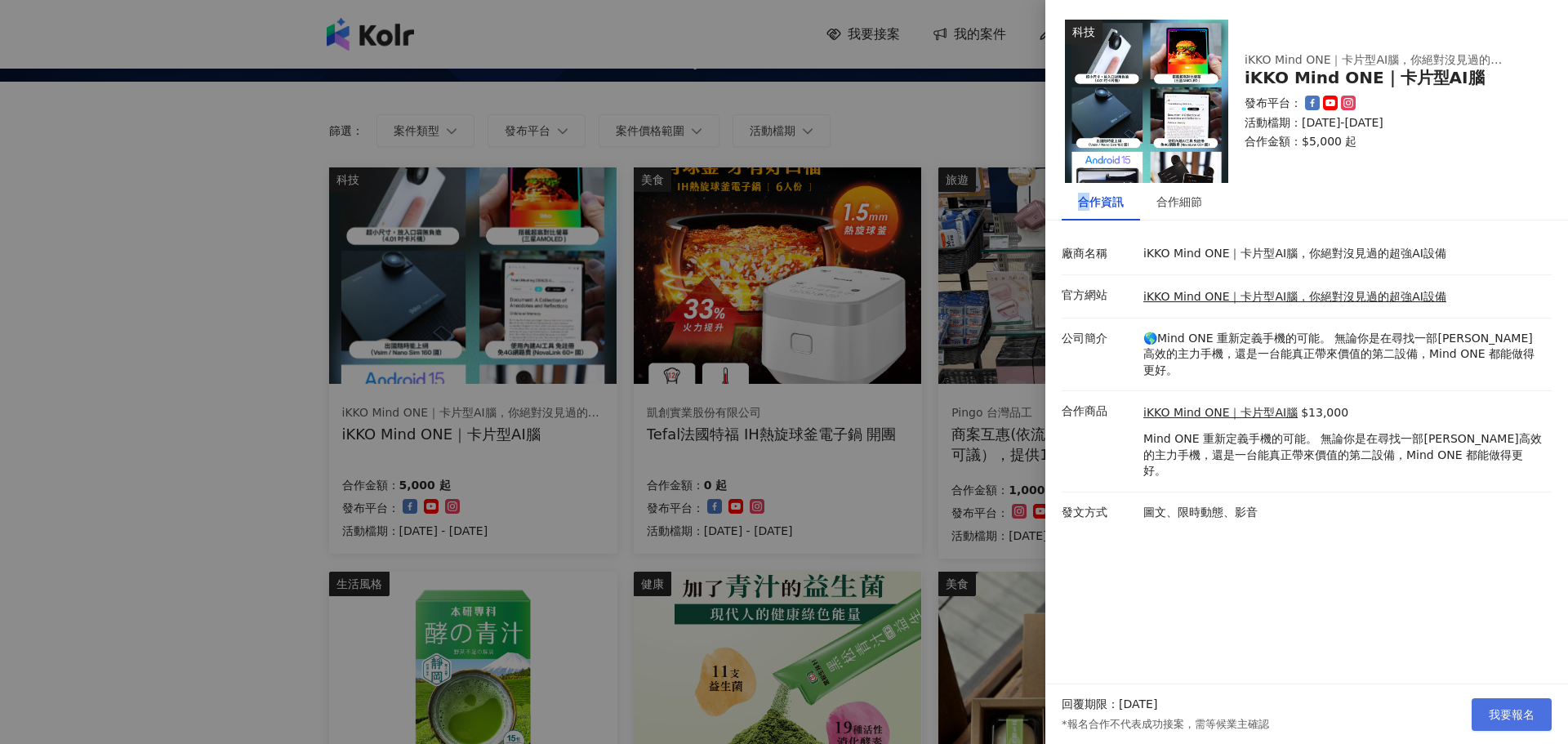
click at [1510, 711] on span "我要報名" at bounding box center [1511, 715] width 46 height 13
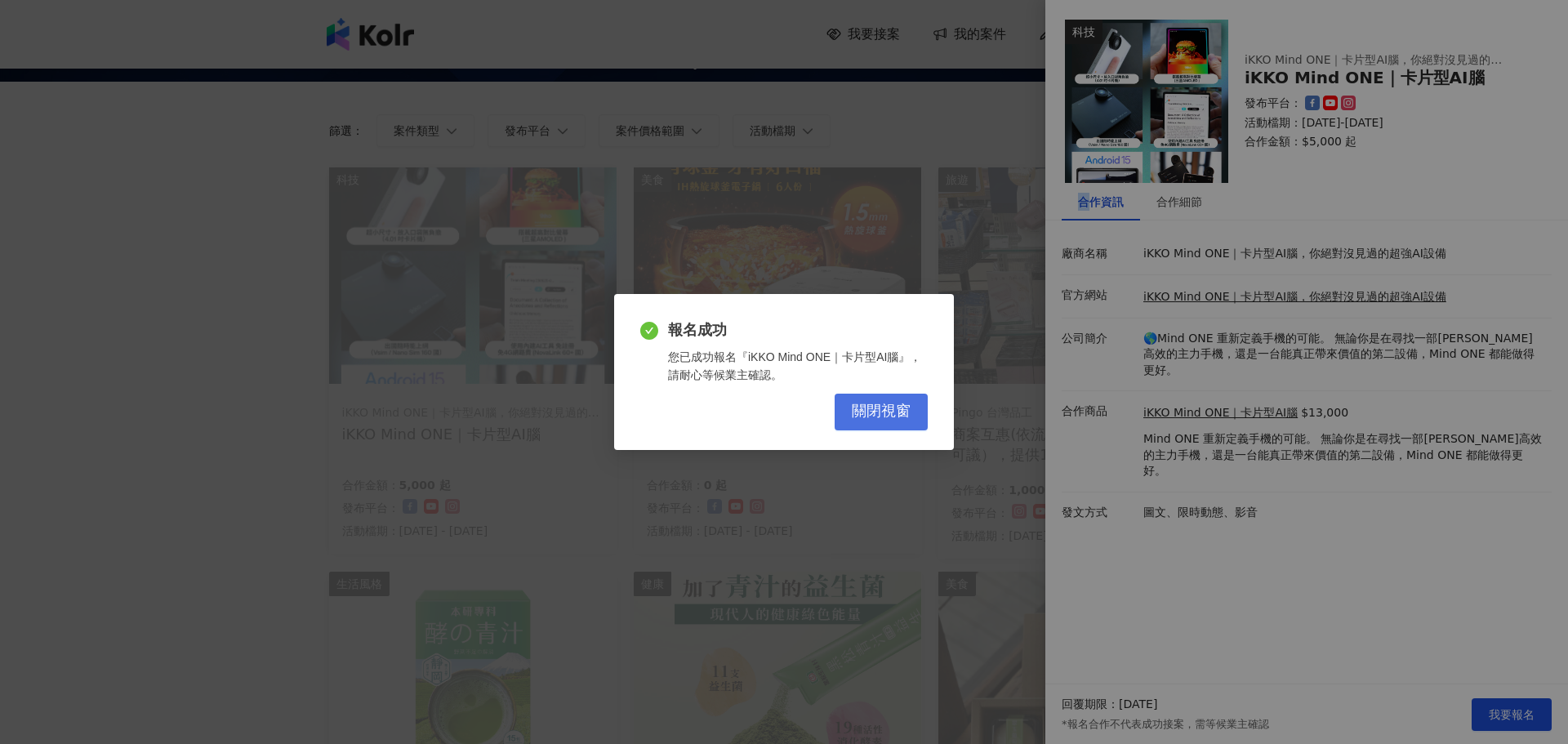
click at [886, 417] on span "關閉視窗" at bounding box center [881, 412] width 59 height 18
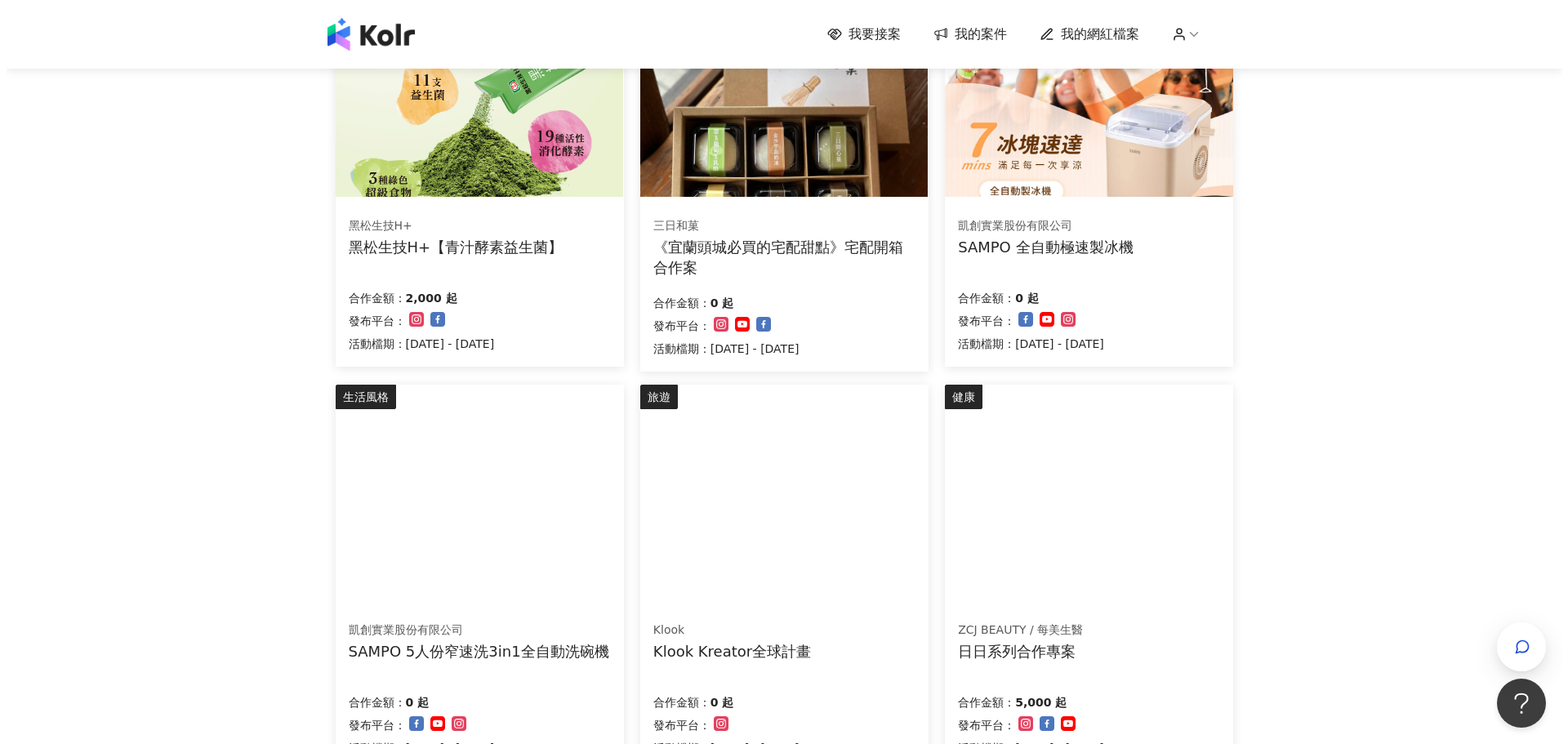
scroll to position [898, 0]
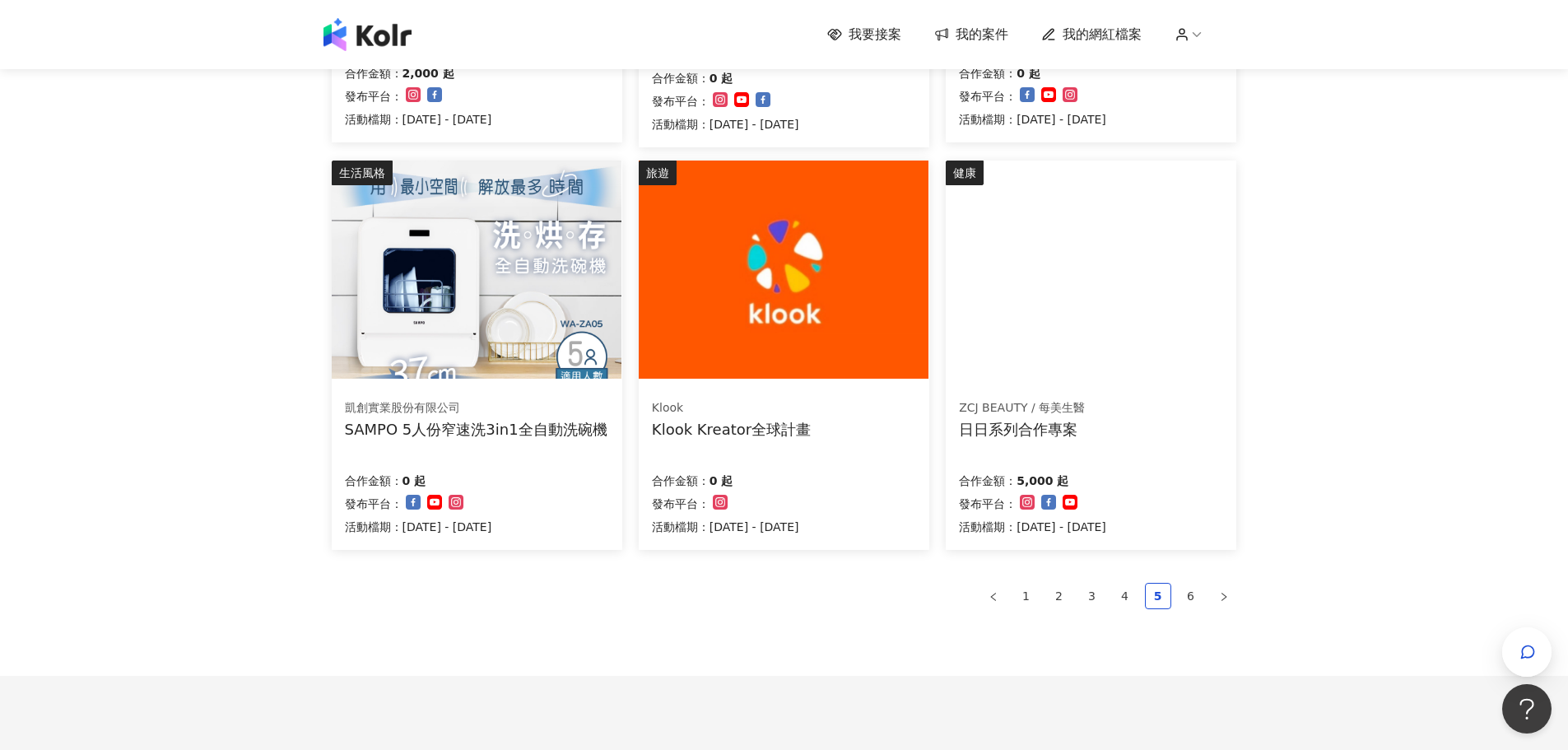
click at [1006, 179] on img at bounding box center [975, 171] width 60 height 18
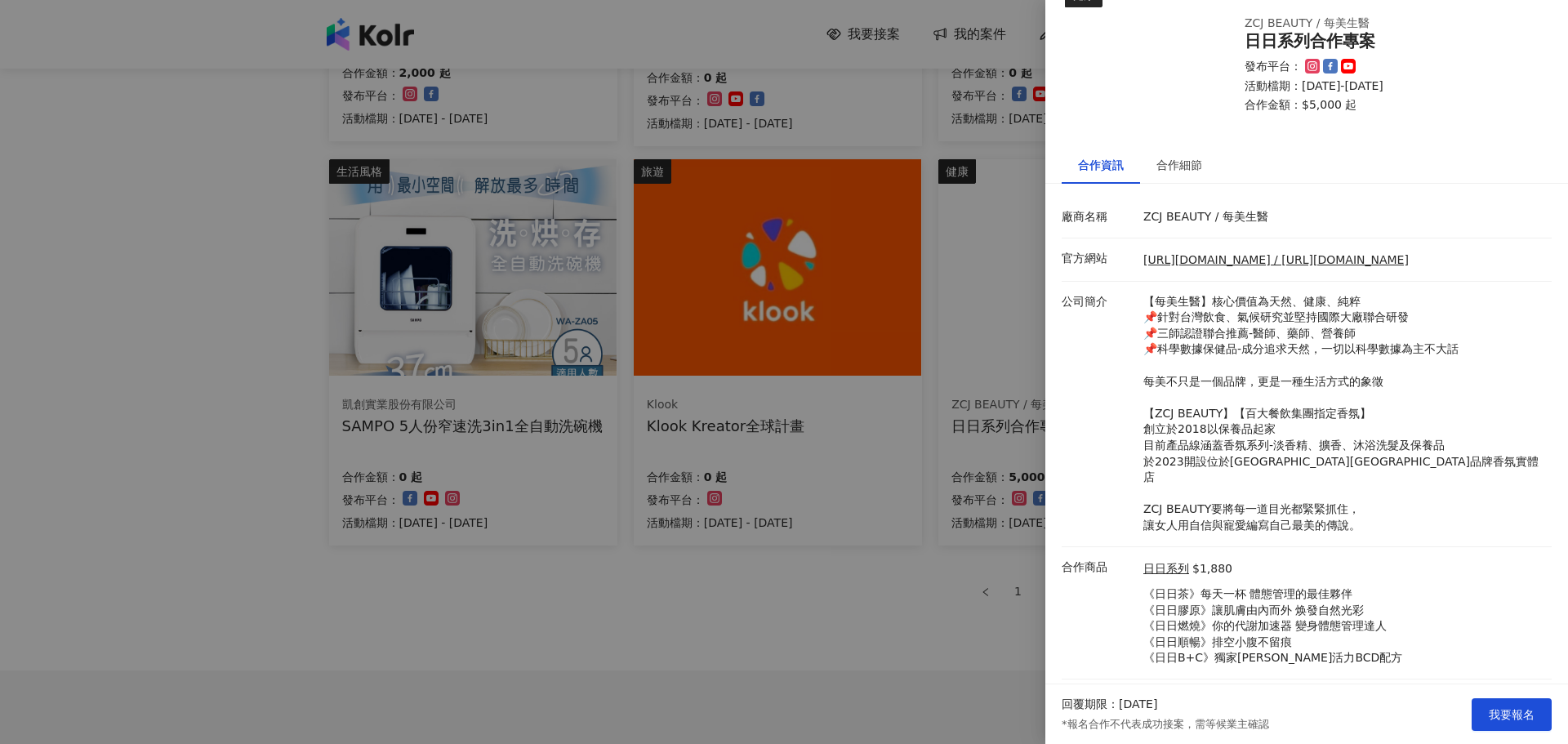
scroll to position [57, 0]
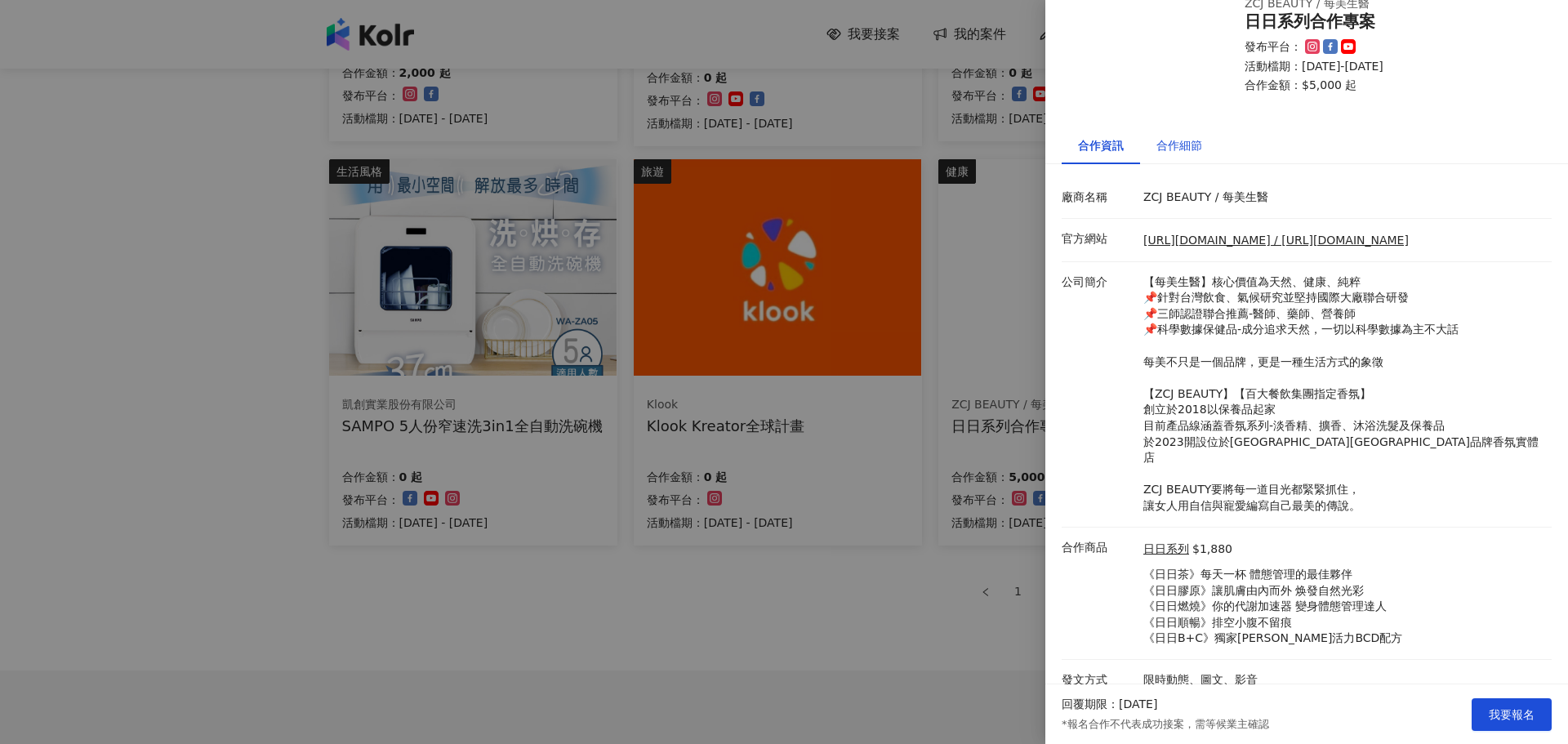
click at [1175, 153] on div "合作細節" at bounding box center [1179, 146] width 46 height 18
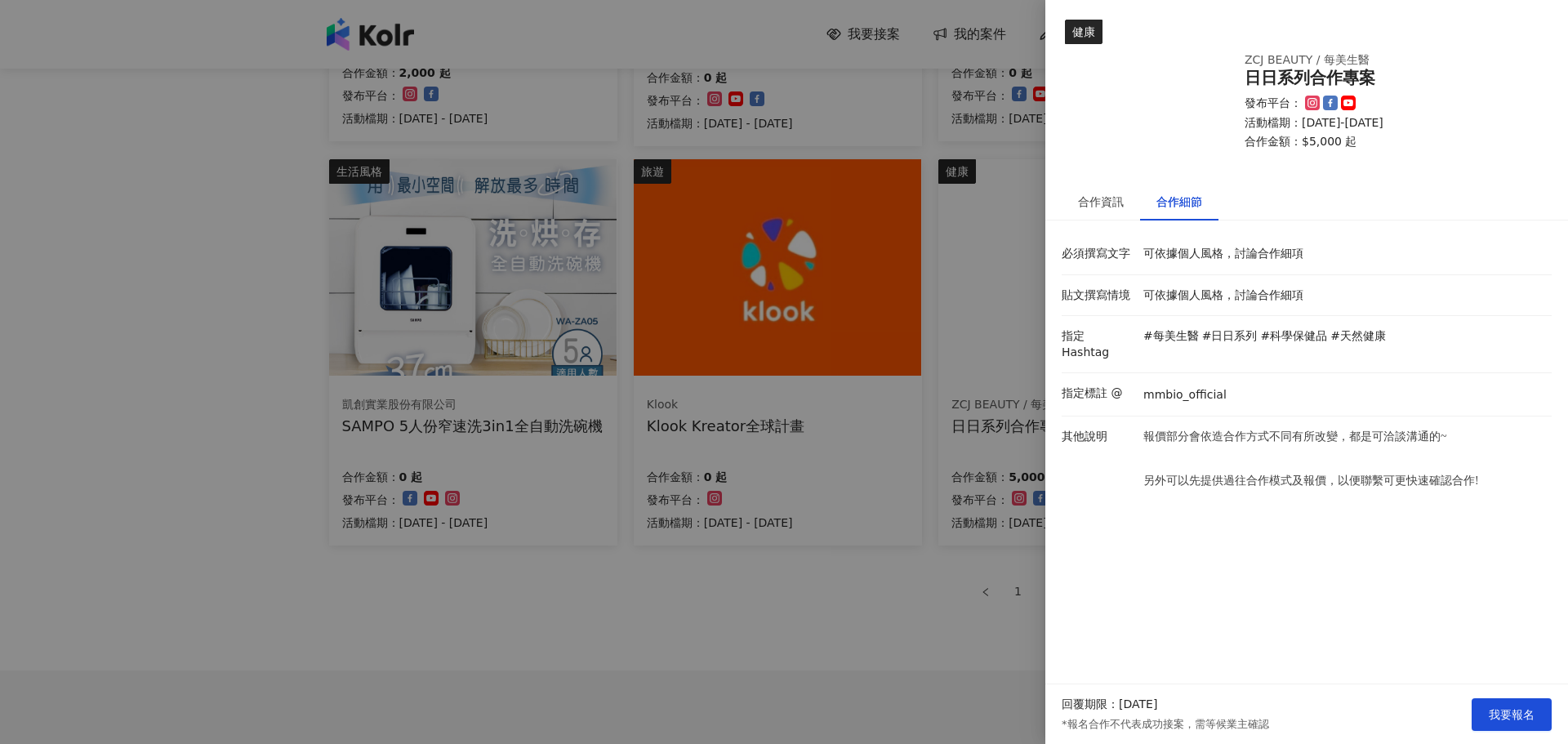
scroll to position [0, 0]
click at [1114, 210] on div "合作資訊" at bounding box center [1101, 202] width 46 height 18
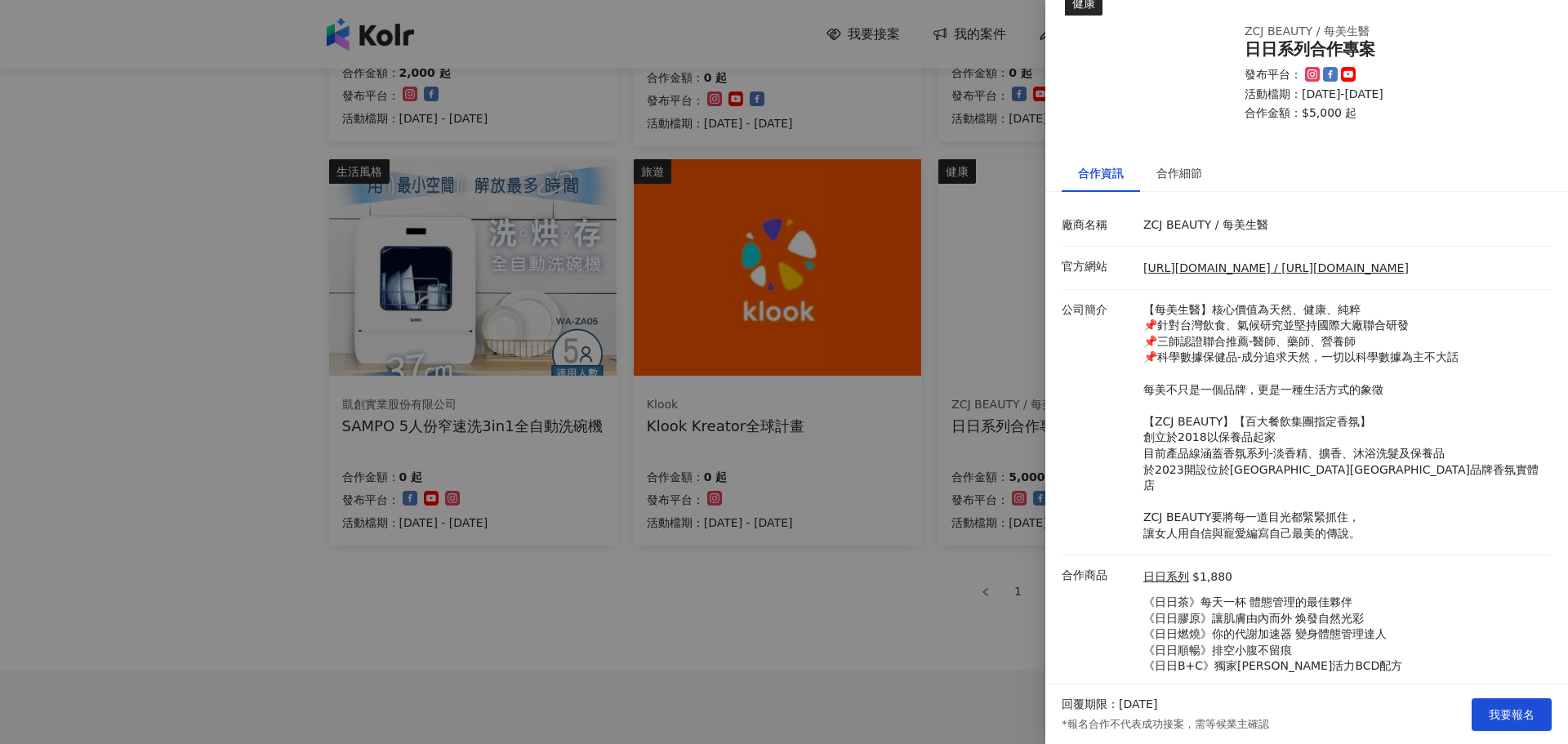
scroll to position [57, 0]
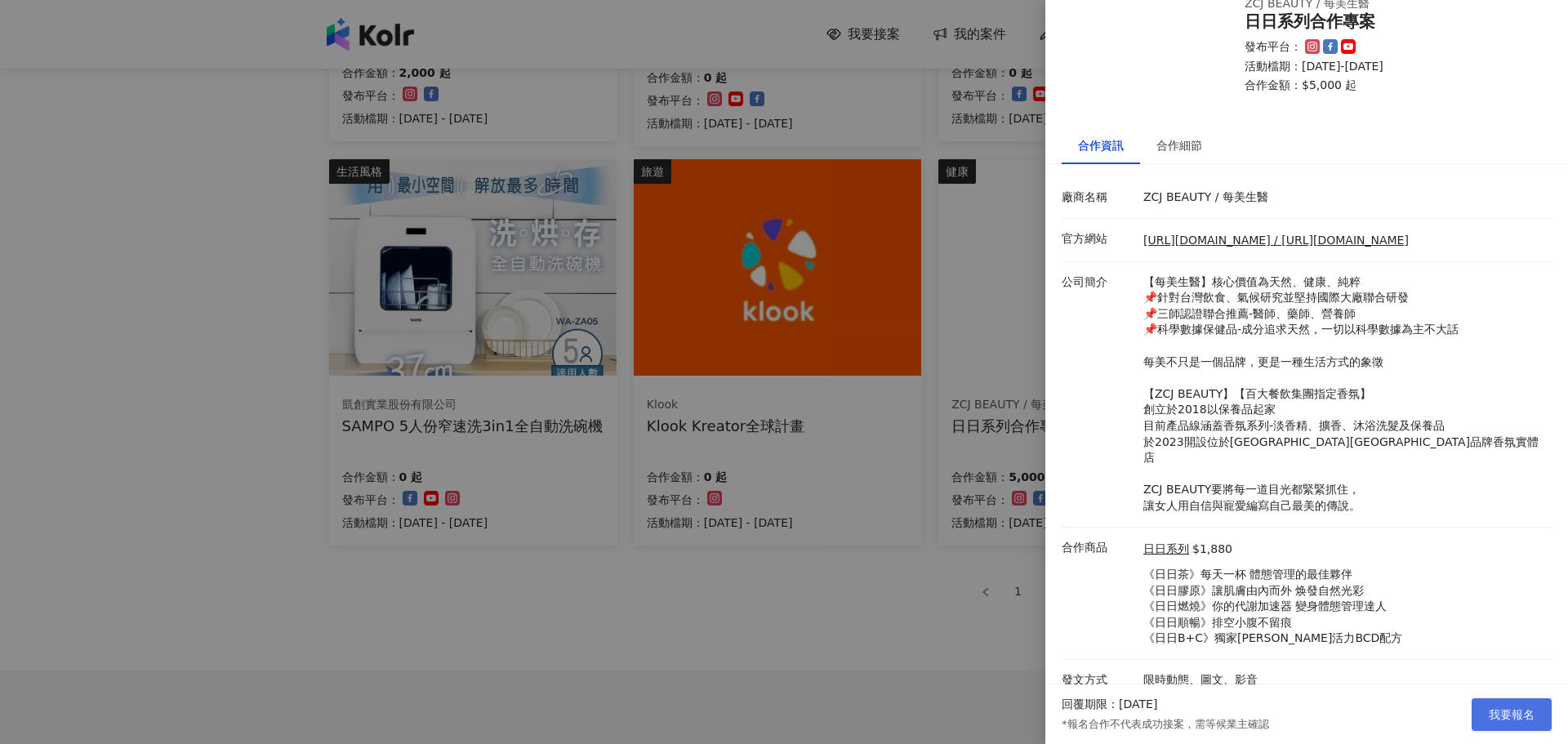
drag, startPoint x: 1529, startPoint y: 712, endPoint x: 1504, endPoint y: 705, distance: 26.0
click at [1529, 712] on span "我要報名" at bounding box center [1511, 715] width 46 height 13
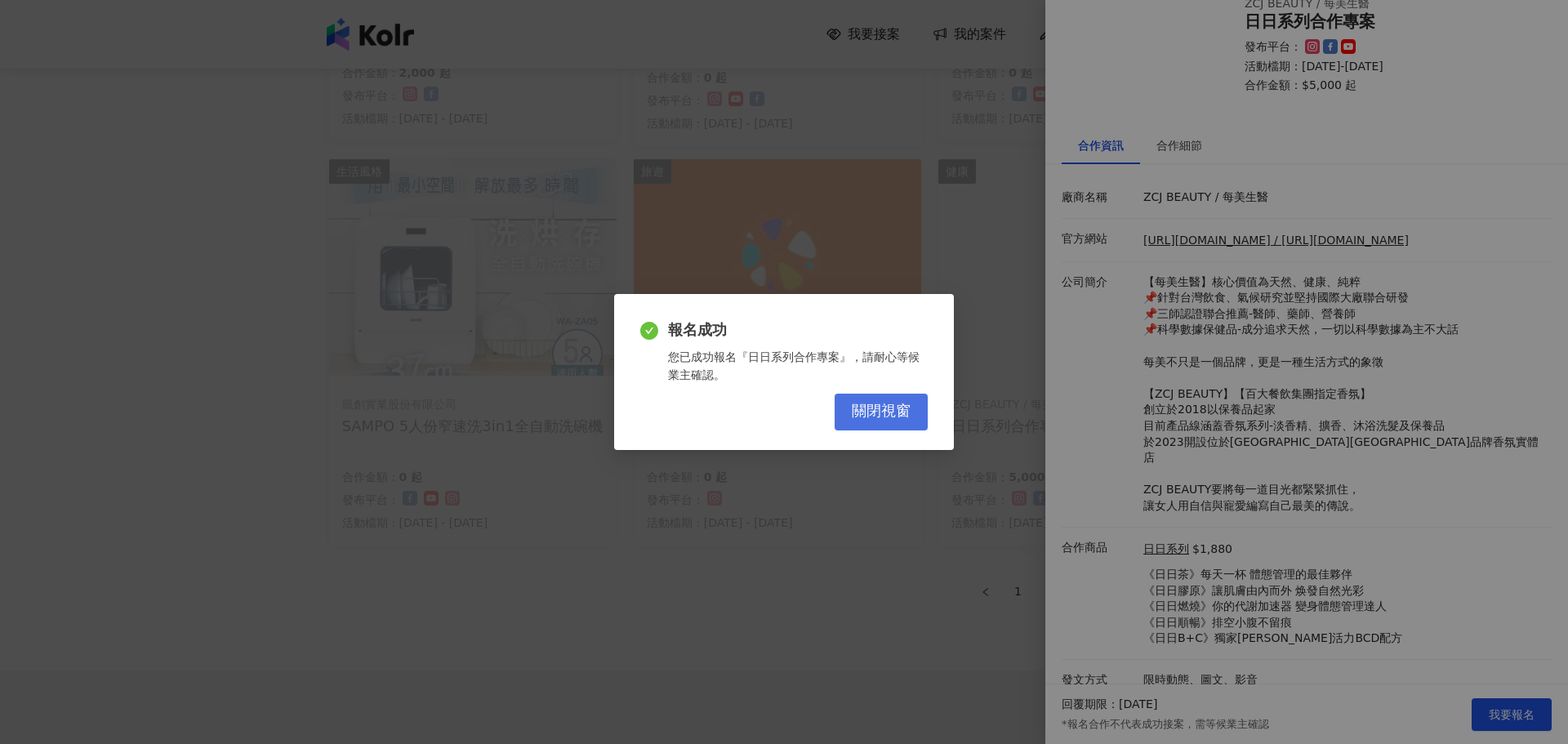
click at [864, 403] on span "關閉視窗" at bounding box center [881, 412] width 59 height 18
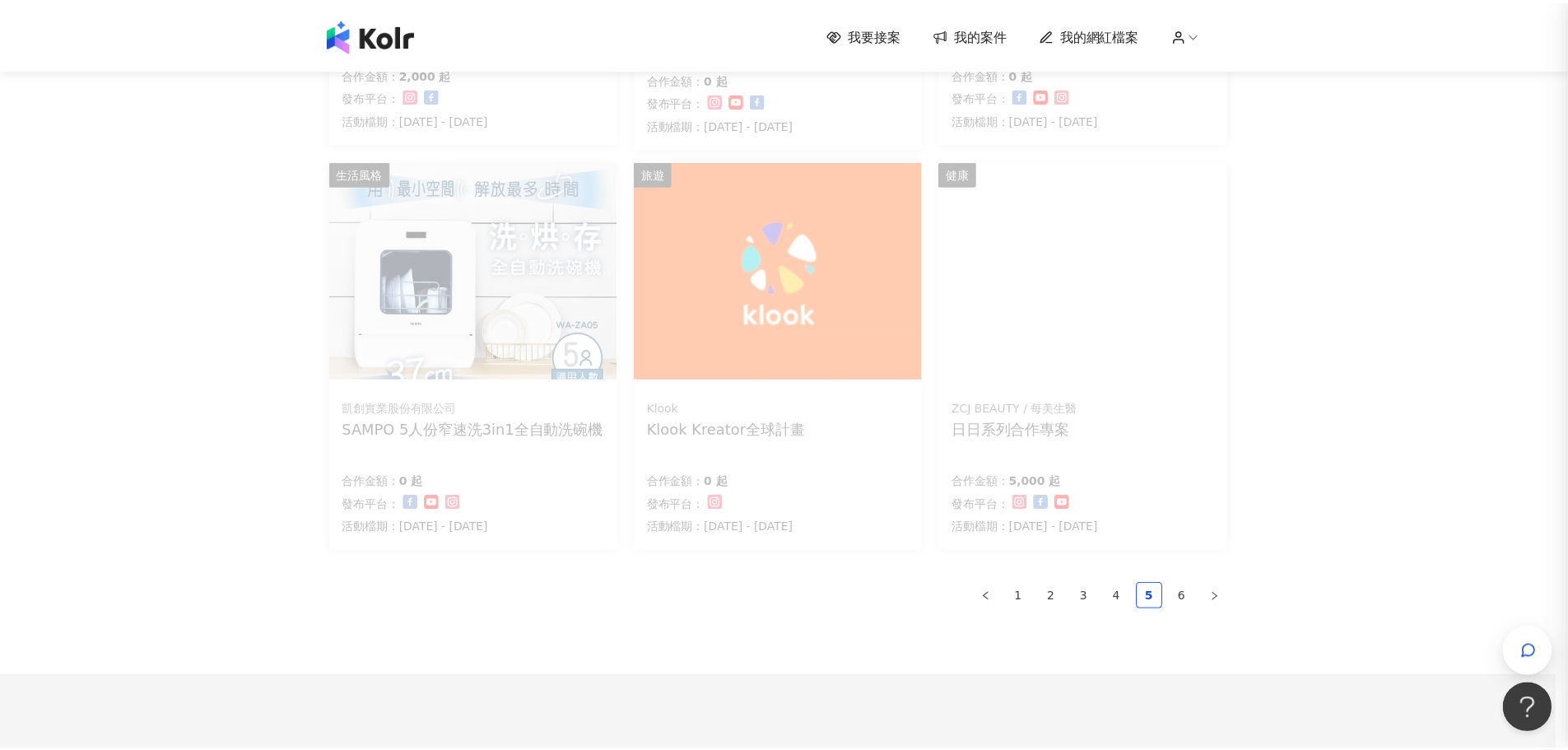
scroll to position [0, 0]
drag, startPoint x: 1006, startPoint y: 588, endPoint x: 1081, endPoint y: 573, distance: 76.5
click at [1007, 588] on ul "1 2 3 4 5 6" at bounding box center [778, 595] width 905 height 26
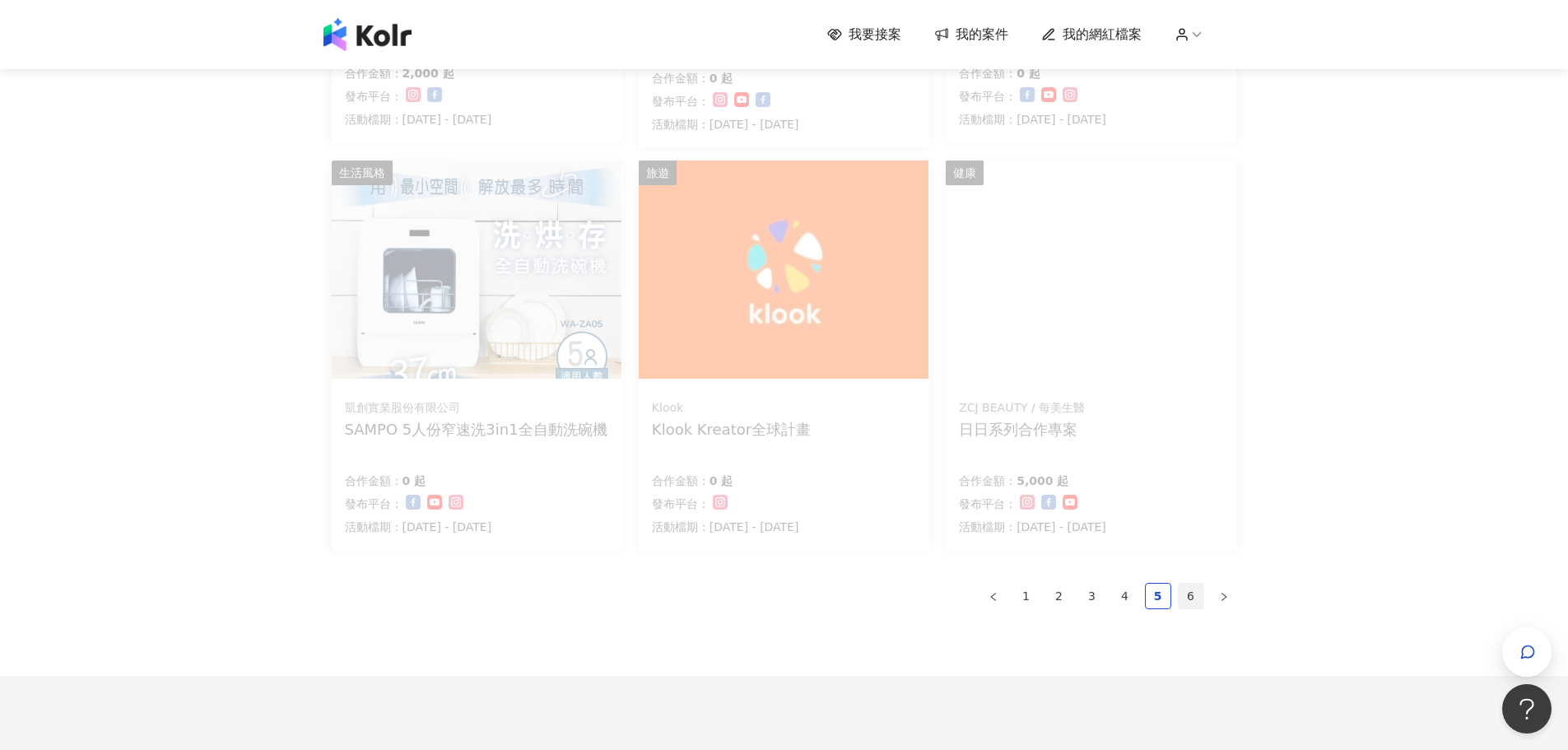
click at [1185, 595] on link "6" at bounding box center [1191, 595] width 24 height 24
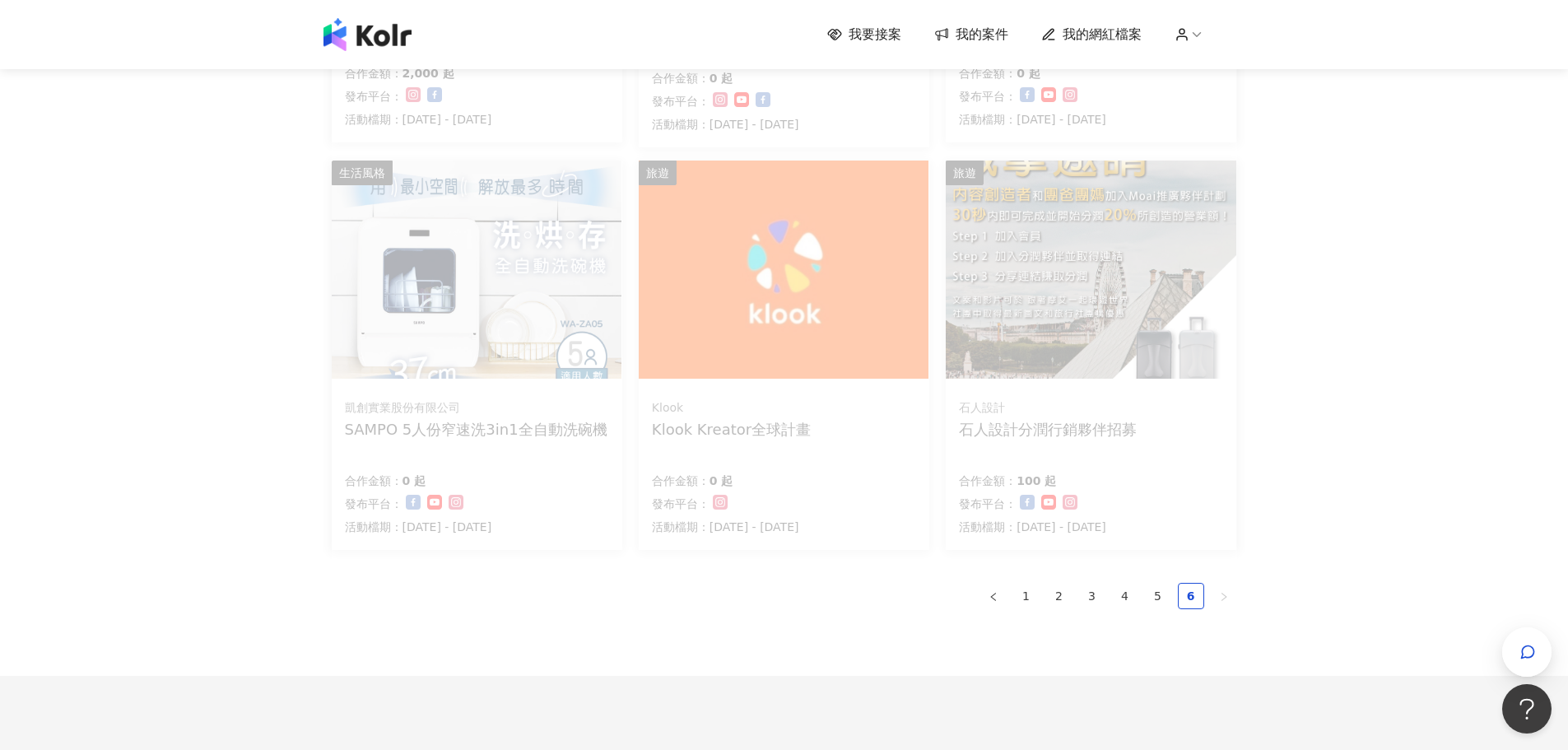
scroll to position [204, 0]
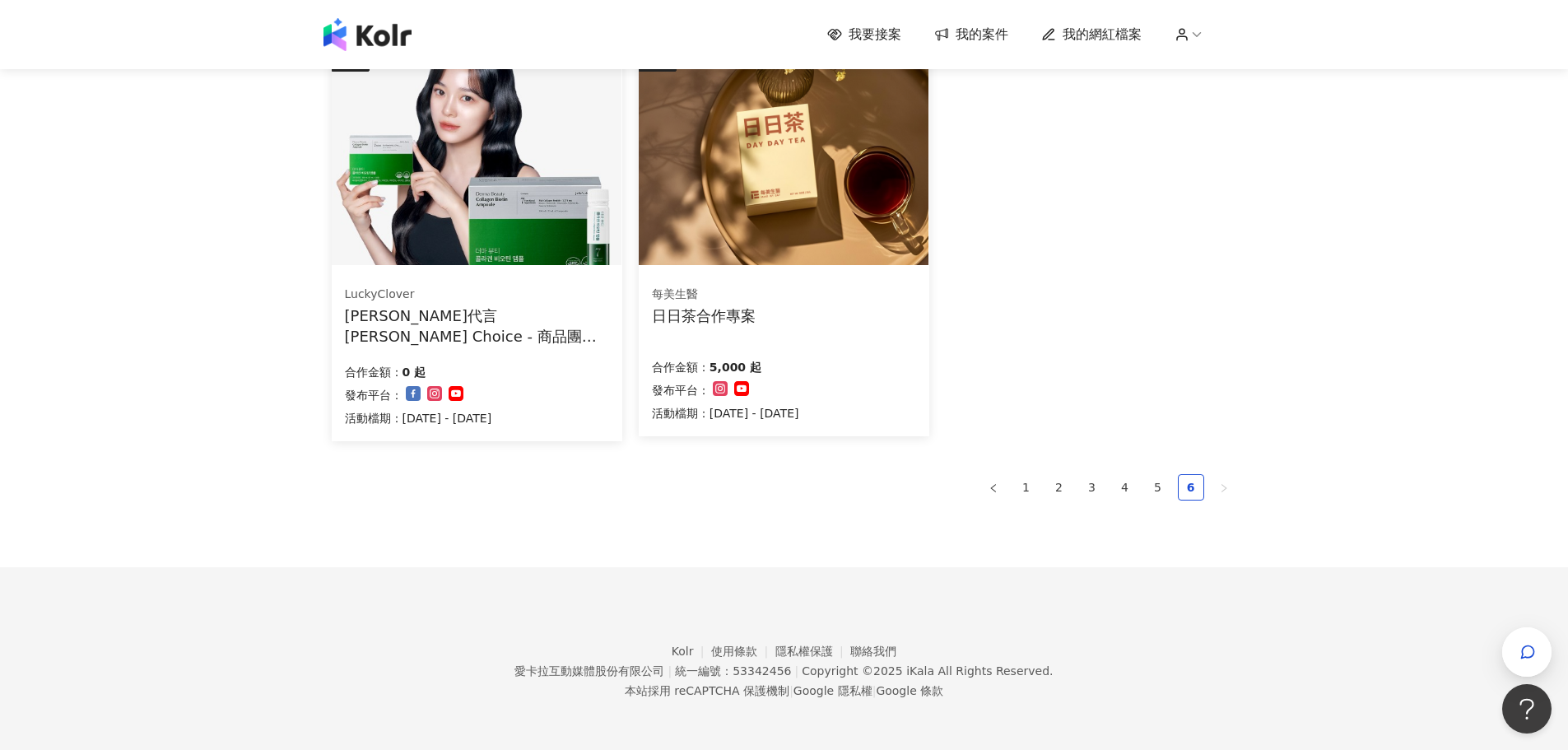
click at [1501, 256] on div "我要接案 我的案件 我的網紅檔案 我要接案 搜尋 排序： 日期新到舊 篩選： 案件類型 發布平台 案件價格範圍 活動檔期 清除 套用 健康 LuckyClov…" at bounding box center [784, 272] width 1568 height 954
click at [748, 240] on img at bounding box center [784, 156] width 290 height 219
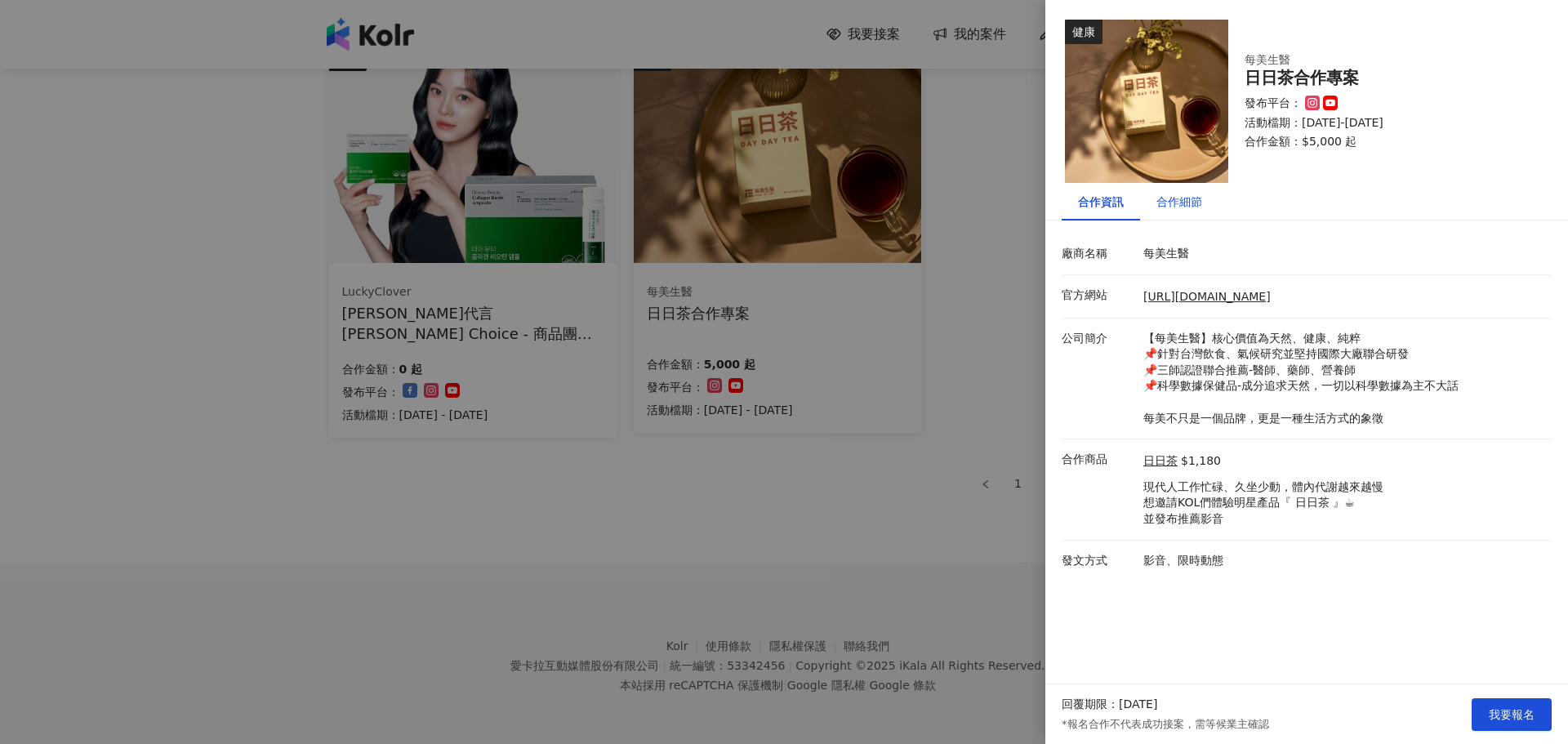
click at [1168, 207] on div "合作細節" at bounding box center [1179, 202] width 46 height 18
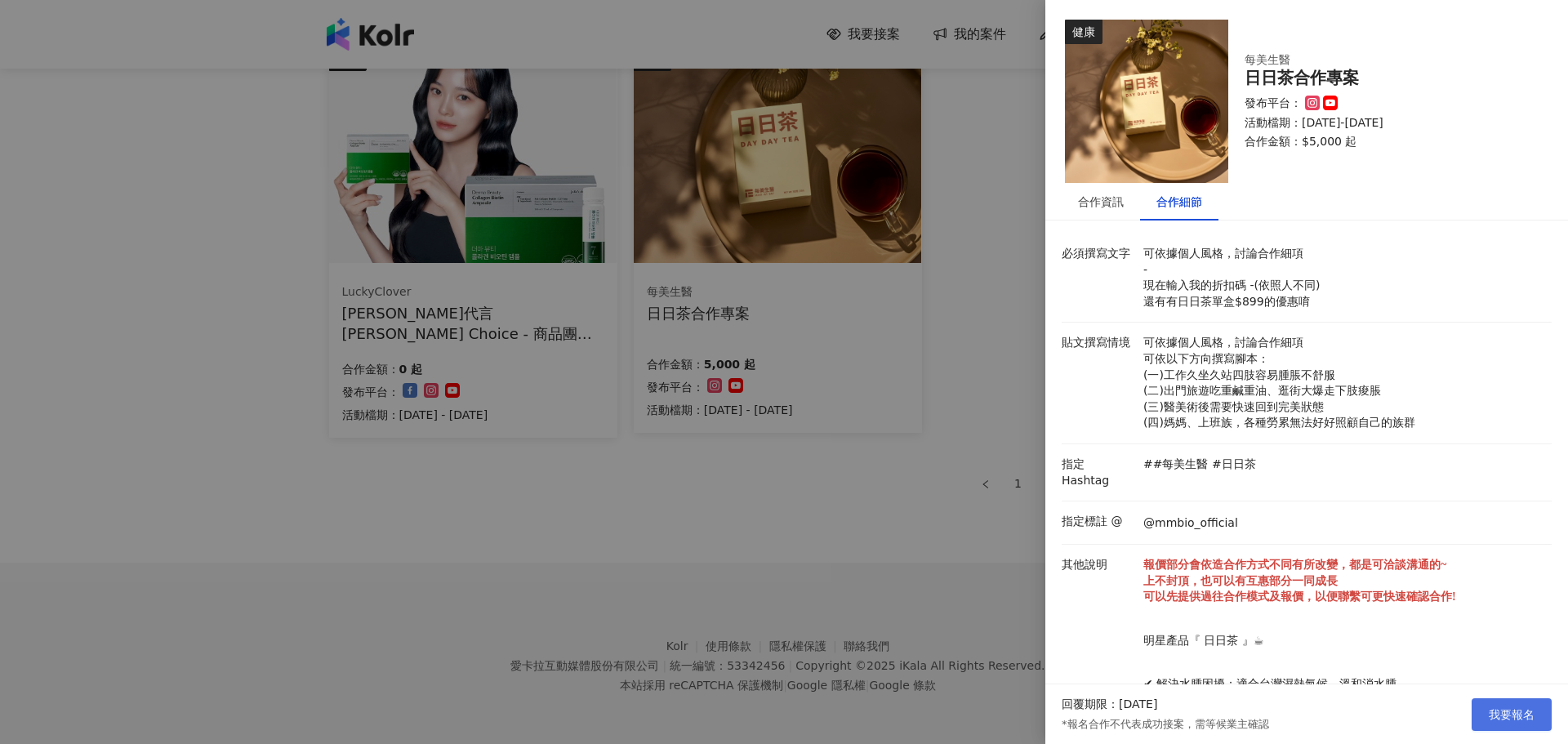
click at [1513, 714] on span "我要報名" at bounding box center [1511, 715] width 46 height 13
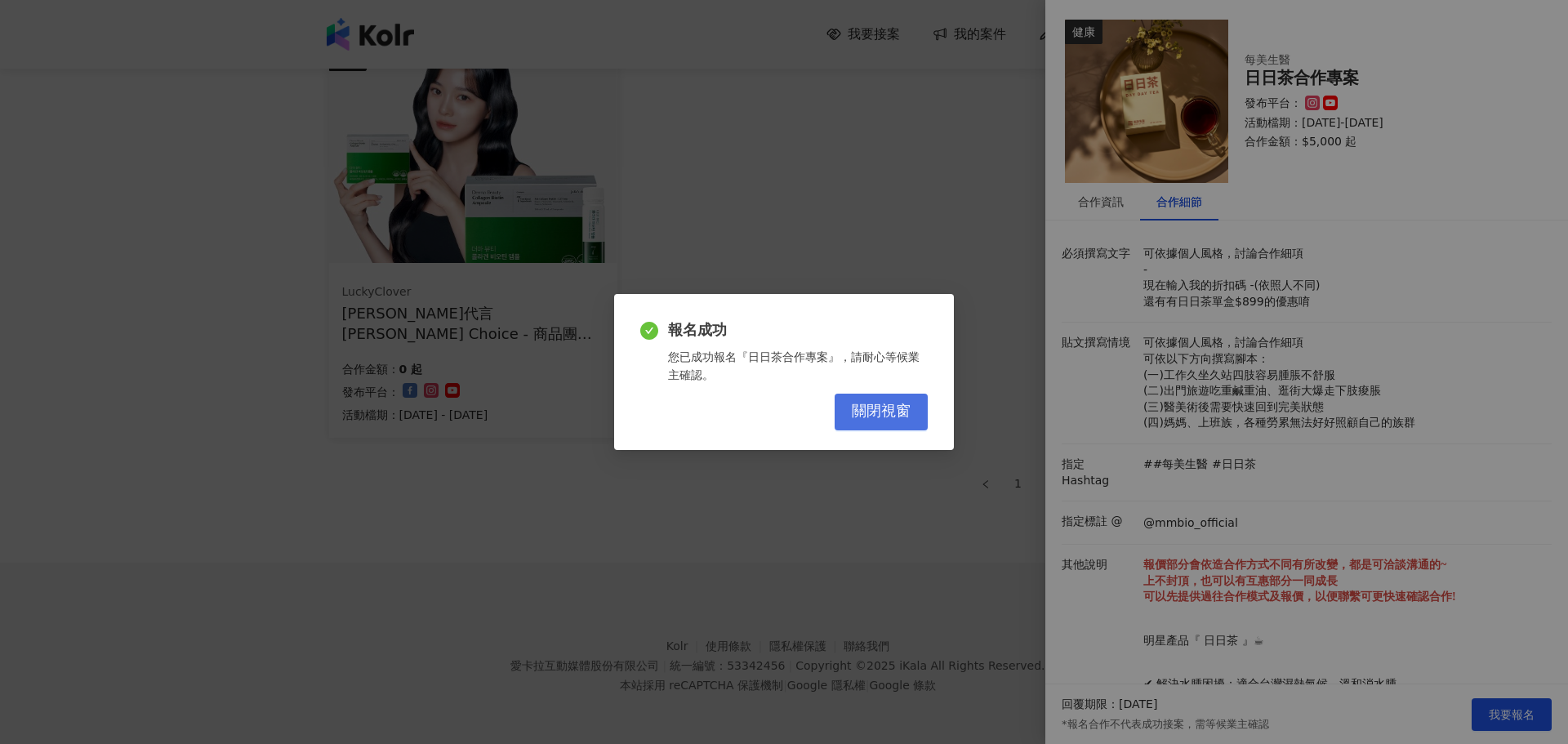
click at [867, 418] on span "關閉視窗" at bounding box center [881, 412] width 59 height 18
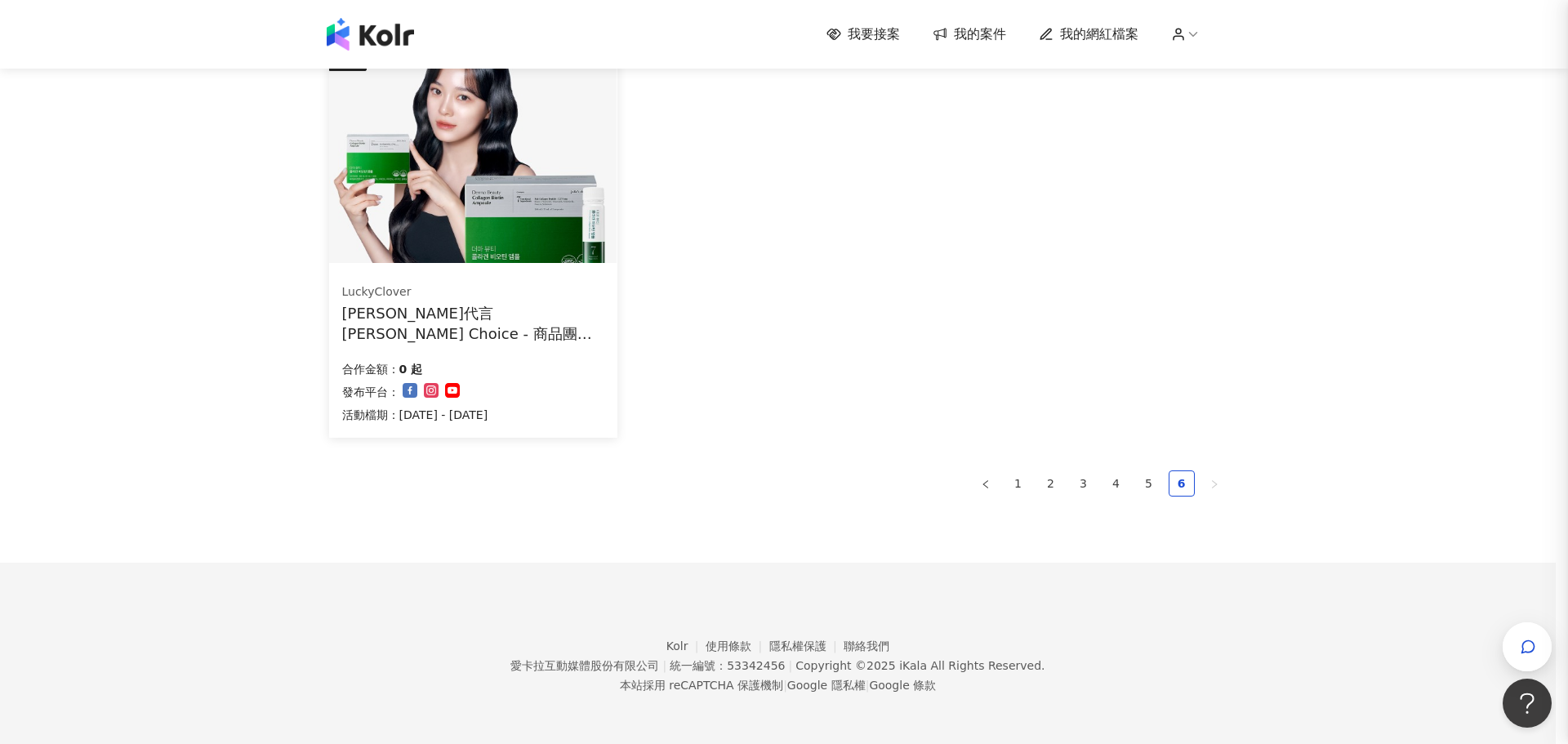
drag, startPoint x: 852, startPoint y: 153, endPoint x: 901, endPoint y: 11, distance: 150.2
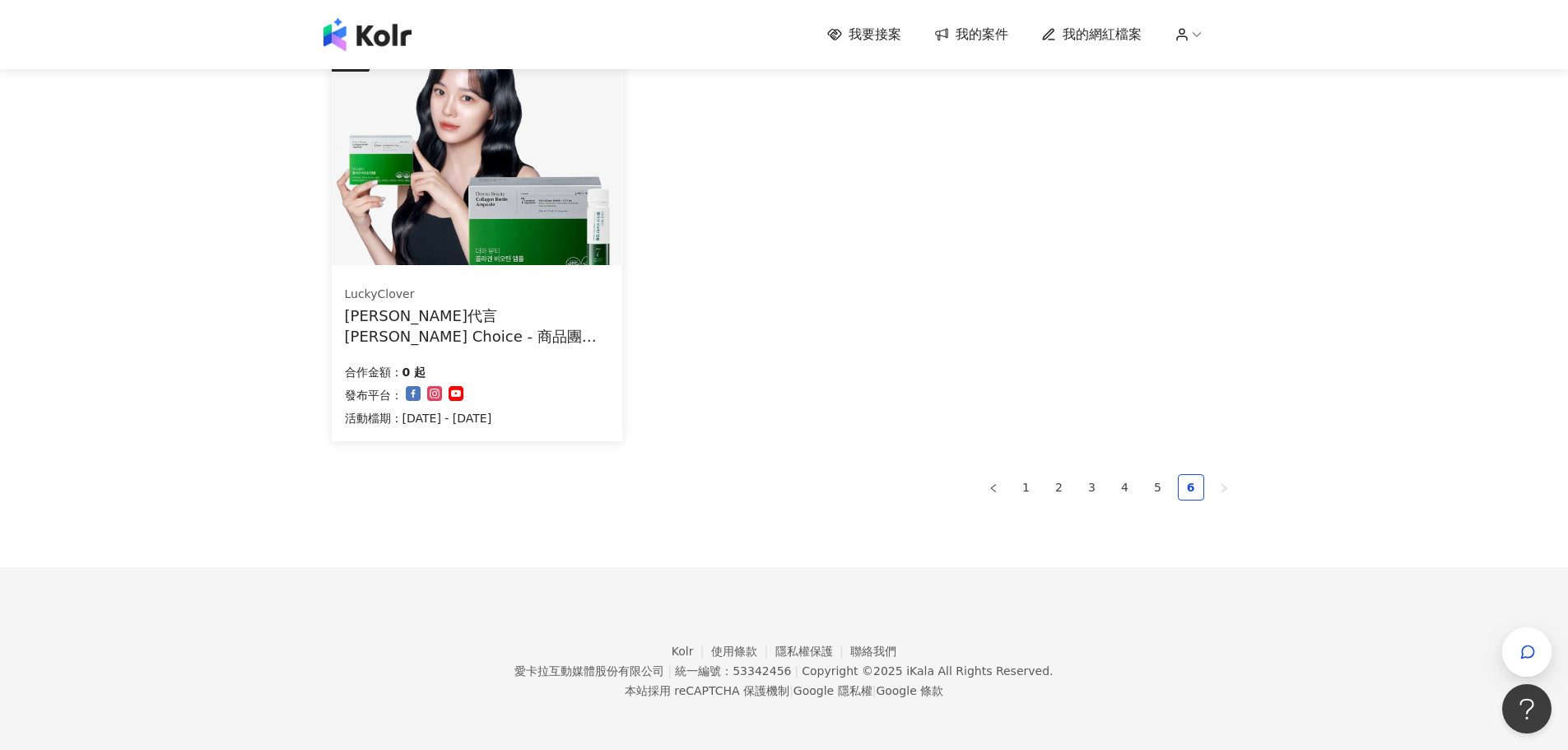
click at [1113, 32] on span "我的網紅檔案" at bounding box center [1102, 34] width 79 height 18
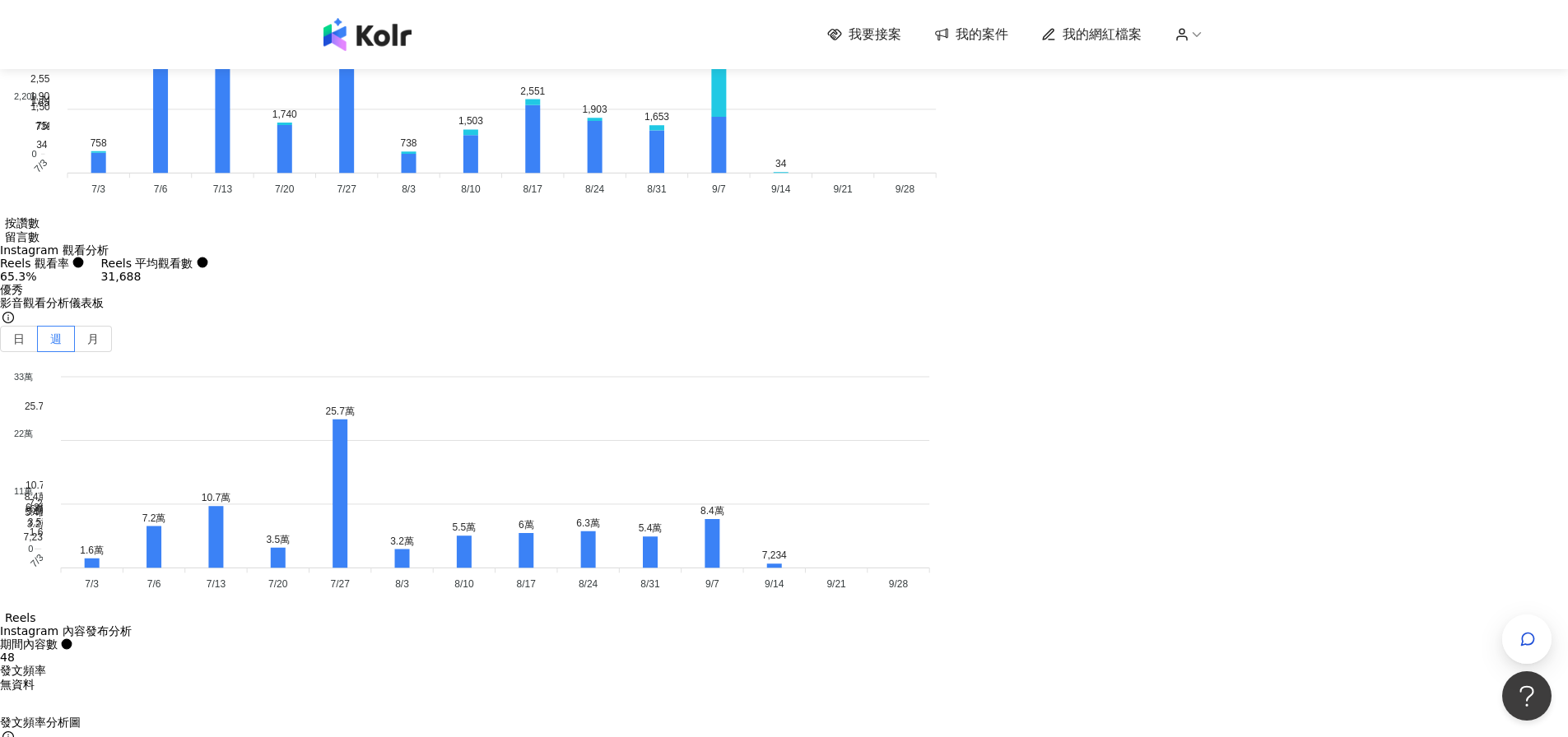
scroll to position [5116, 0]
